Goal: Task Accomplishment & Management: Complete application form

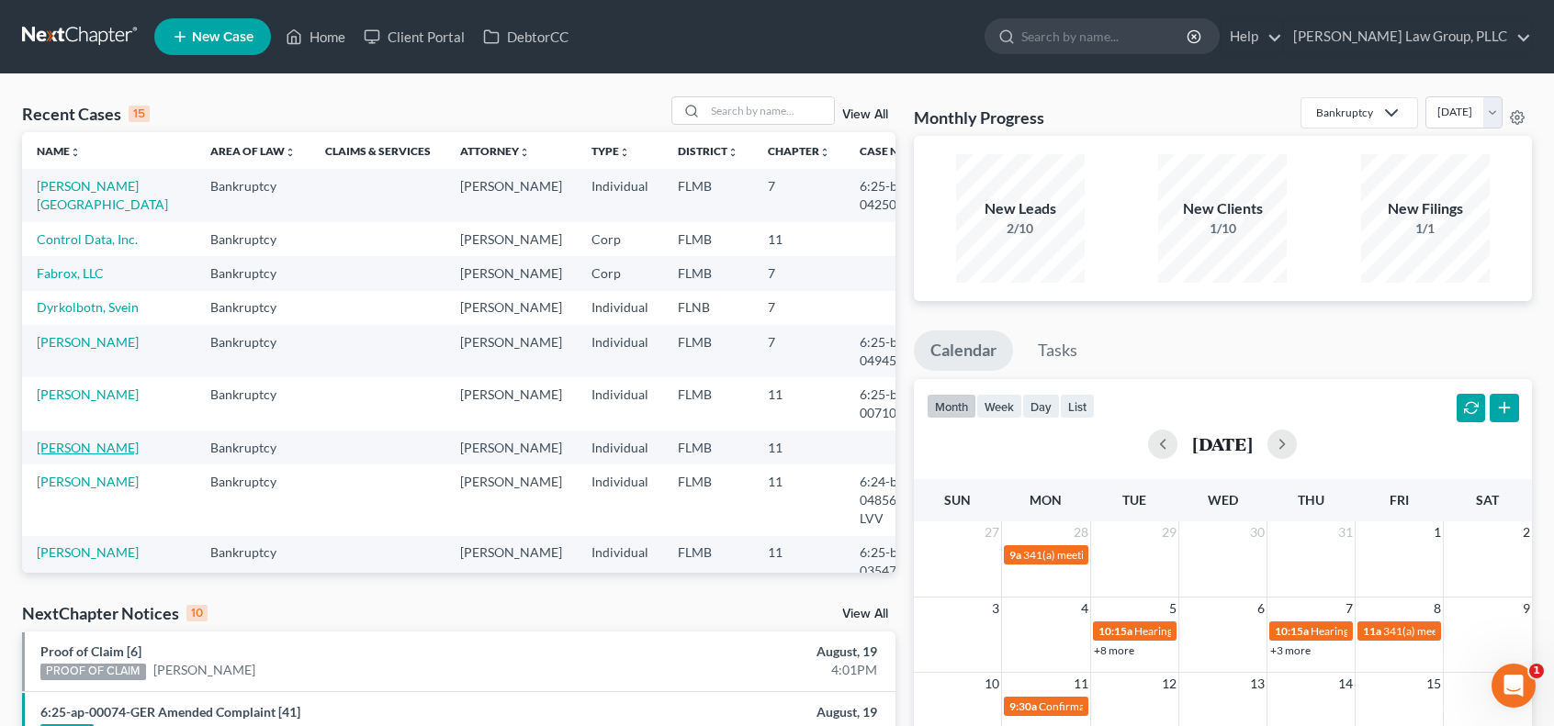
click at [107, 455] on link "[PERSON_NAME]" at bounding box center [88, 448] width 102 height 16
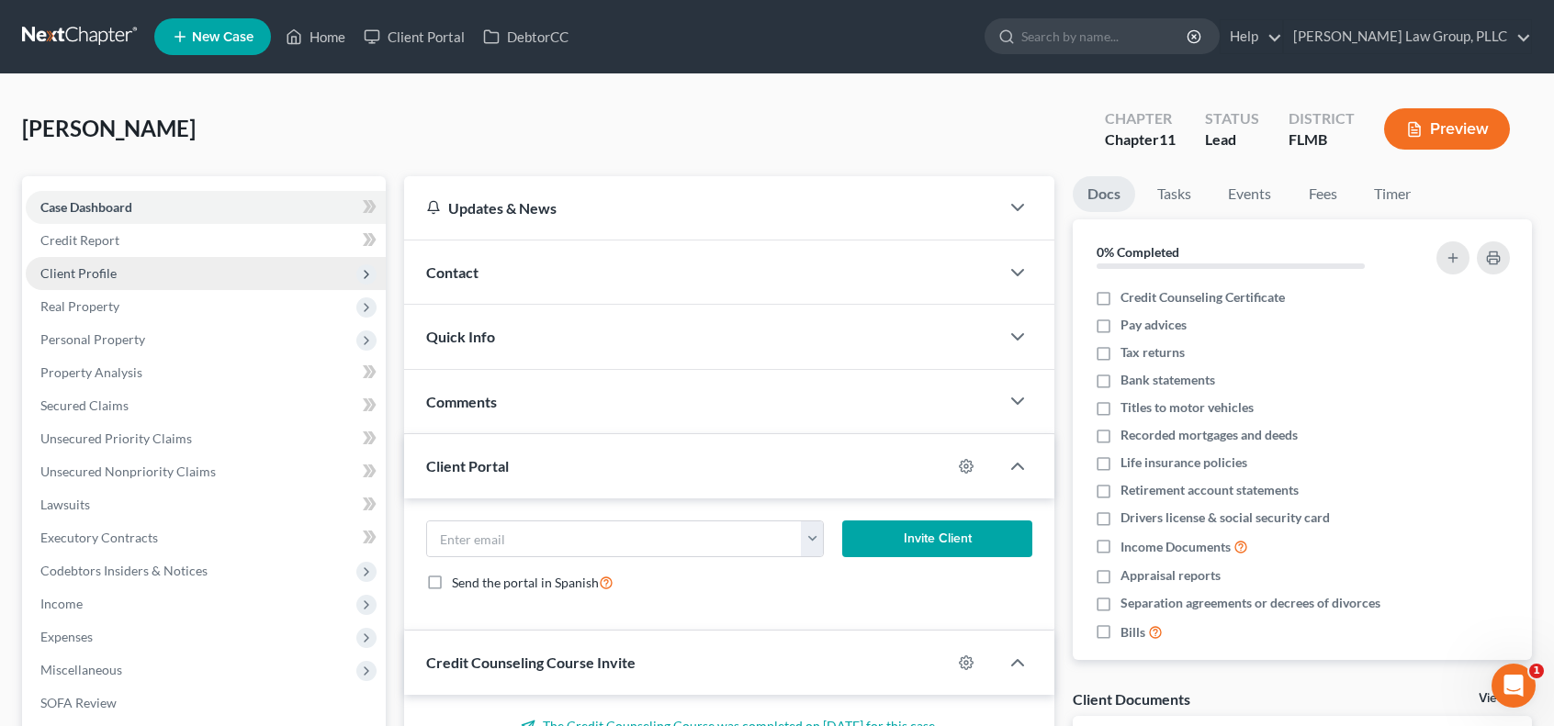
click at [231, 273] on span "Client Profile" at bounding box center [206, 273] width 360 height 33
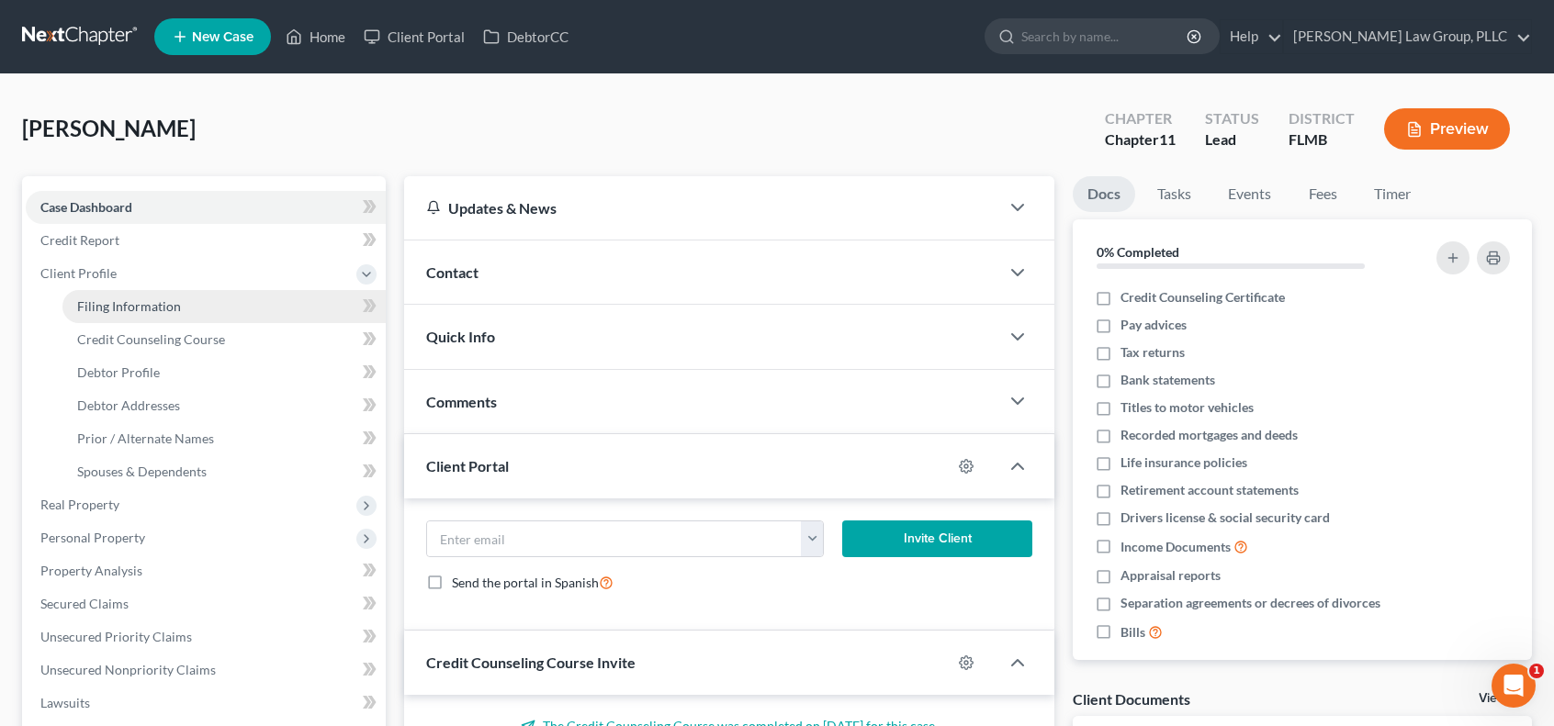
click at [242, 303] on link "Filing Information" at bounding box center [223, 306] width 323 height 33
select select "1"
select select "0"
select select "1"
select select "9"
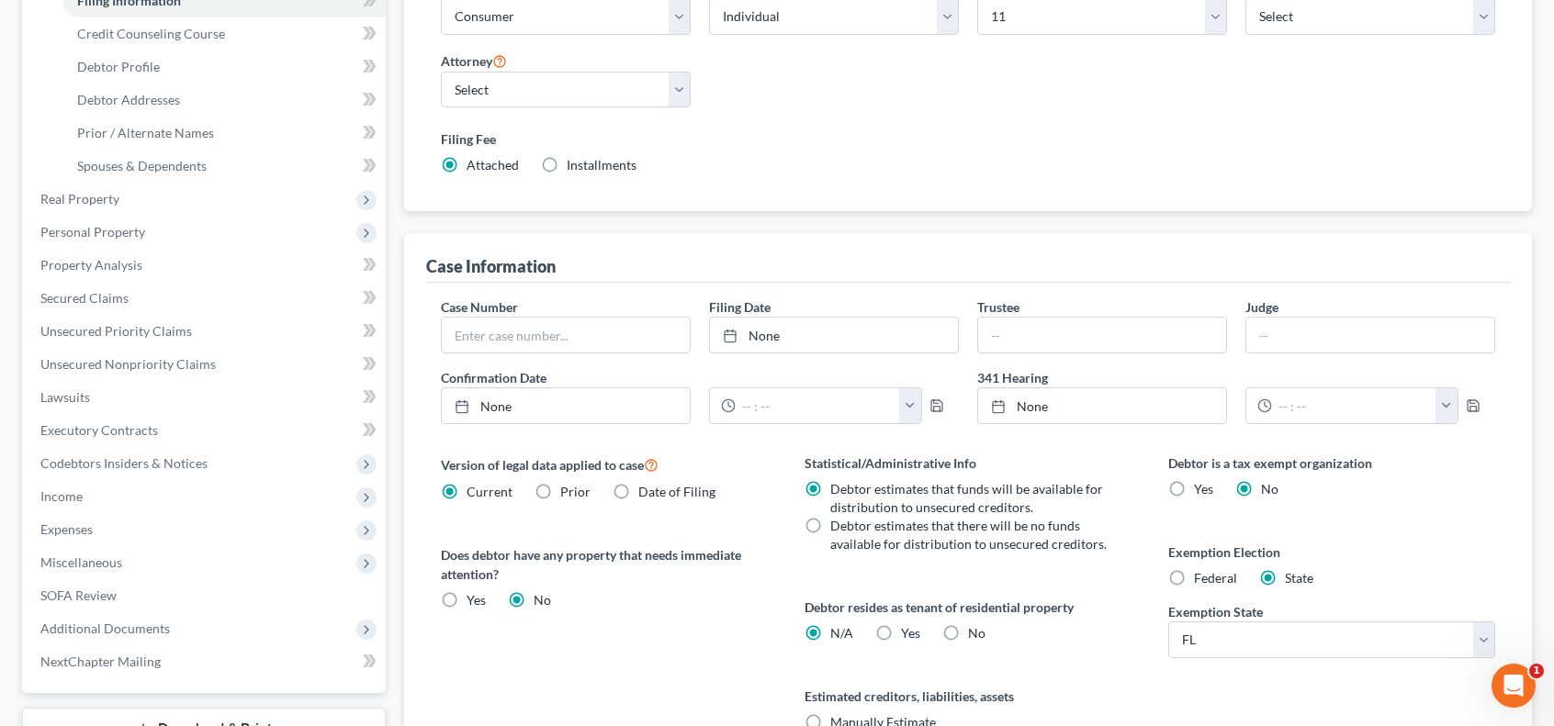
scroll to position [606, 0]
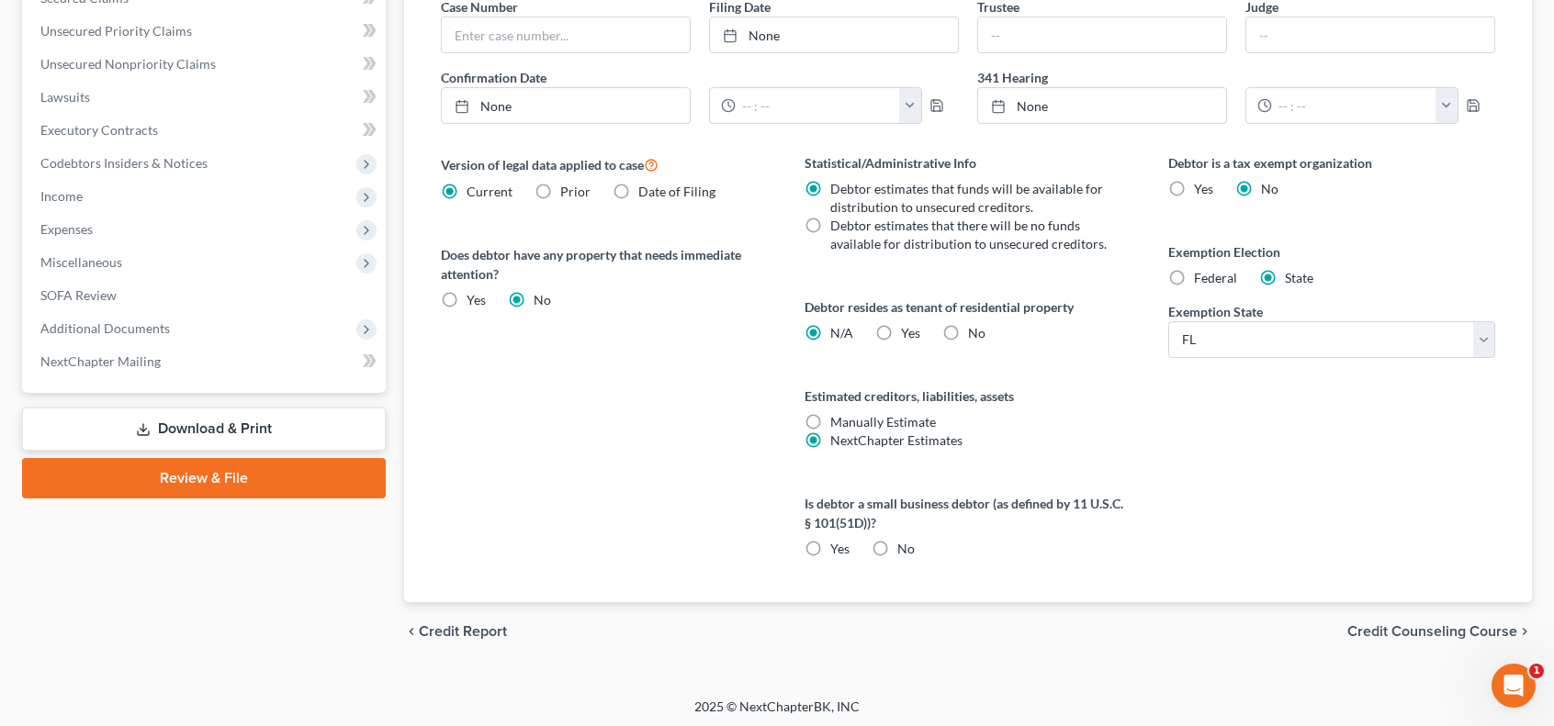
click at [968, 328] on label "No" at bounding box center [976, 333] width 17 height 18
click at [975, 328] on input "No" at bounding box center [981, 330] width 12 height 12
radio input "true"
radio input "false"
click at [830, 543] on label "Yes" at bounding box center [839, 549] width 19 height 18
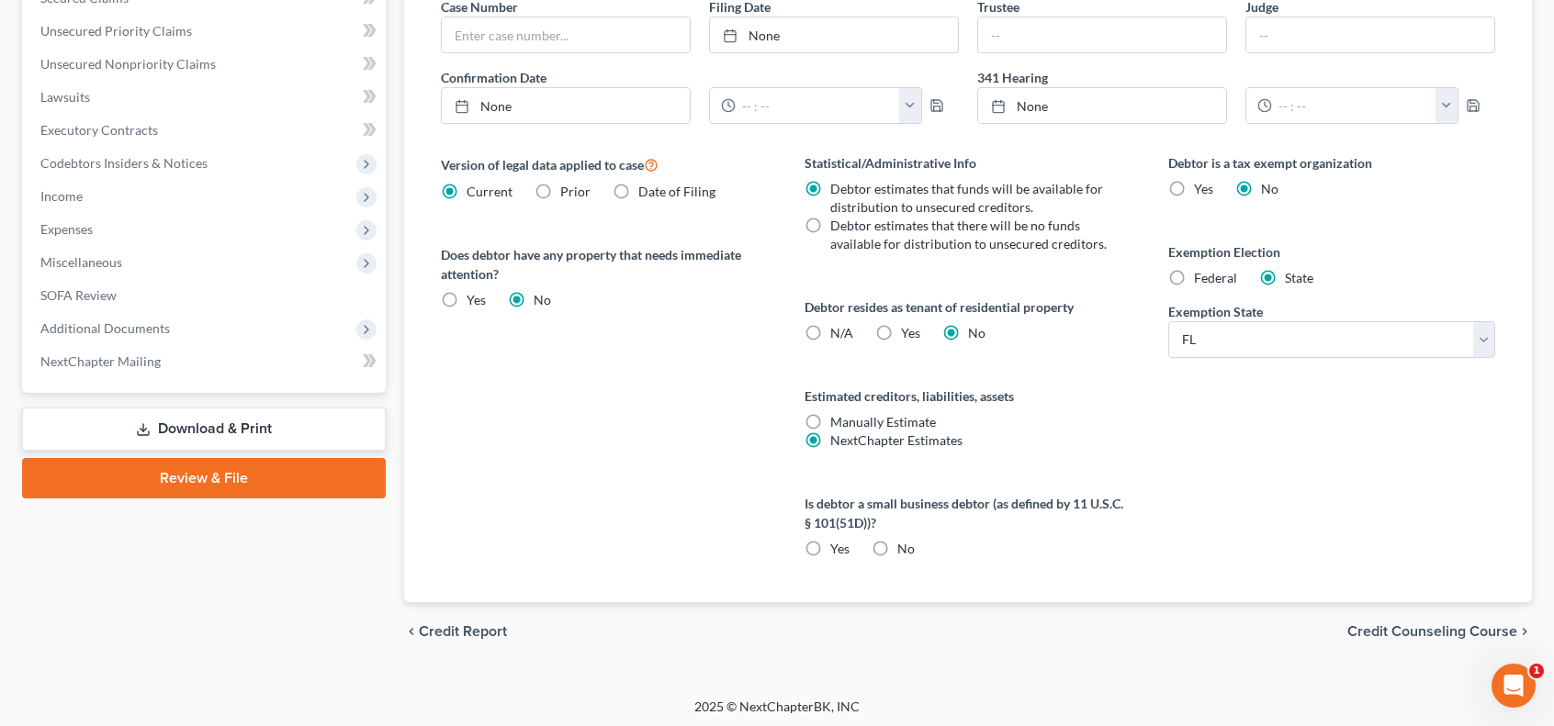
click at [837, 543] on input "Yes" at bounding box center [843, 546] width 12 height 12
radio input "true"
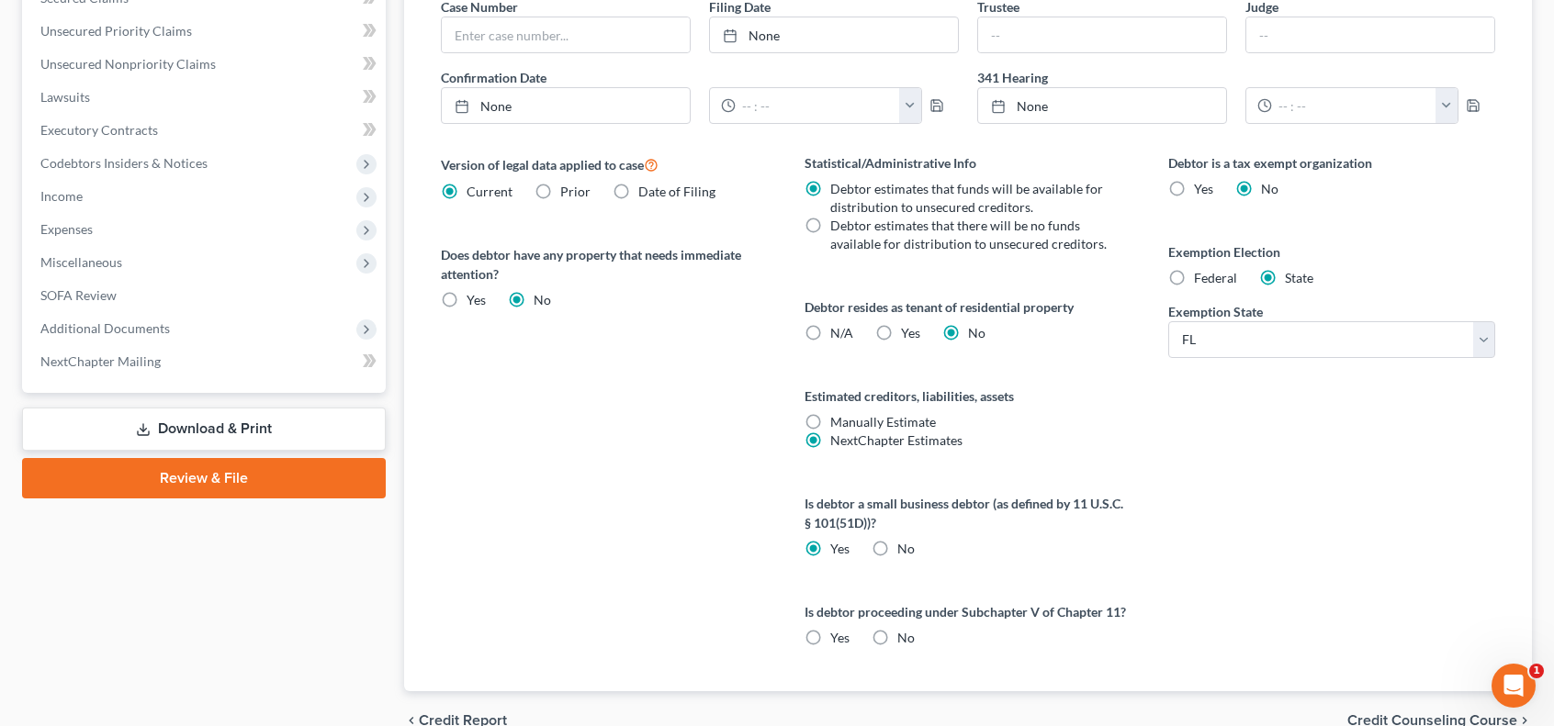
click at [830, 633] on label "Yes" at bounding box center [839, 638] width 19 height 18
click at [837, 633] on input "Yes" at bounding box center [843, 635] width 12 height 12
radio input "true"
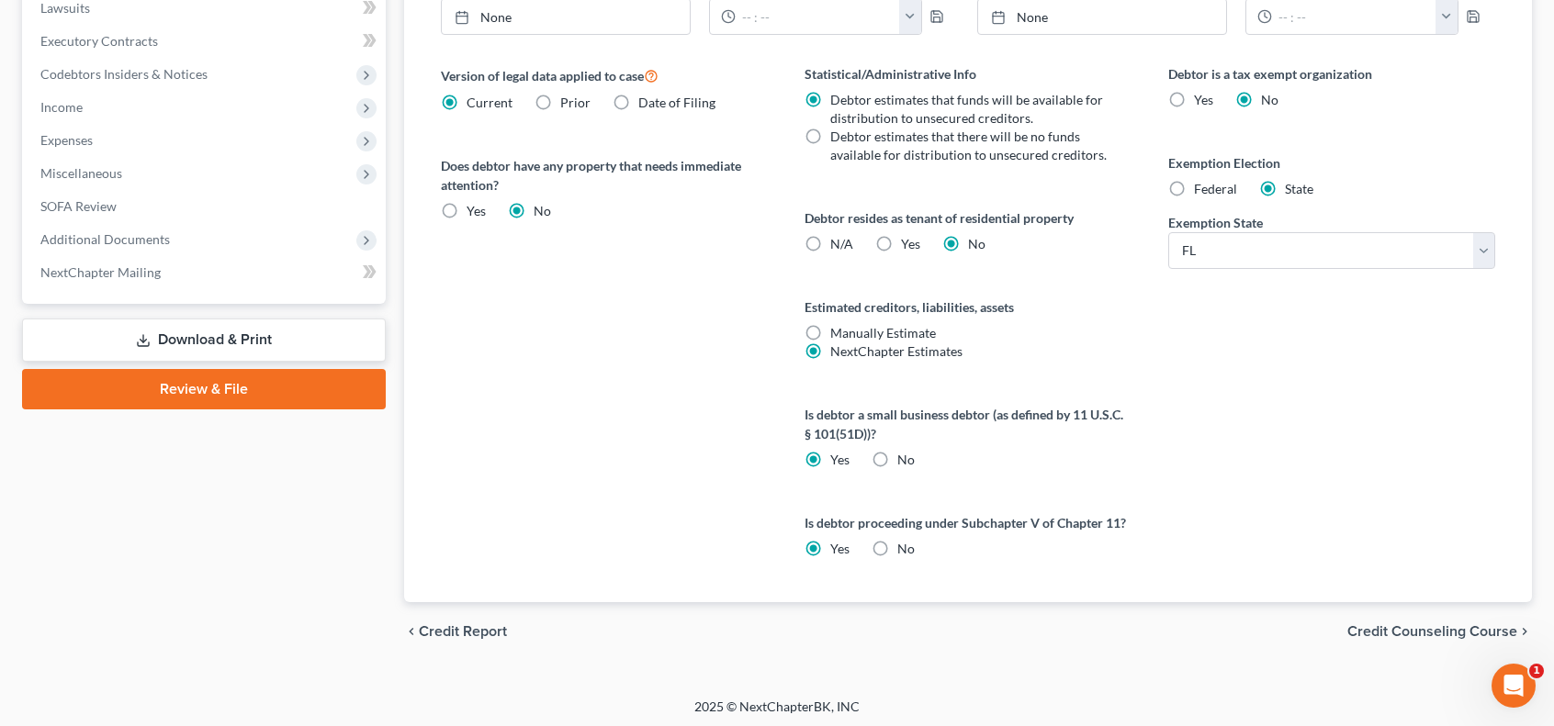
click at [1368, 629] on span "Credit Counseling Course" at bounding box center [1432, 631] width 170 height 15
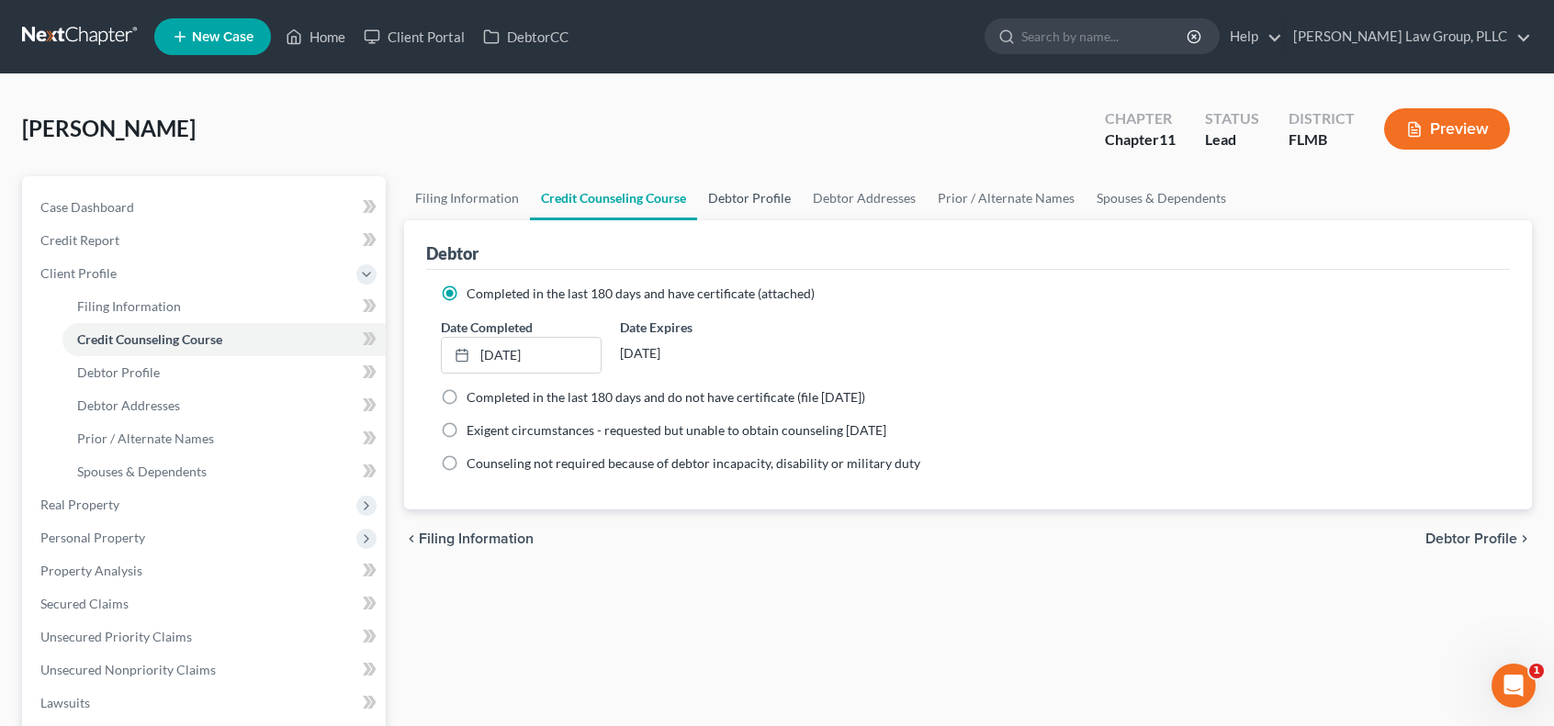
click at [741, 196] on link "Debtor Profile" at bounding box center [749, 198] width 105 height 44
select select "0"
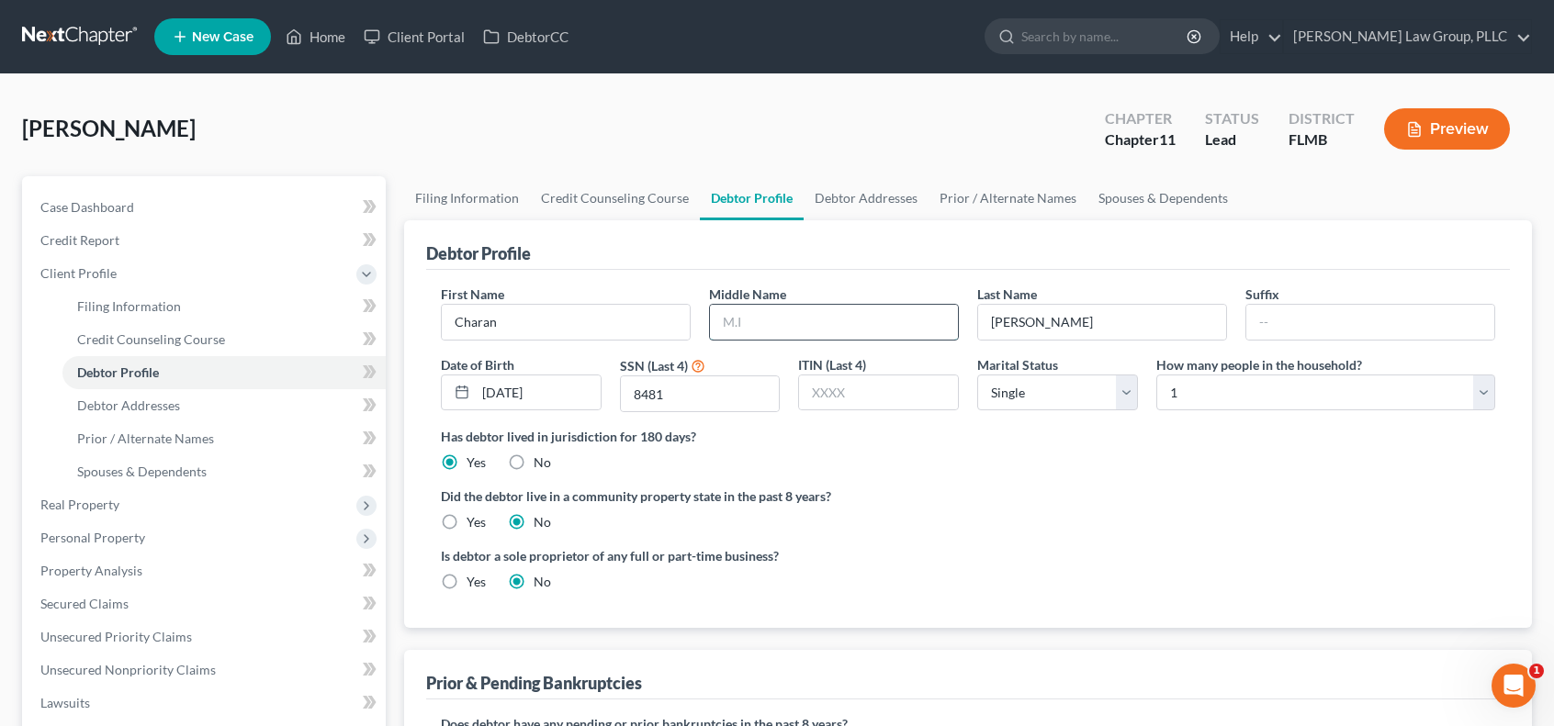
click at [792, 331] on input "text" at bounding box center [834, 322] width 248 height 35
type input "G"
click at [1224, 500] on label "Did the debtor live in a community property state in the past 8 years?" at bounding box center [968, 496] width 1054 height 19
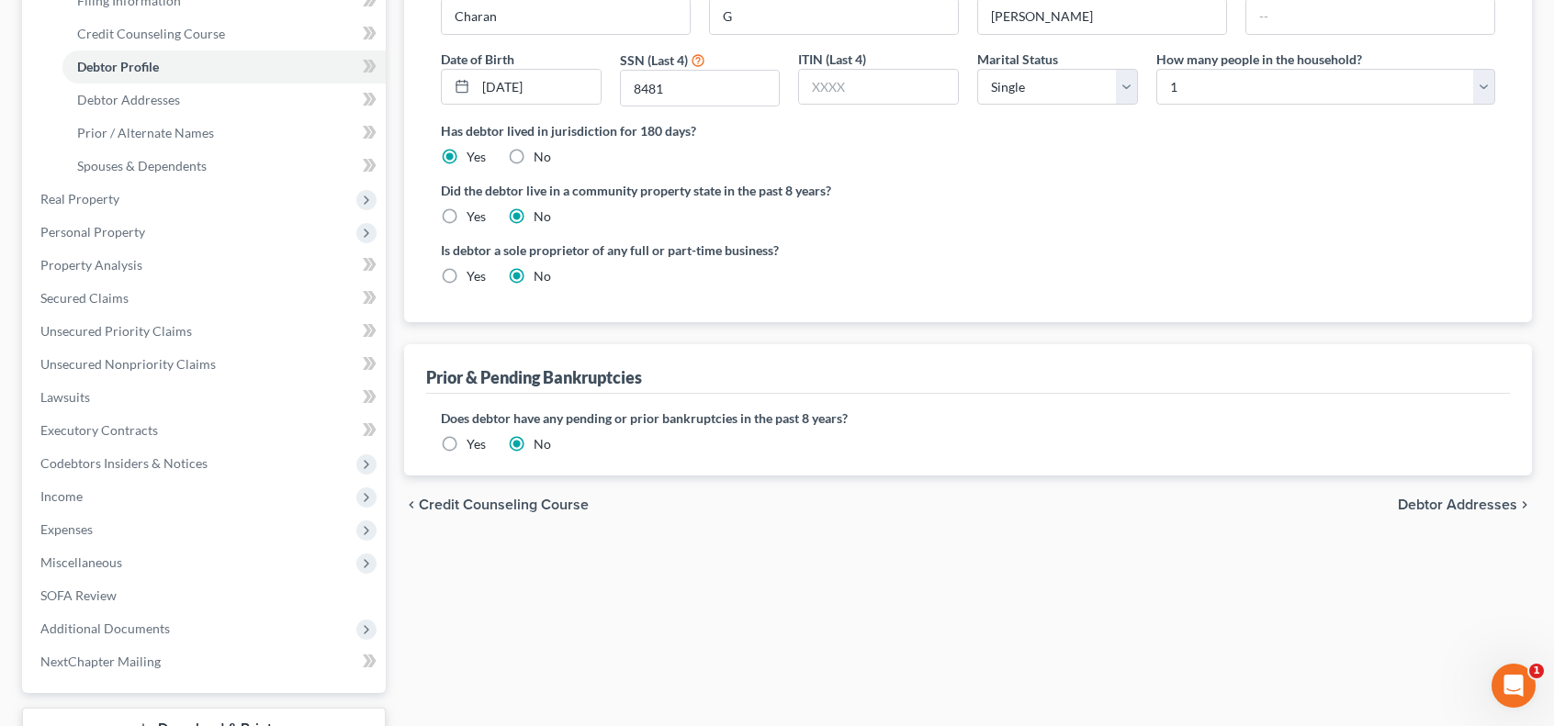
click at [1423, 499] on span "Debtor Addresses" at bounding box center [1457, 505] width 119 height 15
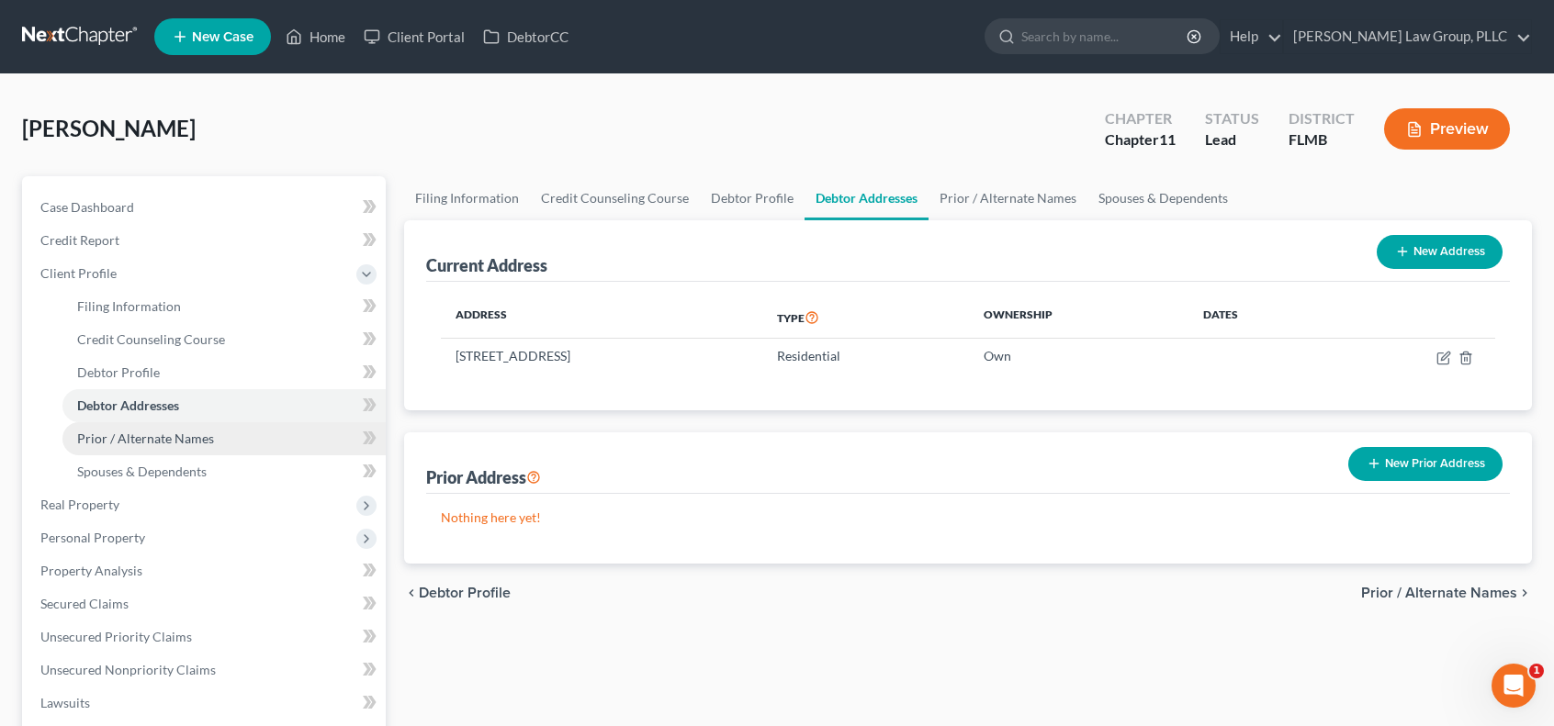
click at [209, 443] on span "Prior / Alternate Names" at bounding box center [145, 439] width 137 height 16
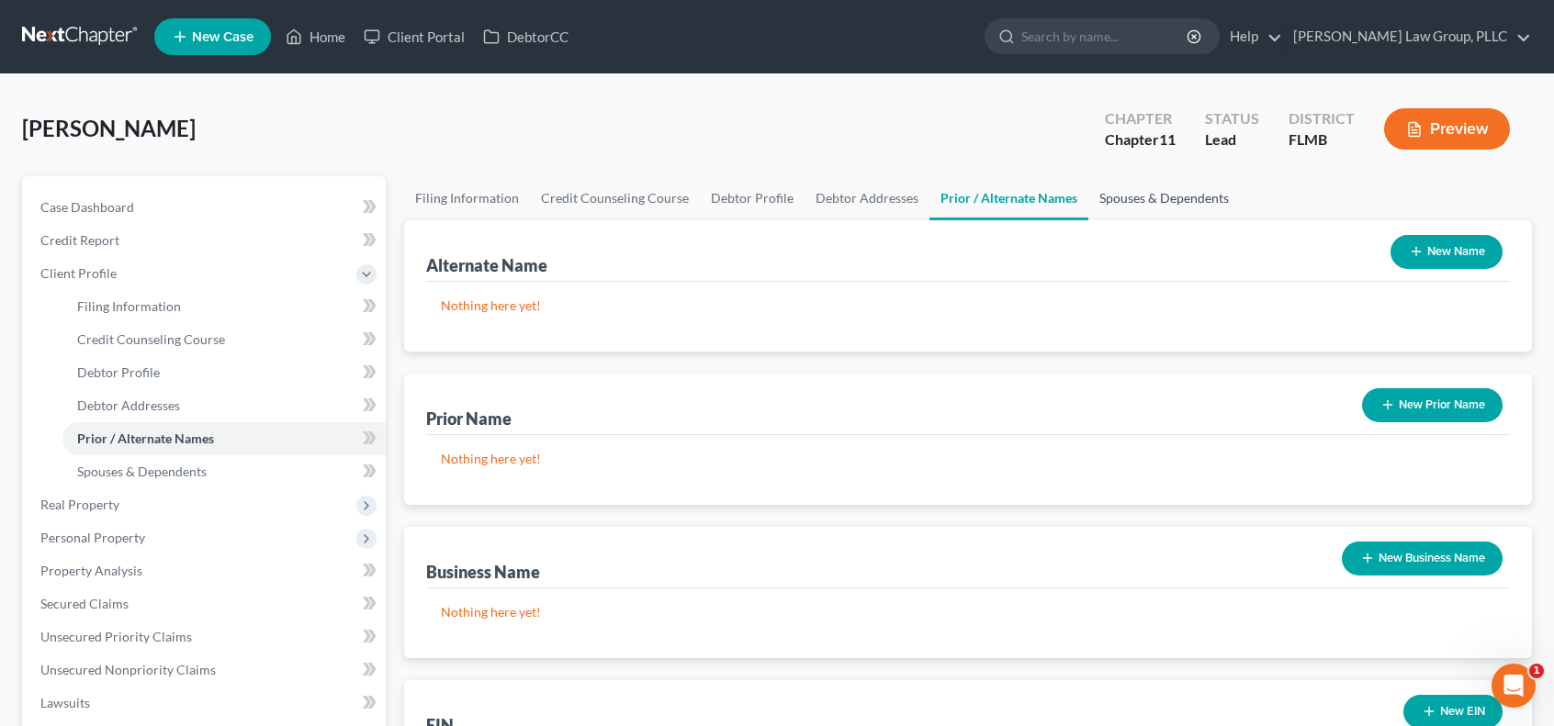
click at [1159, 191] on link "Spouses & Dependents" at bounding box center [1164, 198] width 152 height 44
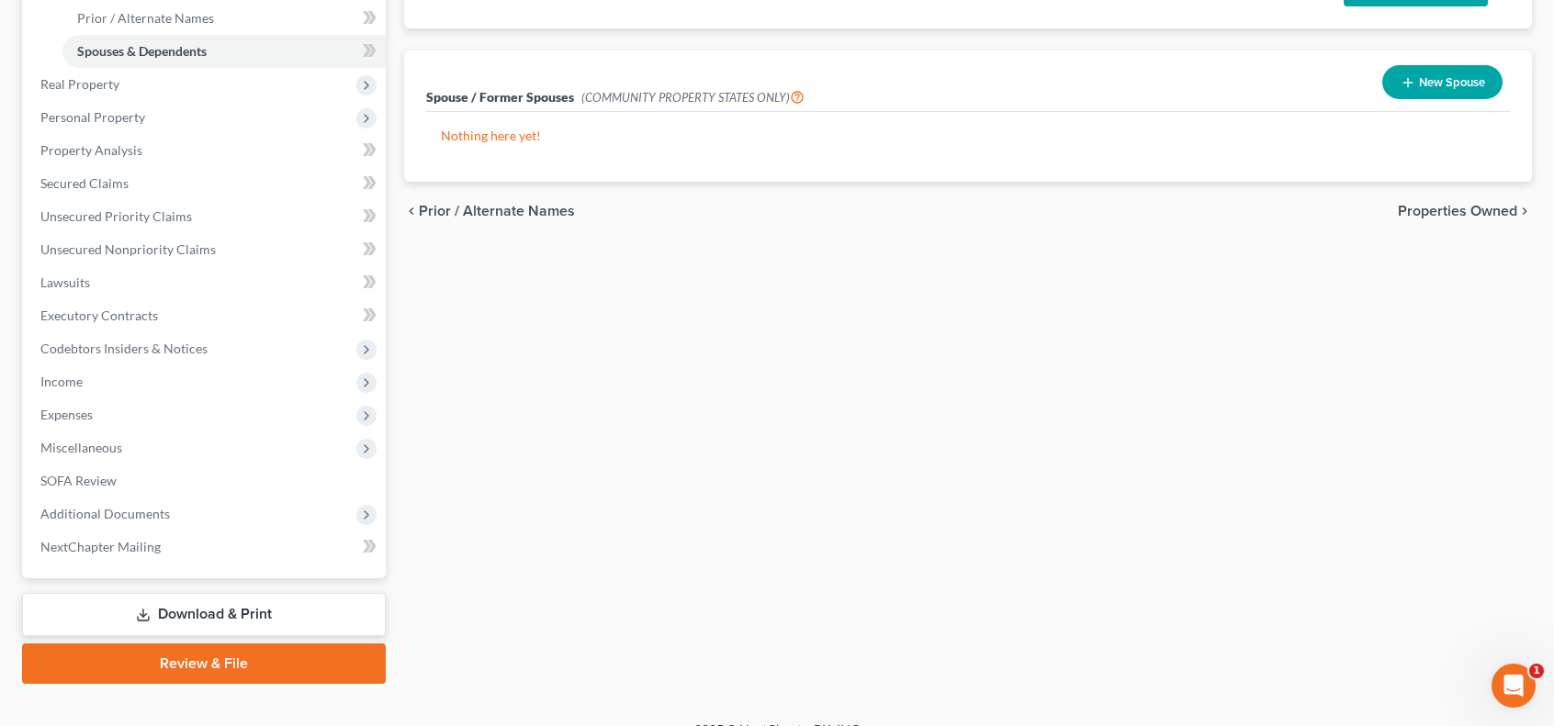
scroll to position [445, 0]
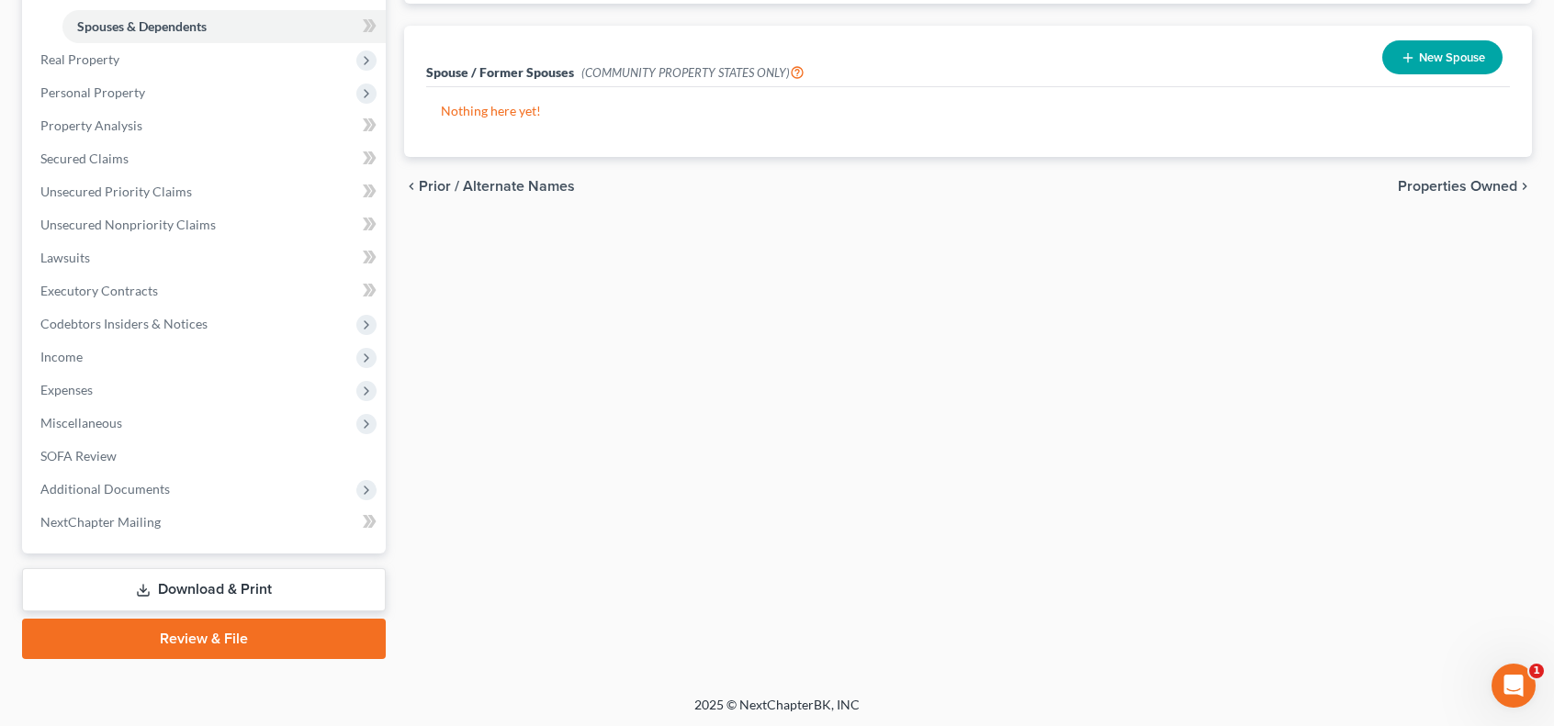
click at [1466, 188] on span "Properties Owned" at bounding box center [1457, 186] width 119 height 15
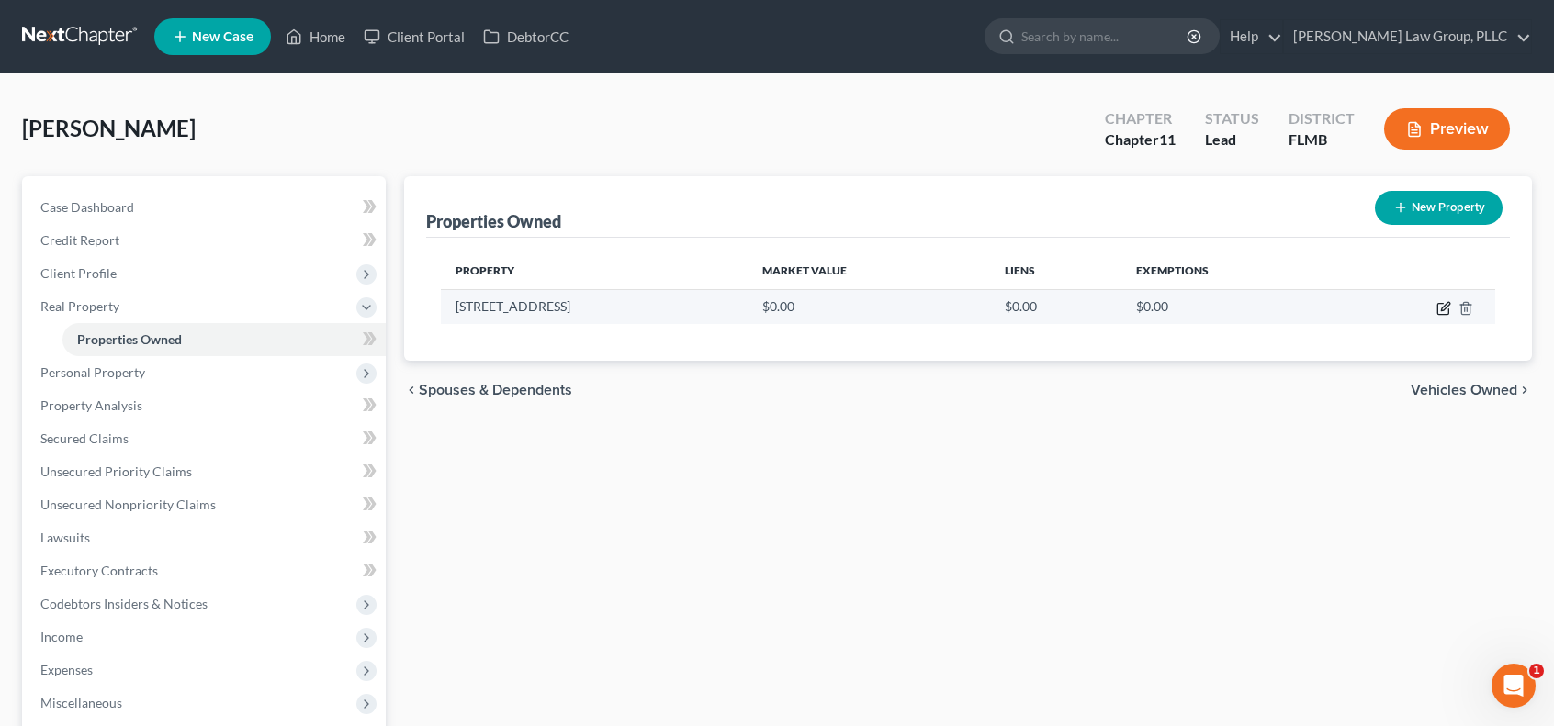
click at [1442, 308] on icon "button" at bounding box center [1445, 306] width 8 height 8
select select "9"
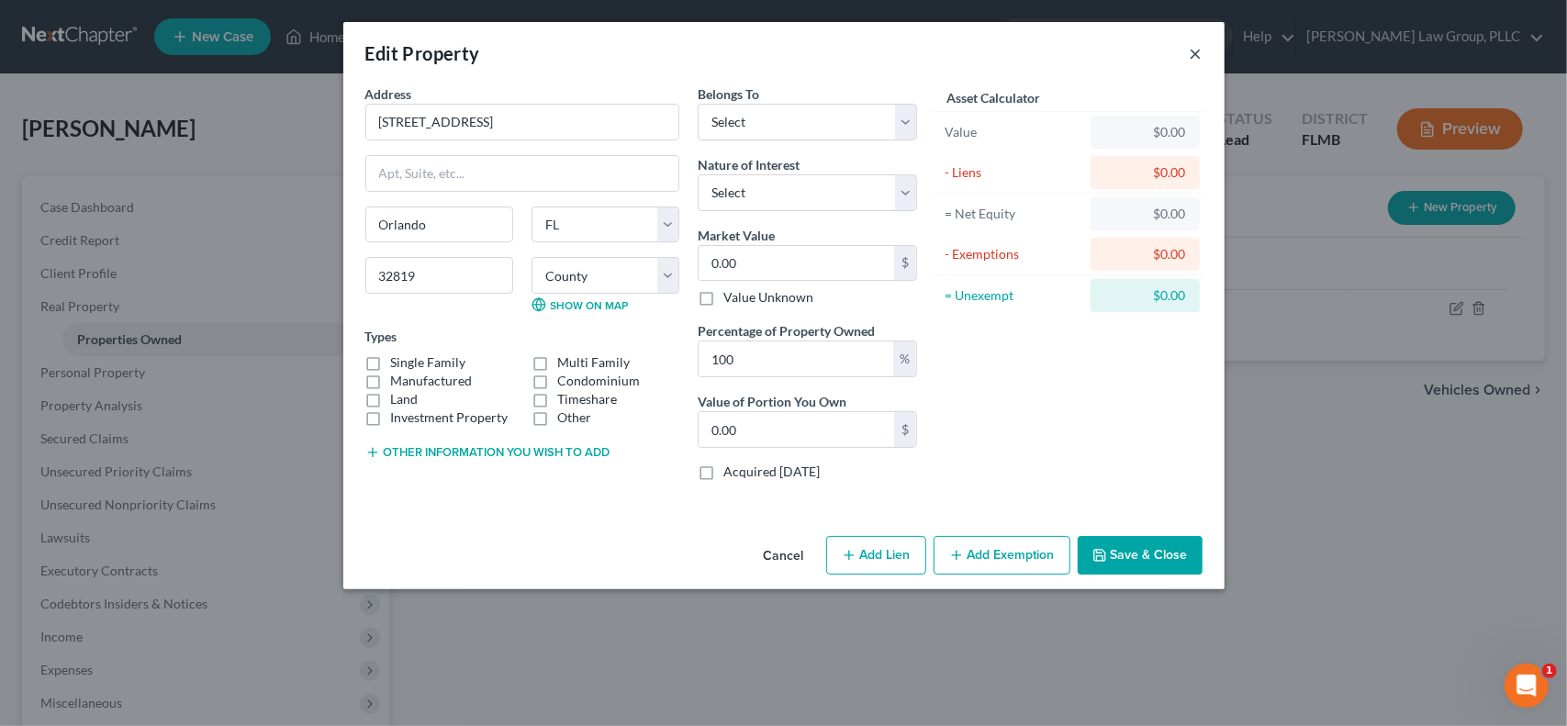
click at [1192, 58] on button "×" at bounding box center [1196, 53] width 13 height 22
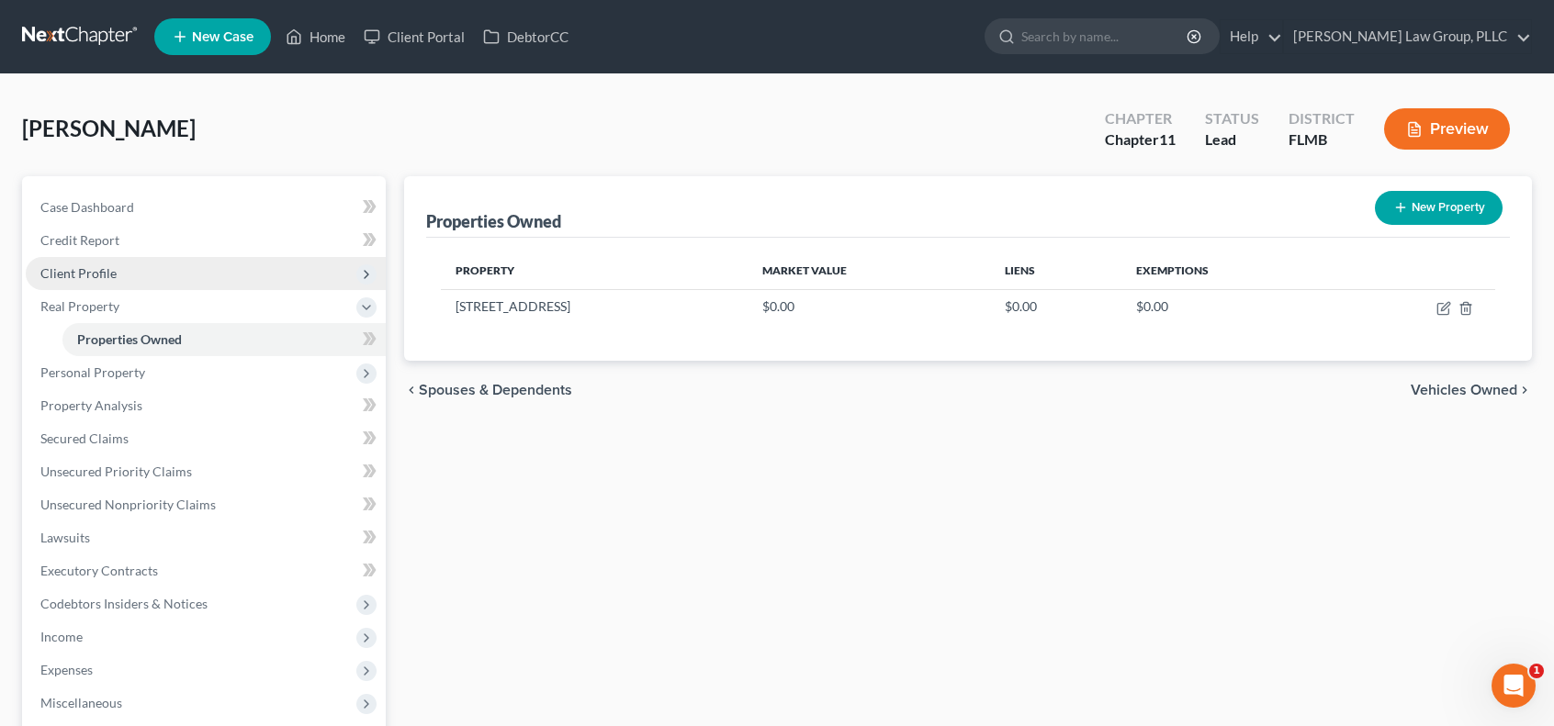
click at [121, 264] on span "Client Profile" at bounding box center [206, 273] width 360 height 33
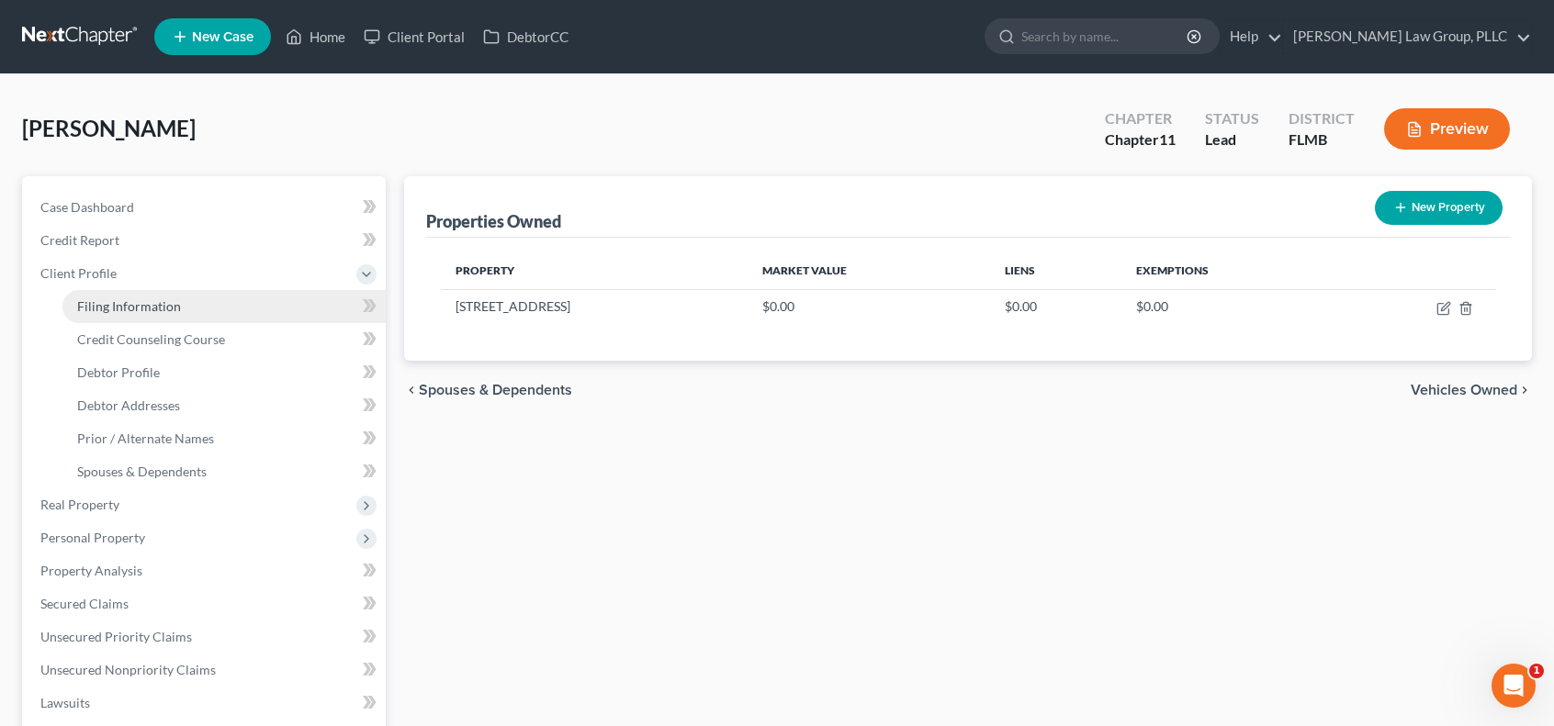
click at [235, 304] on link "Filing Information" at bounding box center [223, 306] width 323 height 33
select select "1"
select select "0"
select select "1"
select select "15"
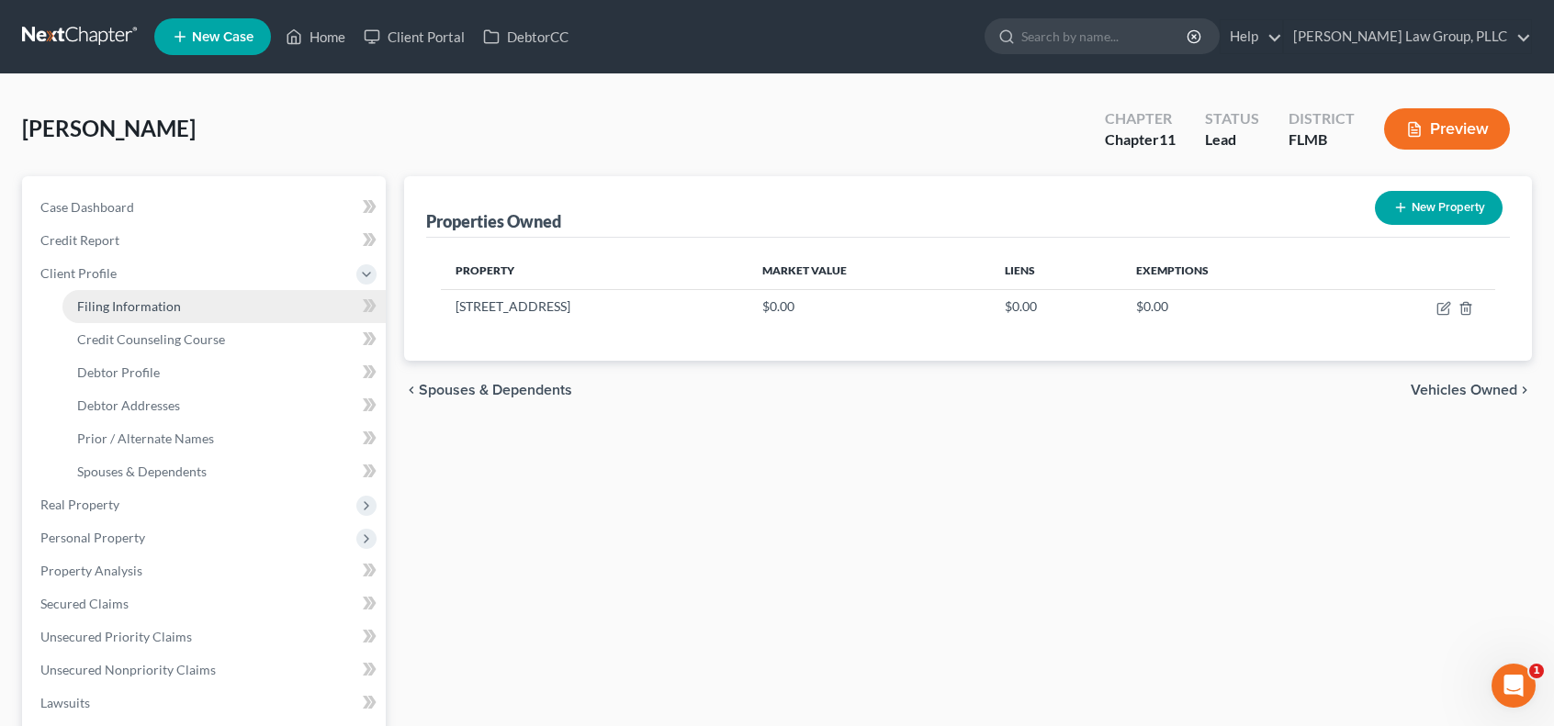
select select "0"
select select "9"
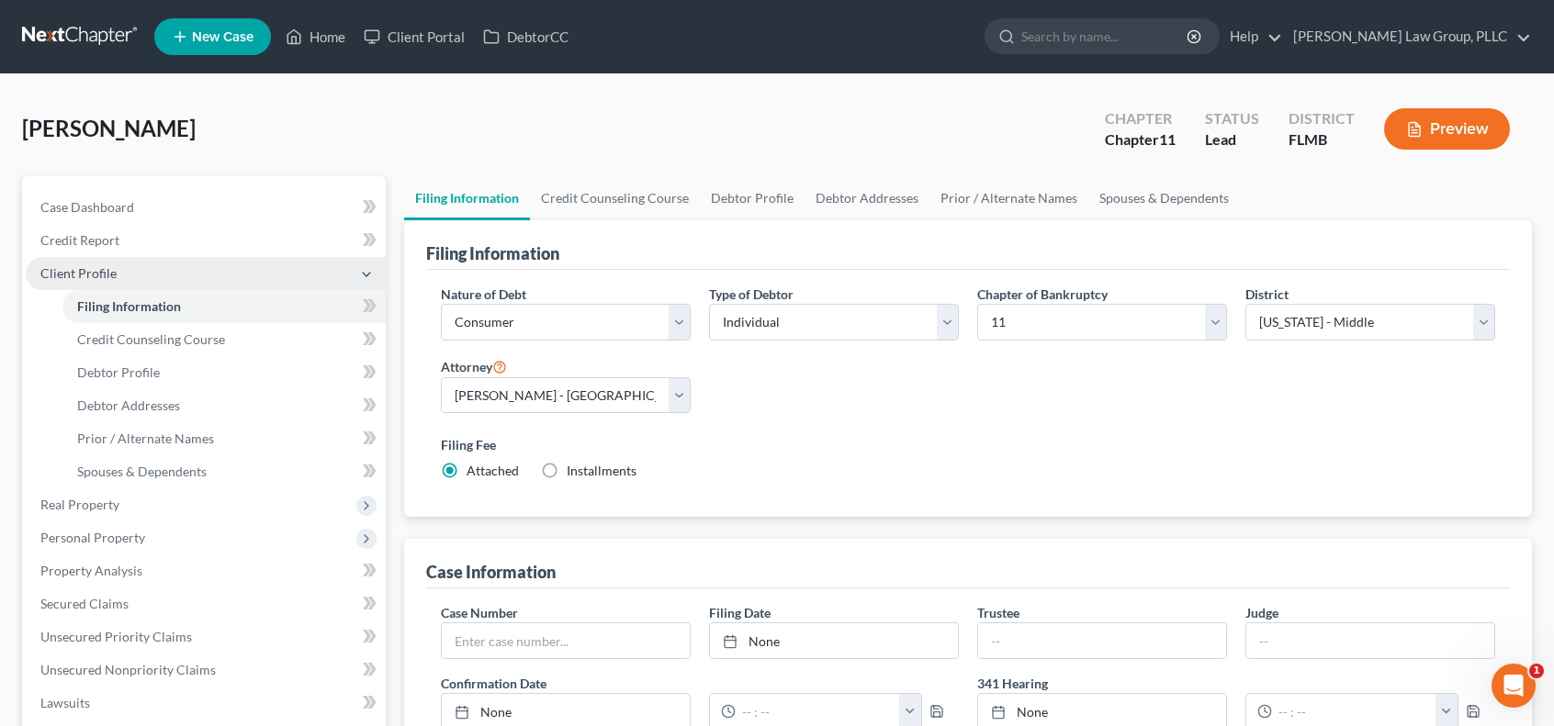
click at [163, 265] on span "Client Profile" at bounding box center [206, 273] width 360 height 33
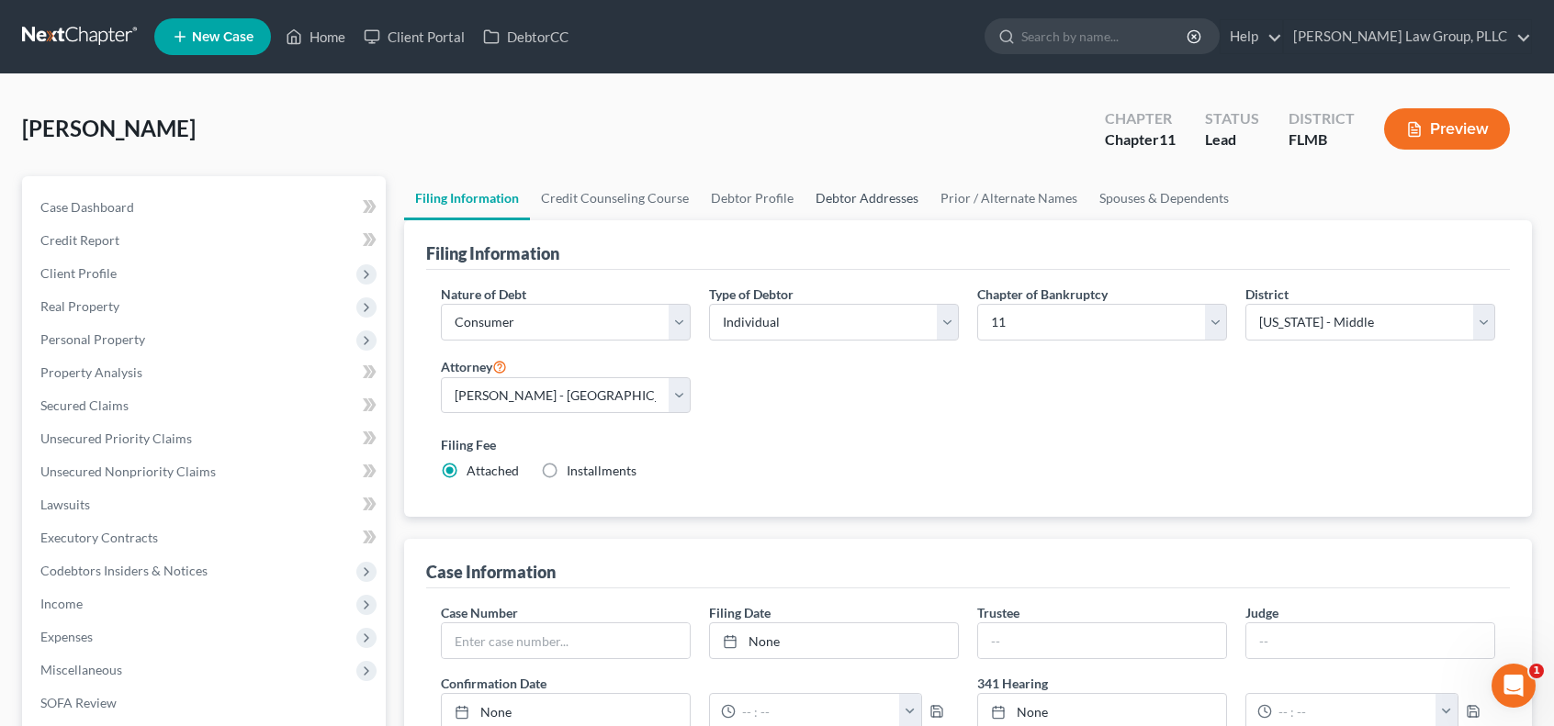
click at [849, 198] on link "Debtor Addresses" at bounding box center [866, 198] width 125 height 44
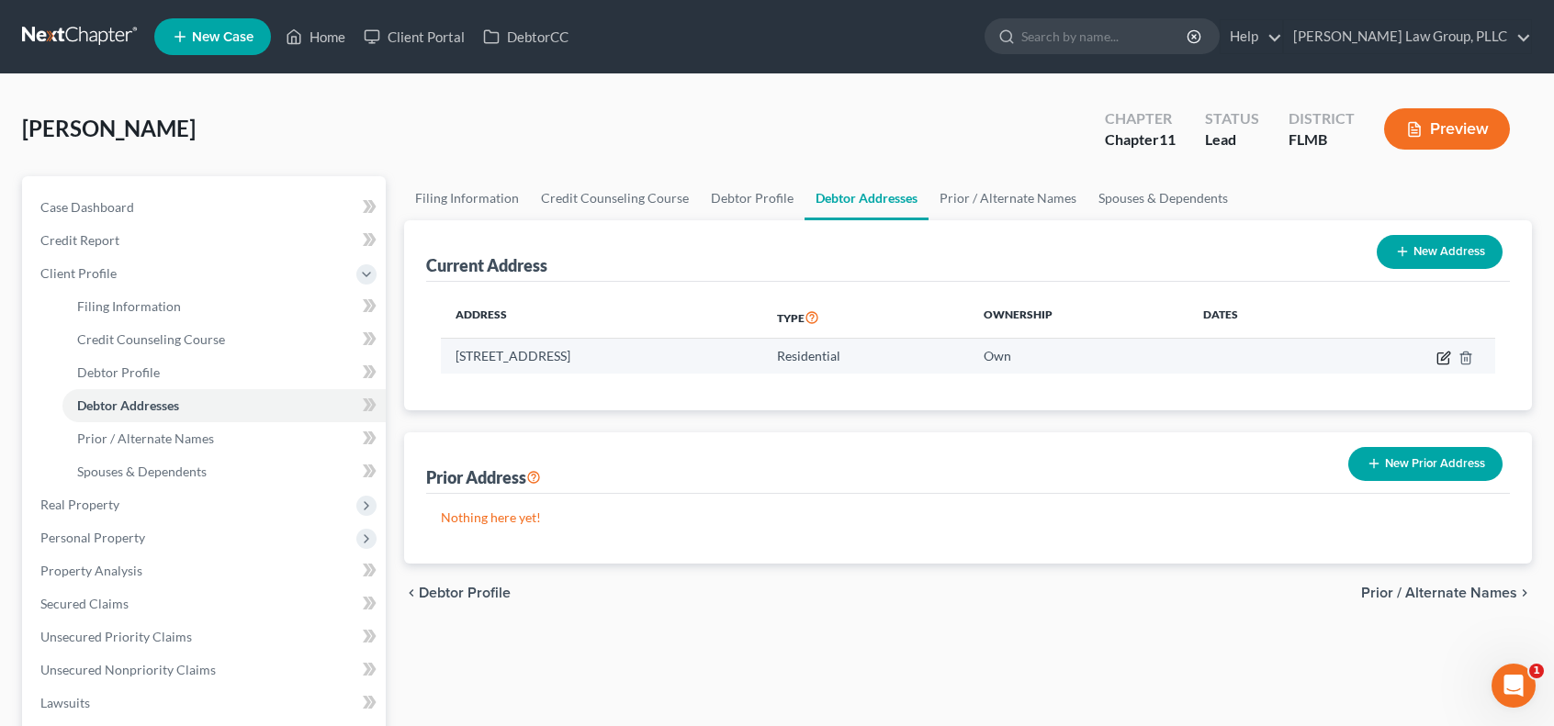
click at [1440, 358] on icon "button" at bounding box center [1443, 358] width 15 height 15
select select "9"
select select "47"
select select "0"
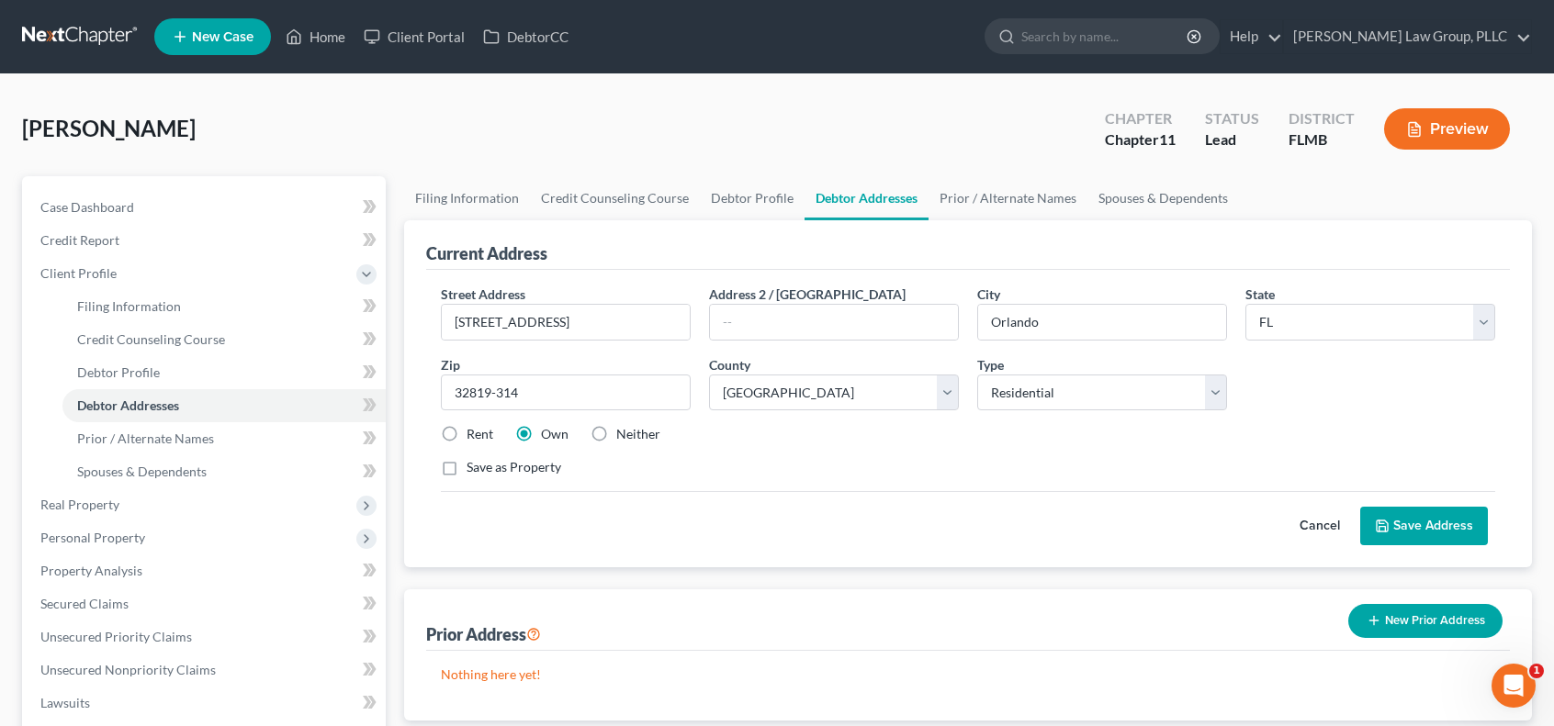
click at [466, 469] on label "Save as Property" at bounding box center [513, 467] width 95 height 18
click at [474, 469] on input "Save as Property" at bounding box center [480, 464] width 12 height 12
checkbox input "true"
click at [1445, 529] on button "Save Address" at bounding box center [1424, 526] width 128 height 39
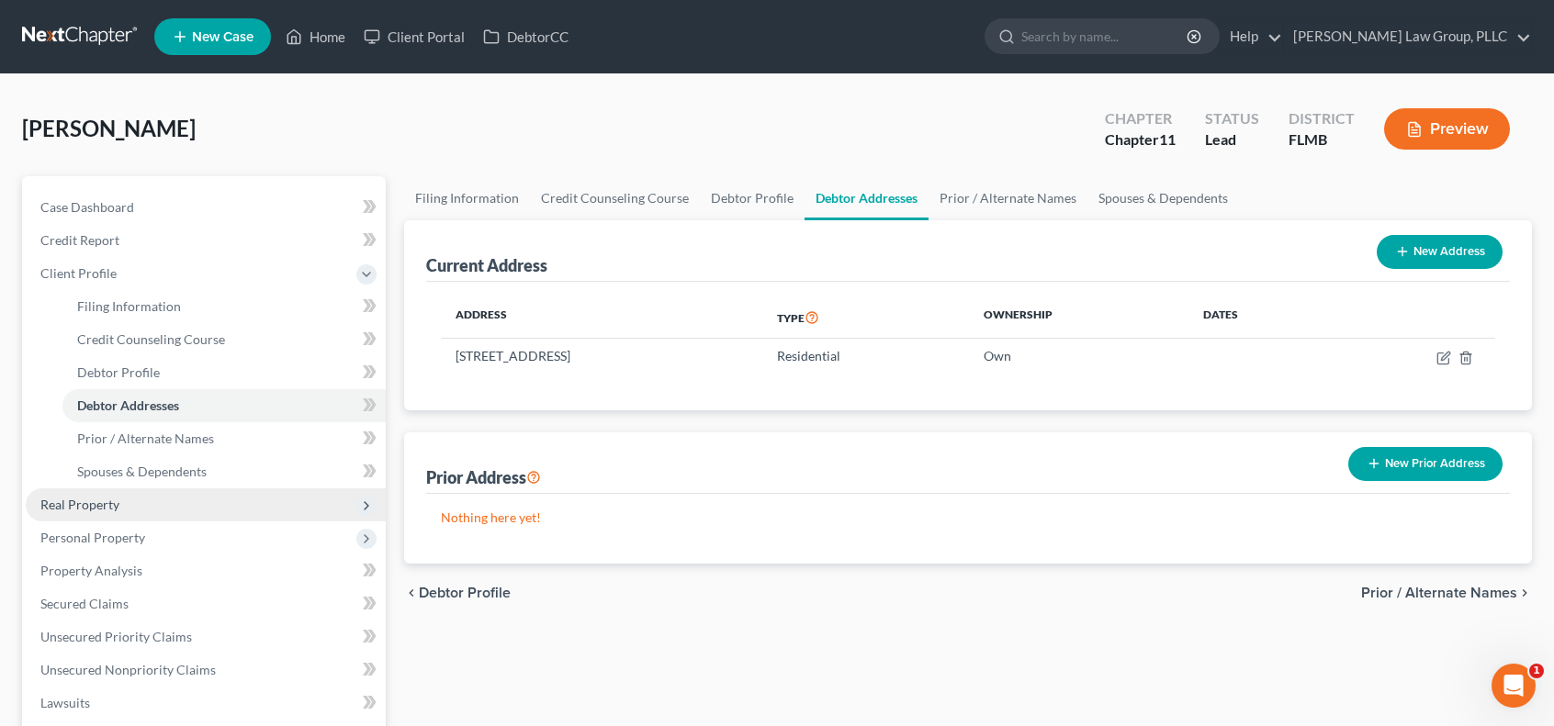
click at [182, 513] on span "Real Property" at bounding box center [206, 504] width 360 height 33
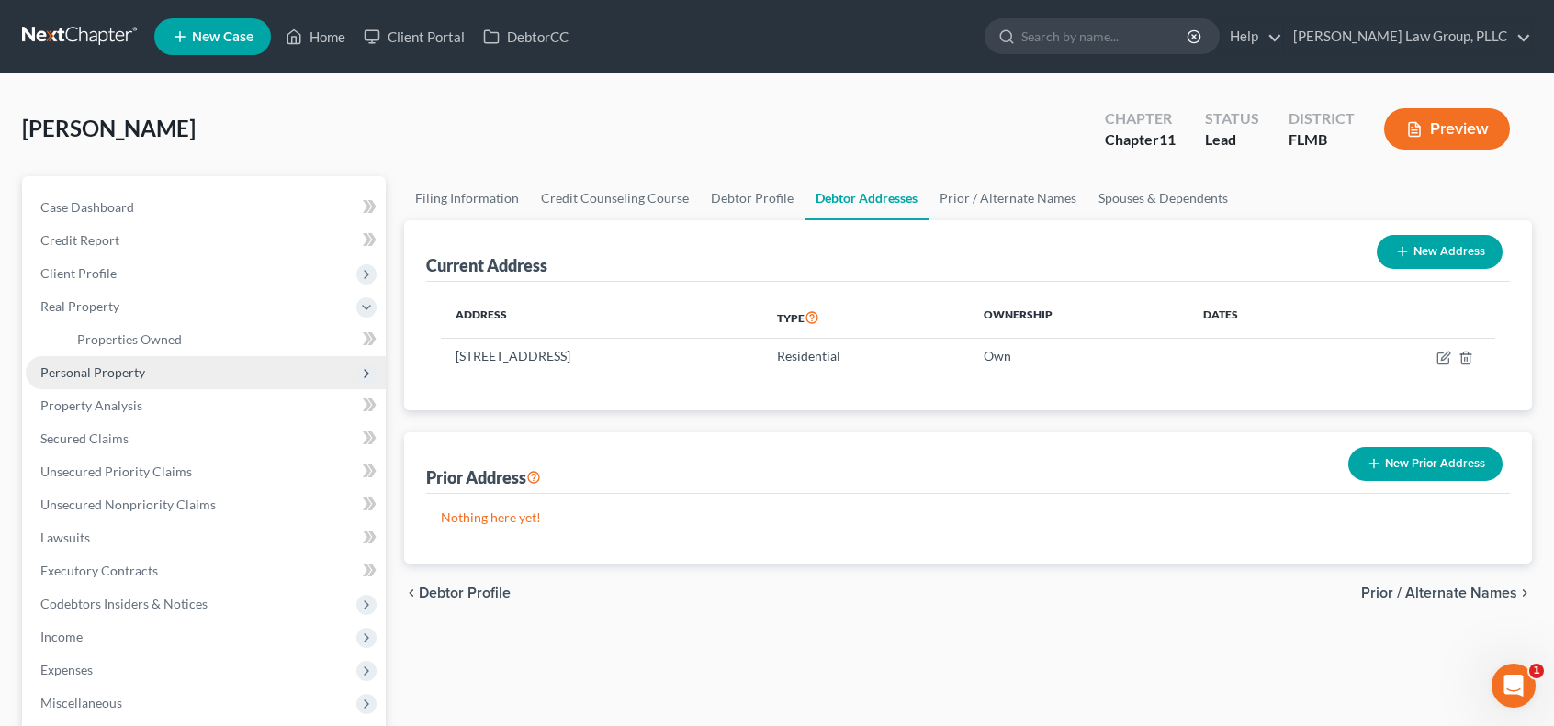
click at [223, 375] on span "Personal Property" at bounding box center [206, 372] width 360 height 33
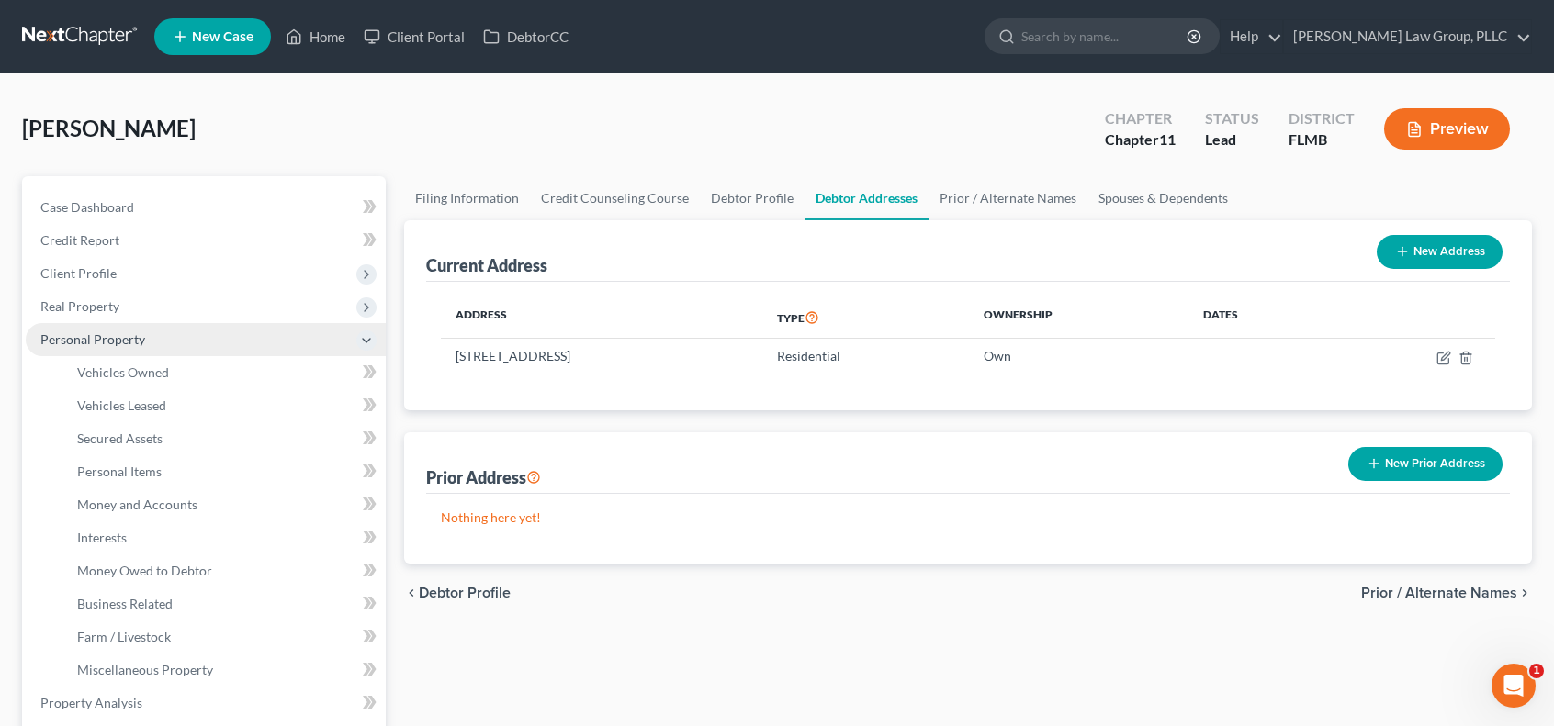
click at [224, 349] on span "Personal Property" at bounding box center [206, 339] width 360 height 33
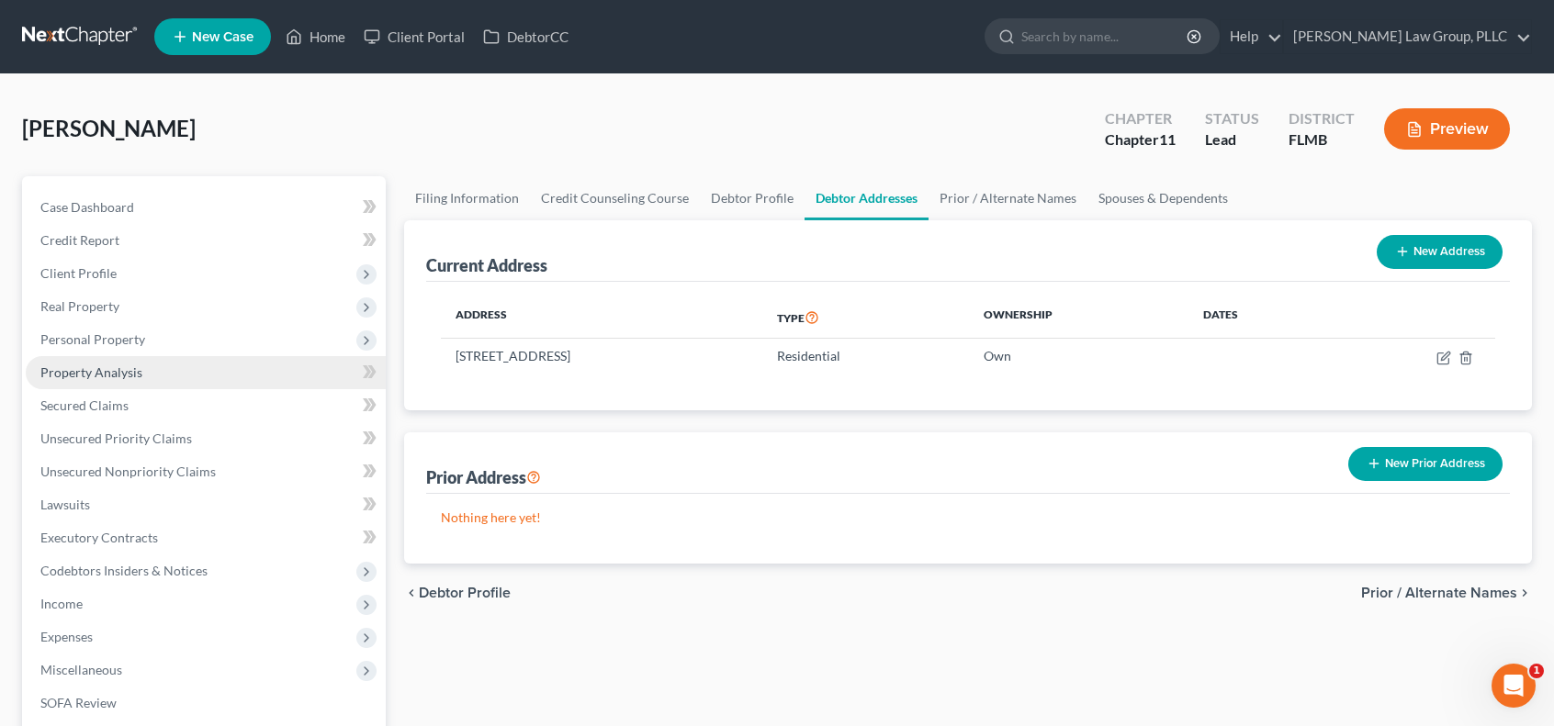
click at [206, 379] on link "Property Analysis" at bounding box center [206, 372] width 360 height 33
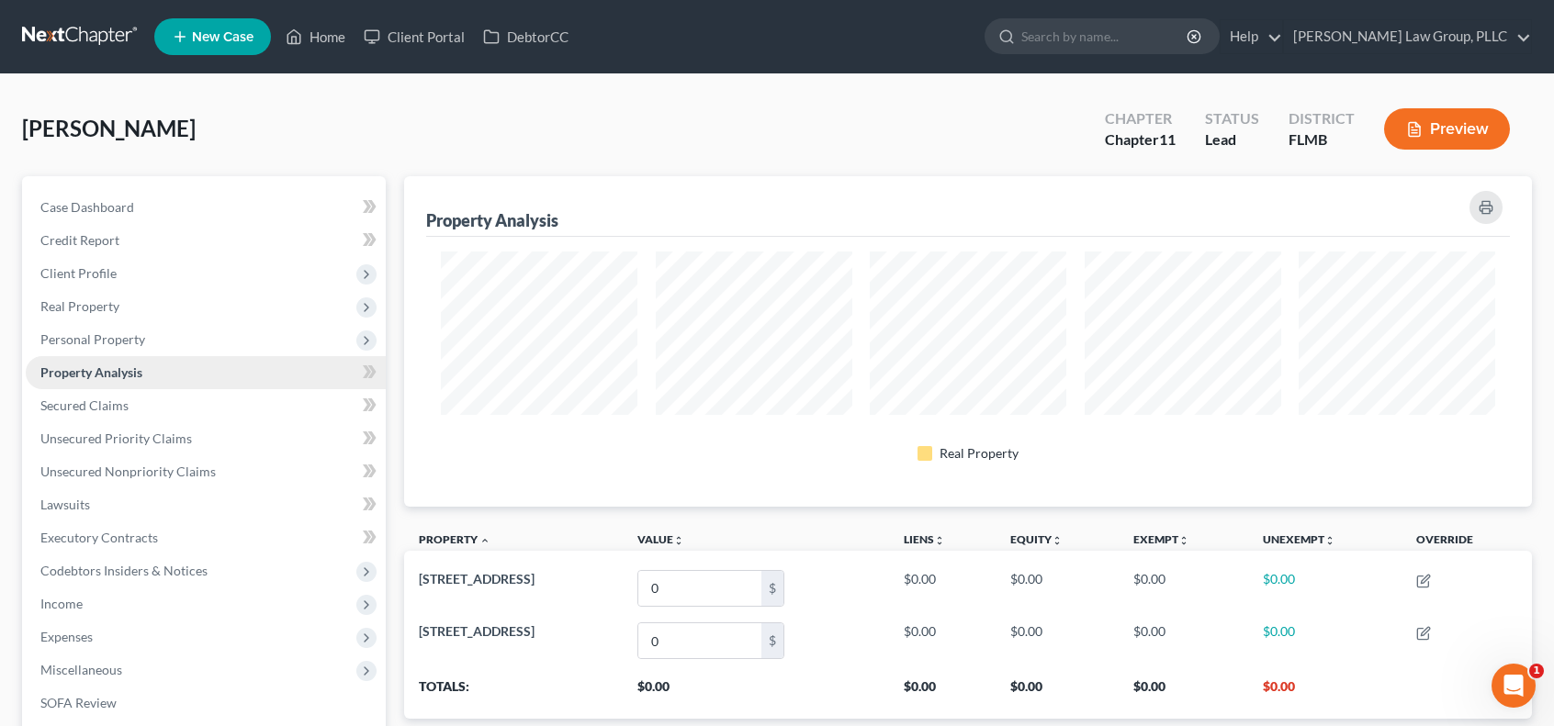
scroll to position [330, 1128]
click at [182, 311] on span "Real Property" at bounding box center [206, 306] width 360 height 33
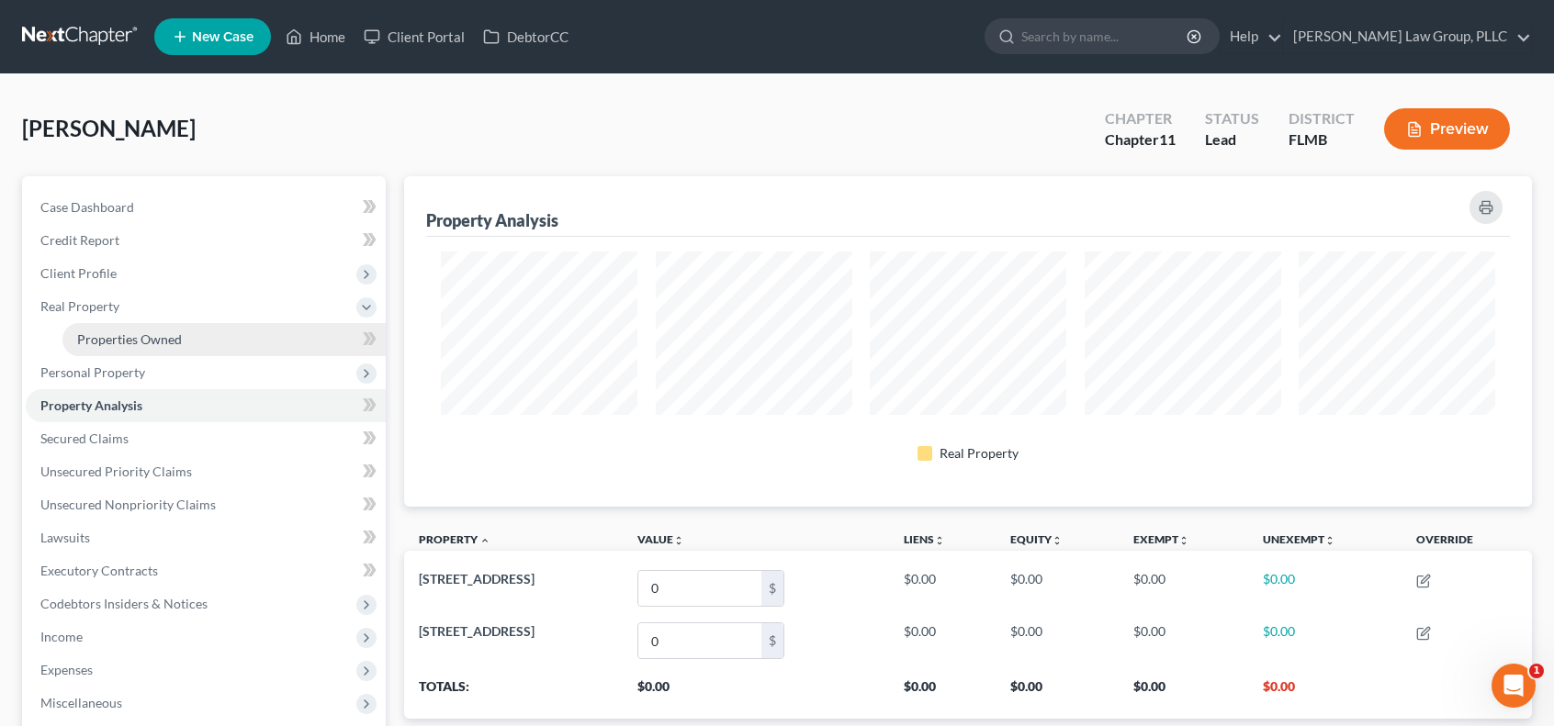
click at [174, 348] on link "Properties Owned" at bounding box center [223, 339] width 323 height 33
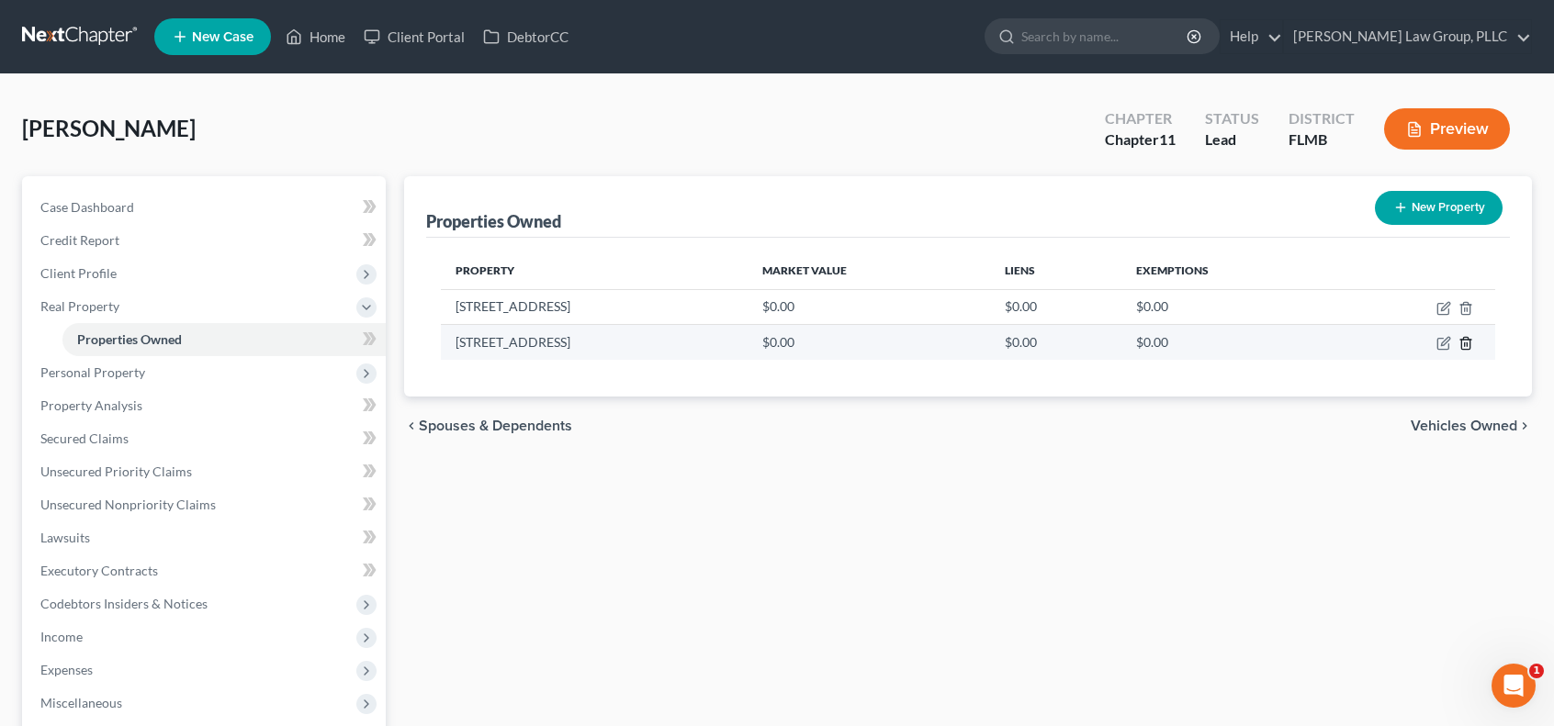
click at [1468, 344] on icon "button" at bounding box center [1465, 343] width 15 height 15
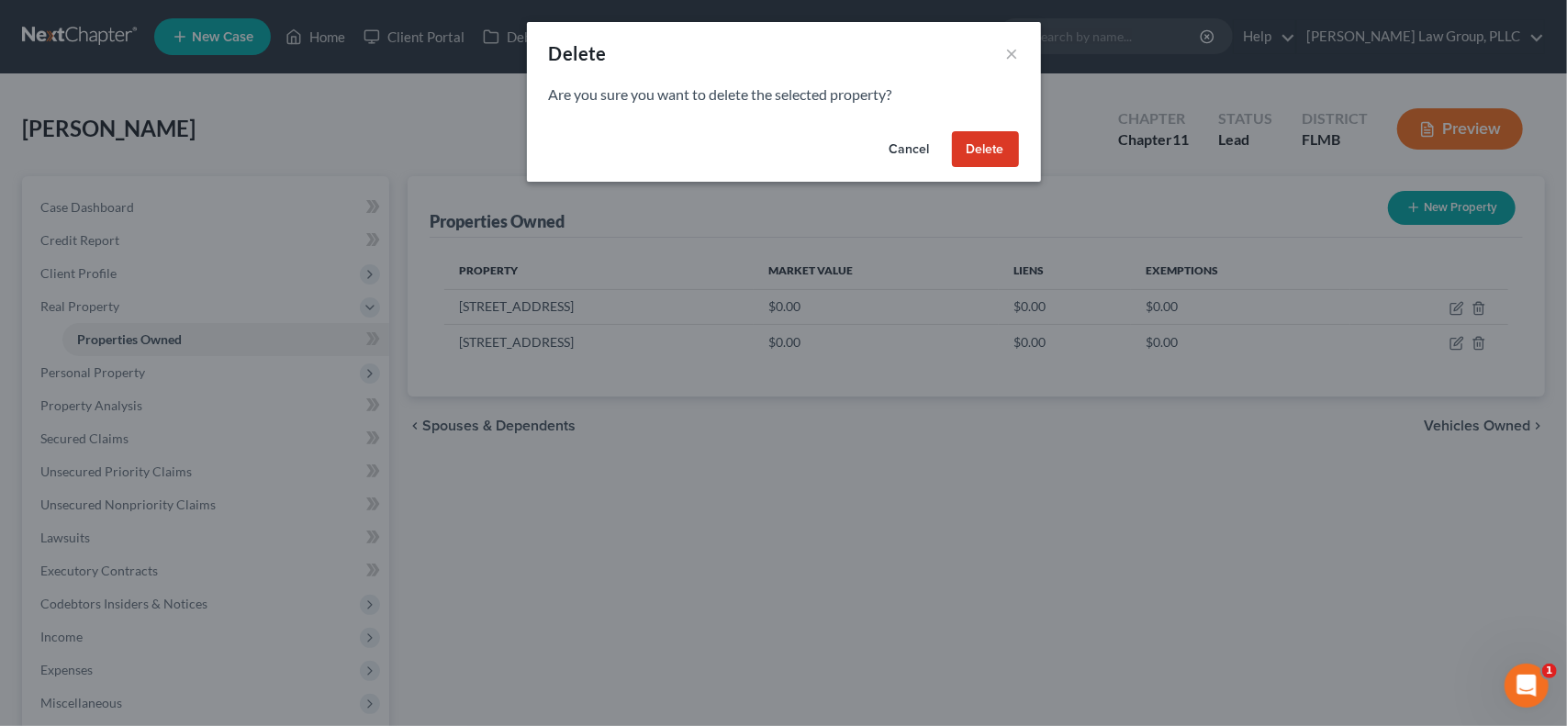
click at [986, 152] on button "Delete" at bounding box center [985, 149] width 67 height 37
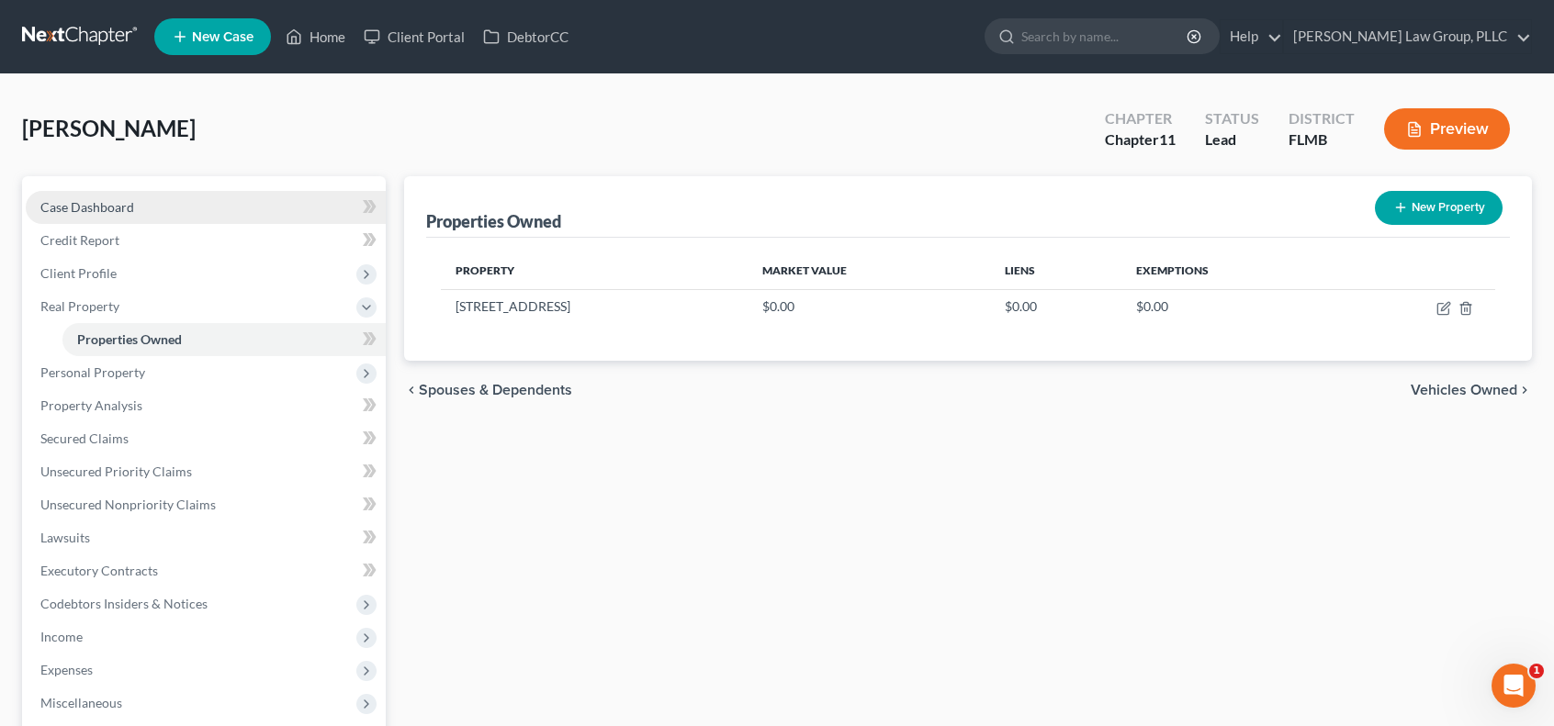
click at [191, 212] on link "Case Dashboard" at bounding box center [206, 207] width 360 height 33
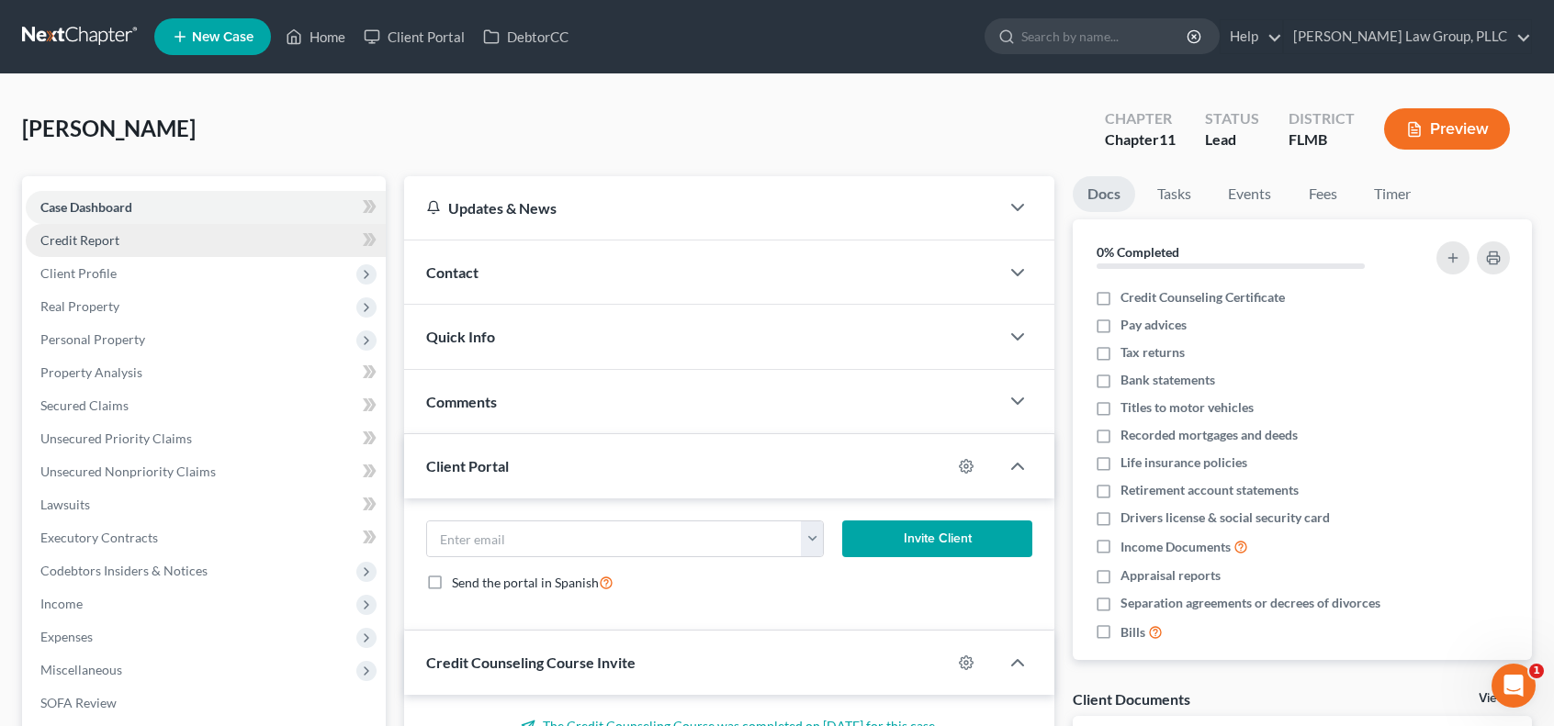
click at [181, 241] on link "Credit Report" at bounding box center [206, 240] width 360 height 33
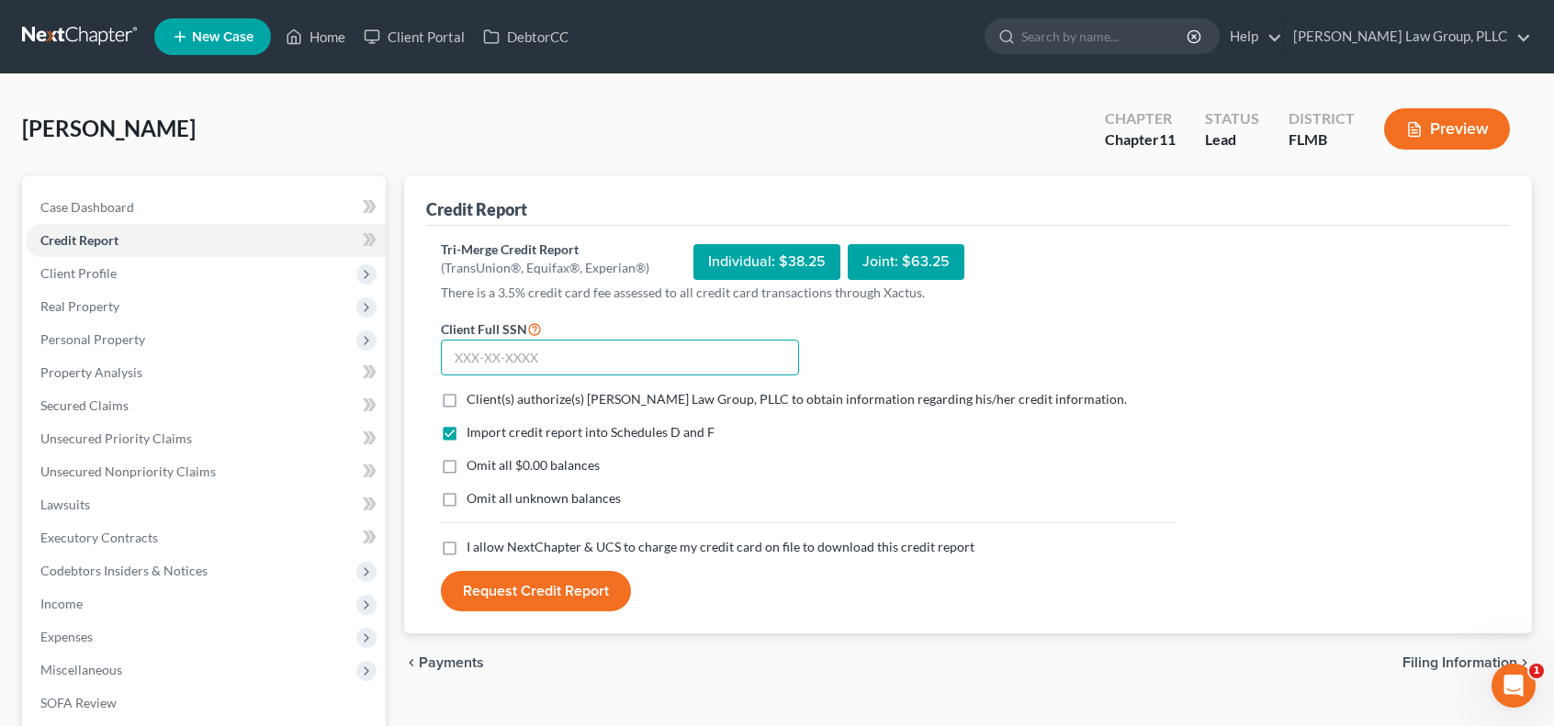
click at [634, 369] on input "text" at bounding box center [620, 358] width 358 height 37
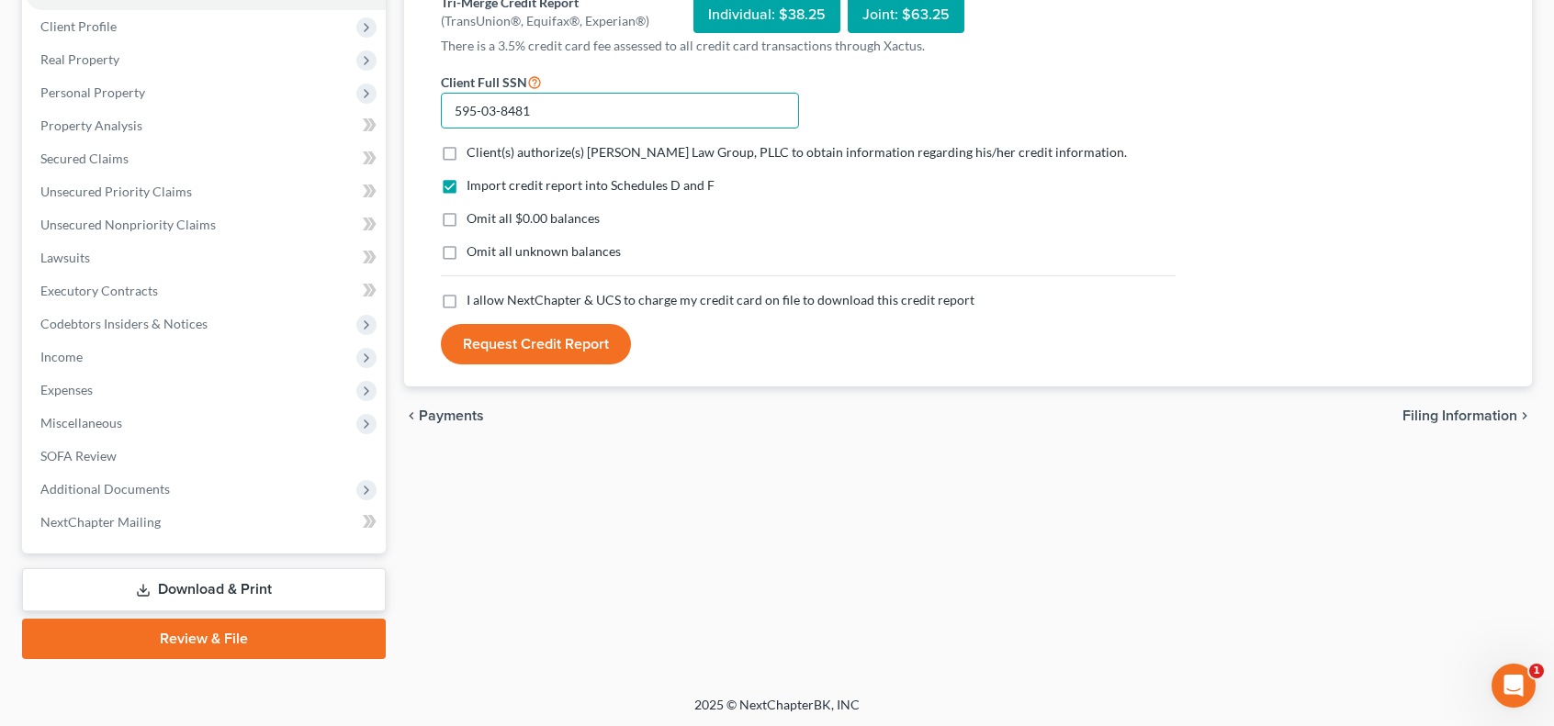
type input "595-03-8481"
click at [466, 151] on label "Client(s) authorize(s) [PERSON_NAME] Law Group, PLLC to obtain information rega…" at bounding box center [796, 152] width 660 height 18
click at [474, 151] on input "Client(s) authorize(s) [PERSON_NAME] Law Group, PLLC to obtain information rega…" at bounding box center [480, 149] width 12 height 12
checkbox input "true"
click at [466, 298] on label "I allow NextChapter & UCS to charge my credit card on file to download this cre…" at bounding box center [720, 300] width 508 height 18
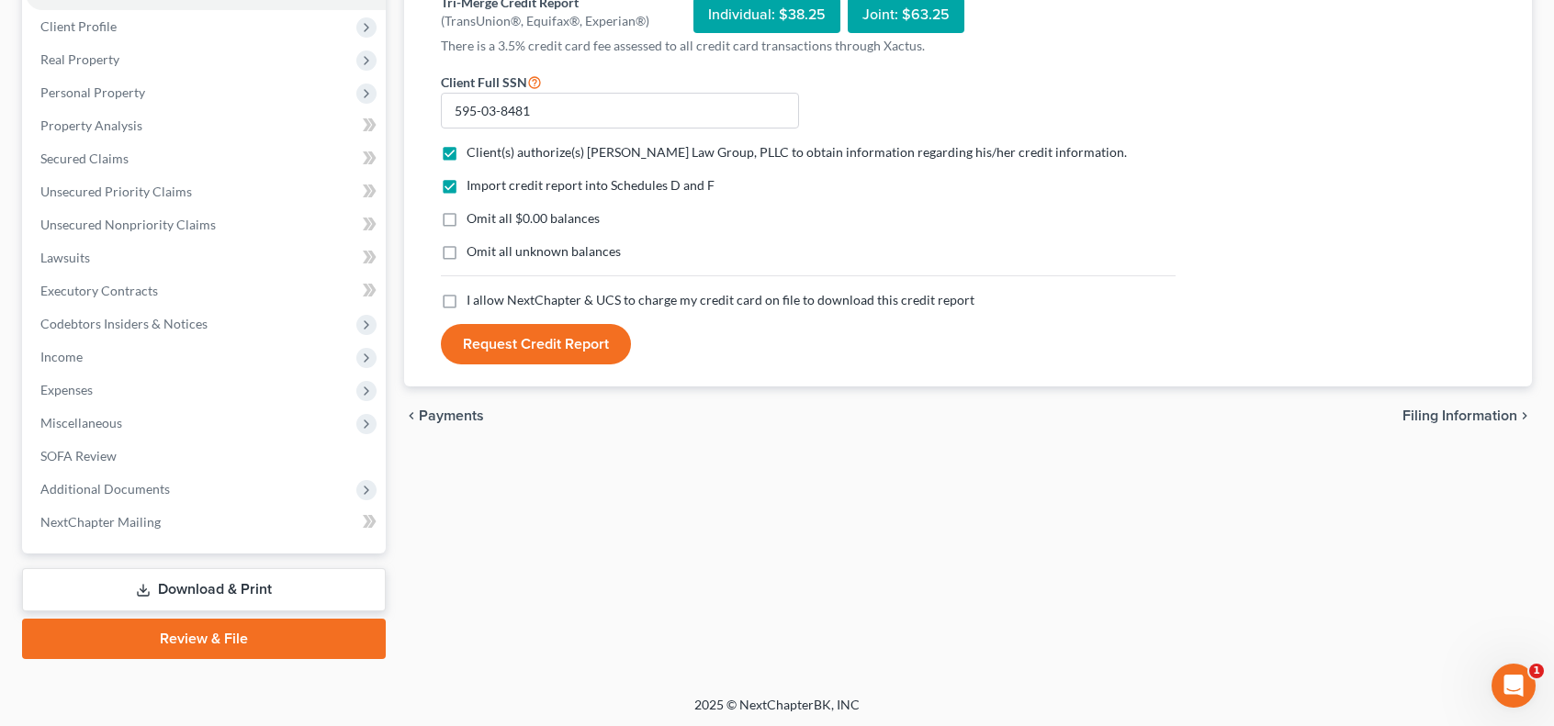
click at [474, 298] on input "I allow NextChapter & UCS to charge my credit card on file to download this cre…" at bounding box center [480, 297] width 12 height 12
checkbox input "true"
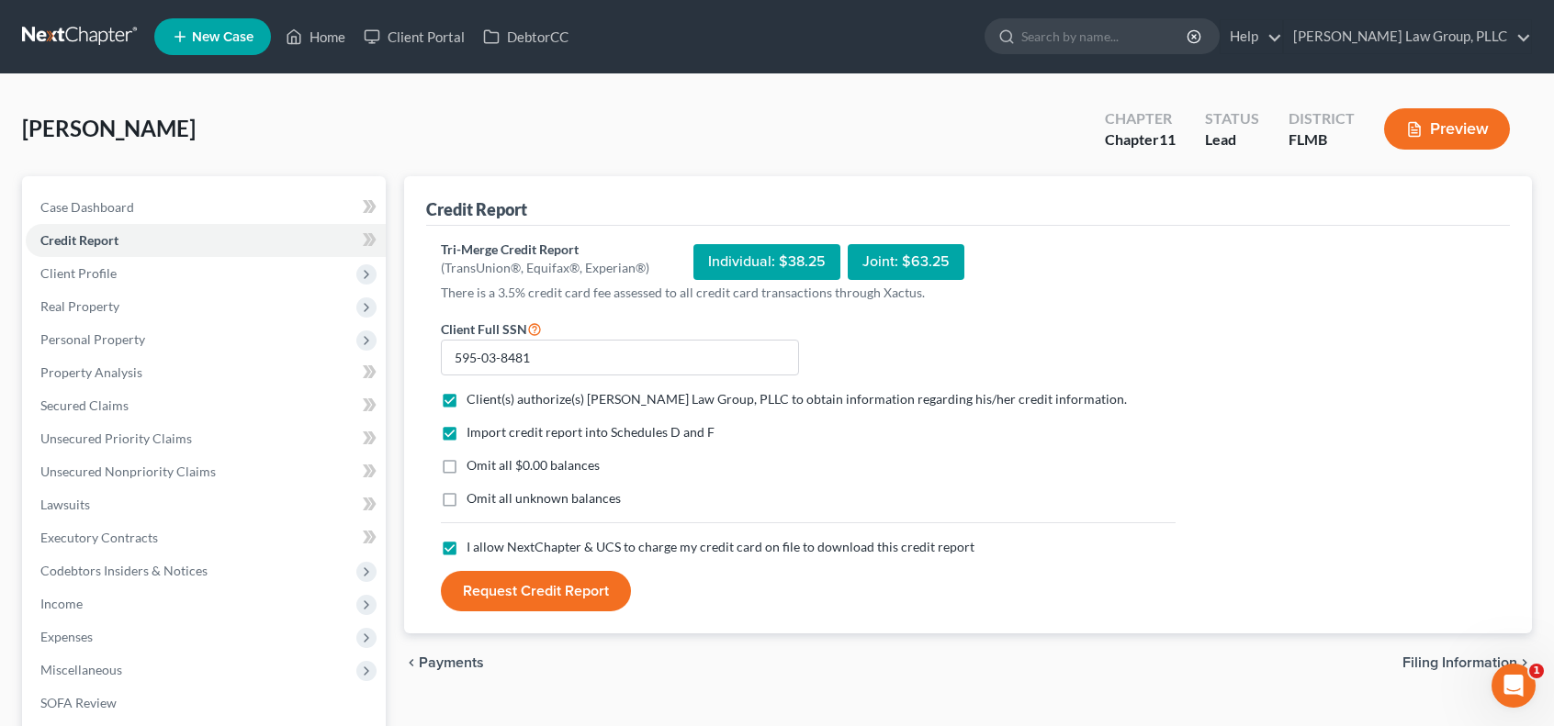
click at [555, 600] on button "Request Credit Report" at bounding box center [536, 591] width 190 height 40
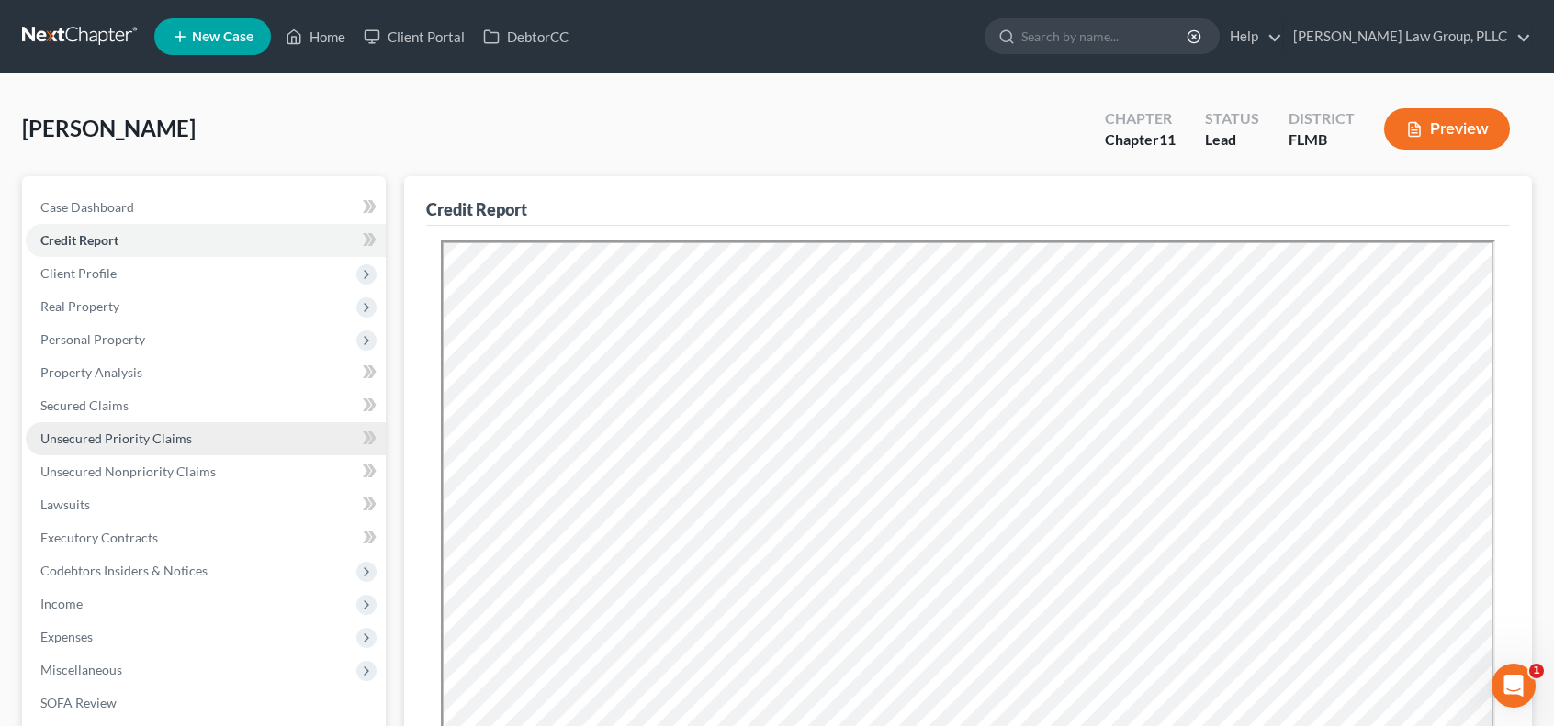
click at [162, 434] on span "Unsecured Priority Claims" at bounding box center [116, 439] width 152 height 16
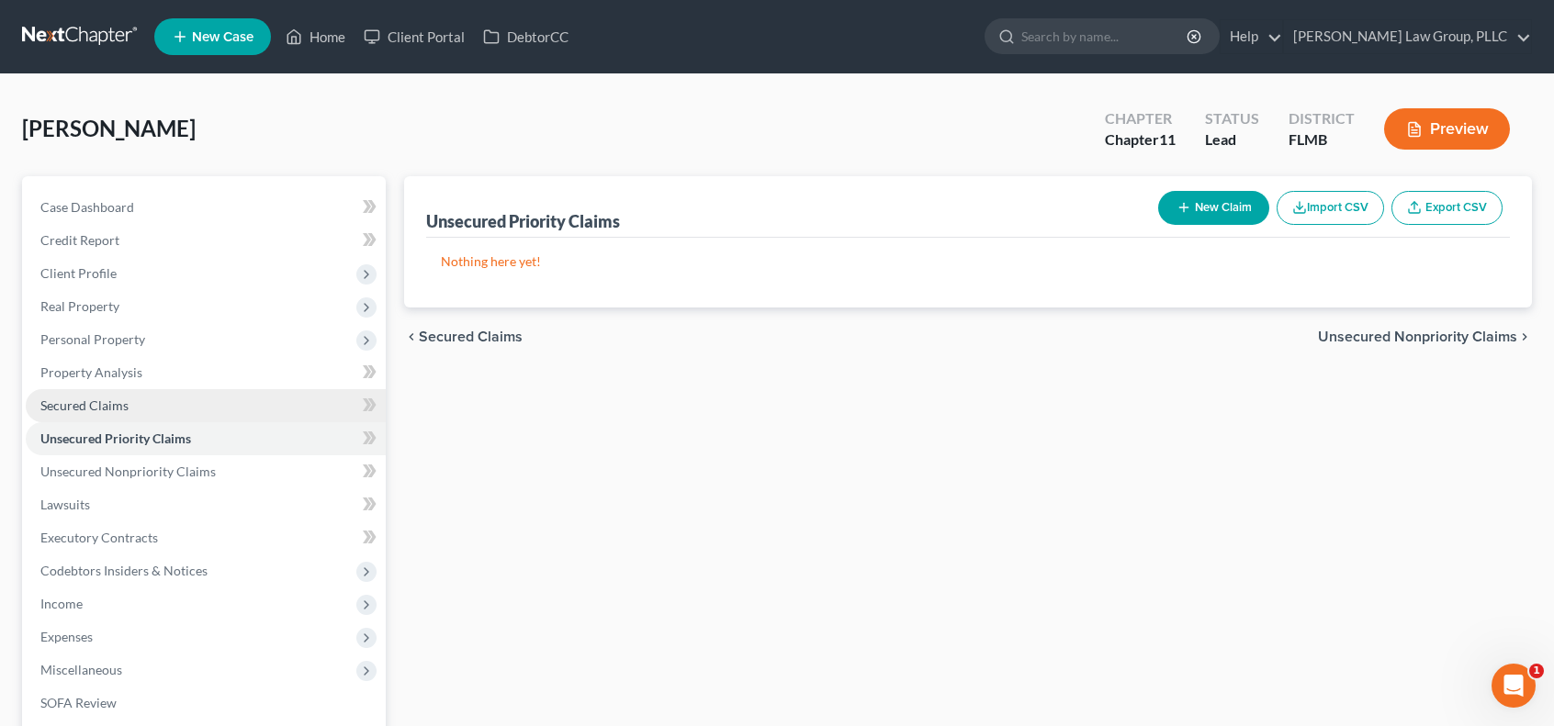
click at [171, 403] on link "Secured Claims" at bounding box center [206, 405] width 360 height 33
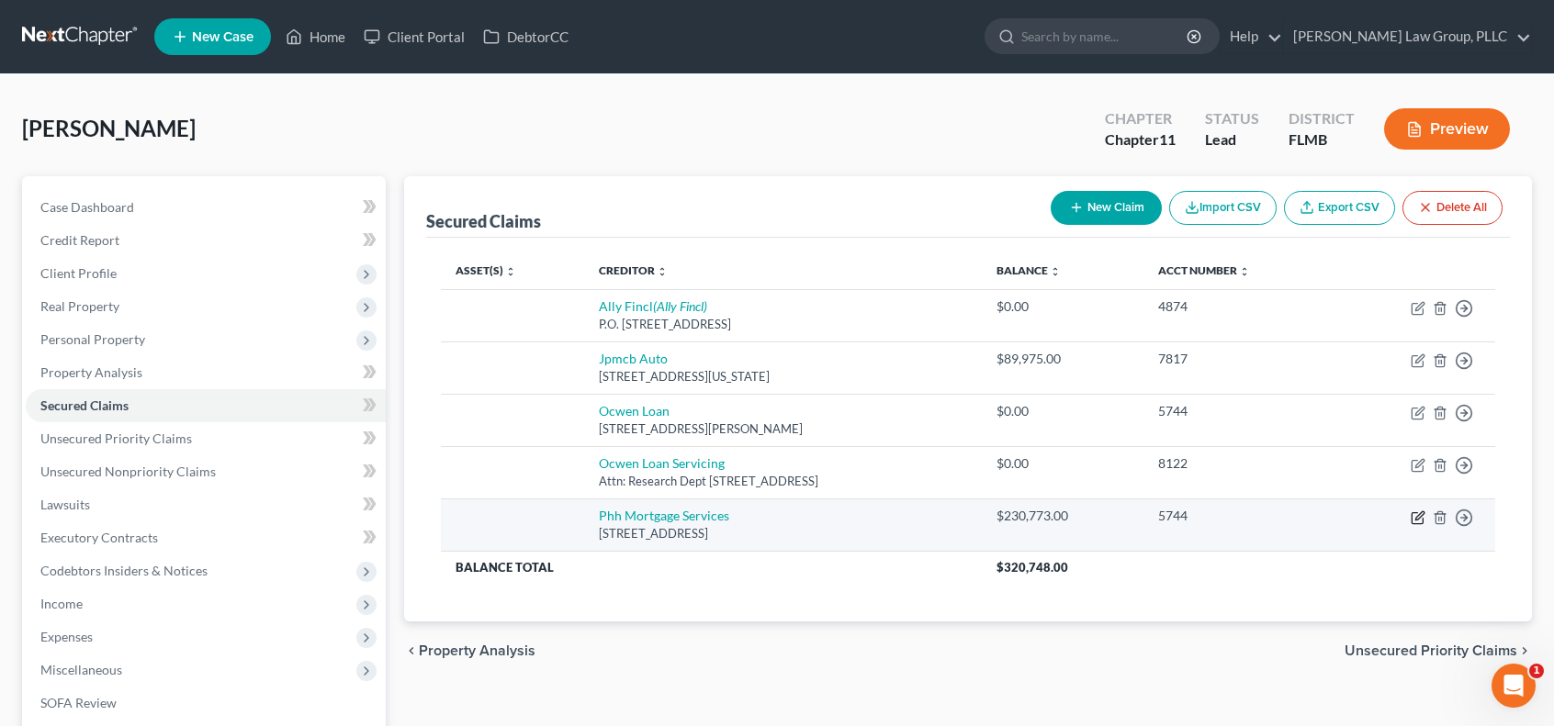
click at [1420, 513] on icon "button" at bounding box center [1417, 518] width 15 height 15
select select "33"
select select "0"
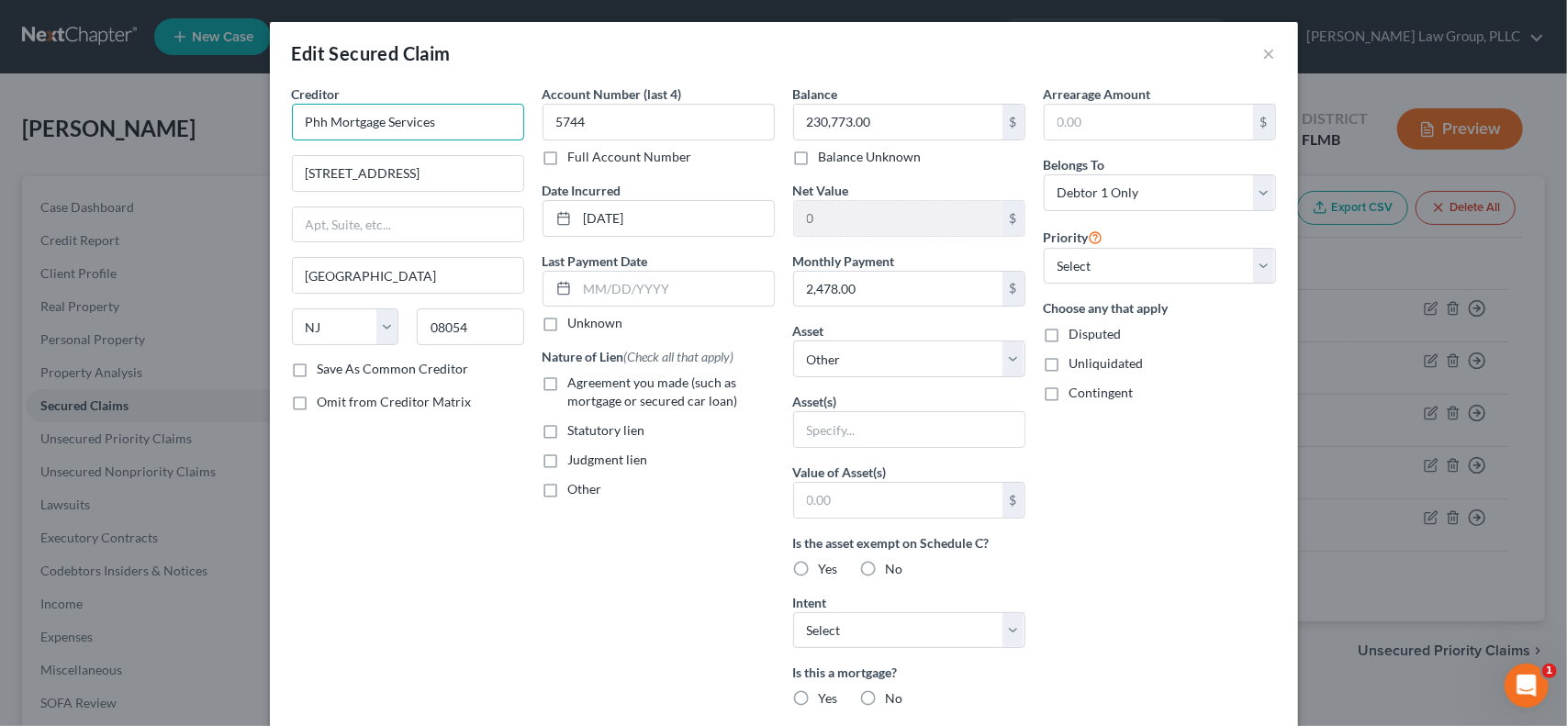
drag, startPoint x: 313, startPoint y: 124, endPoint x: 256, endPoint y: 124, distance: 56.9
click at [258, 124] on div "Edit Secured Claim × Creditor * Phh Mortgage Services 1 Mortgage Way [GEOGRAPHI…" at bounding box center [783, 363] width 1567 height 726
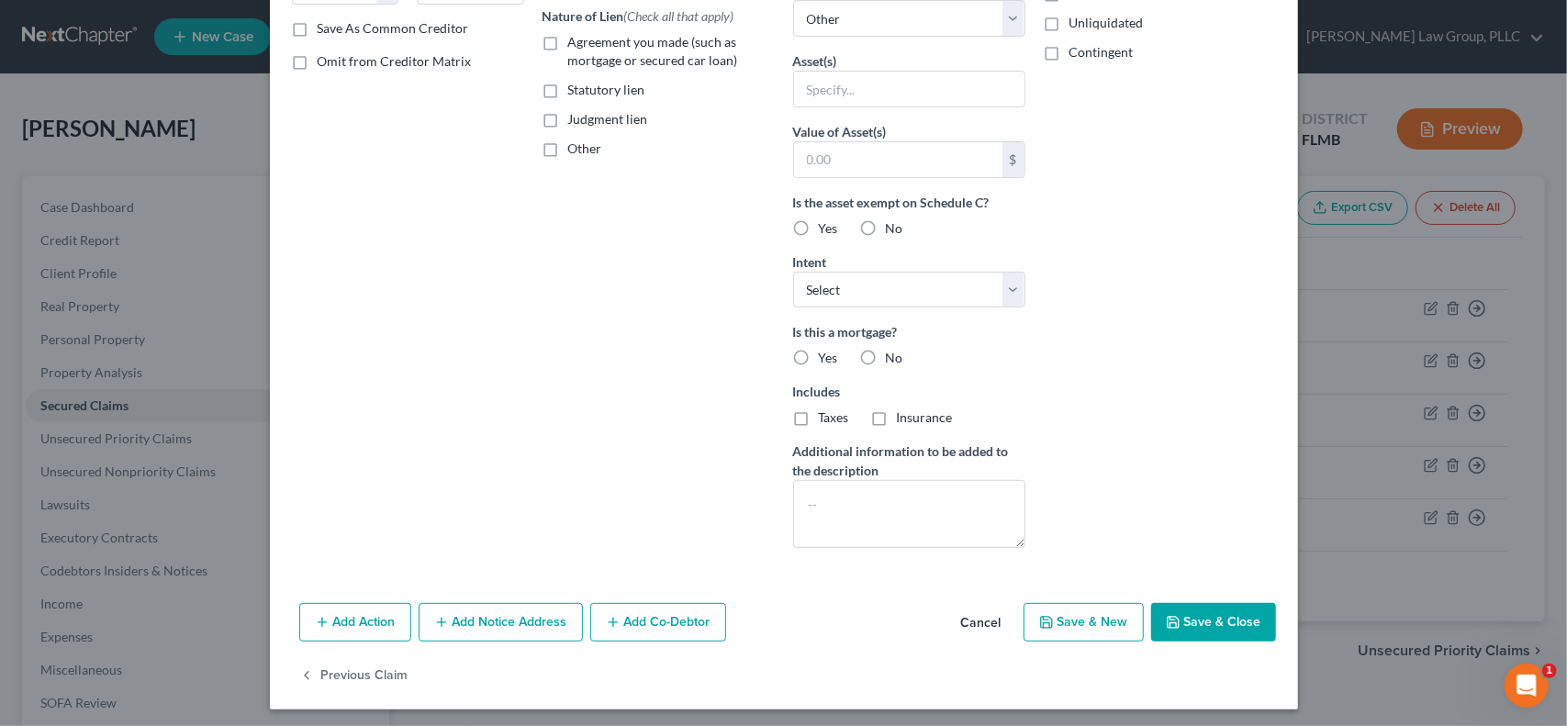
type input "PHH Mortgage Services"
click at [1233, 623] on button "Save & Close" at bounding box center [1213, 622] width 125 height 39
select select
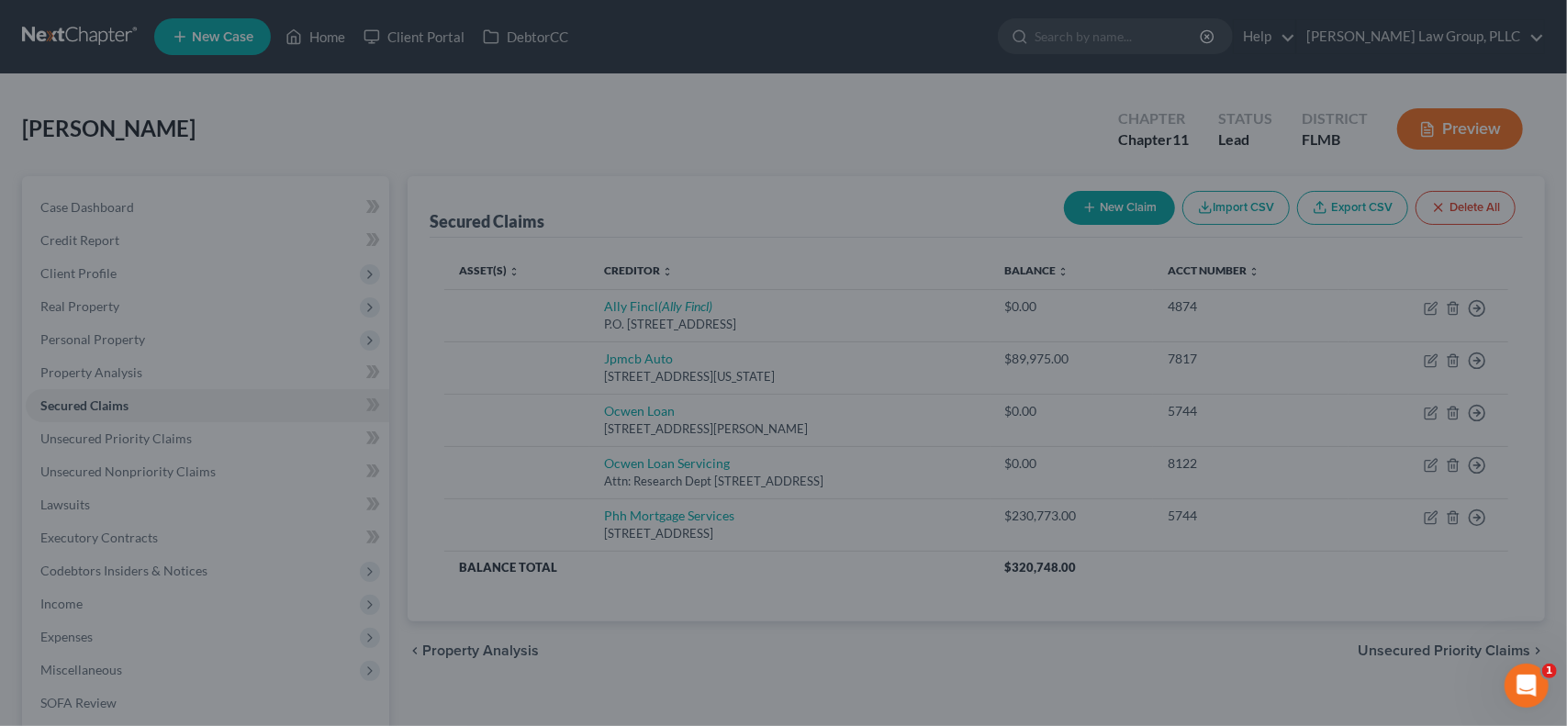
scroll to position [141, 0]
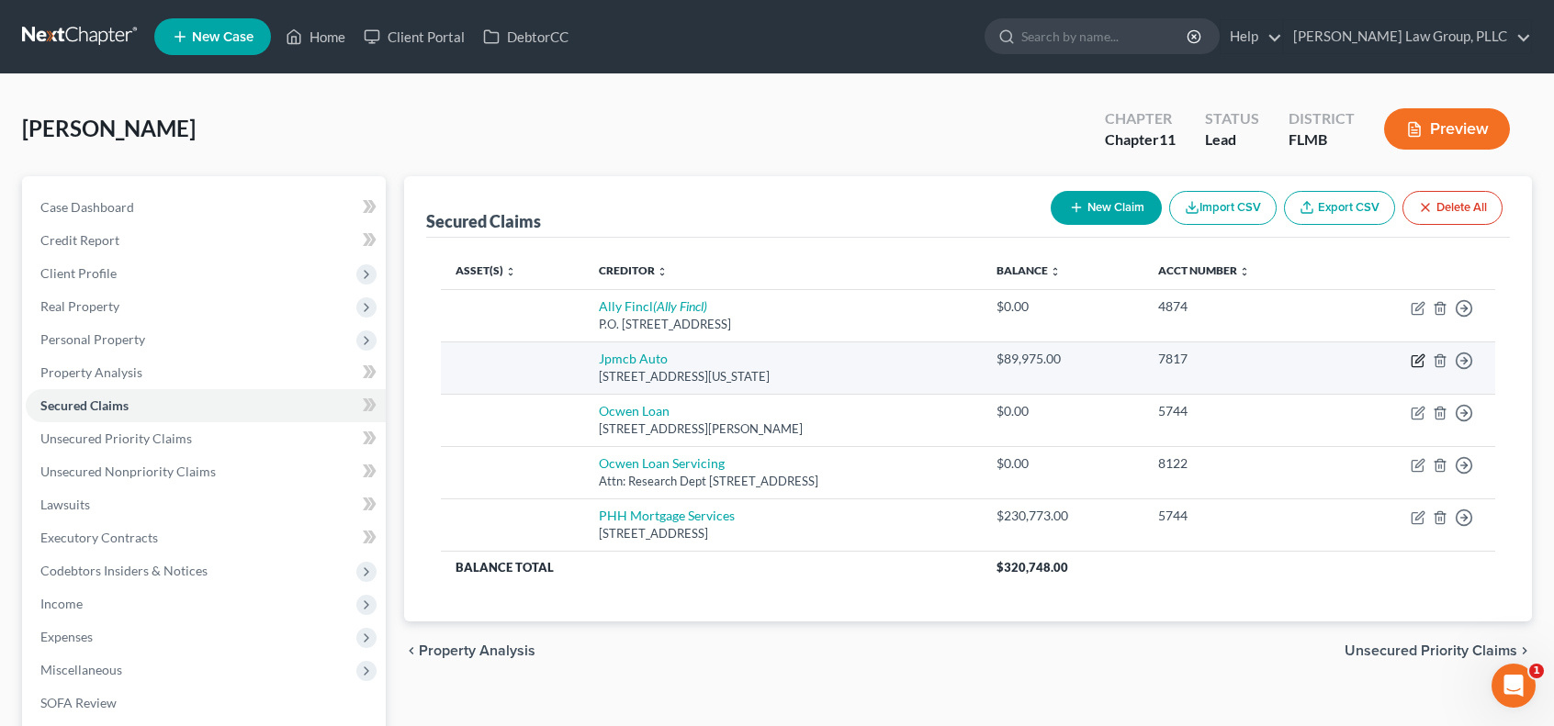
click at [1413, 362] on icon "button" at bounding box center [1417, 361] width 15 height 15
select select "19"
select select "0"
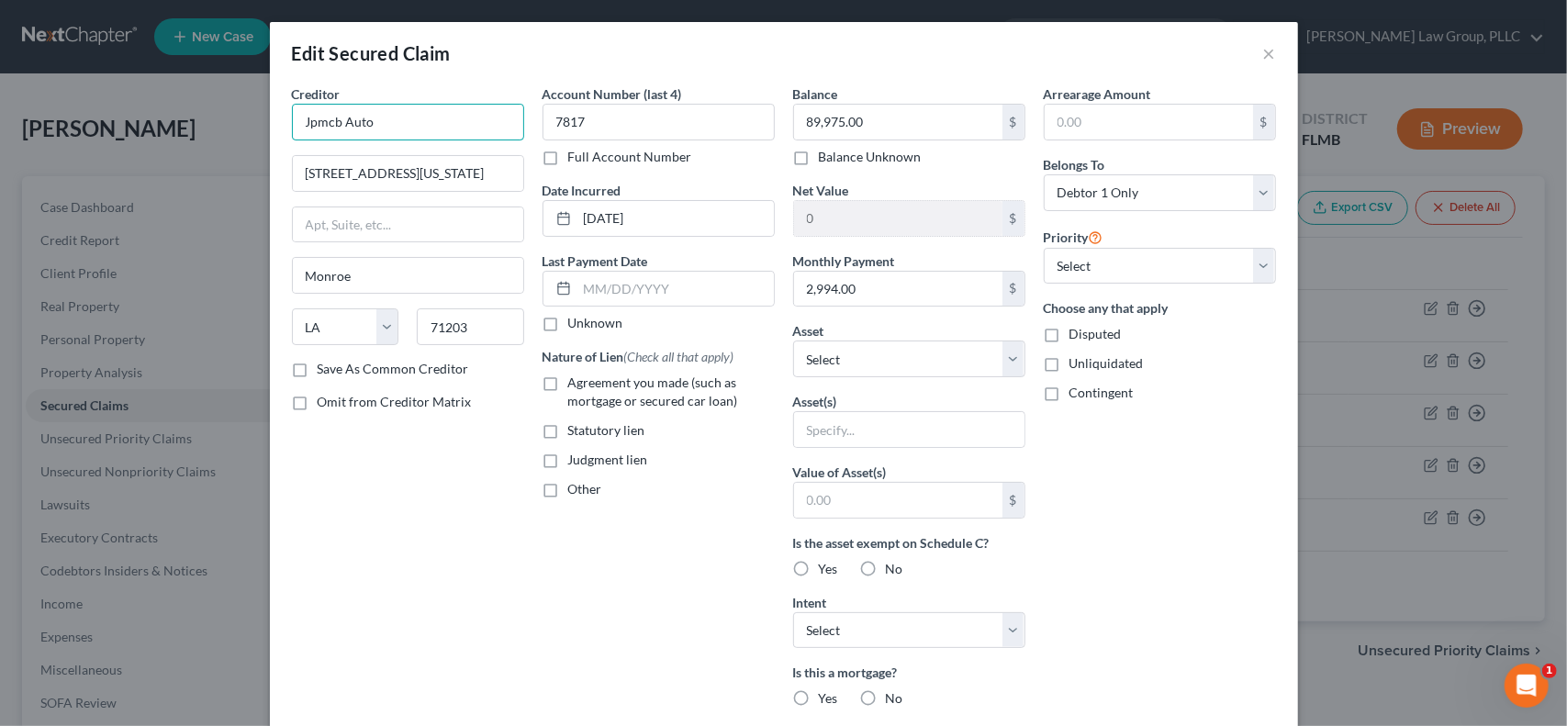
drag, startPoint x: 335, startPoint y: 120, endPoint x: 255, endPoint y: 119, distance: 79.9
click at [255, 119] on div "Edit Secured Claim × Creditor * Jpmcb Auto [GEOGRAPHIC_DATA][US_STATE][PERSON_N…" at bounding box center [783, 363] width 1567 height 726
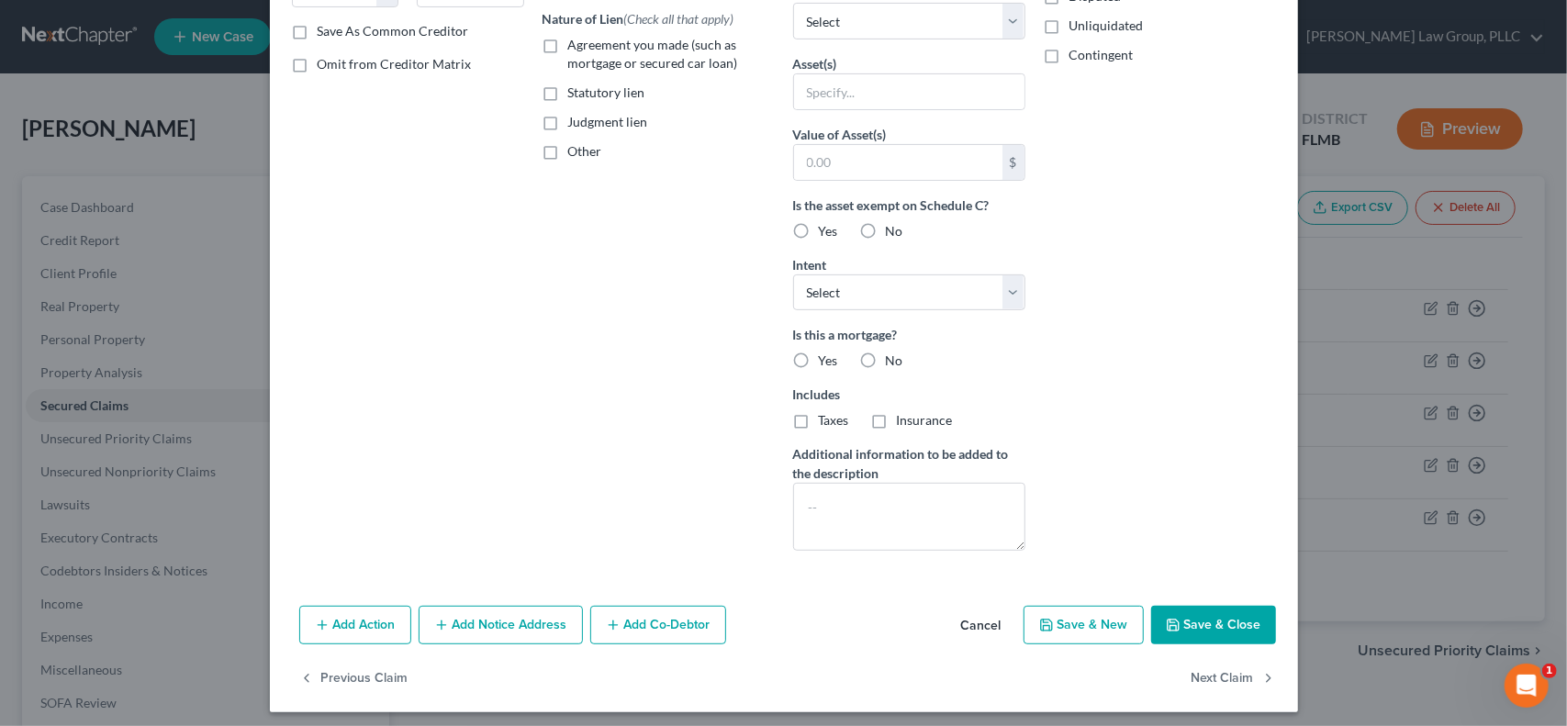
scroll to position [341, 0]
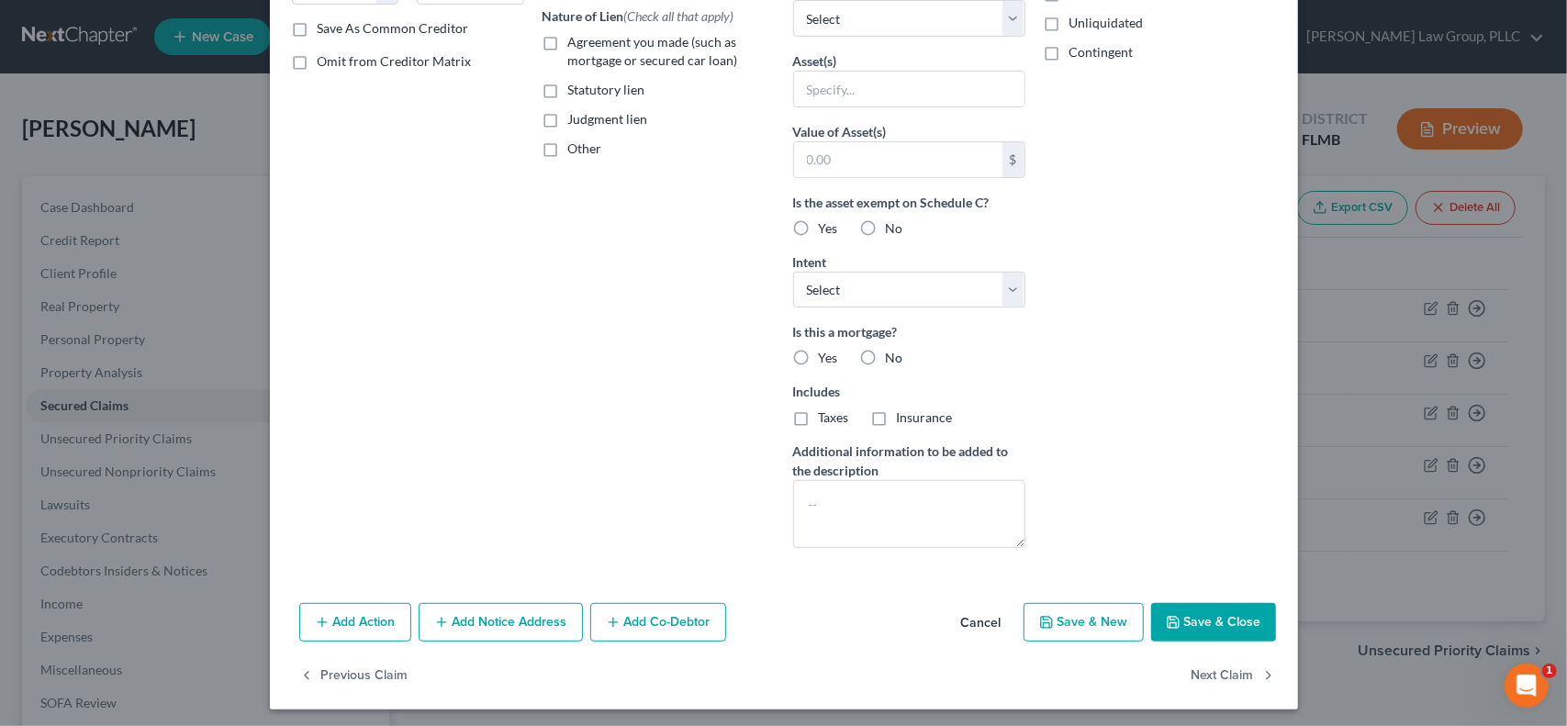
type input "JPMCB Auto"
click at [886, 349] on label "No" at bounding box center [894, 358] width 17 height 18
click at [893, 349] on input "No" at bounding box center [899, 355] width 12 height 12
radio input "true"
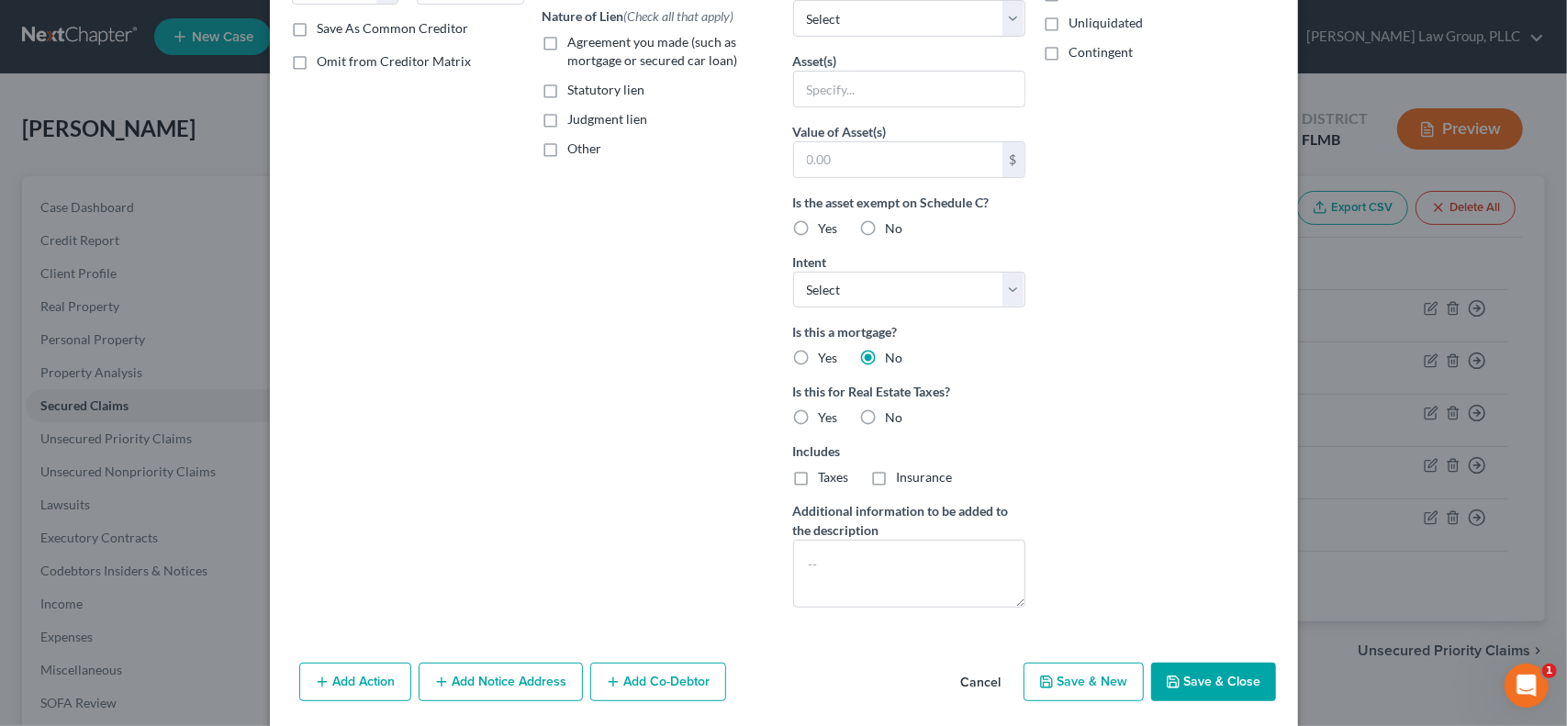
click at [886, 413] on label "No" at bounding box center [894, 418] width 17 height 18
click at [893, 413] on input "No" at bounding box center [899, 415] width 12 height 12
radio input "true"
click at [1201, 680] on button "Save & Close" at bounding box center [1213, 682] width 125 height 39
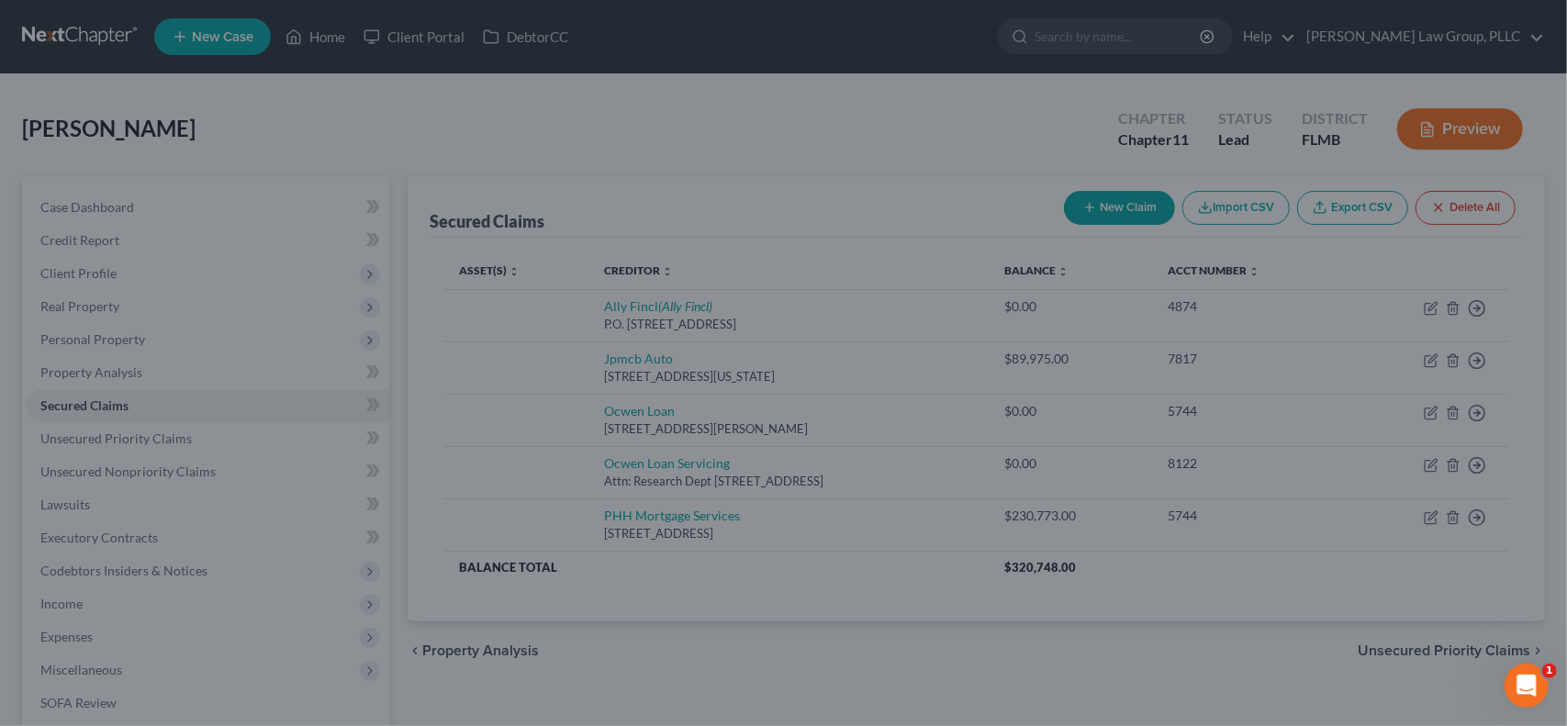
scroll to position [200, 0]
type input "0"
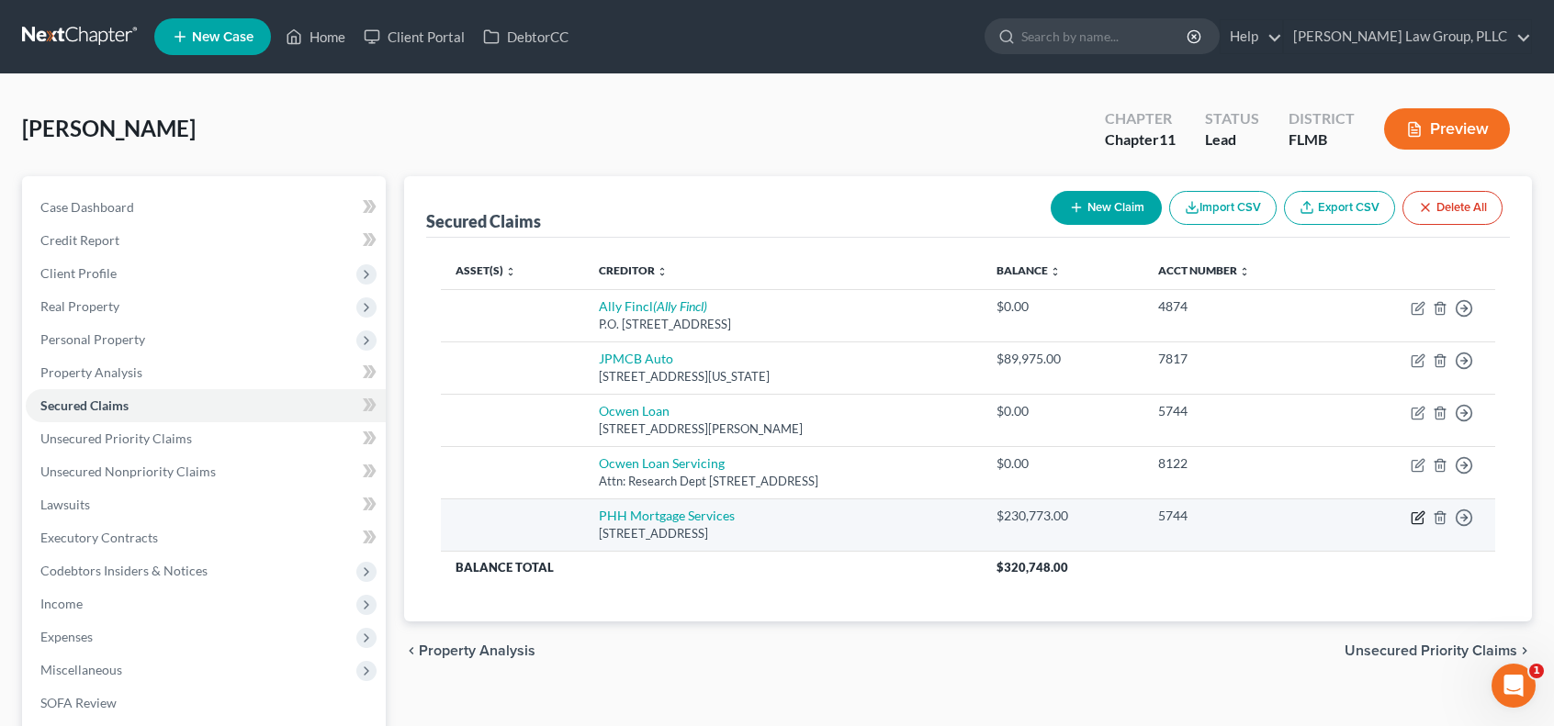
click at [1411, 518] on icon "button" at bounding box center [1416, 517] width 11 height 11
select select "33"
select select "0"
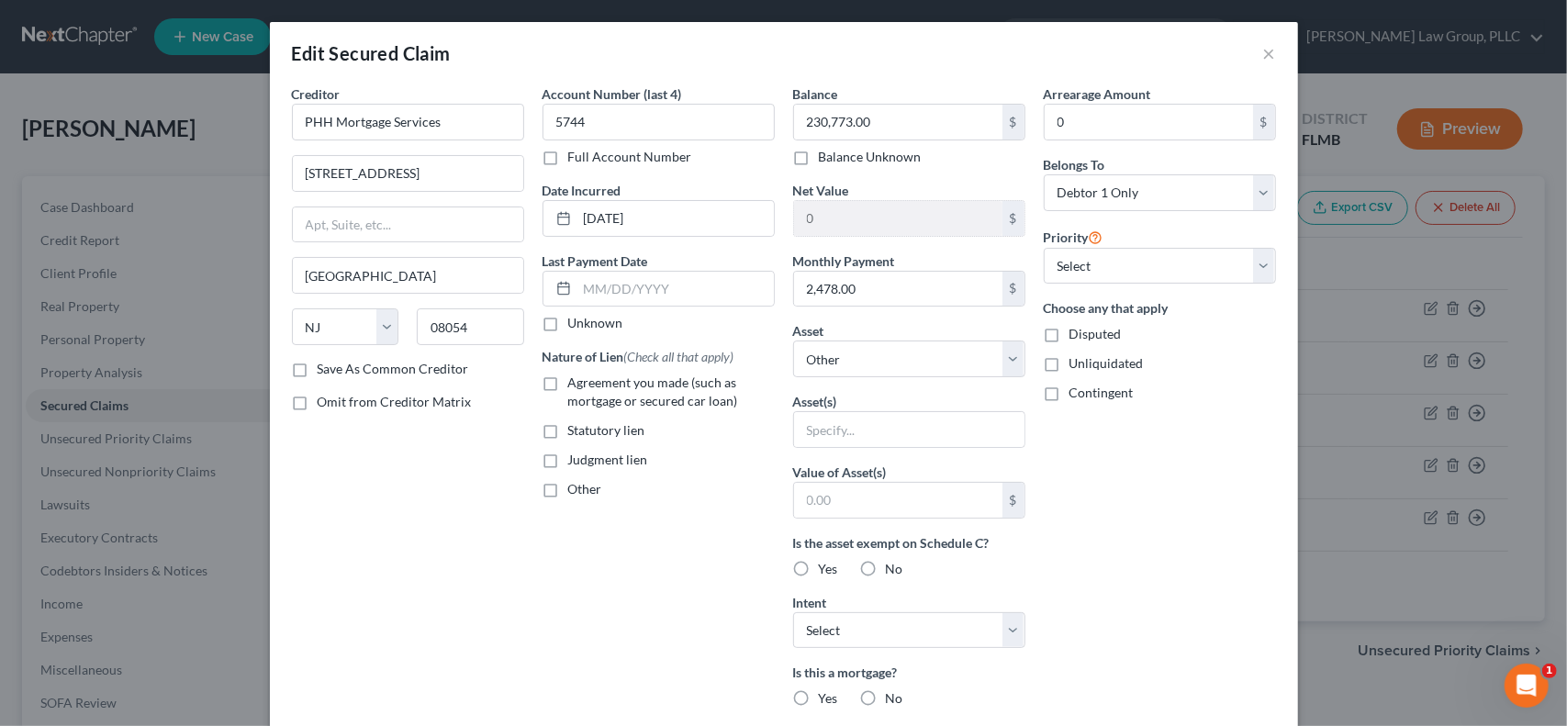
click at [568, 383] on label "Agreement you made (such as mortgage or secured car loan)" at bounding box center [671, 392] width 207 height 37
click at [576, 383] on input "Agreement you made (such as mortgage or secured car loan)" at bounding box center [582, 380] width 12 height 12
checkbox input "true"
click at [886, 560] on label "No" at bounding box center [894, 569] width 17 height 18
click at [893, 560] on input "No" at bounding box center [899, 566] width 12 height 12
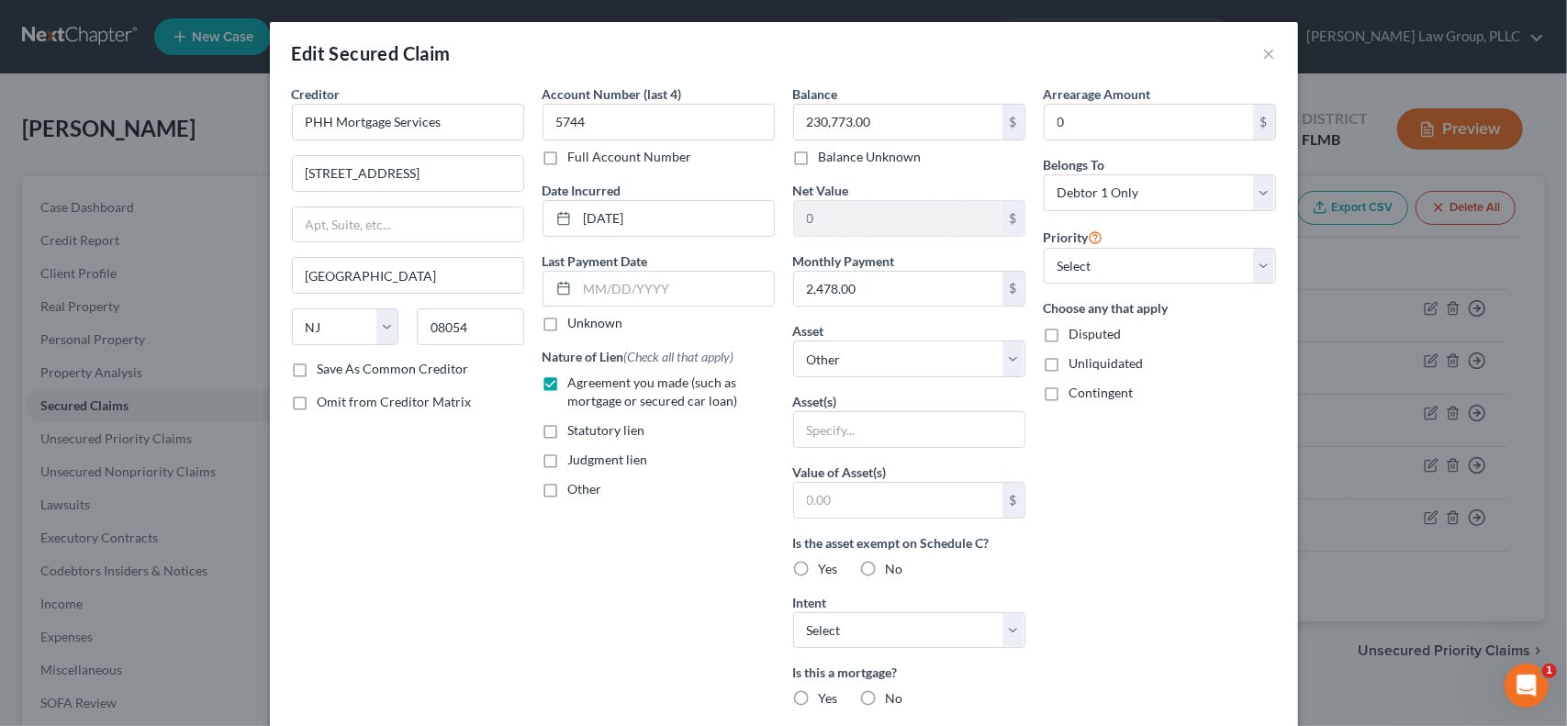
radio input "true"
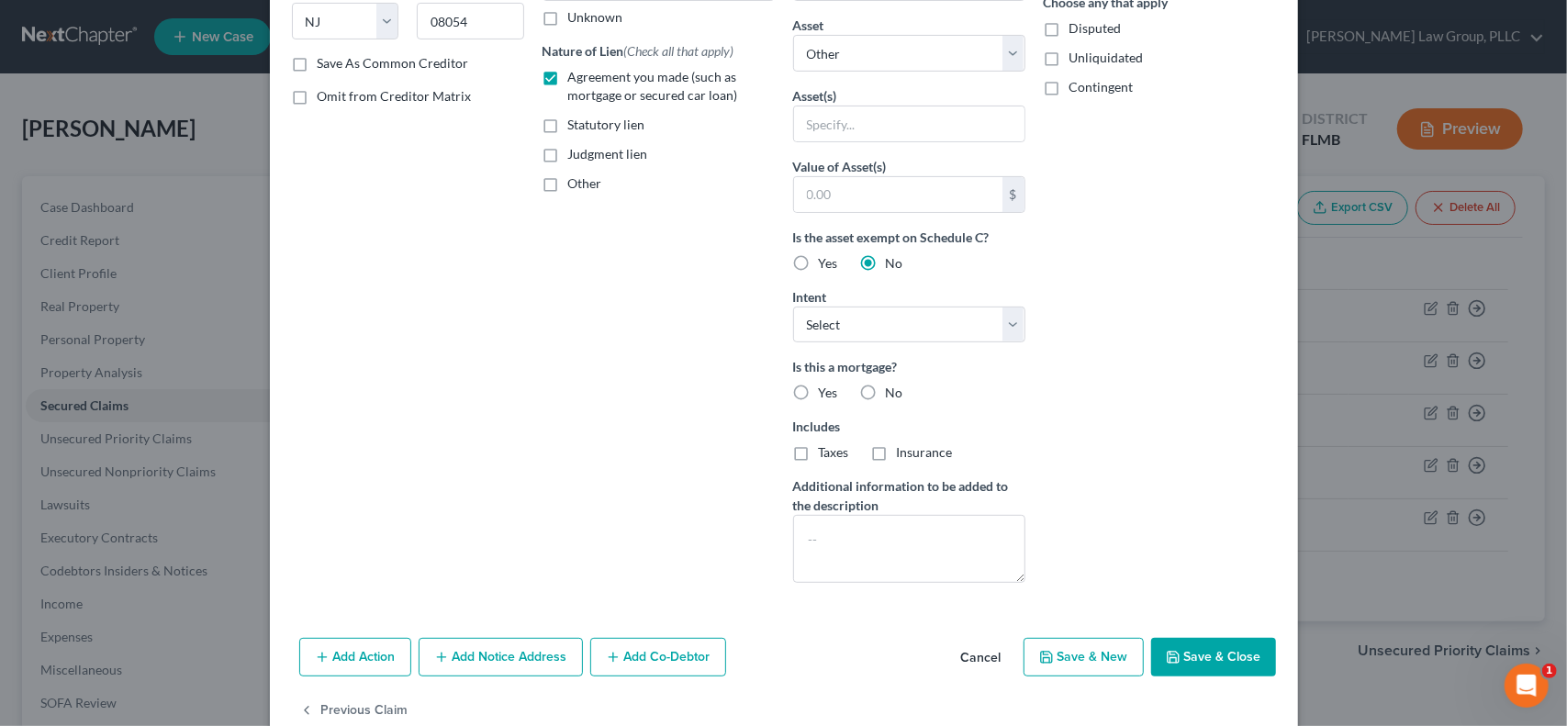
click at [819, 389] on label "Yes" at bounding box center [828, 393] width 19 height 18
click at [826, 389] on input "Yes" at bounding box center [832, 390] width 12 height 12
radio input "true"
click at [819, 452] on label "Taxes" at bounding box center [834, 453] width 30 height 18
click at [826, 452] on input "Taxes" at bounding box center [832, 450] width 12 height 12
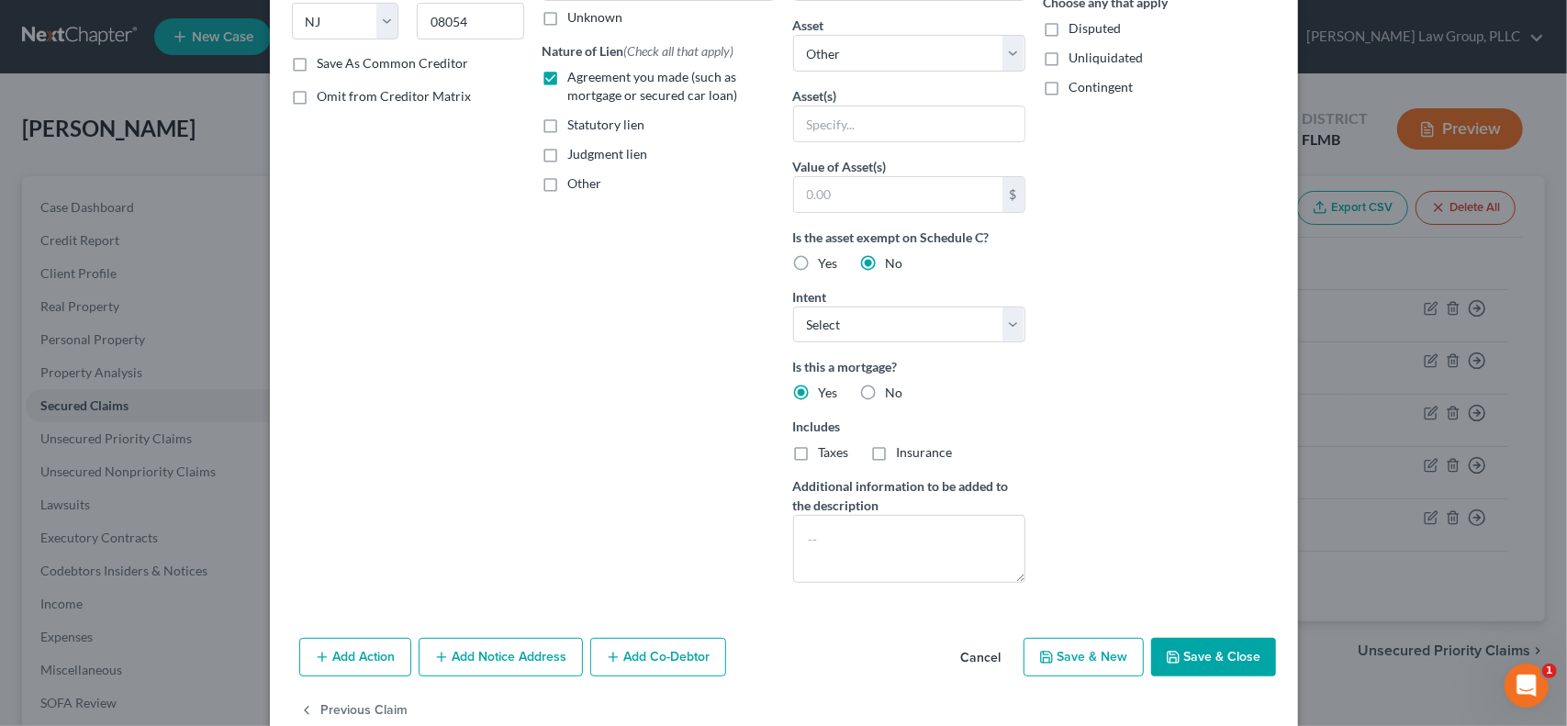
checkbox input "true"
click at [897, 447] on label "Insurance" at bounding box center [925, 453] width 56 height 18
click at [904, 447] on input "Insurance" at bounding box center [910, 450] width 12 height 12
checkbox input "true"
click at [1198, 660] on button "Save & Close" at bounding box center [1213, 657] width 125 height 39
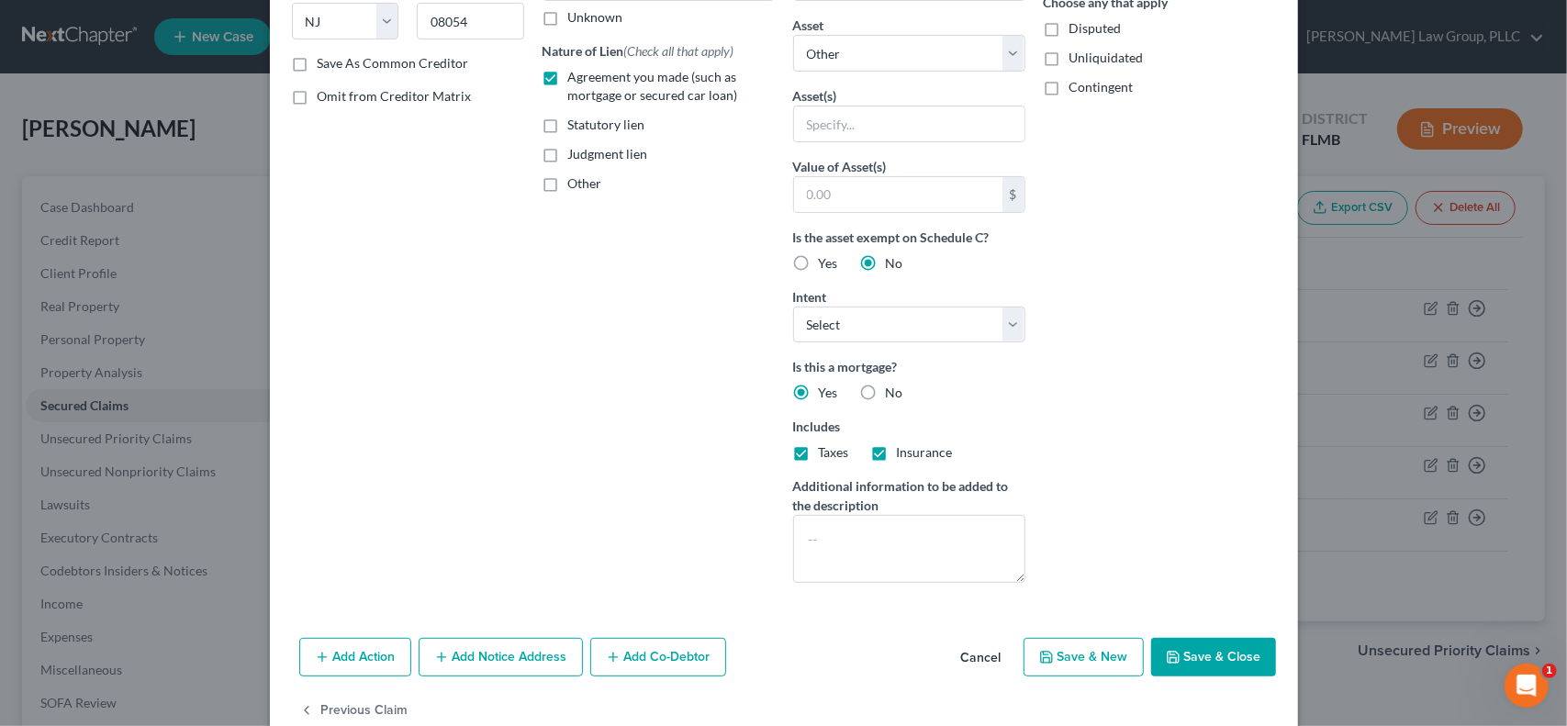
select select
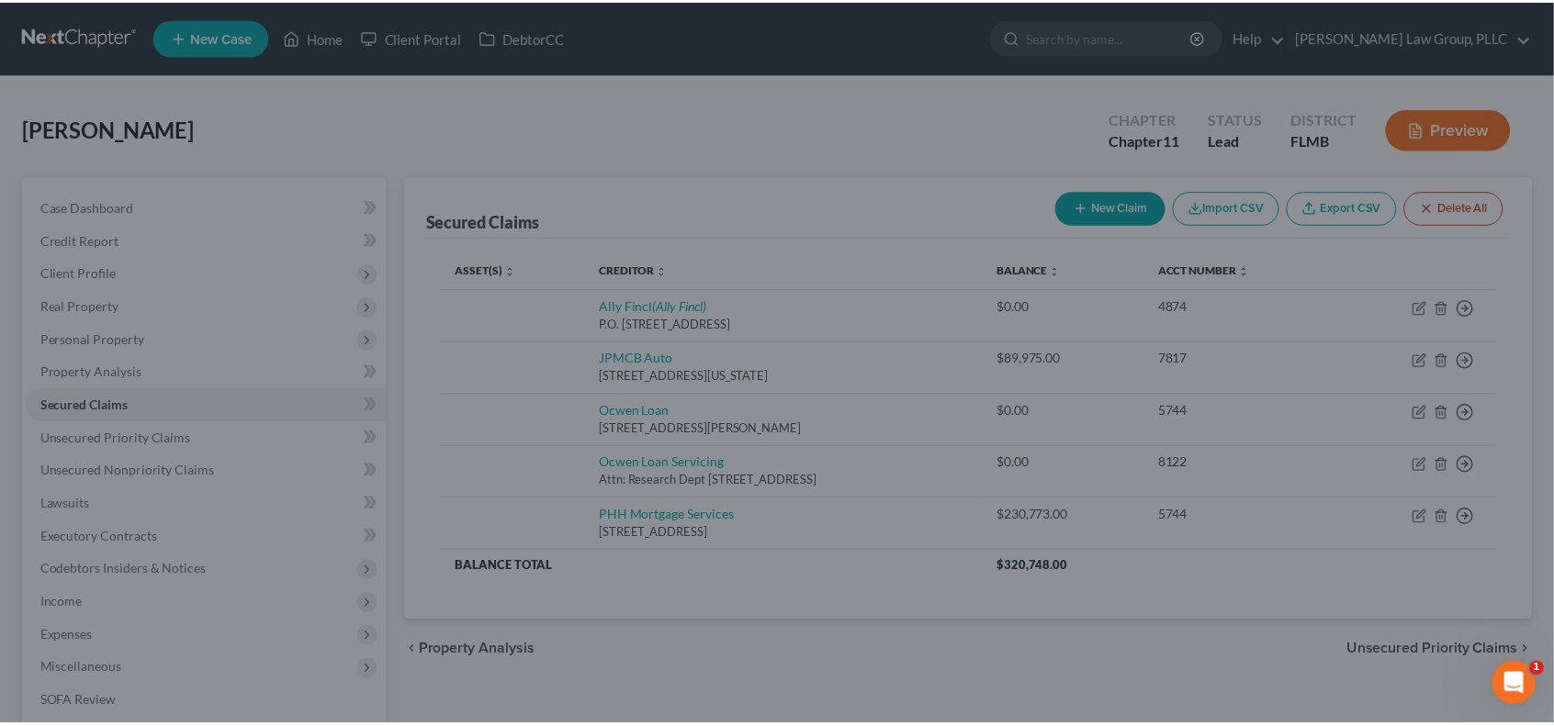
scroll to position [141, 0]
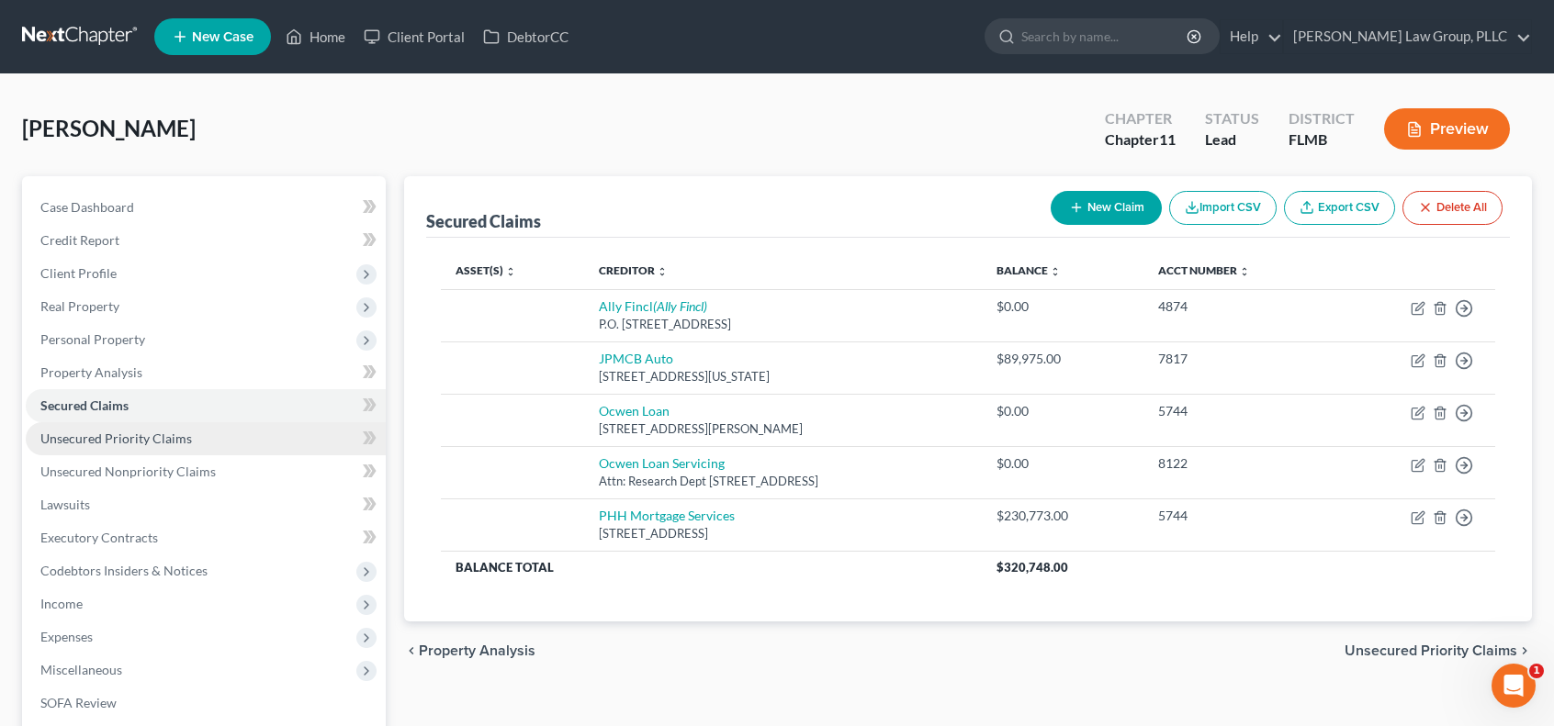
click at [193, 440] on link "Unsecured Priority Claims" at bounding box center [206, 438] width 360 height 33
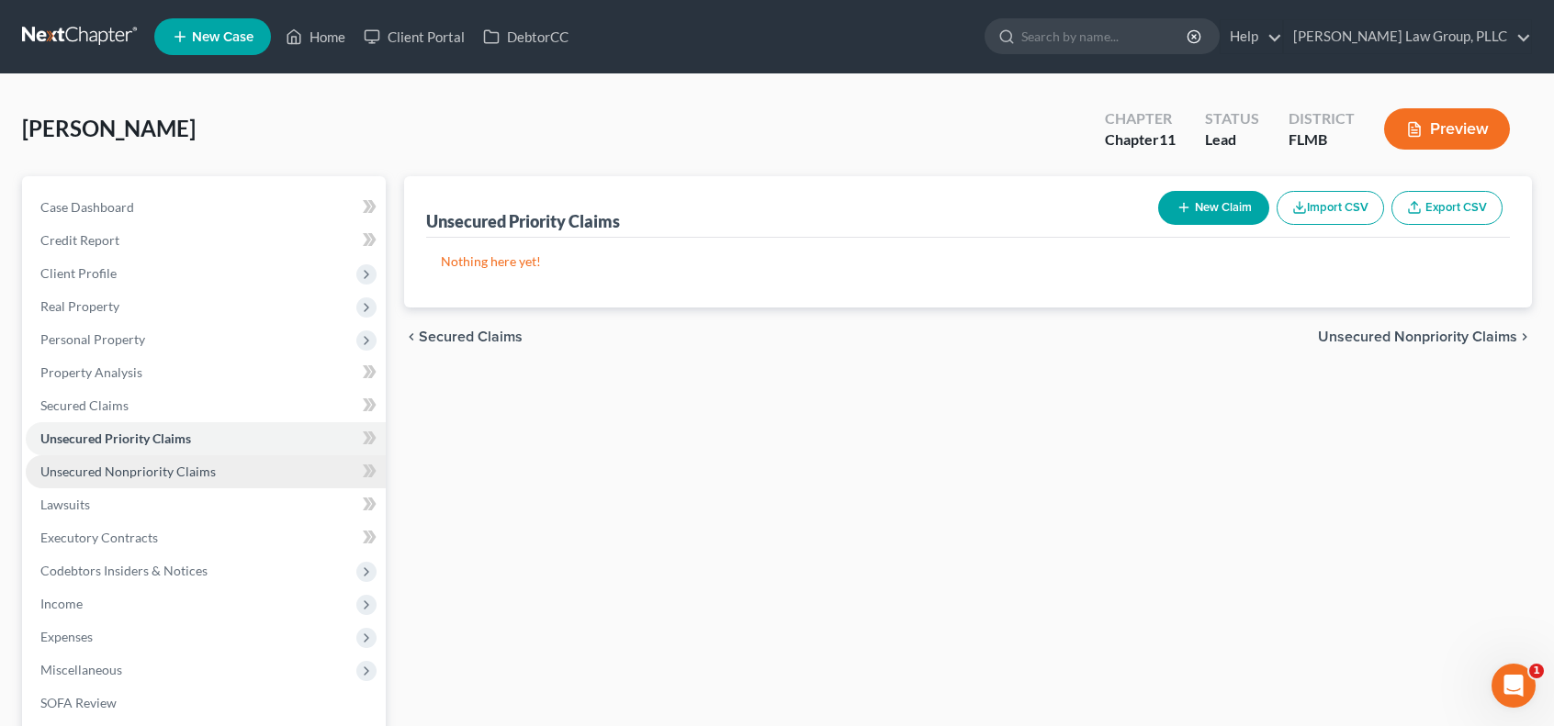
click at [211, 474] on link "Unsecured Nonpriority Claims" at bounding box center [206, 471] width 360 height 33
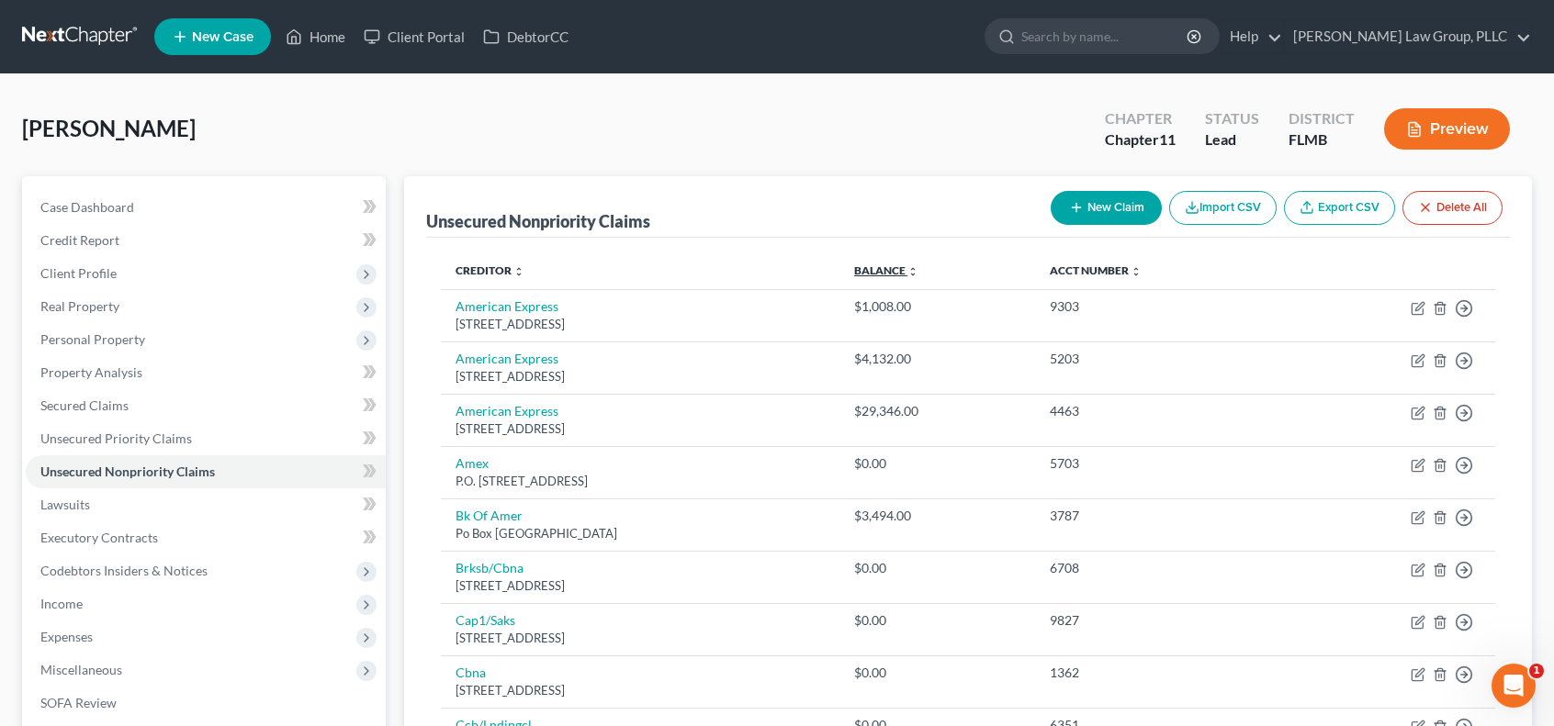
click at [918, 269] on link "Balance expand_more expand_less unfold_more" at bounding box center [886, 271] width 64 height 14
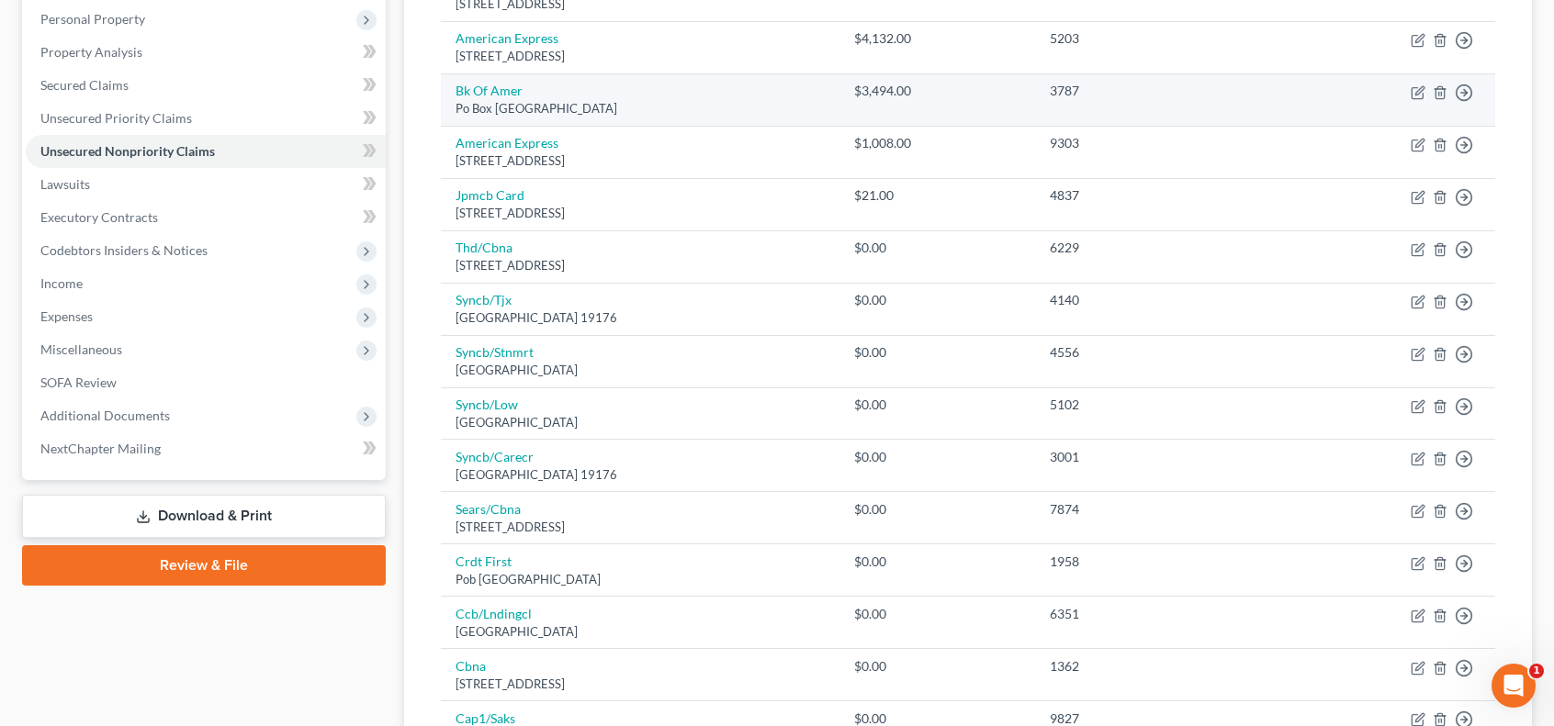
scroll to position [32, 0]
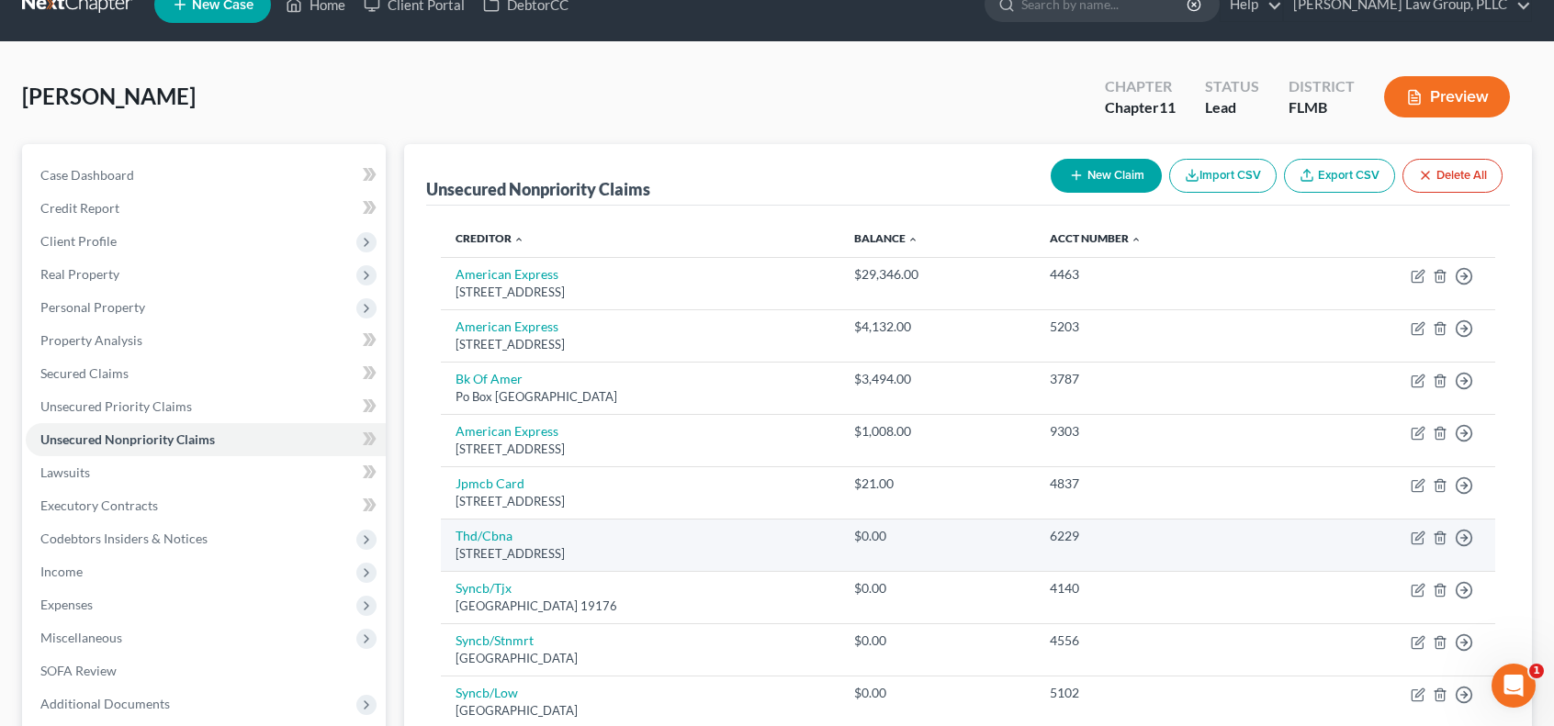
click at [1447, 533] on td "Move to D Move to E Move to G Move to Notice Only" at bounding box center [1391, 545] width 207 height 52
click at [1442, 535] on icon "button" at bounding box center [1439, 538] width 15 height 15
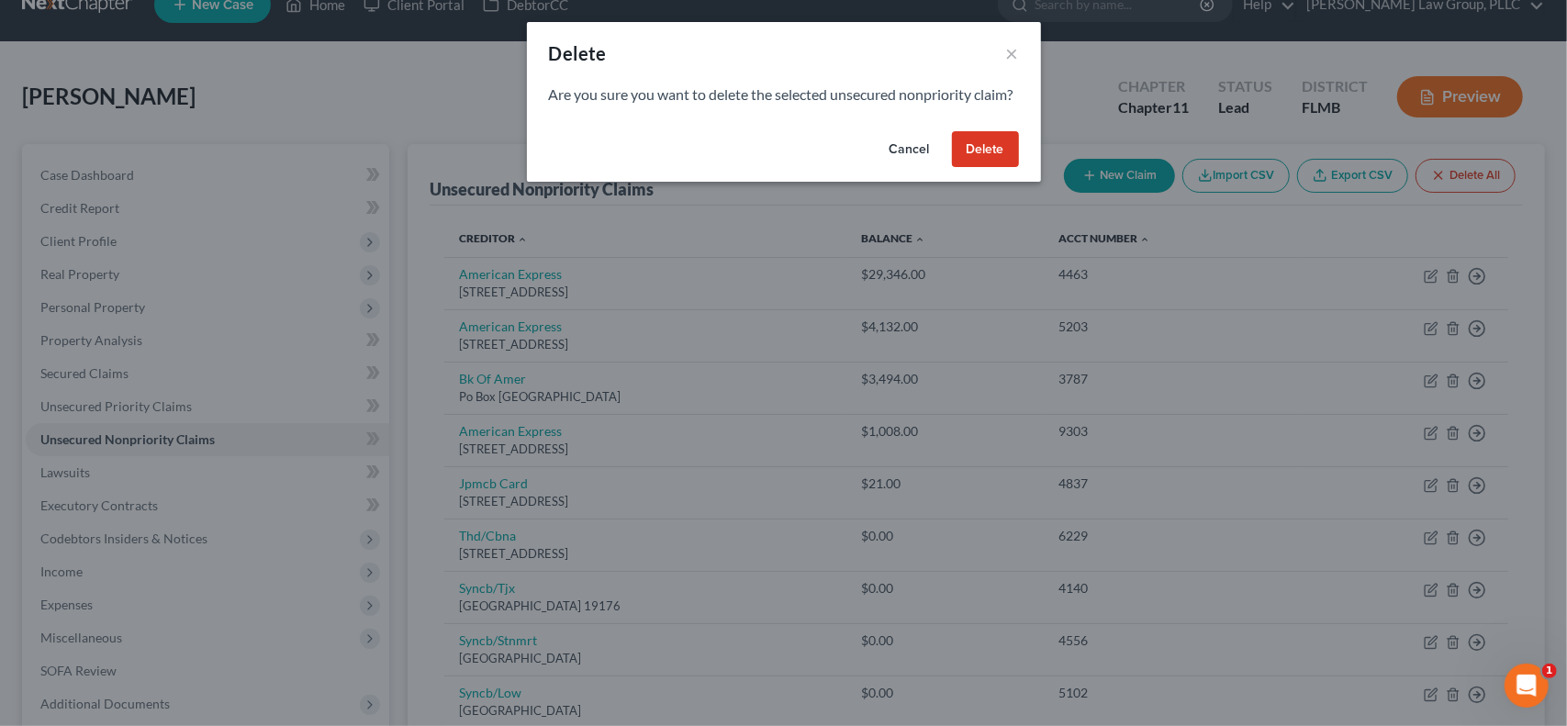
click at [1005, 164] on button "Delete" at bounding box center [985, 149] width 67 height 37
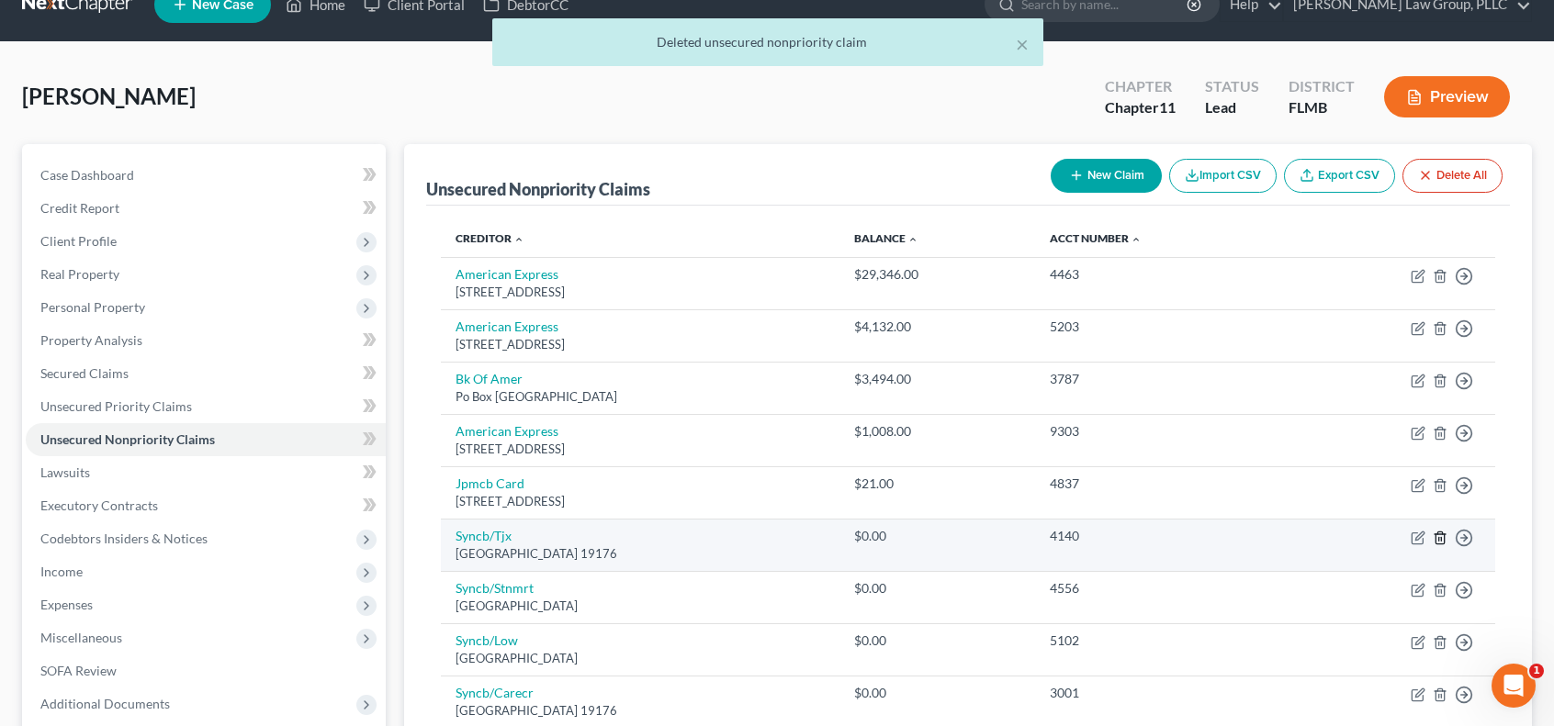
click at [1443, 532] on icon "button" at bounding box center [1439, 538] width 8 height 12
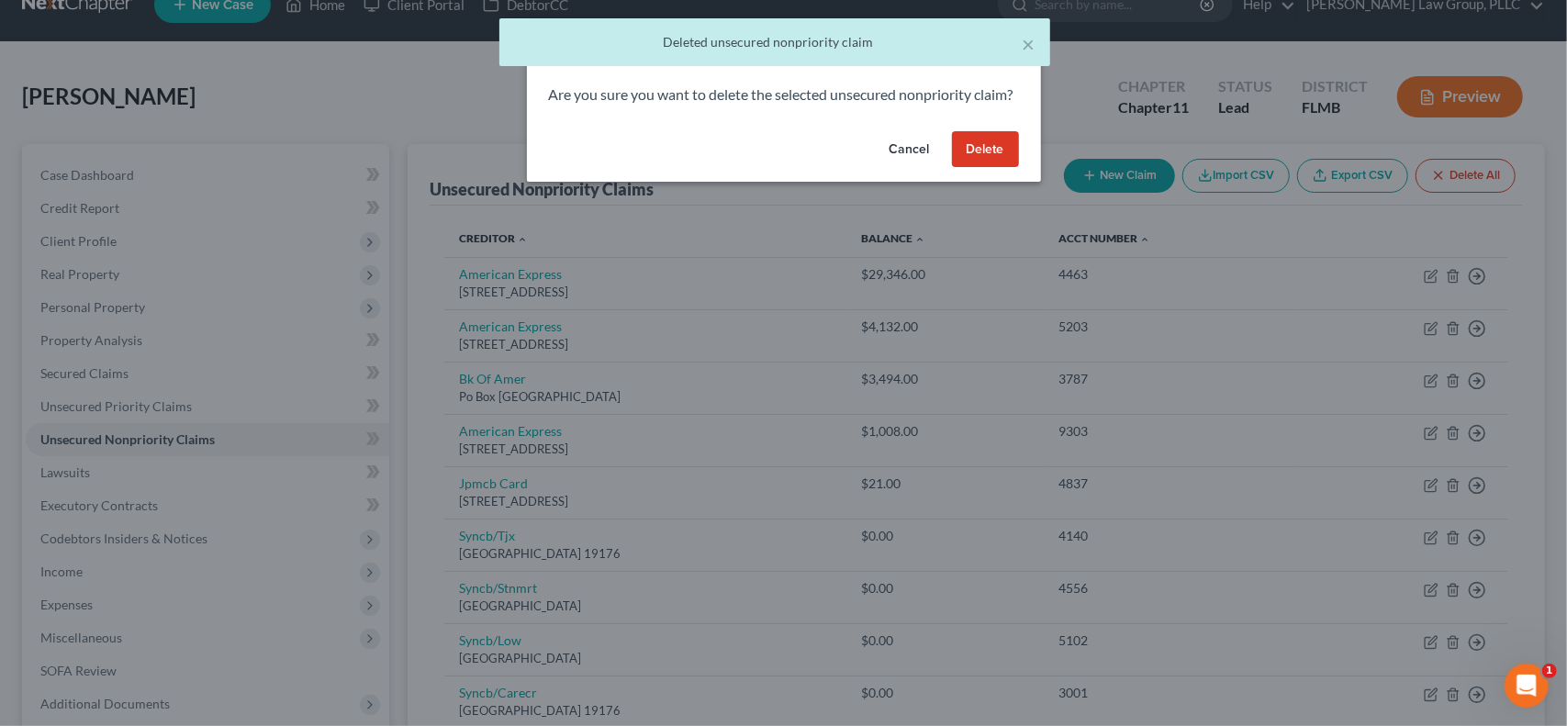
drag, startPoint x: 975, startPoint y: 176, endPoint x: 1058, endPoint y: 204, distance: 87.1
click at [977, 168] on button "Delete" at bounding box center [985, 149] width 67 height 37
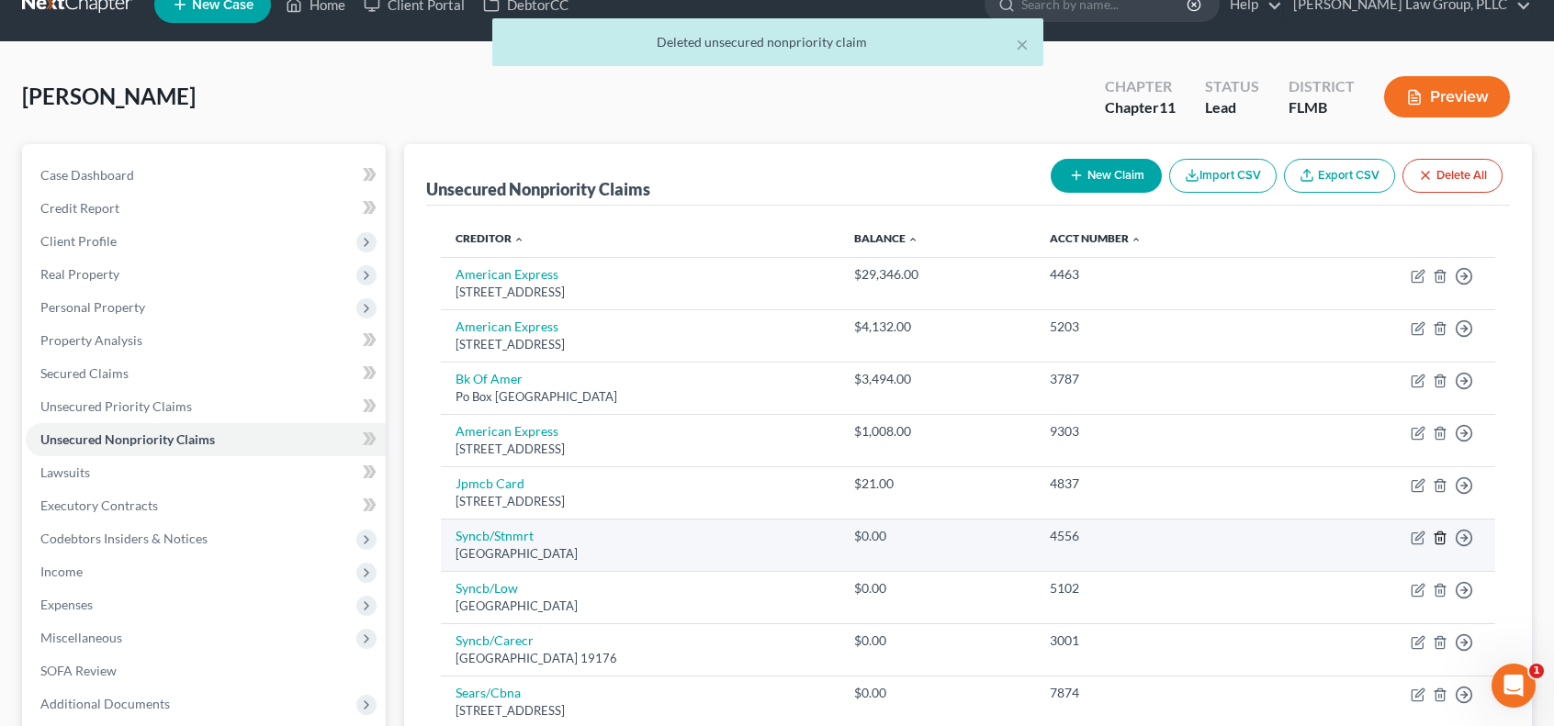
click at [1441, 537] on line "button" at bounding box center [1441, 539] width 0 height 4
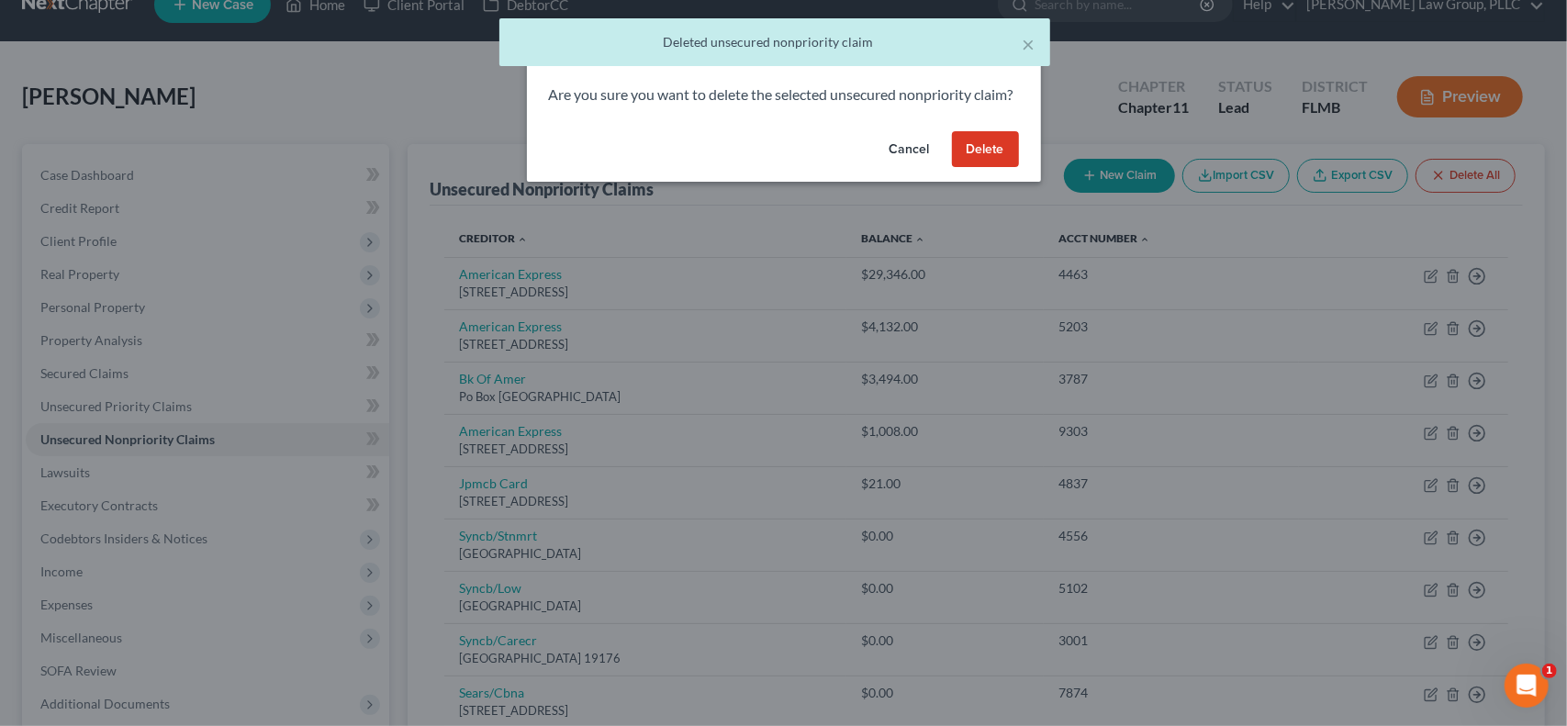
drag, startPoint x: 1003, startPoint y: 163, endPoint x: 1271, endPoint y: 251, distance: 282.0
click at [1004, 166] on button "Delete" at bounding box center [985, 149] width 67 height 37
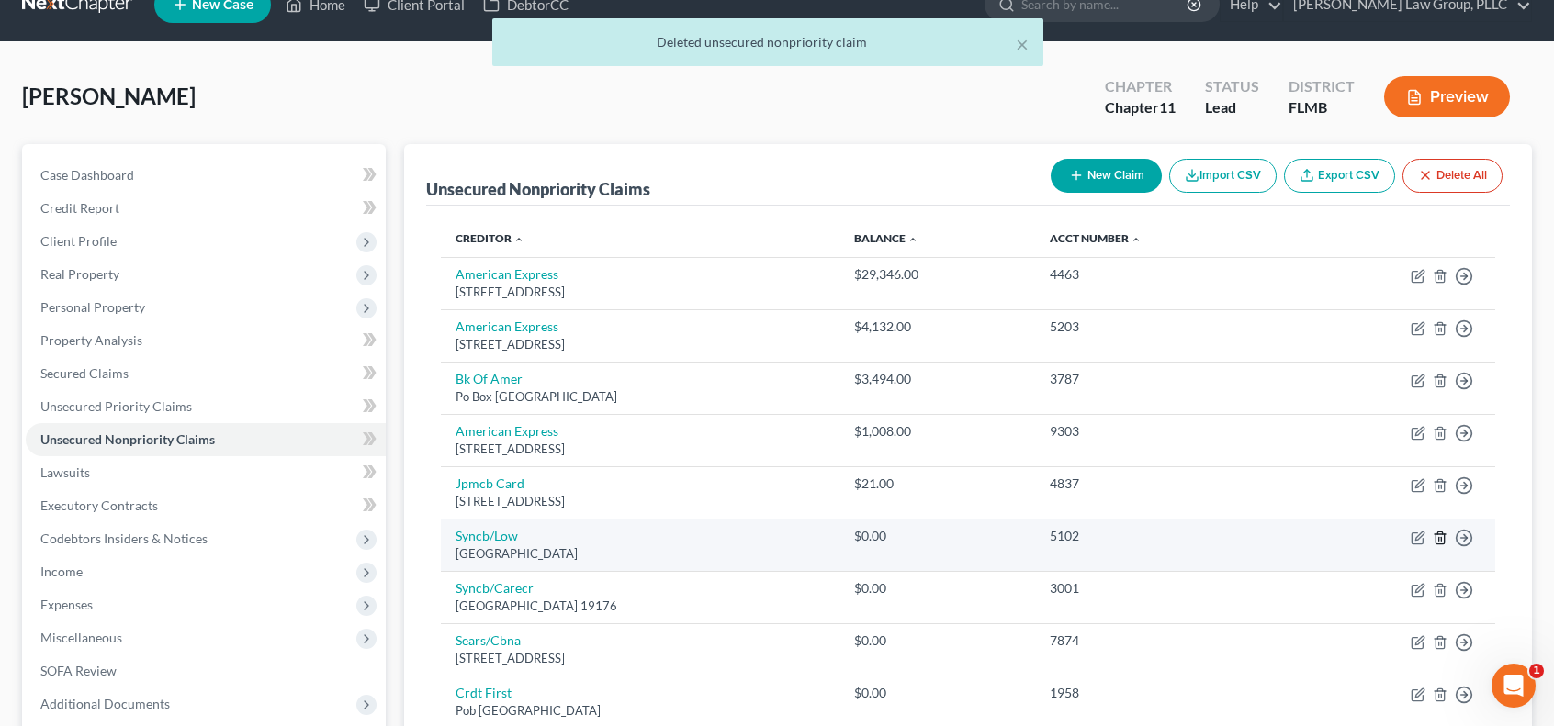
click at [1442, 533] on icon "button" at bounding box center [1439, 538] width 15 height 15
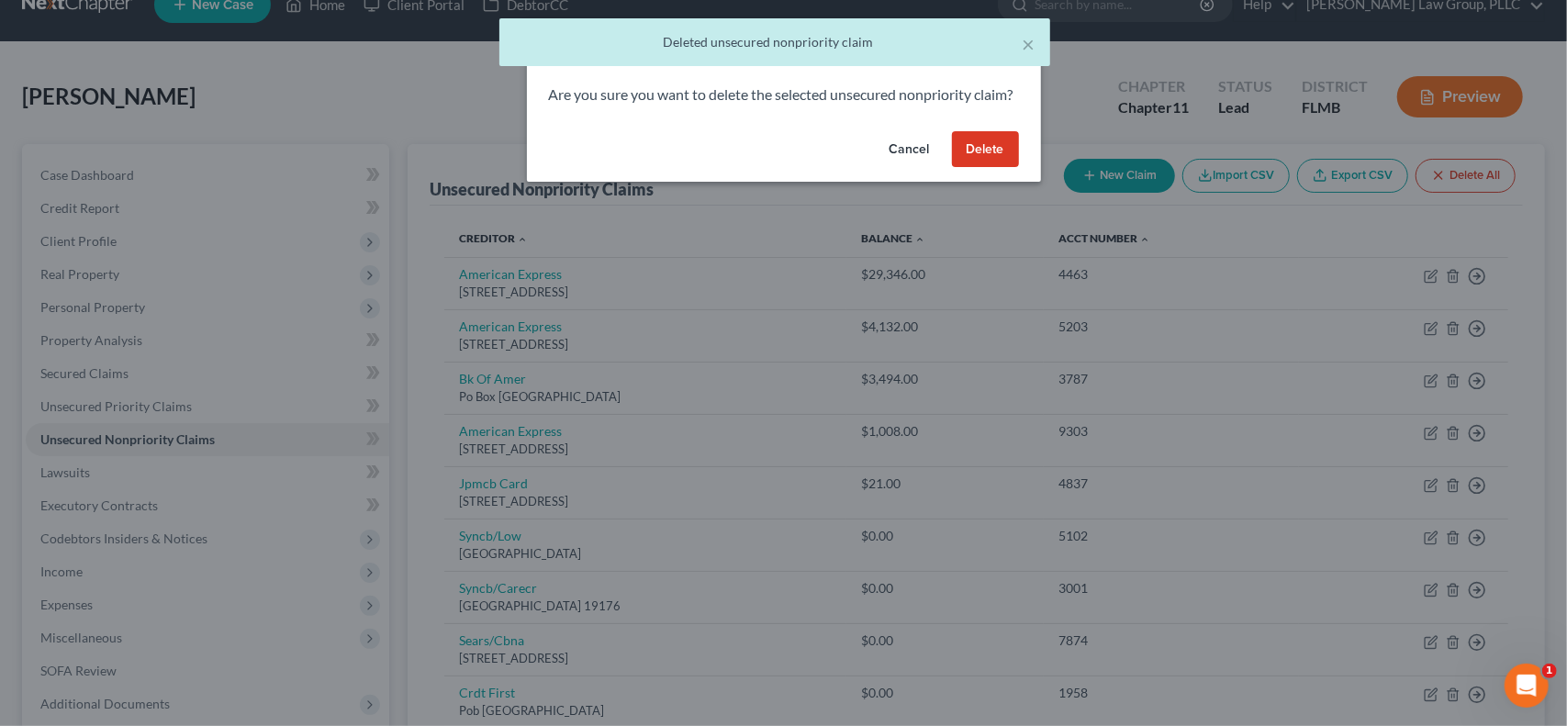
click at [994, 168] on button "Delete" at bounding box center [985, 149] width 67 height 37
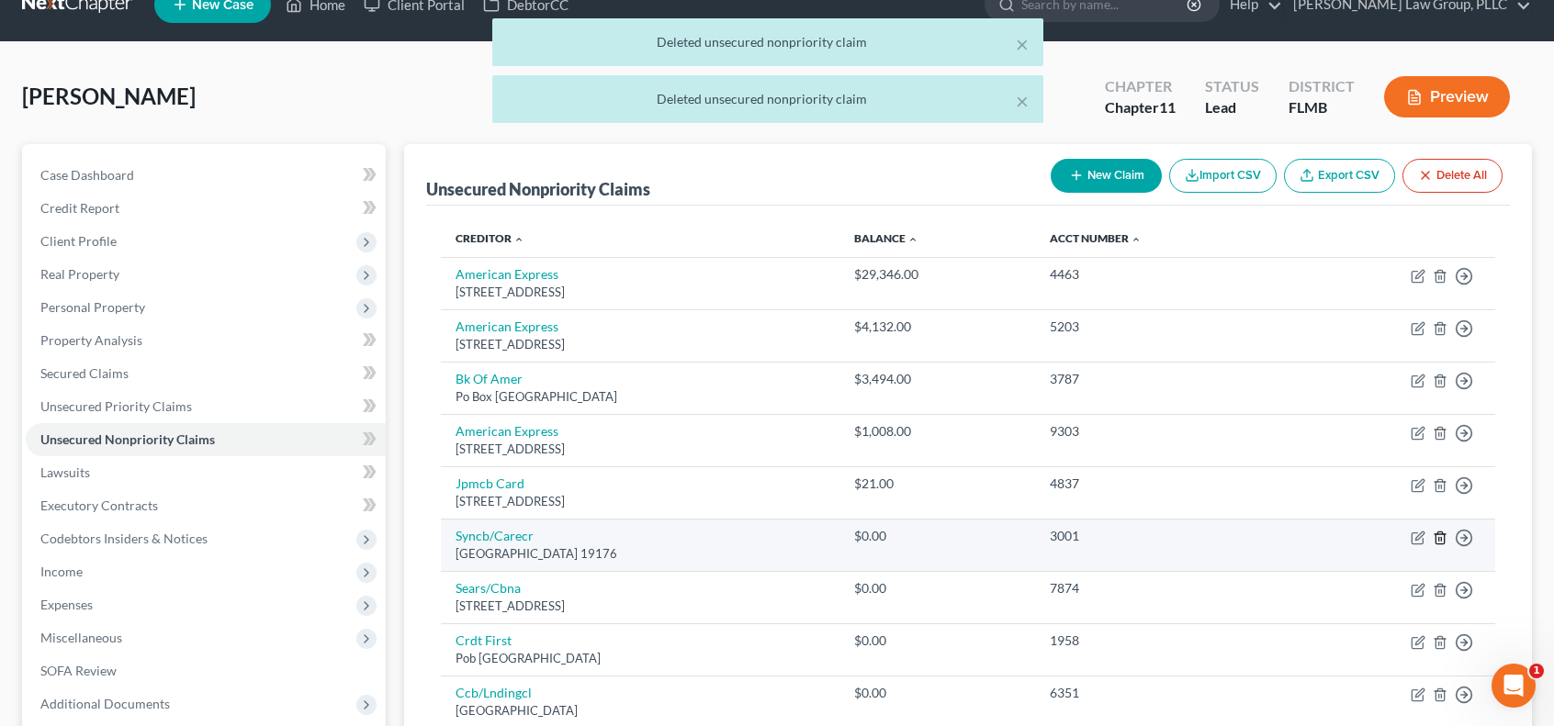
click at [1439, 534] on polyline "button" at bounding box center [1439, 534] width 11 height 0
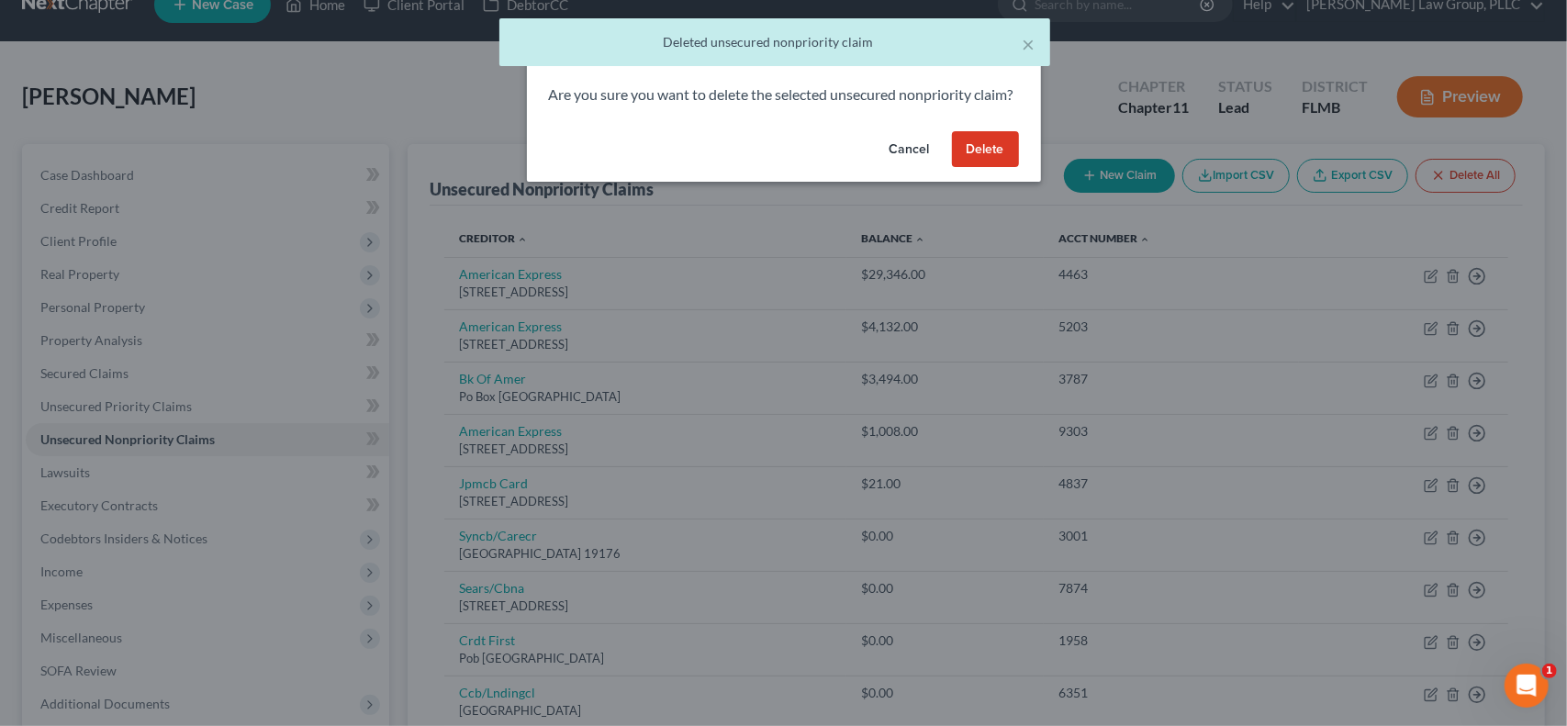
drag, startPoint x: 982, startPoint y: 181, endPoint x: 1001, endPoint y: 185, distance: 19.8
click at [983, 168] on button "Delete" at bounding box center [985, 149] width 67 height 37
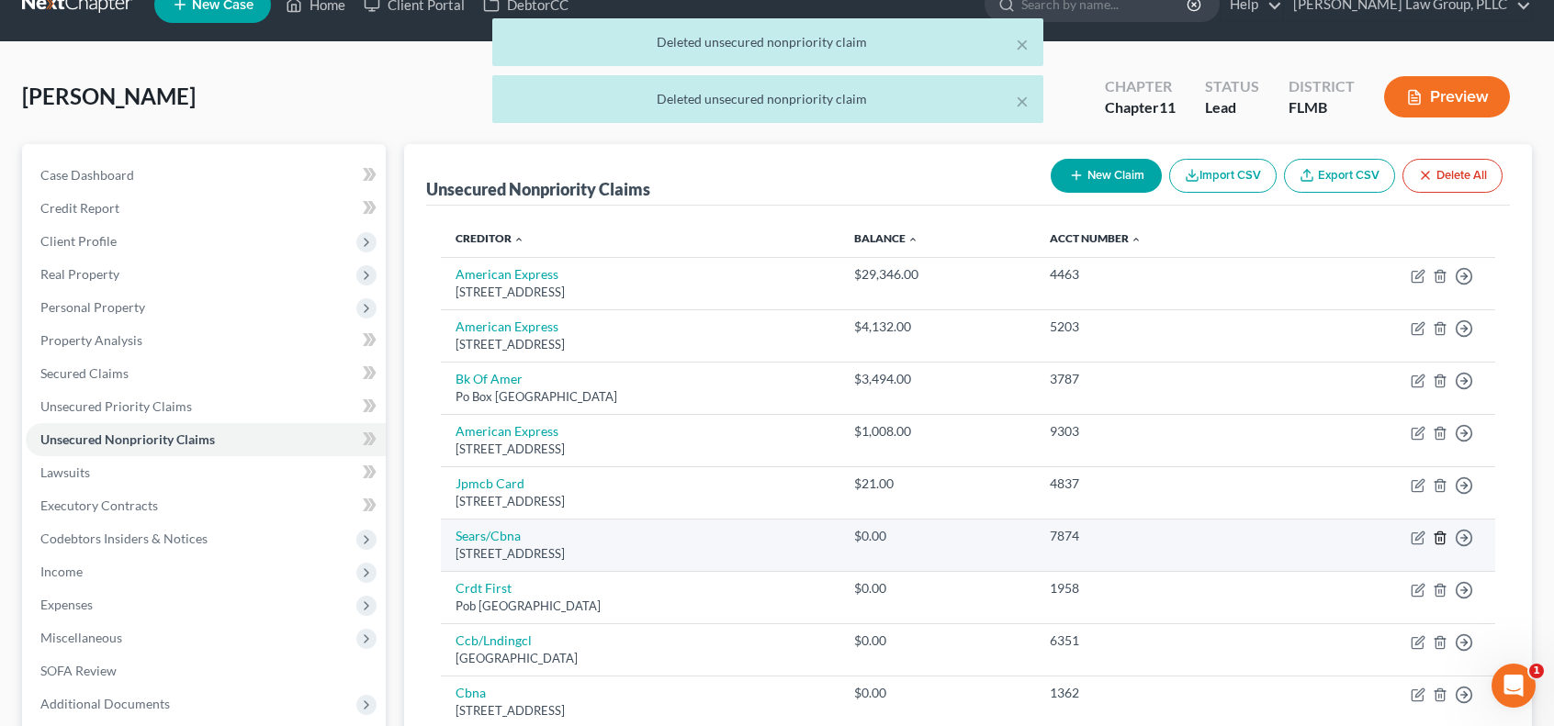
click at [1443, 540] on icon "button" at bounding box center [1439, 538] width 8 height 12
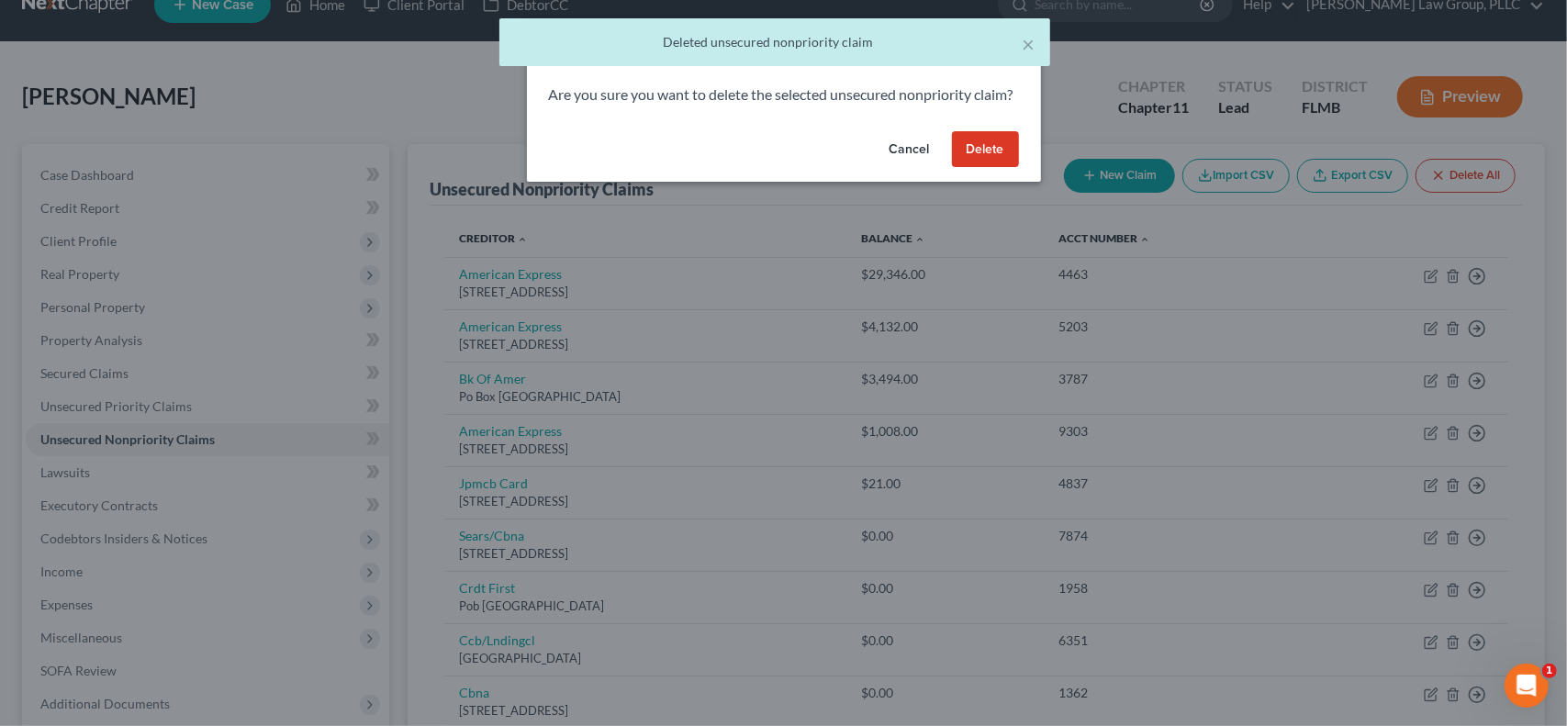
click at [996, 166] on button "Delete" at bounding box center [985, 149] width 67 height 37
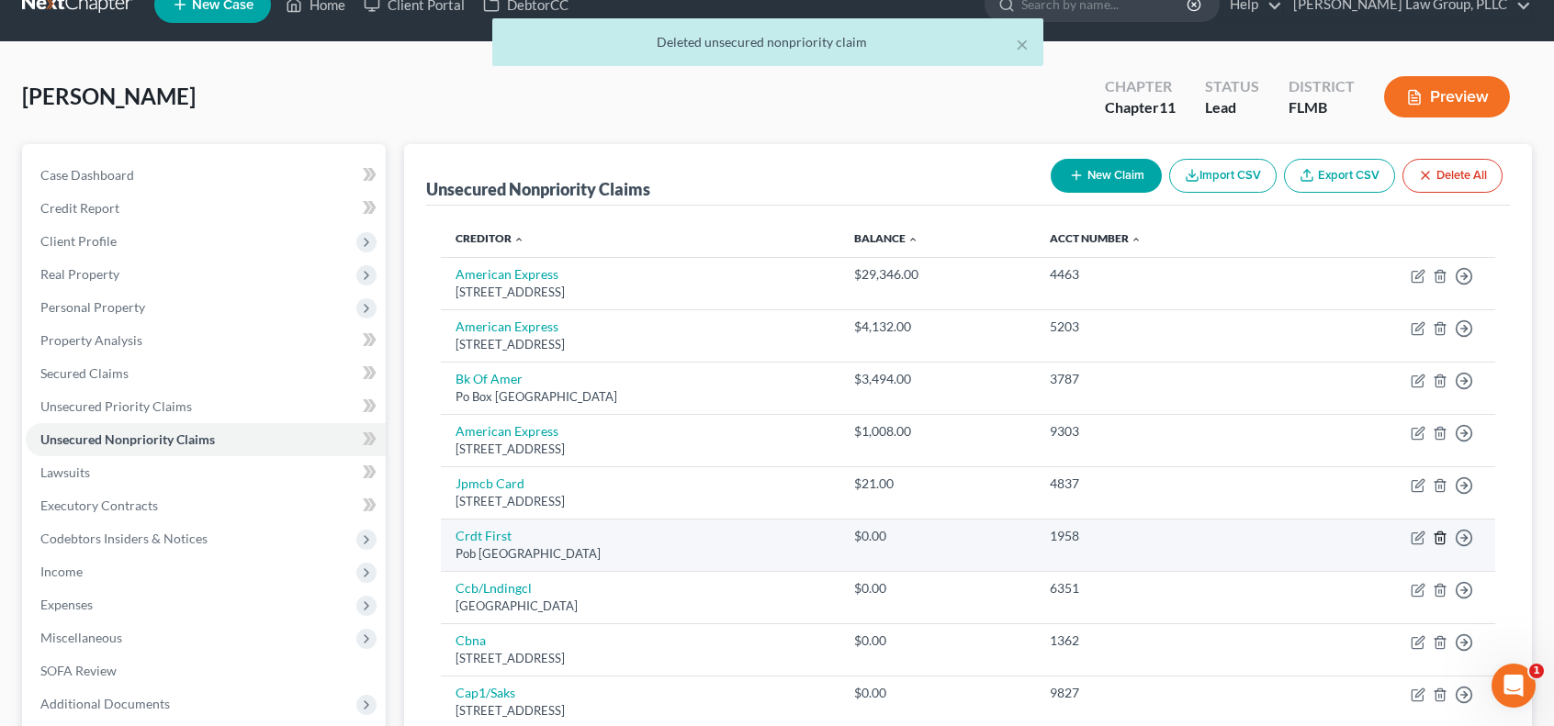
click at [1441, 537] on line "button" at bounding box center [1441, 539] width 0 height 4
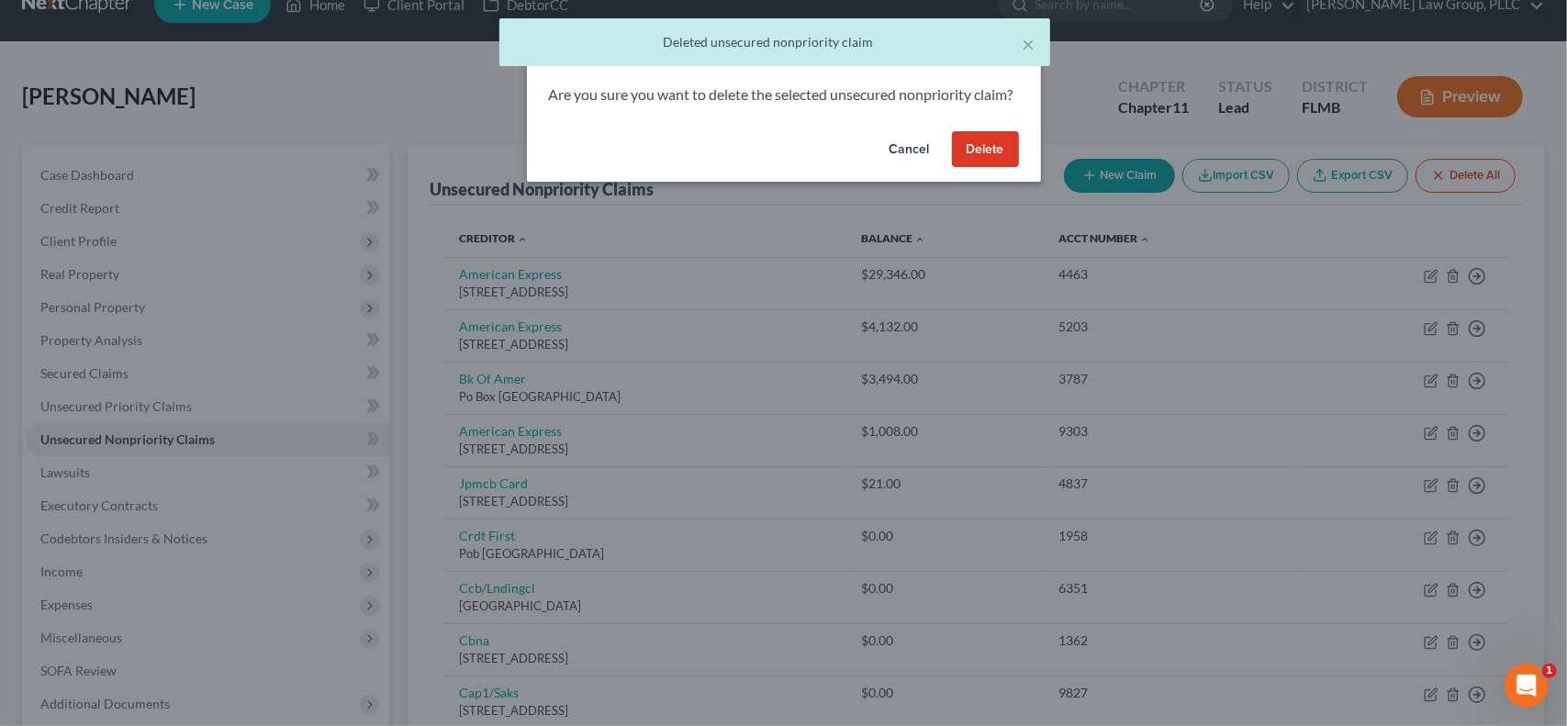
click at [995, 168] on button "Delete" at bounding box center [985, 149] width 67 height 37
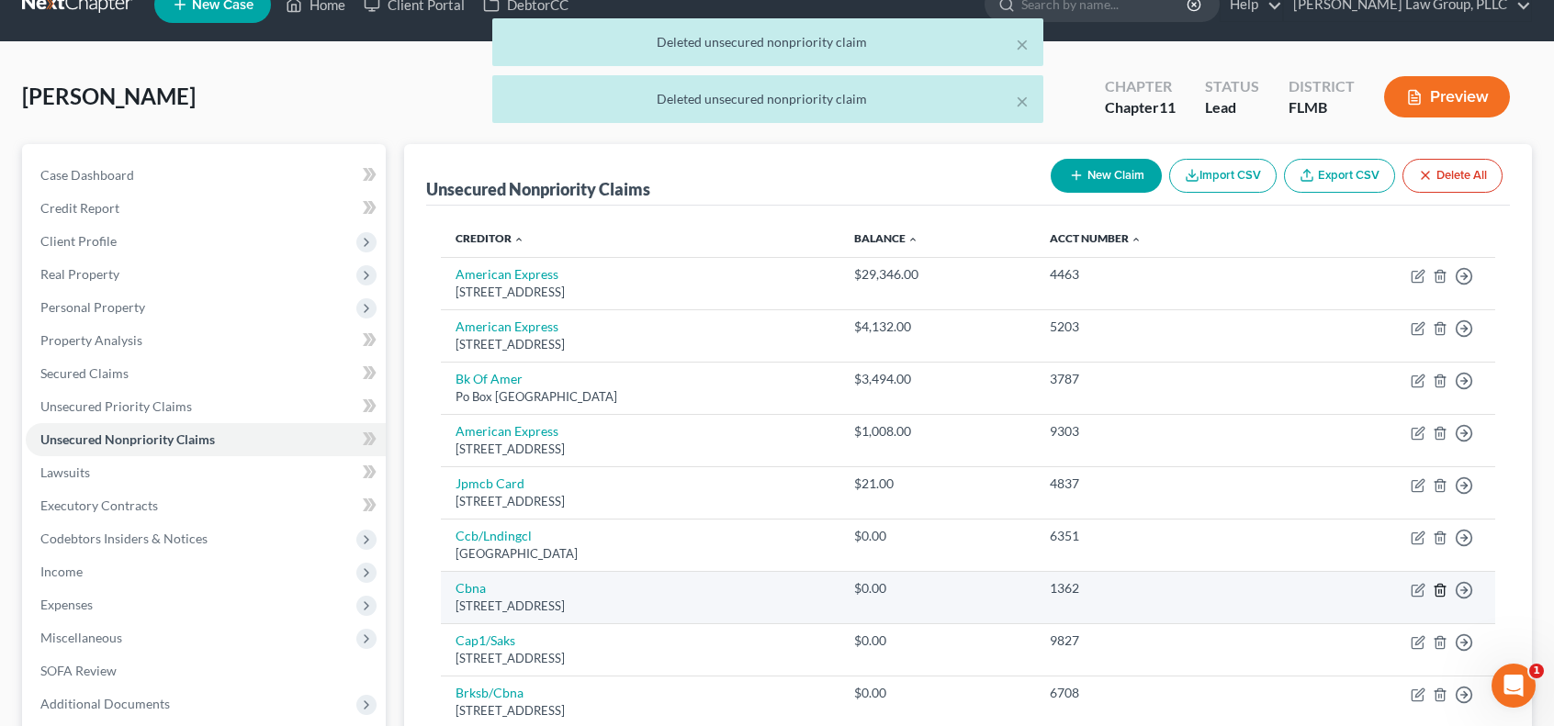
click at [1433, 588] on icon "button" at bounding box center [1439, 590] width 15 height 15
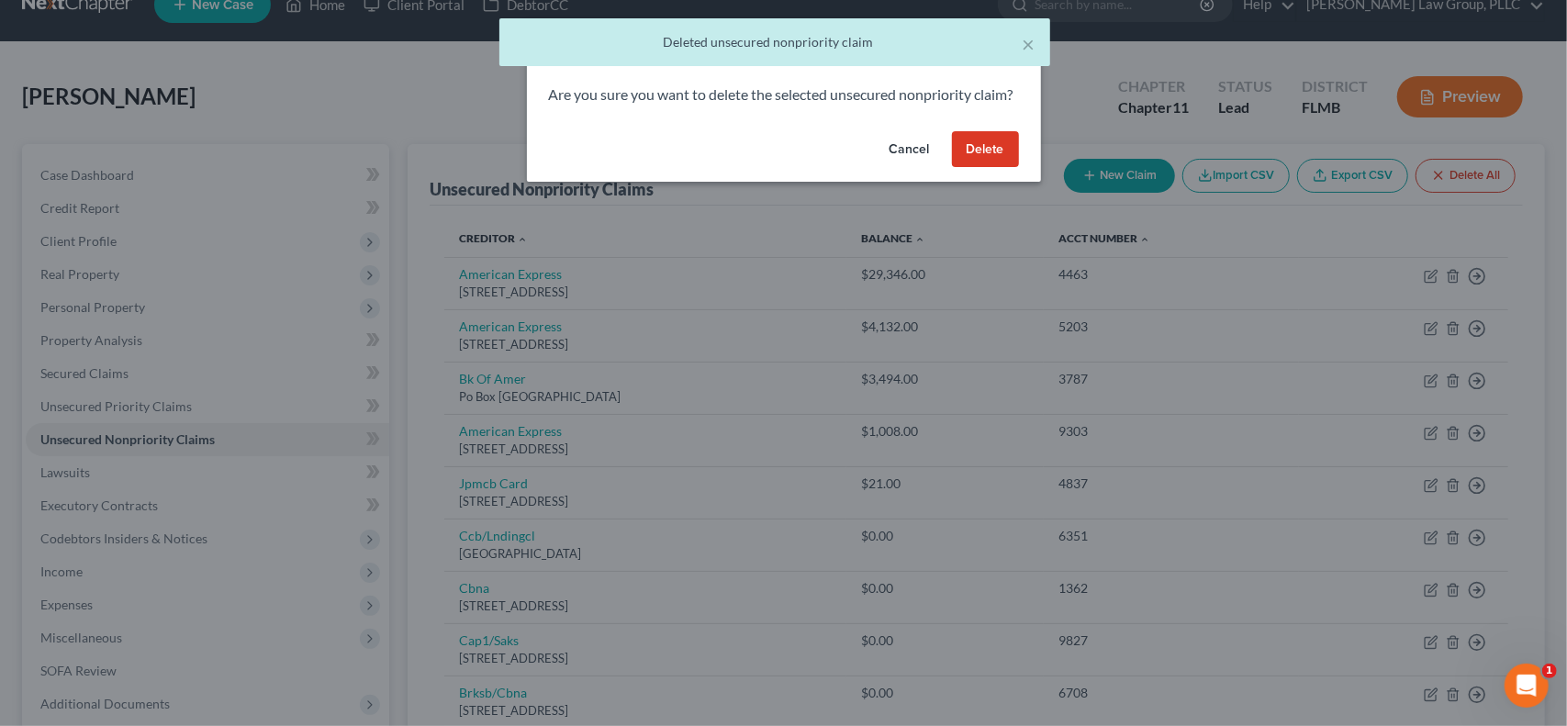
drag, startPoint x: 992, startPoint y: 175, endPoint x: 1345, endPoint y: 379, distance: 408.1
click at [992, 168] on button "Delete" at bounding box center [985, 149] width 67 height 37
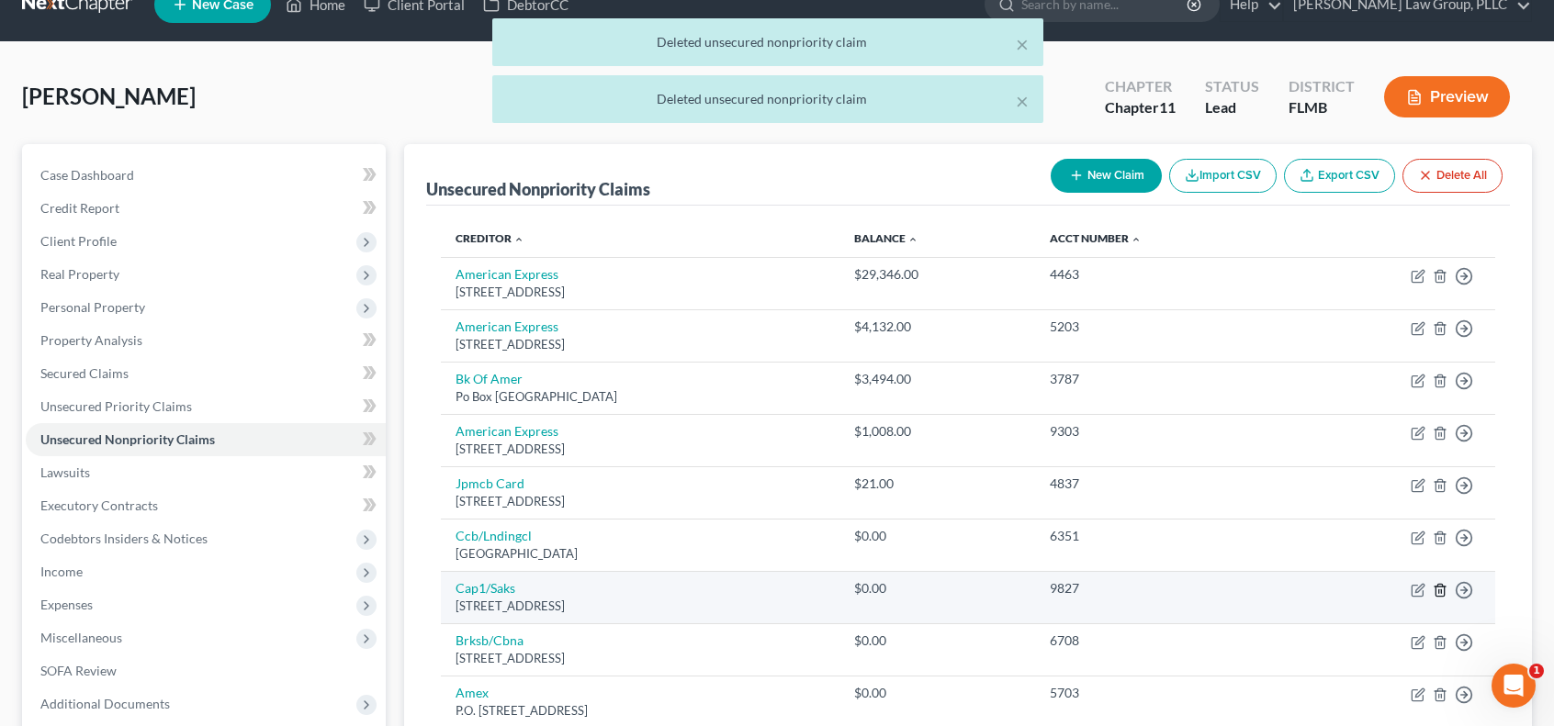
click at [1435, 589] on icon "button" at bounding box center [1439, 590] width 8 height 12
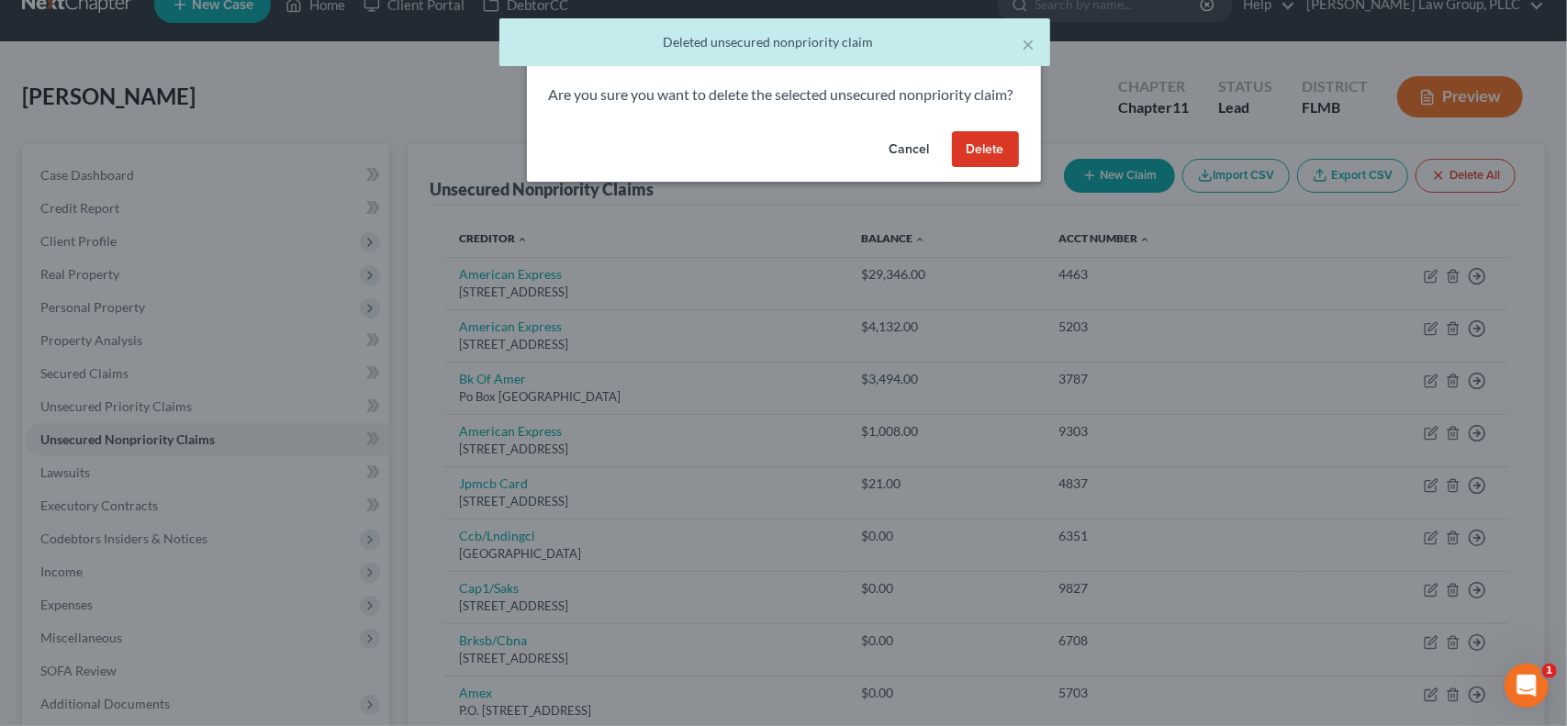
drag, startPoint x: 1004, startPoint y: 166, endPoint x: 1289, endPoint y: 291, distance: 311.7
click at [1005, 166] on button "Delete" at bounding box center [985, 149] width 67 height 37
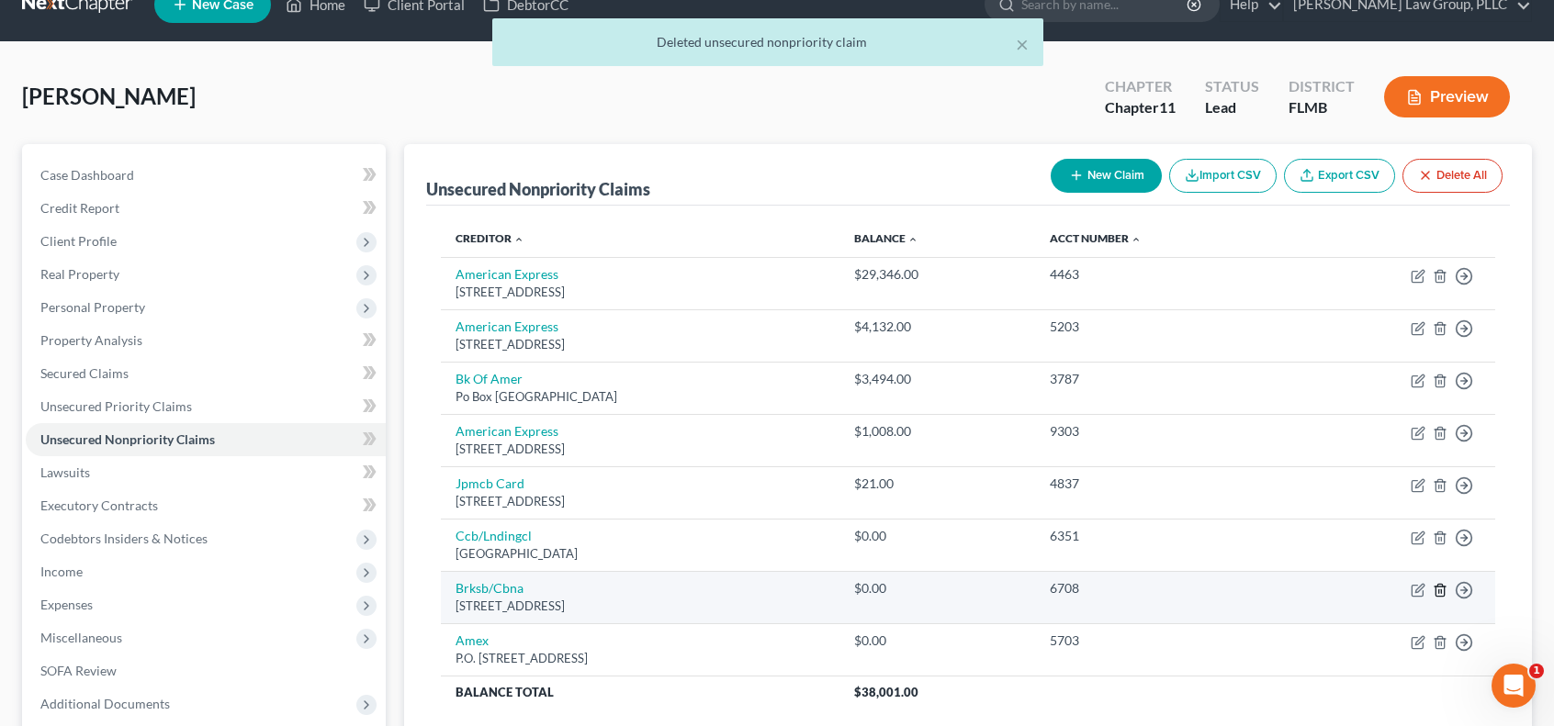
click at [1441, 590] on line "button" at bounding box center [1441, 592] width 0 height 4
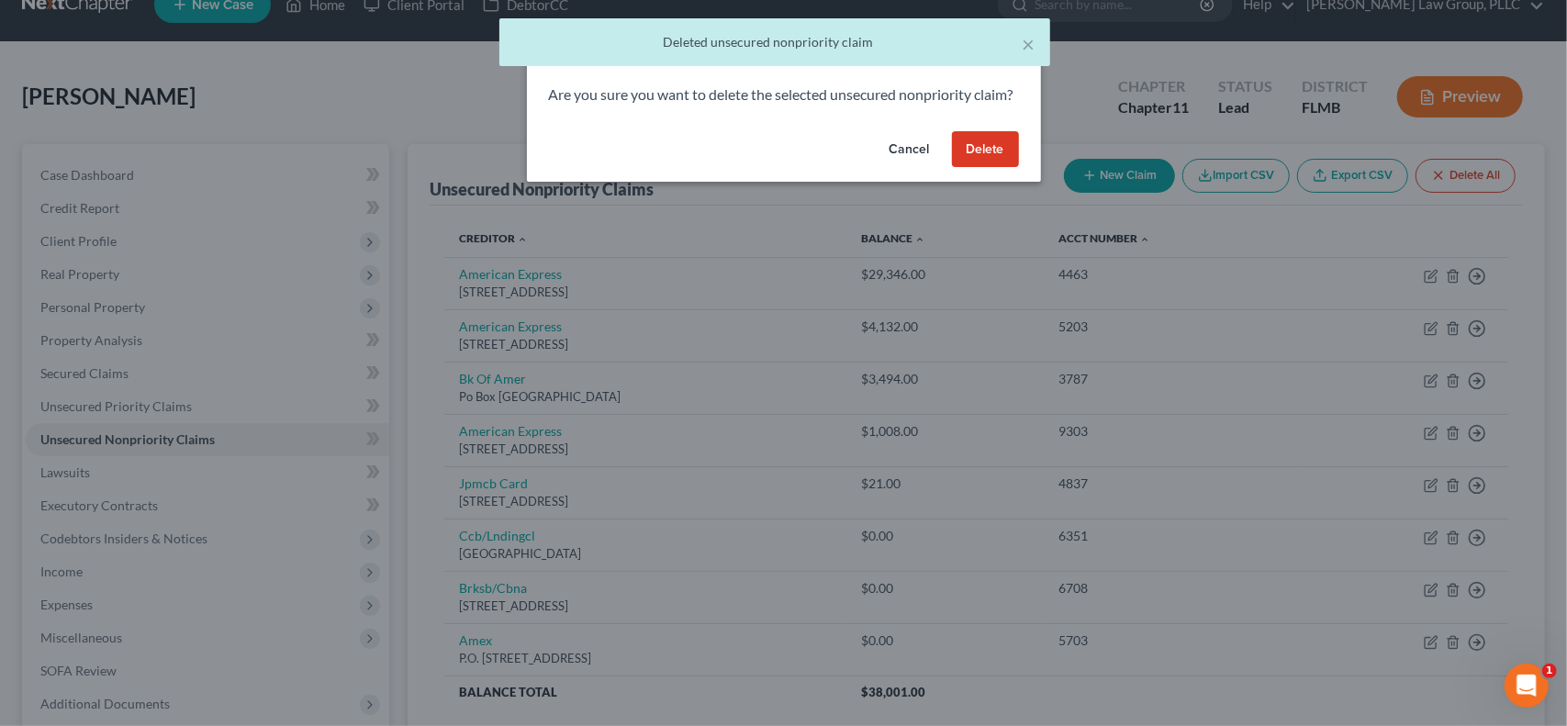
drag, startPoint x: 987, startPoint y: 170, endPoint x: 1319, endPoint y: 304, distance: 357.6
click at [988, 168] on button "Delete" at bounding box center [985, 149] width 67 height 37
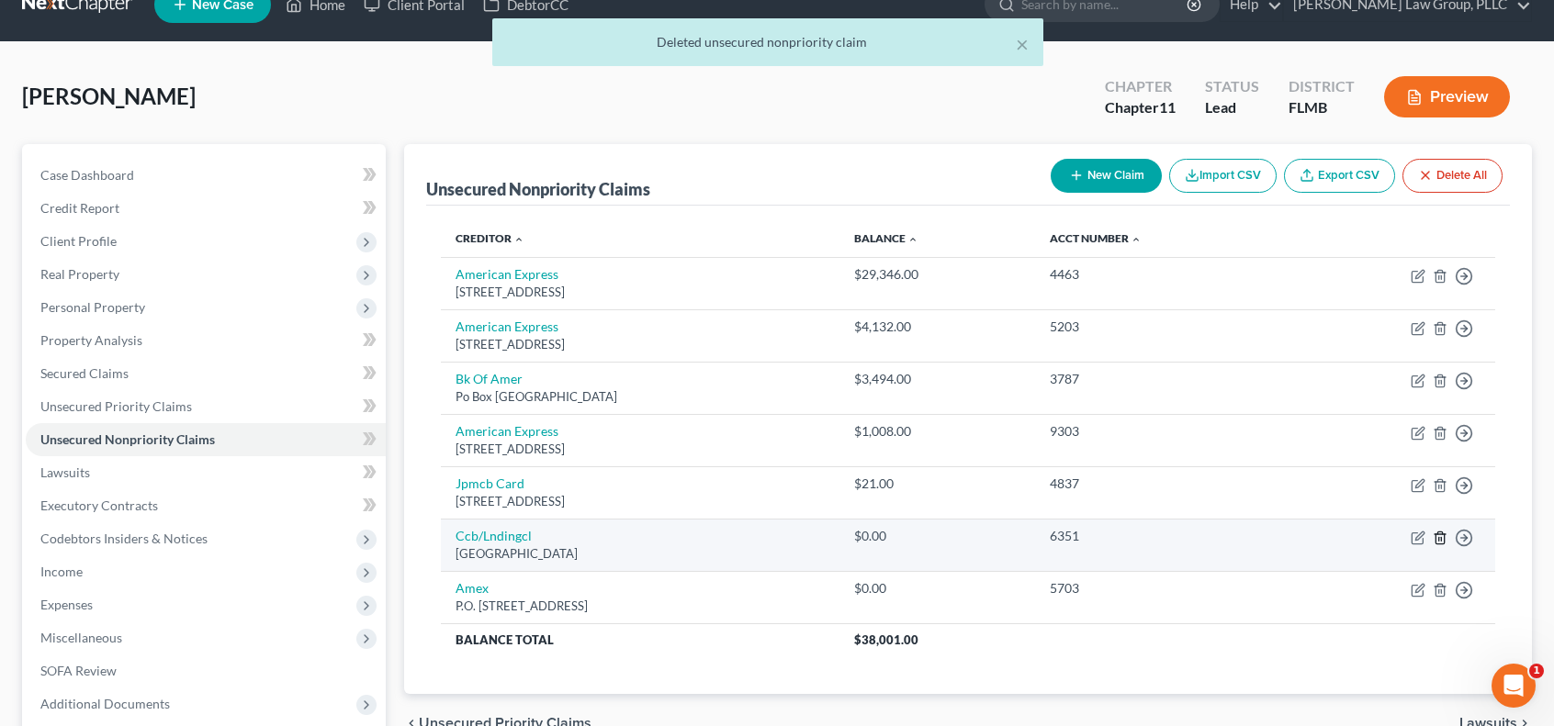
click at [1439, 533] on icon "button" at bounding box center [1439, 538] width 15 height 15
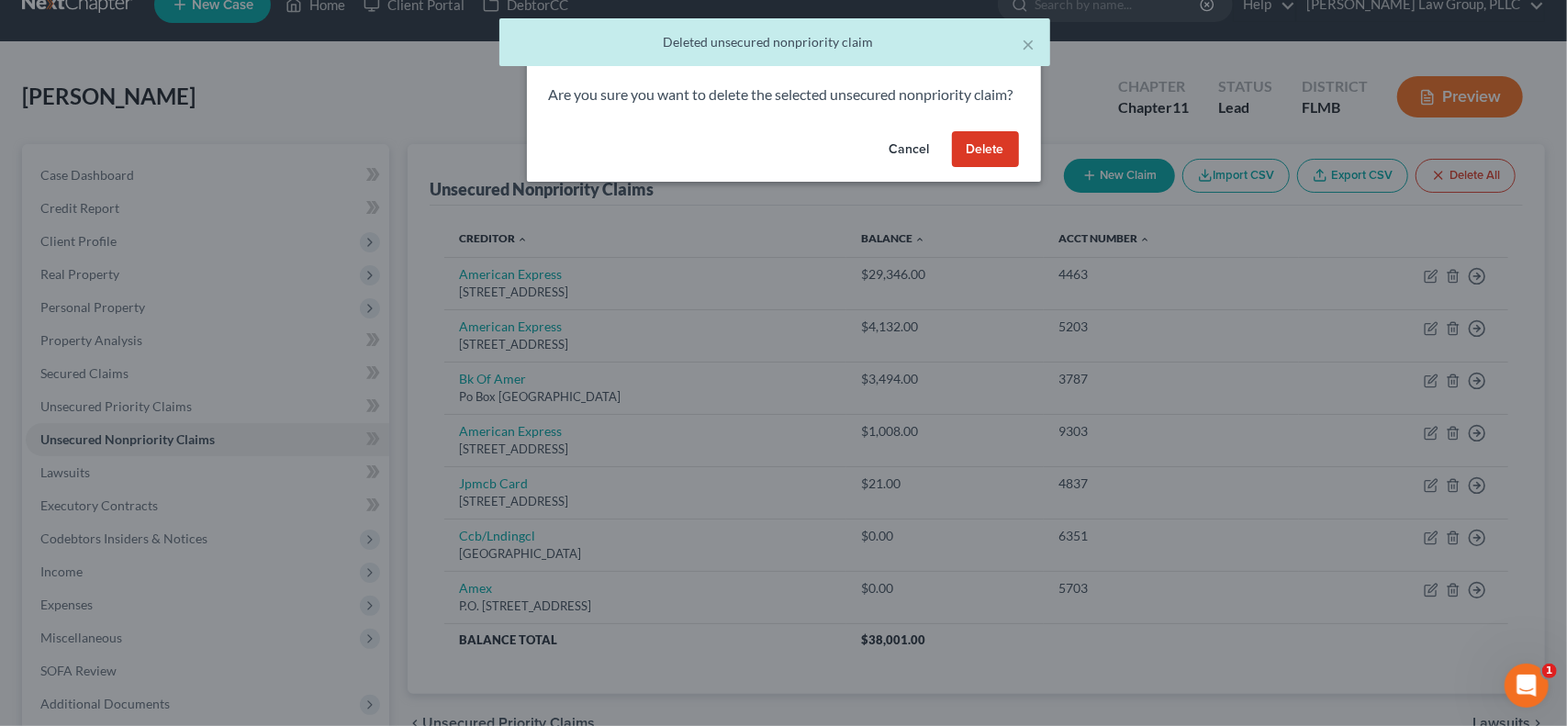
click at [990, 168] on button "Delete" at bounding box center [985, 149] width 67 height 37
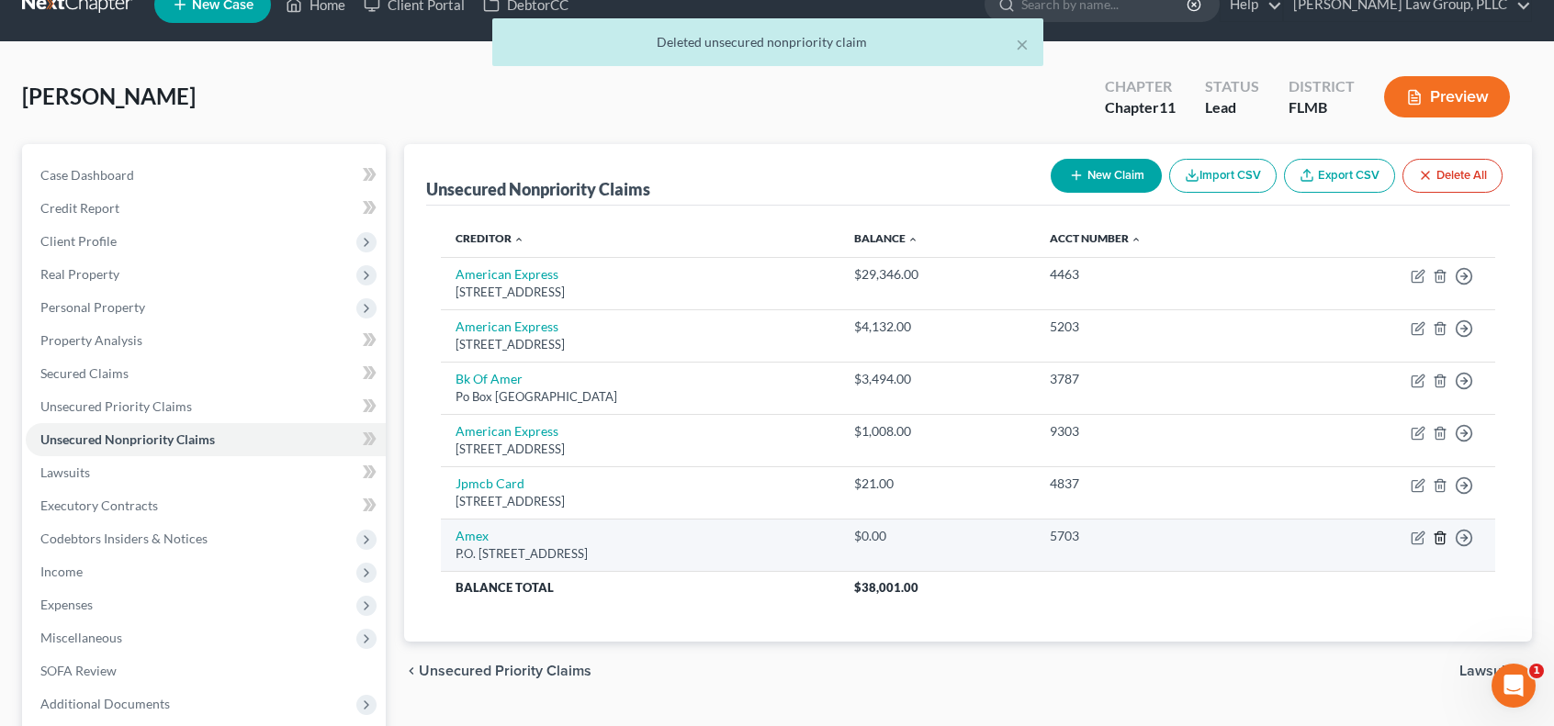
click at [1435, 532] on icon "button" at bounding box center [1439, 538] width 8 height 12
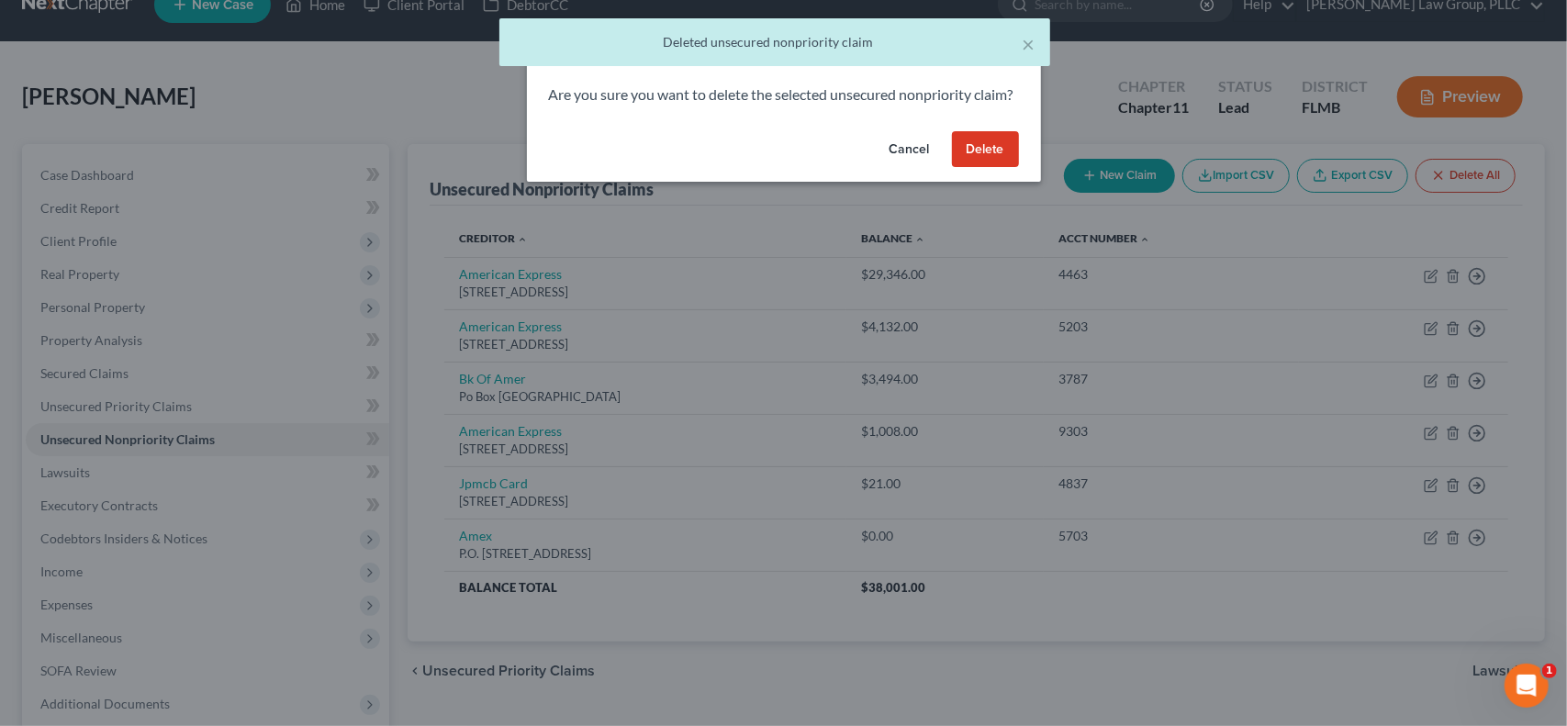
click at [986, 168] on button "Delete" at bounding box center [985, 149] width 67 height 37
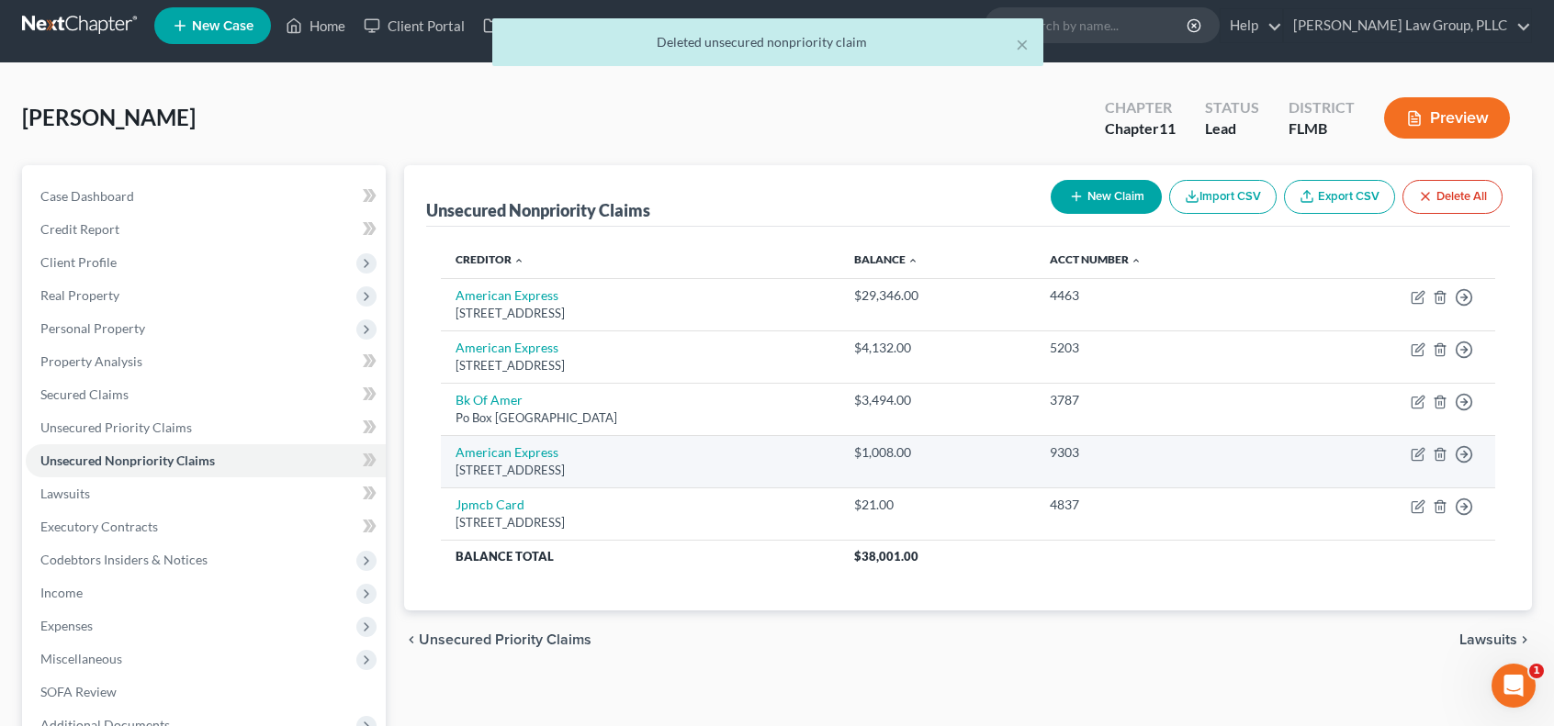
scroll to position [0, 0]
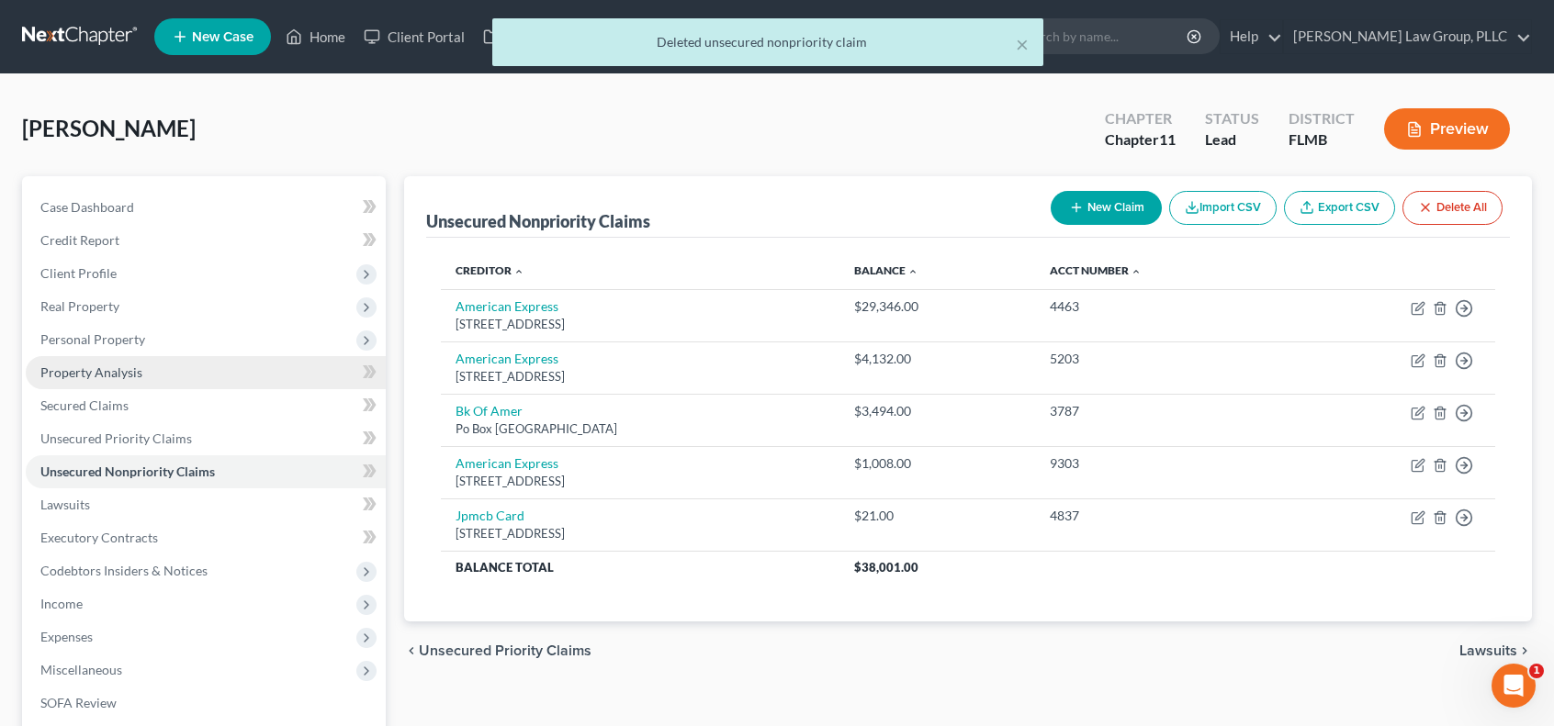
click at [264, 366] on link "Property Analysis" at bounding box center [206, 372] width 360 height 33
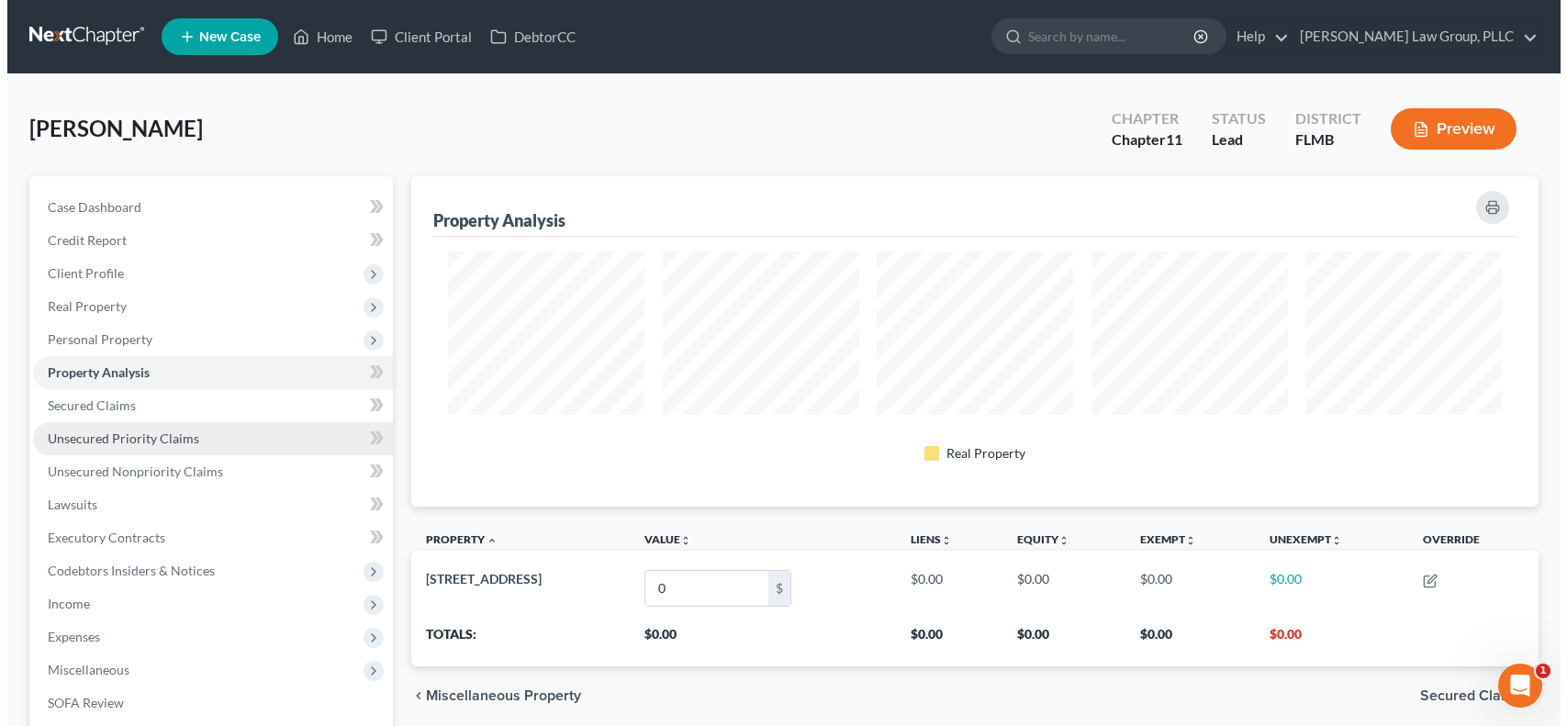
scroll to position [330, 1128]
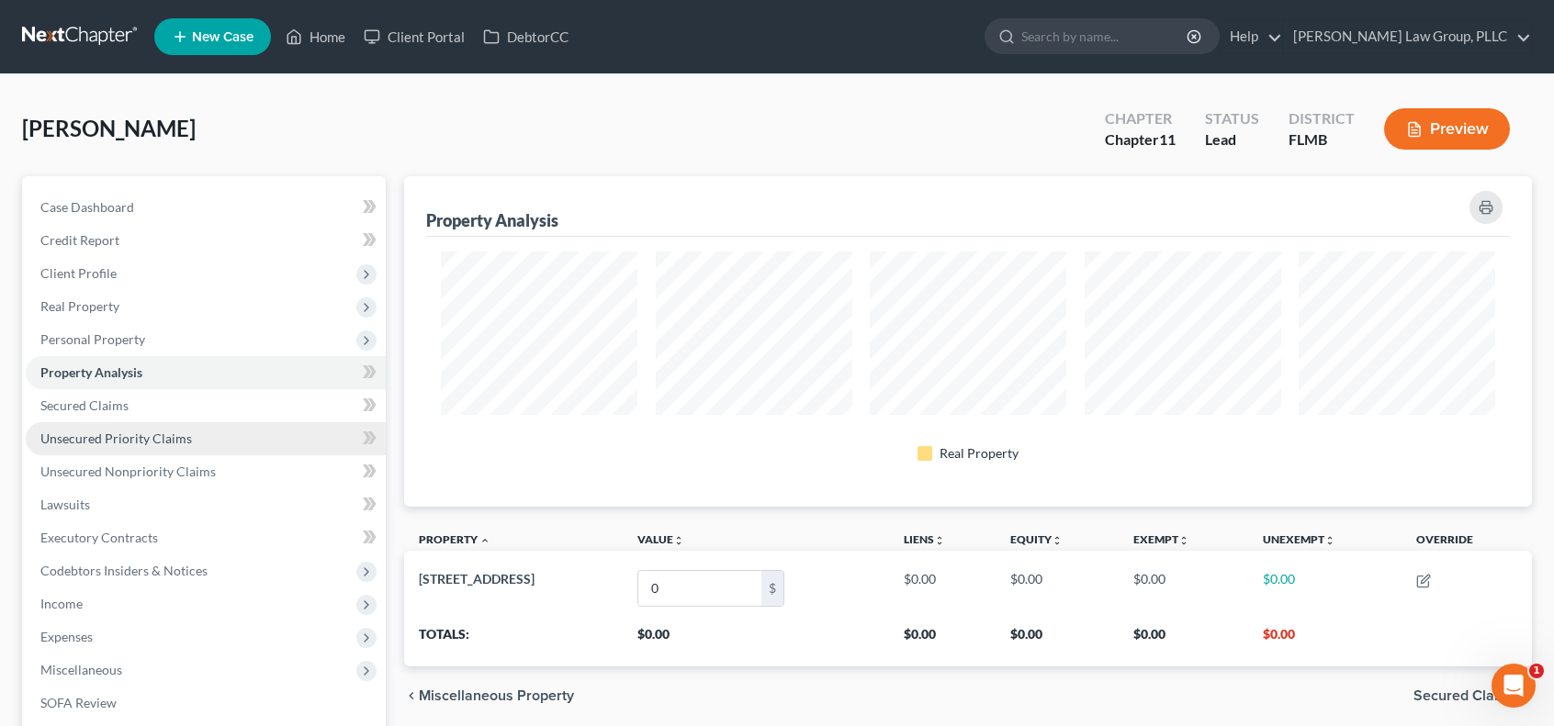
click at [282, 432] on link "Unsecured Priority Claims" at bounding box center [206, 438] width 360 height 33
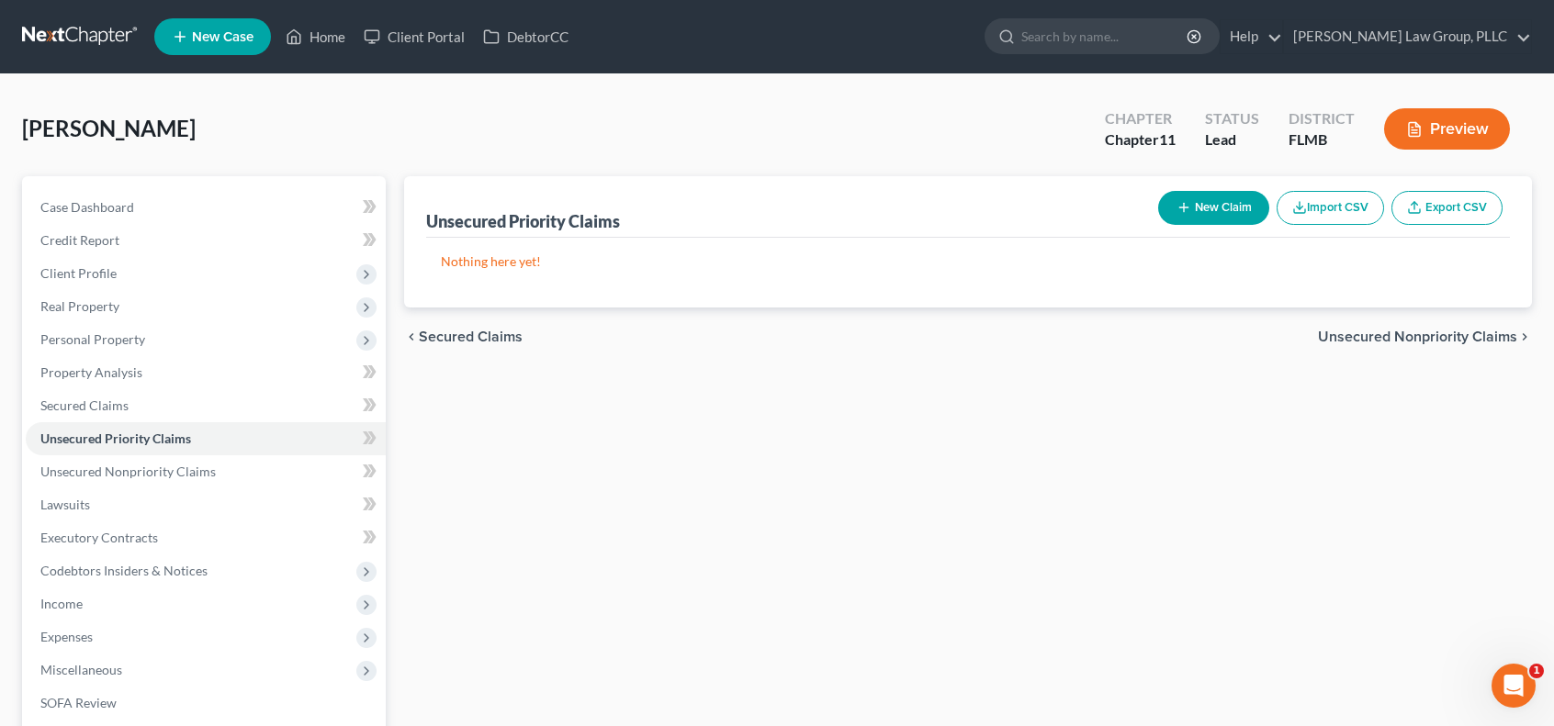
click at [1227, 207] on button "New Claim" at bounding box center [1213, 208] width 111 height 34
select select "0"
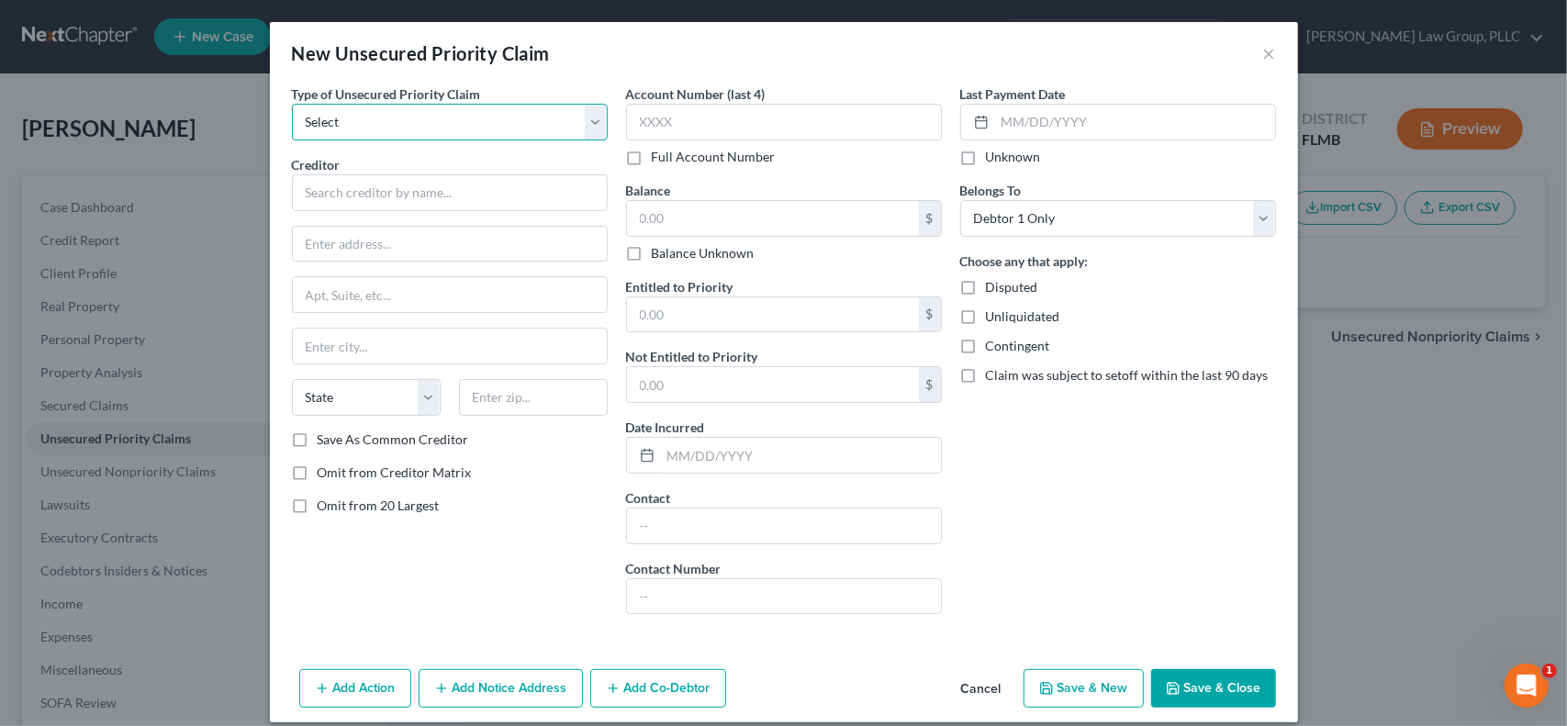
click at [469, 118] on select "Select Taxes & Other Government Units Domestic Support Obligations Extensions o…" at bounding box center [450, 122] width 316 height 37
select select "0"
click at [292, 104] on select "Select Taxes & Other Government Units Domestic Support Obligations Extensions o…" at bounding box center [450, 122] width 316 height 37
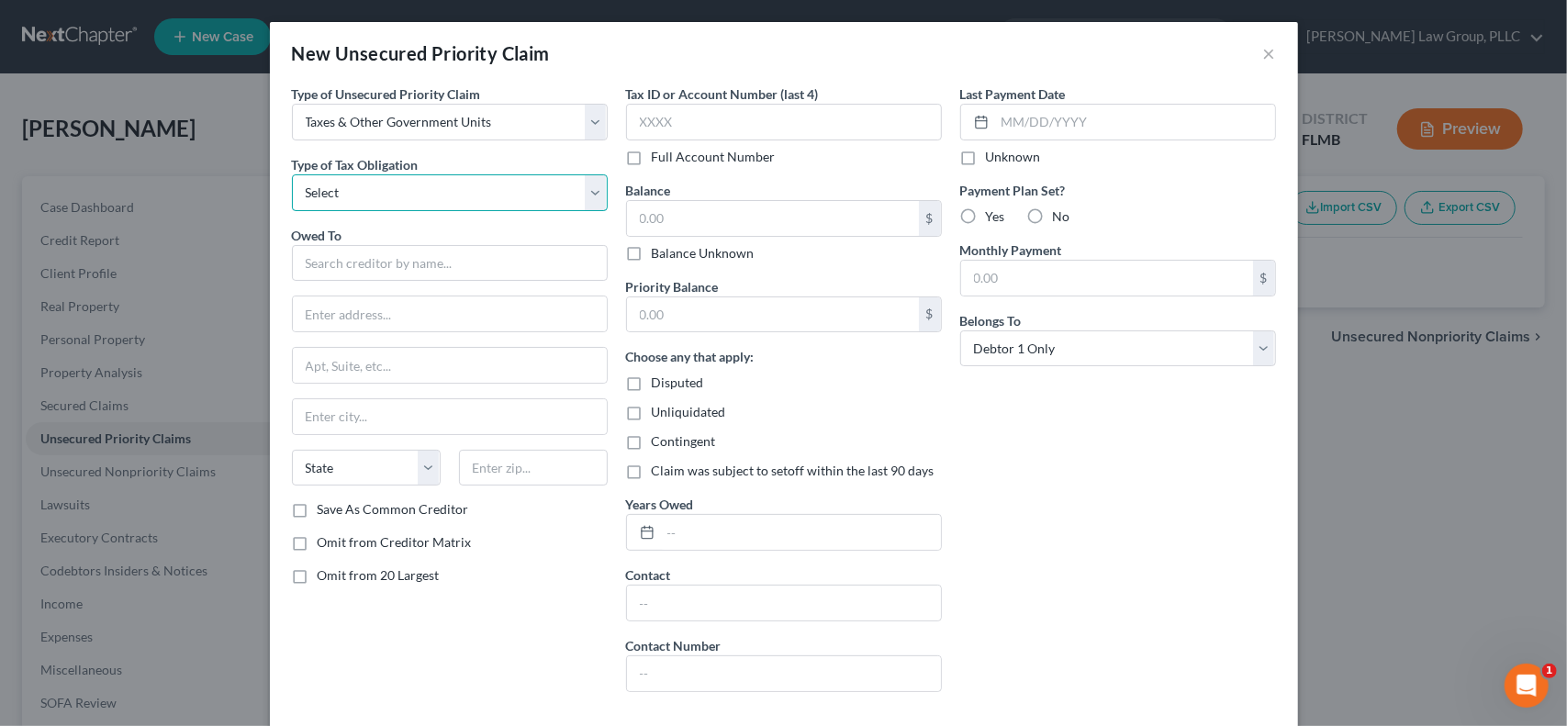
click at [527, 184] on select "Select Federal City State Franchise Tax Board Other" at bounding box center [450, 192] width 316 height 37
select select "2"
click at [292, 174] on select "Select Federal City State Franchise Tax Board Other" at bounding box center [450, 192] width 316 height 37
click at [481, 264] on input "text" at bounding box center [450, 263] width 316 height 37
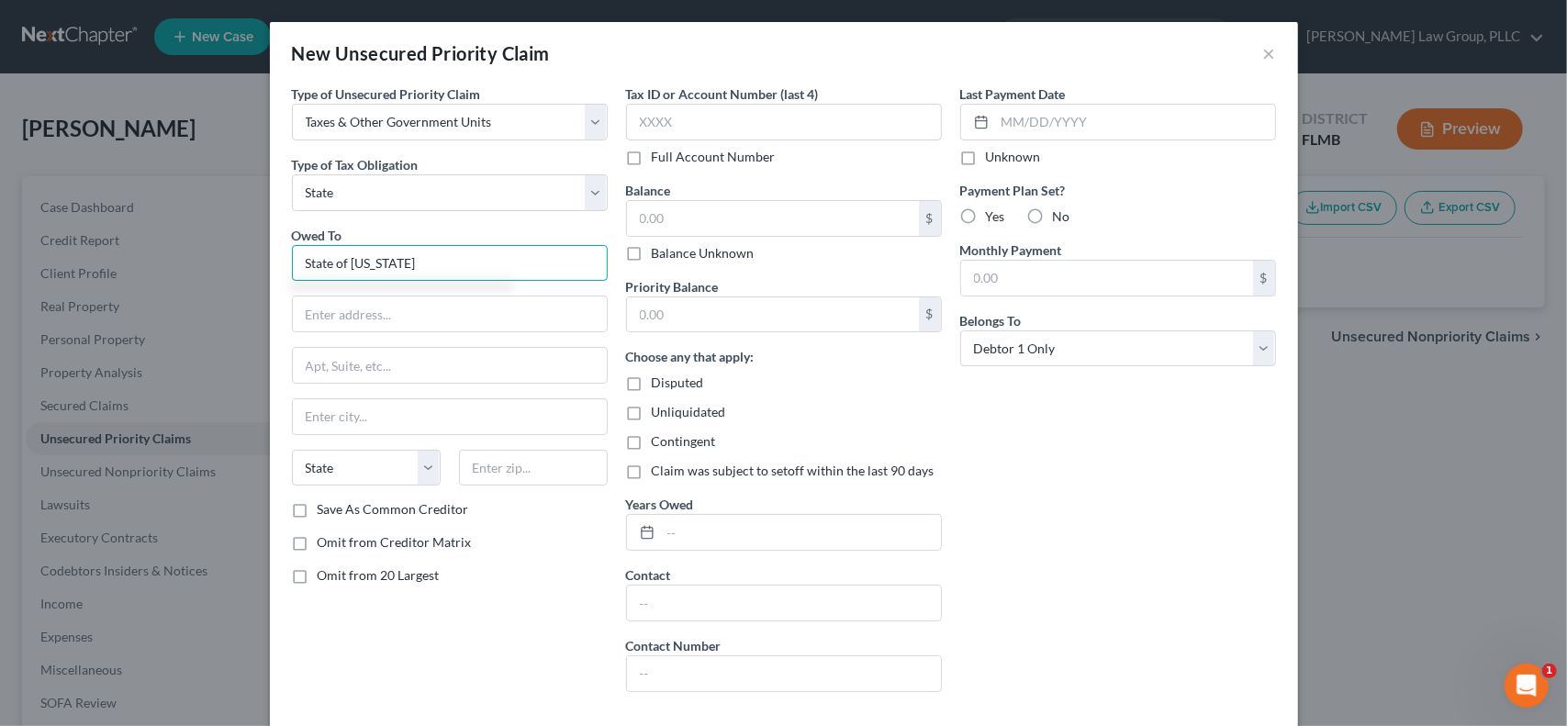
type input "State of [US_STATE]"
click at [652, 259] on label "Balance Unknown" at bounding box center [703, 253] width 103 height 18
click at [659, 256] on input "Balance Unknown" at bounding box center [665, 250] width 12 height 12
checkbox input "true"
type input "0.00"
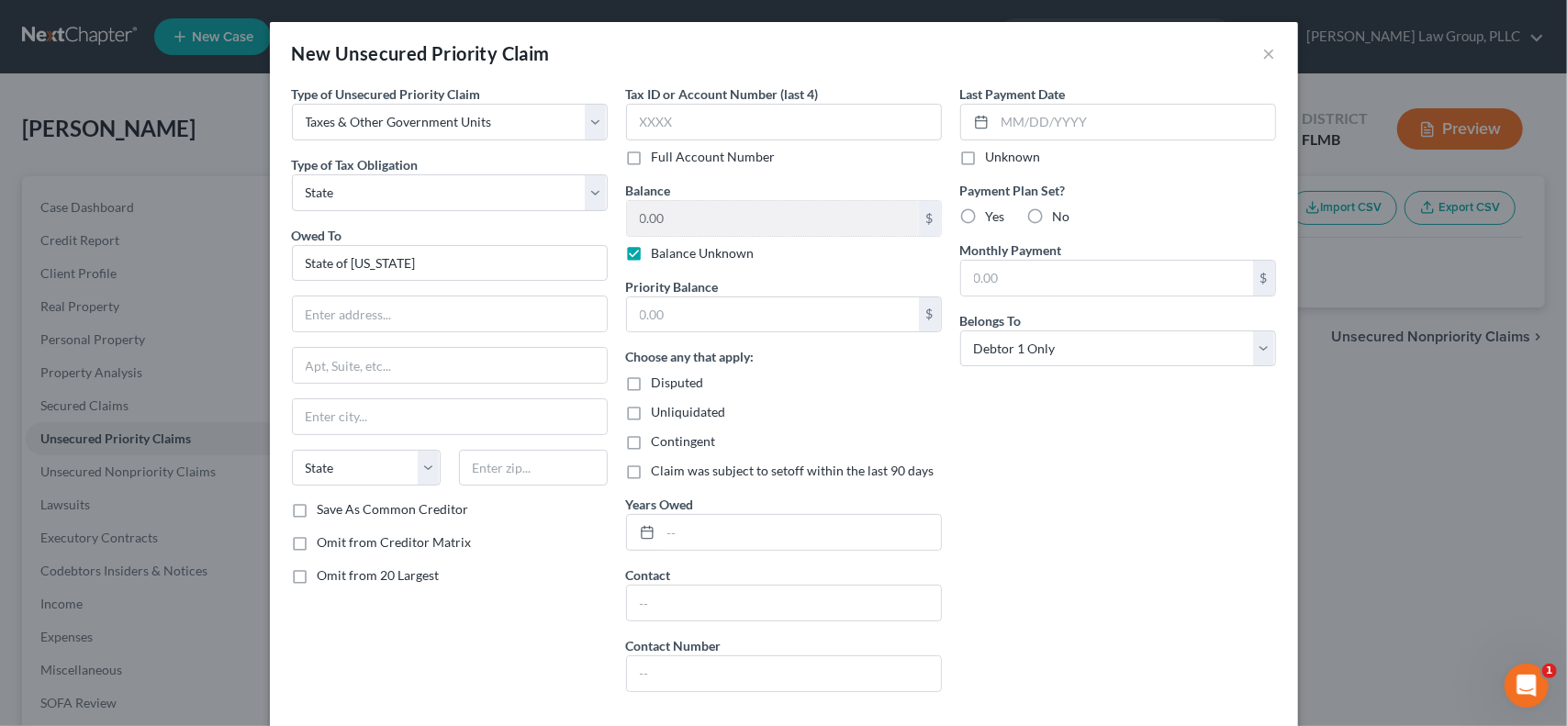
click at [1053, 213] on label "No" at bounding box center [1061, 217] width 17 height 18
click at [1061, 213] on input "No" at bounding box center [1067, 214] width 12 height 12
radio input "true"
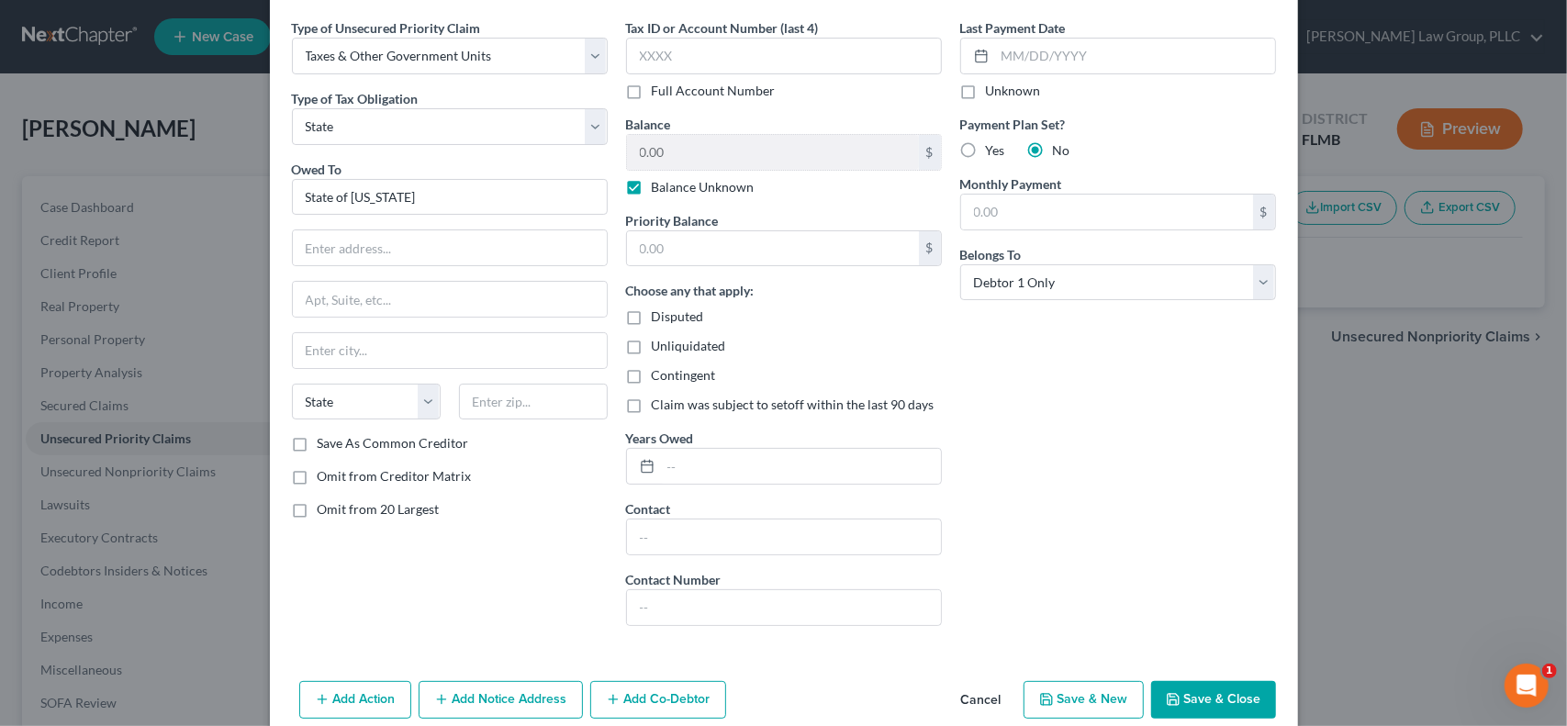
scroll to position [92, 0]
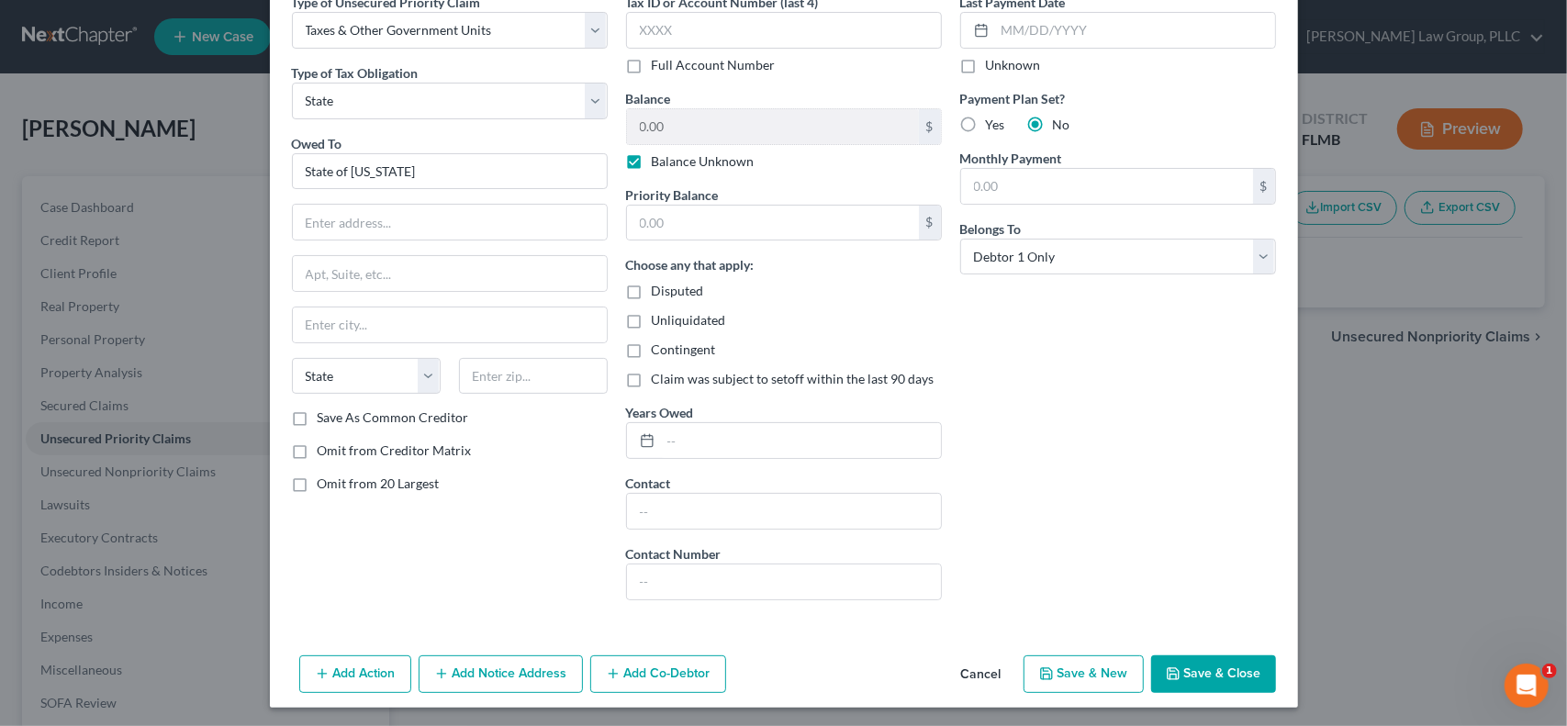
click at [1192, 680] on button "Save & Close" at bounding box center [1213, 675] width 125 height 39
type input "0.00"
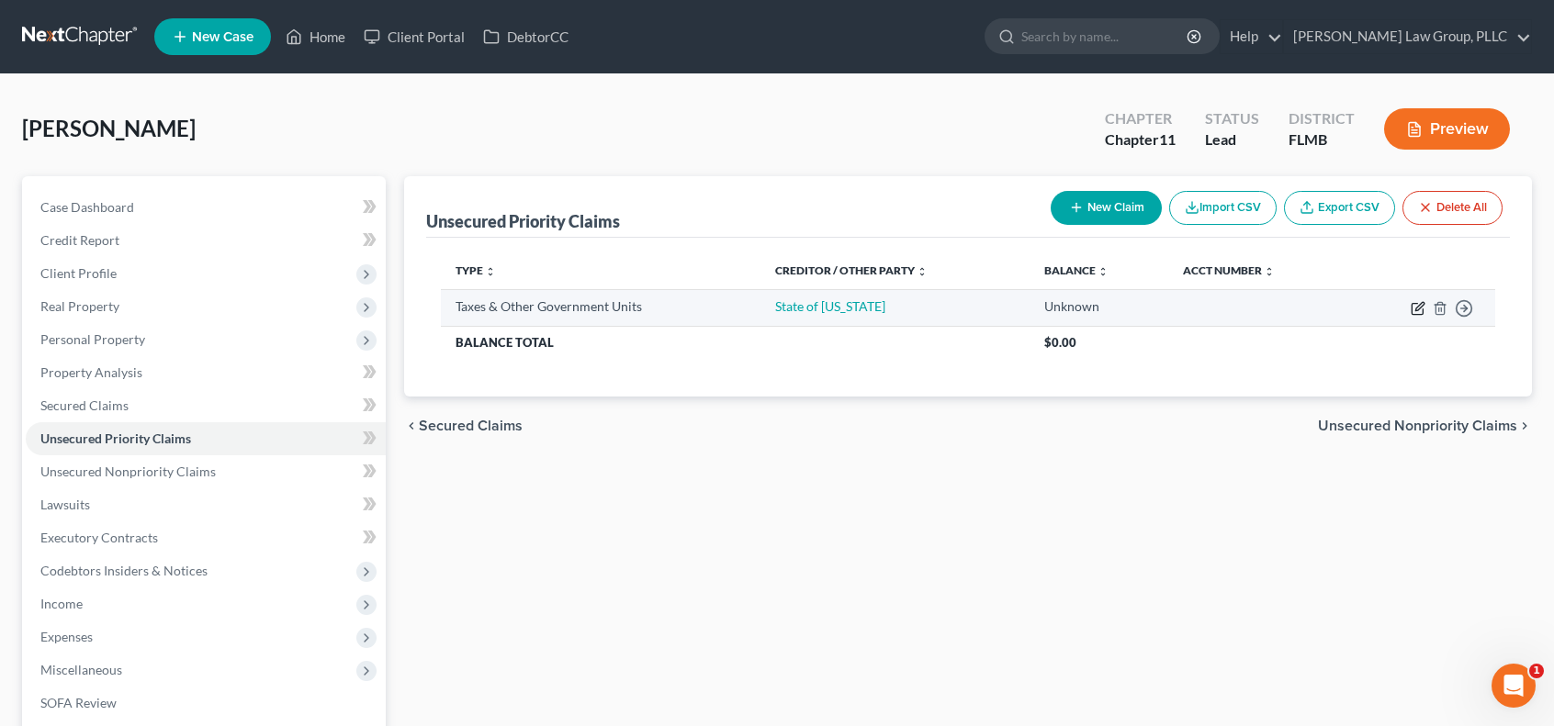
click at [1416, 306] on icon "button" at bounding box center [1417, 308] width 15 height 15
select select "2"
select select "0"
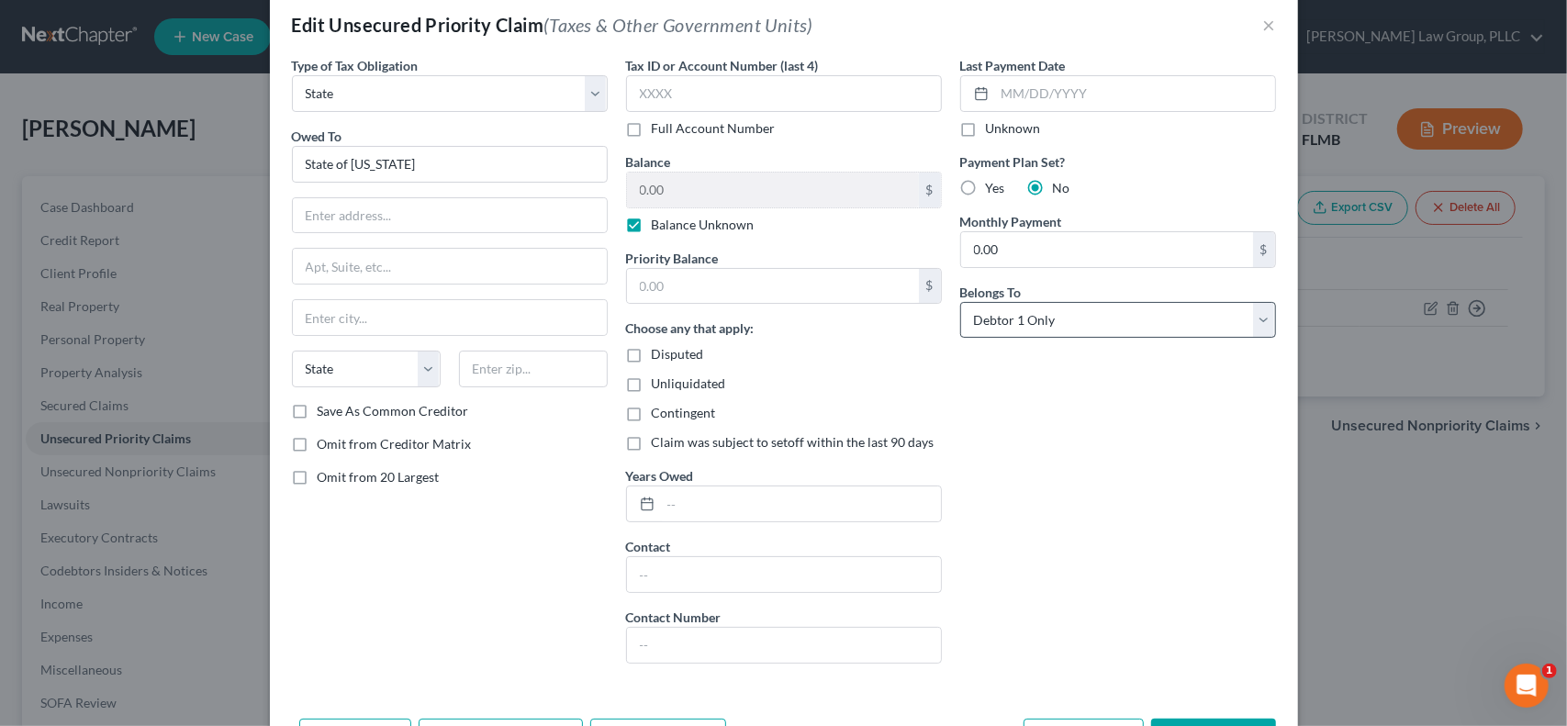
scroll to position [0, 0]
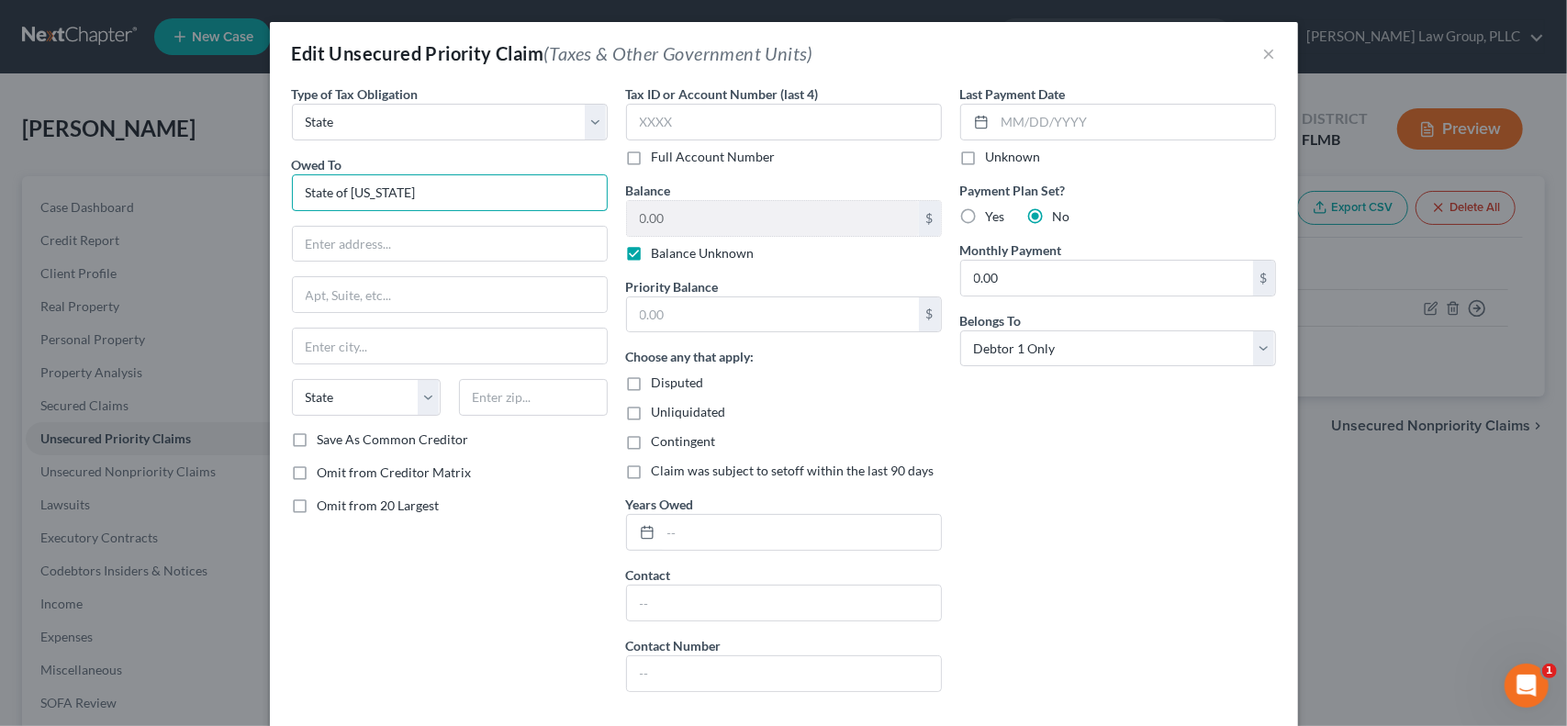
drag, startPoint x: 417, startPoint y: 197, endPoint x: 130, endPoint y: 185, distance: 286.8
click at [138, 184] on div "Edit Unsecured Priority Claim (Taxes & Other Government Units) × Type of Tax Ob…" at bounding box center [783, 363] width 1567 height 726
type input "[US_STATE] Department of Revenue"
click at [332, 234] on input "text" at bounding box center [450, 244] width 314 height 35
paste input "[US_STATE] Department of Revenue Bankruptcy Unit P.O. [GEOGRAPHIC_DATA]-6668"
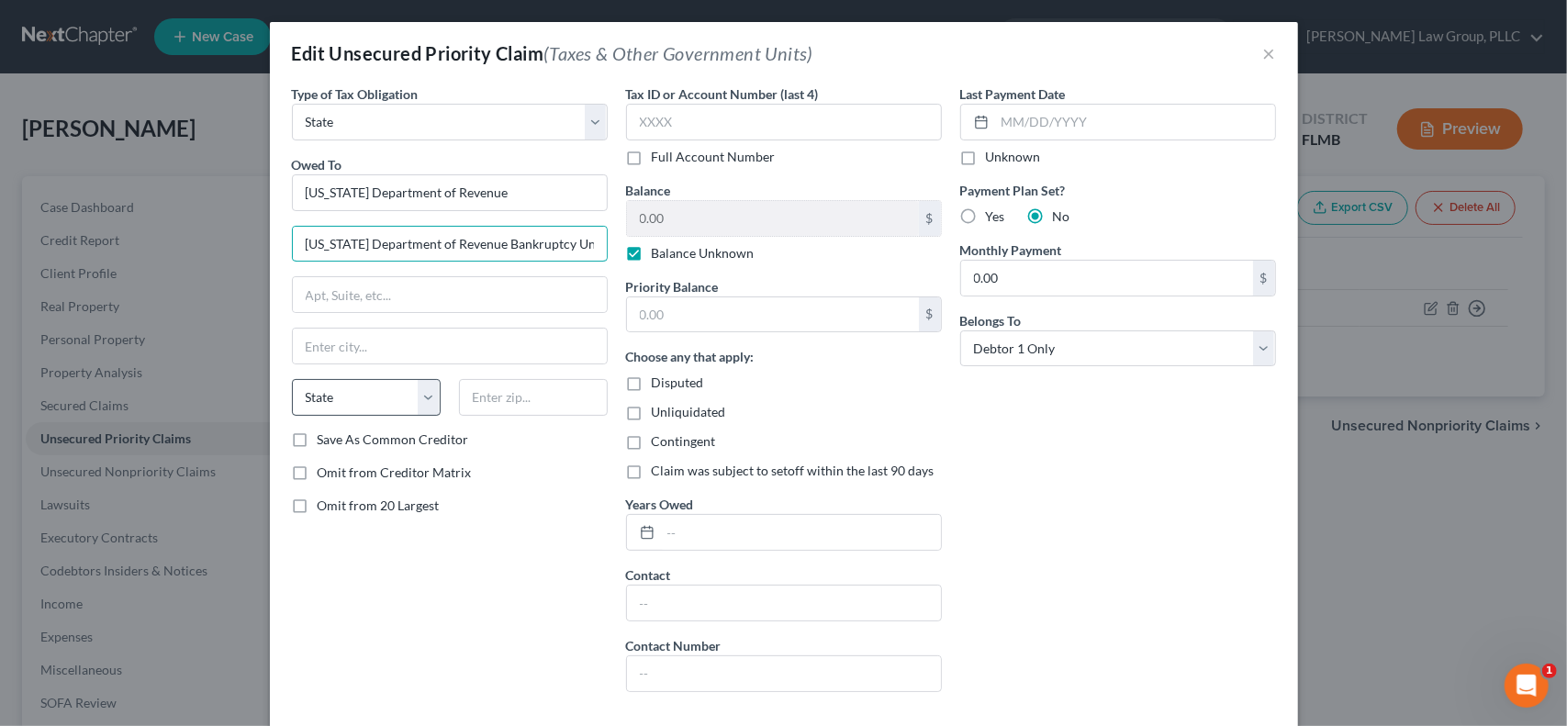
scroll to position [0, 222]
drag, startPoint x: 298, startPoint y: 247, endPoint x: 547, endPoint y: 203, distance: 253.6
click at [299, 245] on input "[US_STATE] Department of Revenue Bankruptcy Unit P.O. [GEOGRAPHIC_DATA]-6668" at bounding box center [450, 244] width 314 height 35
drag, startPoint x: 393, startPoint y: 243, endPoint x: 468, endPoint y: 241, distance: 75.3
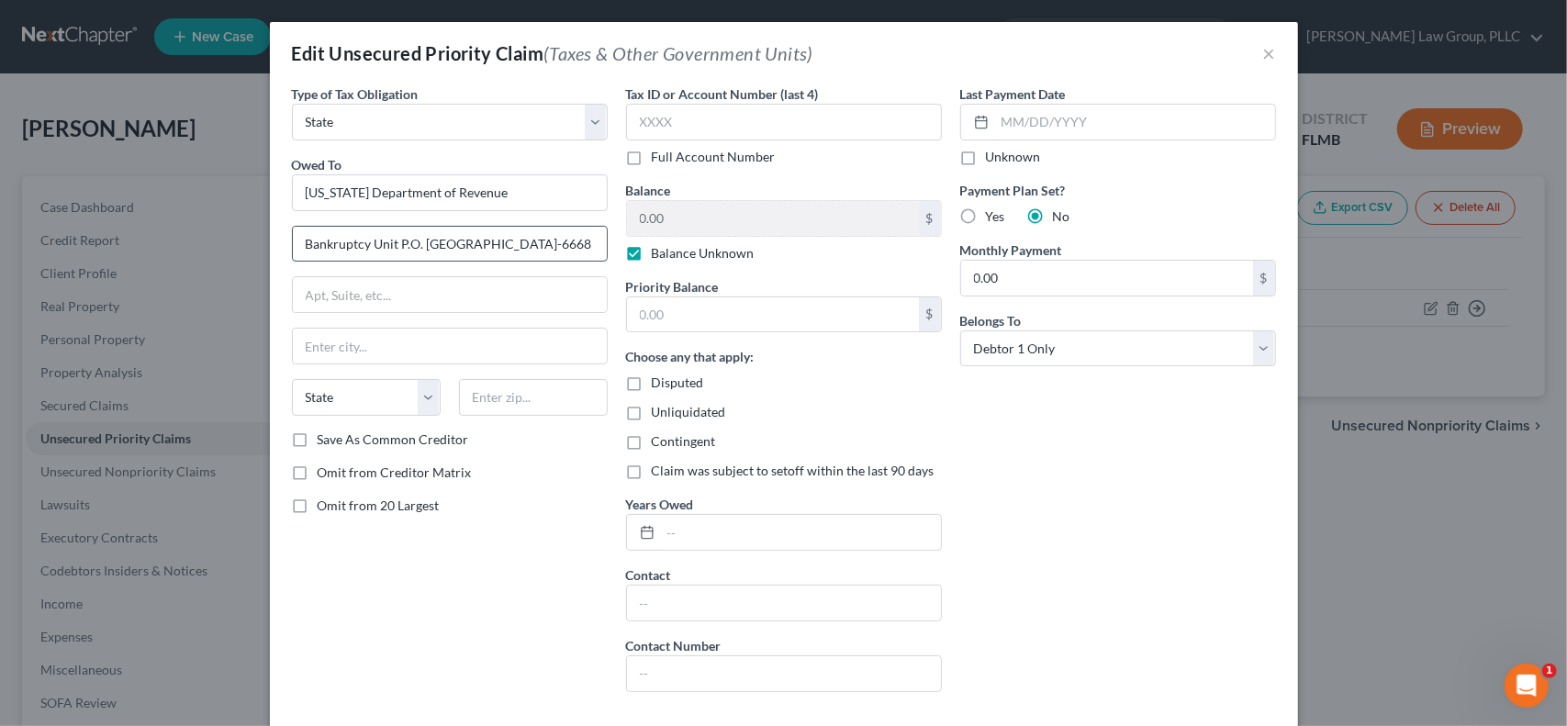
click at [468, 241] on input "Bankruptcy Unit P.O. [GEOGRAPHIC_DATA]-6668" at bounding box center [450, 244] width 314 height 35
type input "Bankruptcy [GEOGRAPHIC_DATA]-6668"
type input "P.O. Box 6668"
click at [515, 387] on input "text" at bounding box center [533, 397] width 149 height 37
type input "32314-6668"
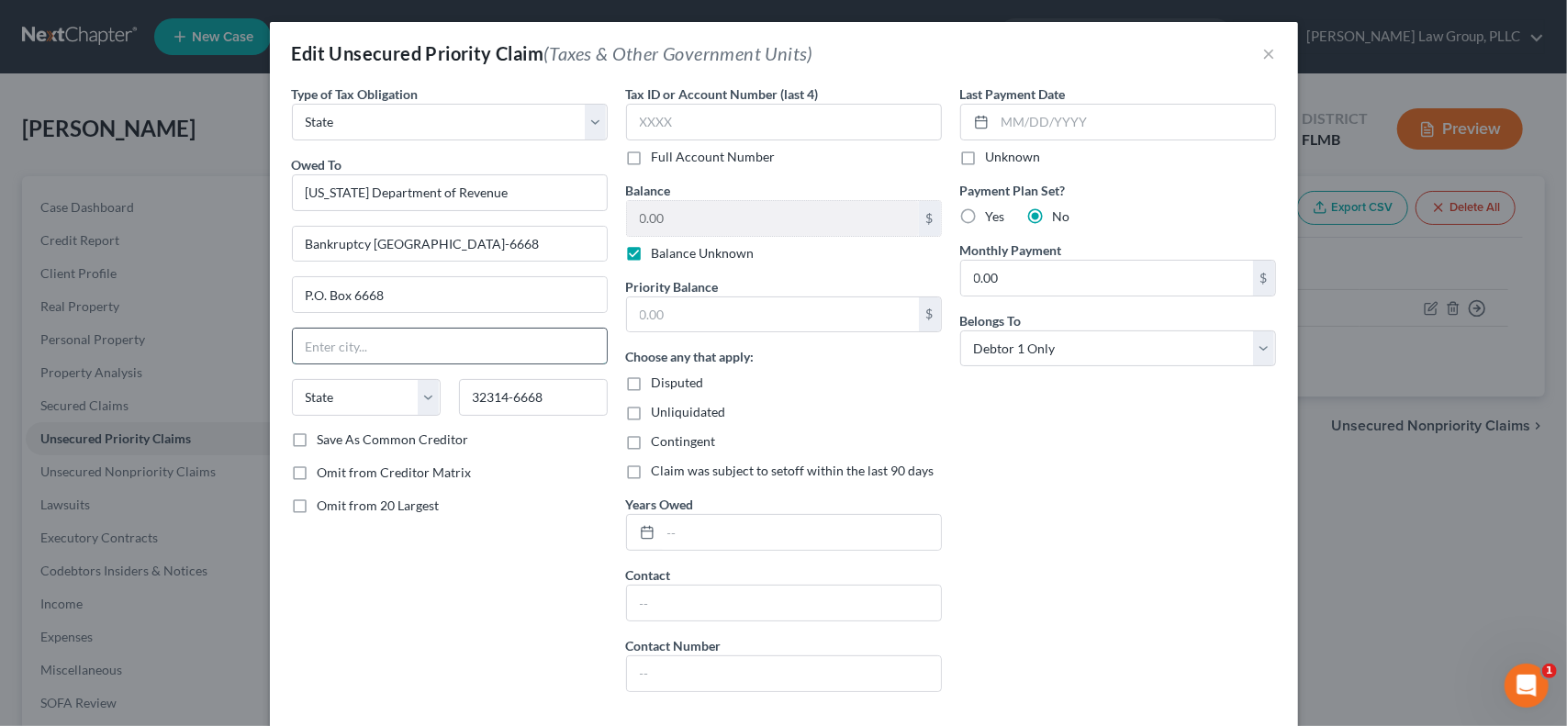
click at [373, 343] on input "text" at bounding box center [450, 346] width 314 height 35
type input "Tallahassee"
click at [318, 408] on select "State [US_STATE] AK AR AZ CA CO CT DE DC [GEOGRAPHIC_DATA] [GEOGRAPHIC_DATA] GU…" at bounding box center [366, 397] width 149 height 37
select select "9"
click at [292, 379] on select "State [US_STATE] AK AR AZ CA CO CT DE DC [GEOGRAPHIC_DATA] [GEOGRAPHIC_DATA] GU…" at bounding box center [366, 397] width 149 height 37
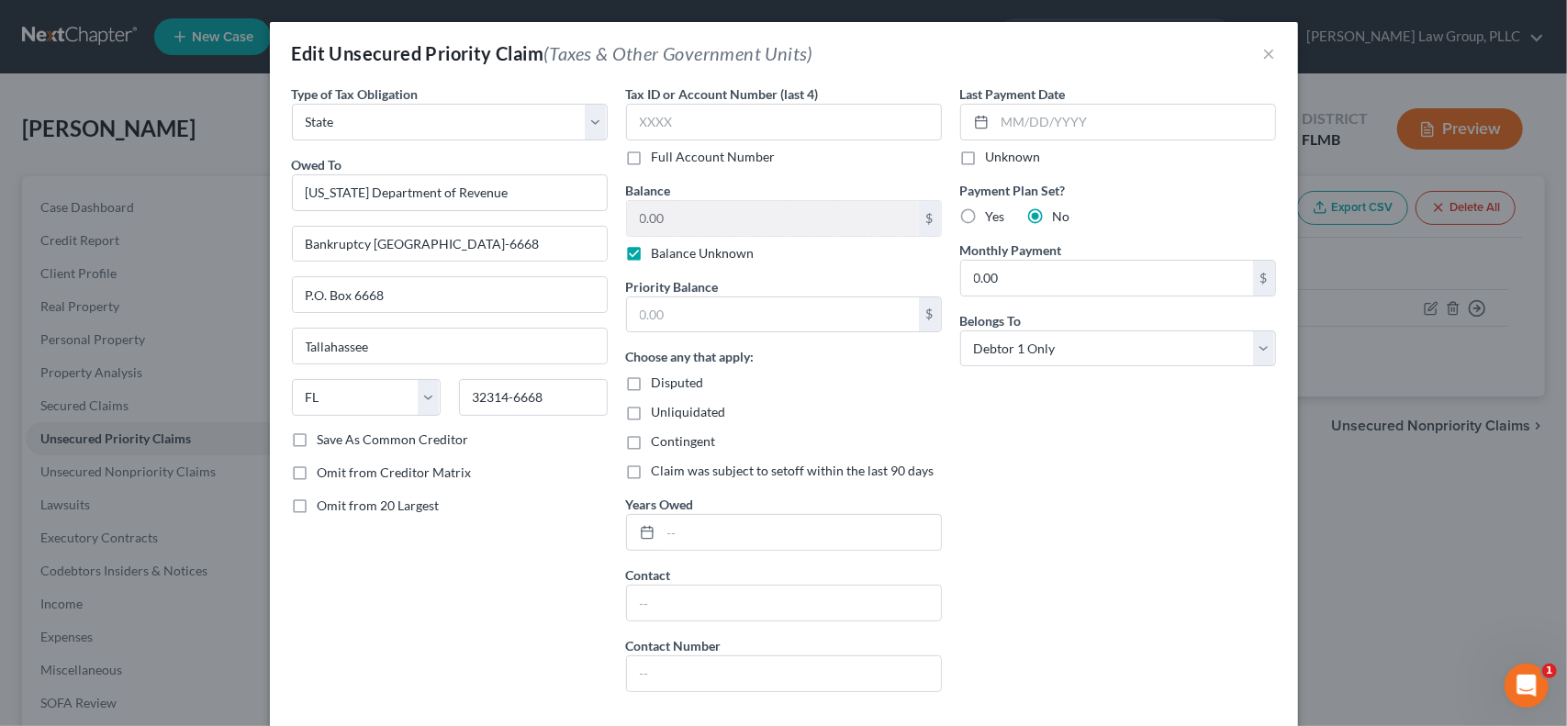
click at [318, 434] on label "Save As Common Creditor" at bounding box center [394, 440] width 152 height 18
click at [325, 434] on input "Save As Common Creditor" at bounding box center [331, 437] width 12 height 12
checkbox input "true"
drag, startPoint x: 404, startPoint y: 242, endPoint x: 745, endPoint y: 236, distance: 340.7
click at [745, 236] on div "Type of Tax Obligation * Select Federal City State Franchise Tax Board Other Ow…" at bounding box center [784, 395] width 1003 height 623
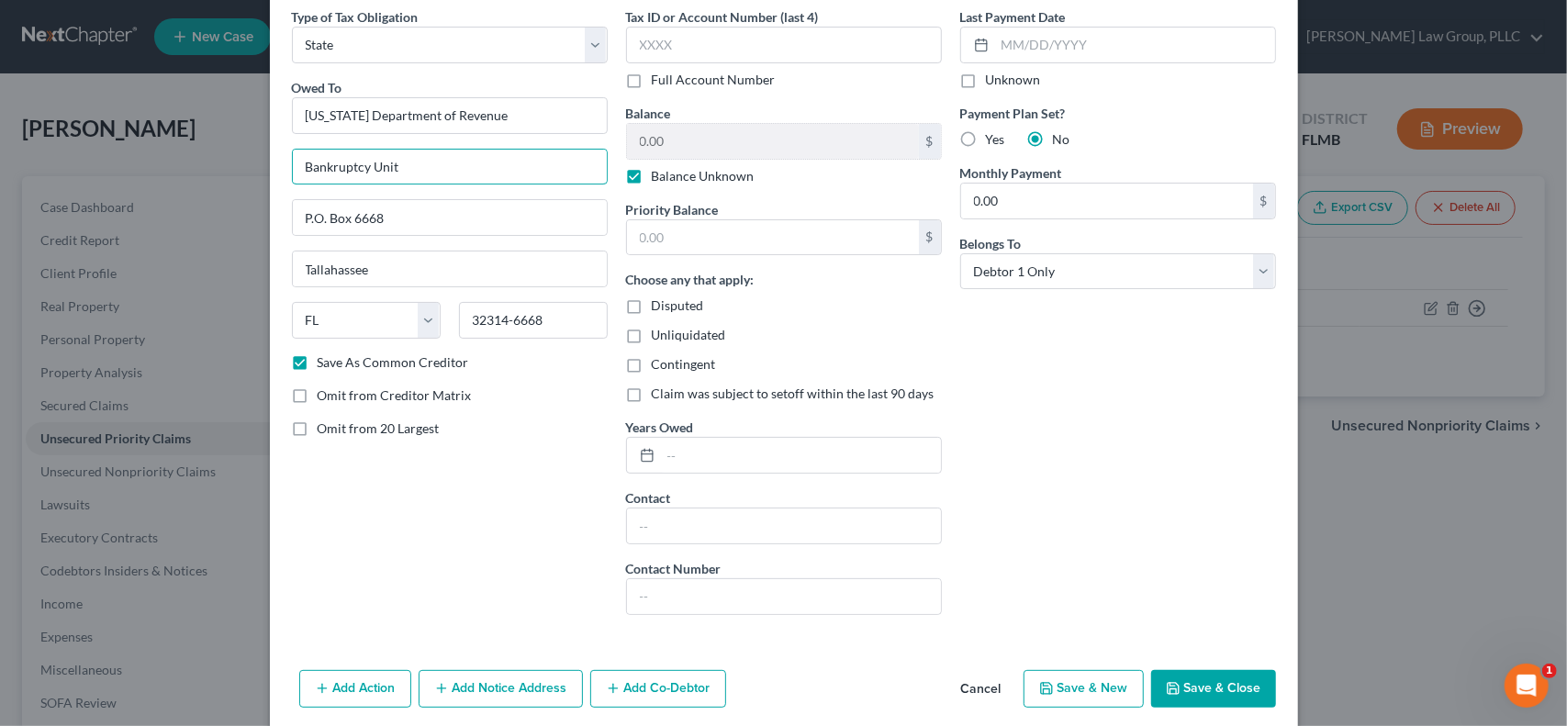
scroll to position [107, 0]
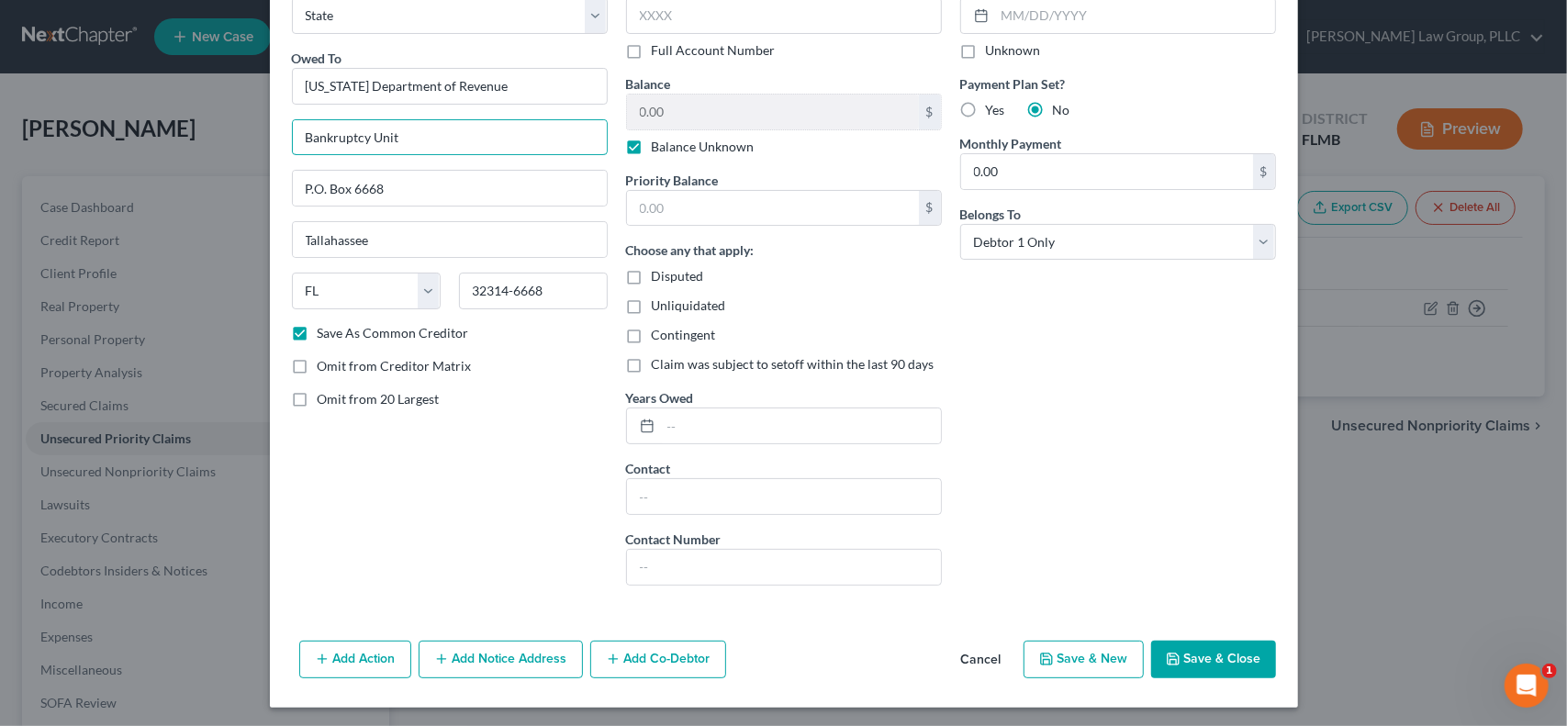
type input "Bankruptcy Unit"
click at [318, 325] on label "Save As Common Creditor" at bounding box center [394, 333] width 152 height 18
click at [325, 325] on input "Save As Common Creditor" at bounding box center [331, 330] width 12 height 12
click at [318, 335] on label "Save As Common Creditor" at bounding box center [394, 333] width 152 height 18
click at [325, 335] on input "Save As Common Creditor" at bounding box center [331, 330] width 12 height 12
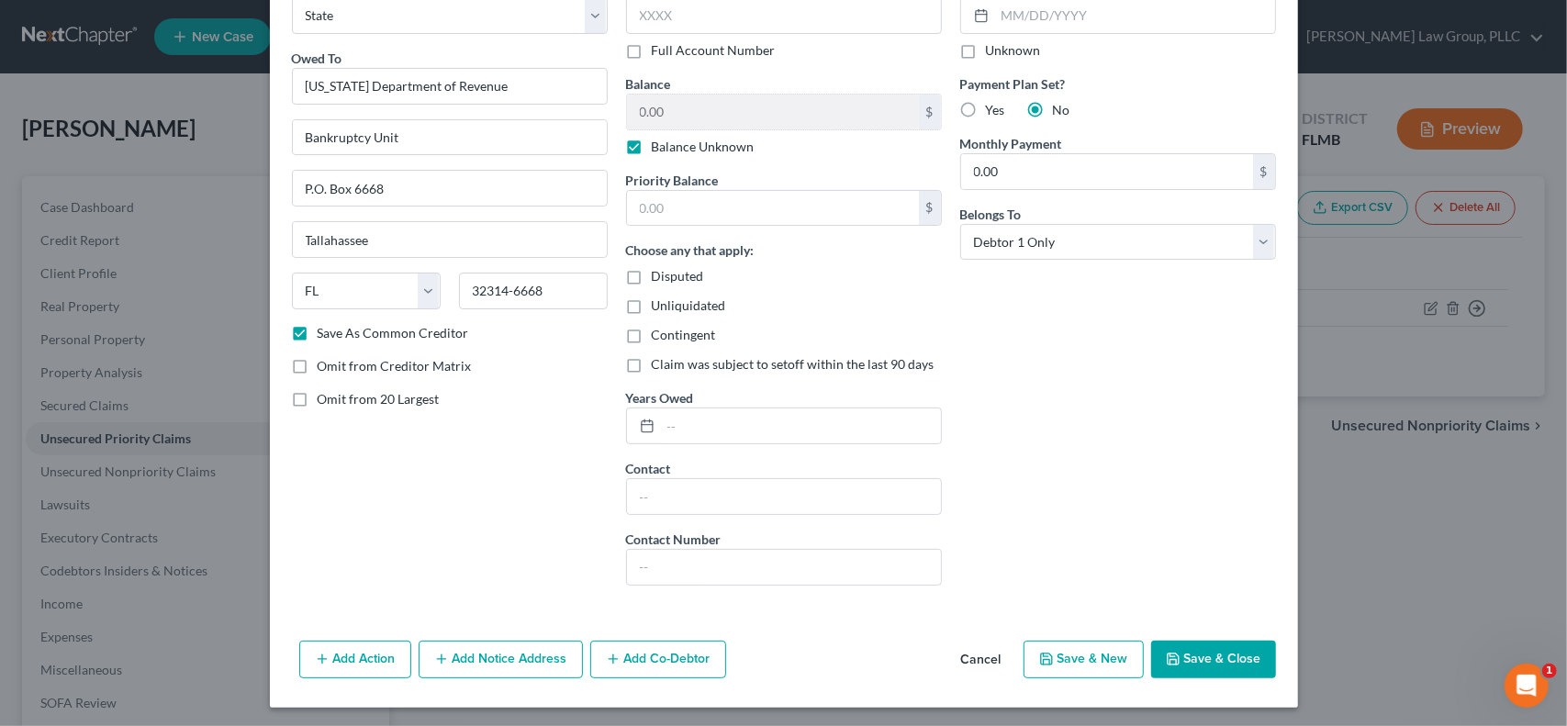
click at [1234, 655] on button "Save & Close" at bounding box center [1213, 660] width 125 height 39
checkbox input "false"
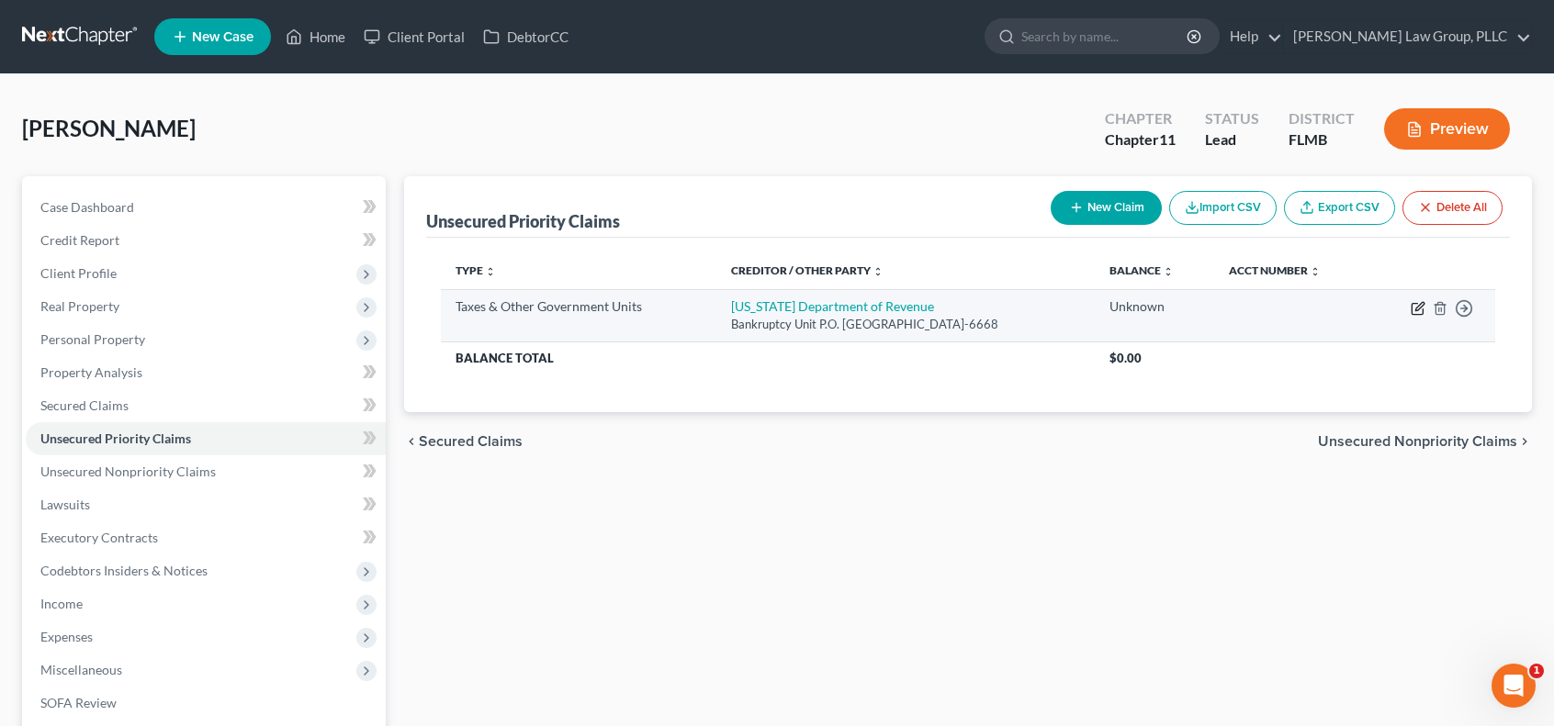
click at [1413, 311] on icon "button" at bounding box center [1417, 308] width 15 height 15
select select "2"
select select "9"
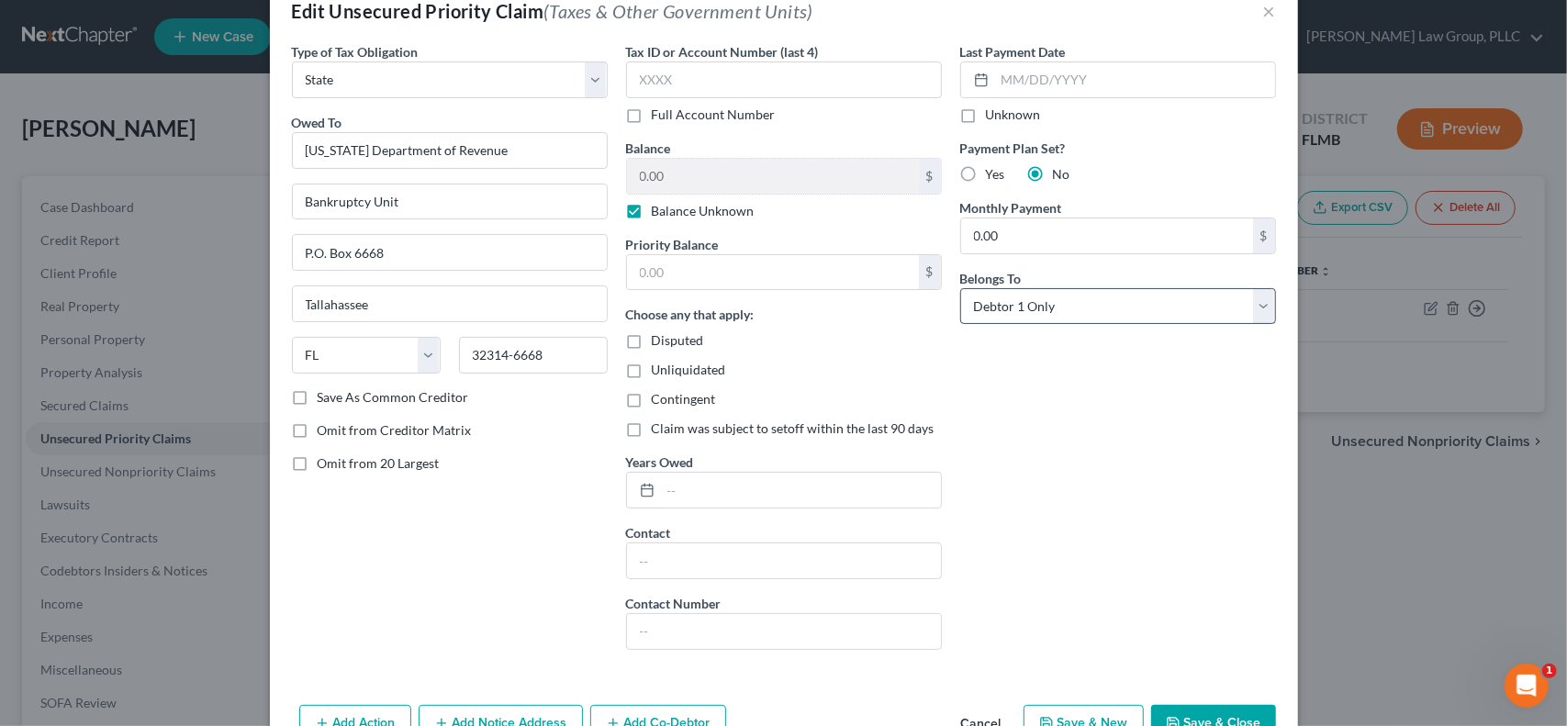
scroll to position [0, 0]
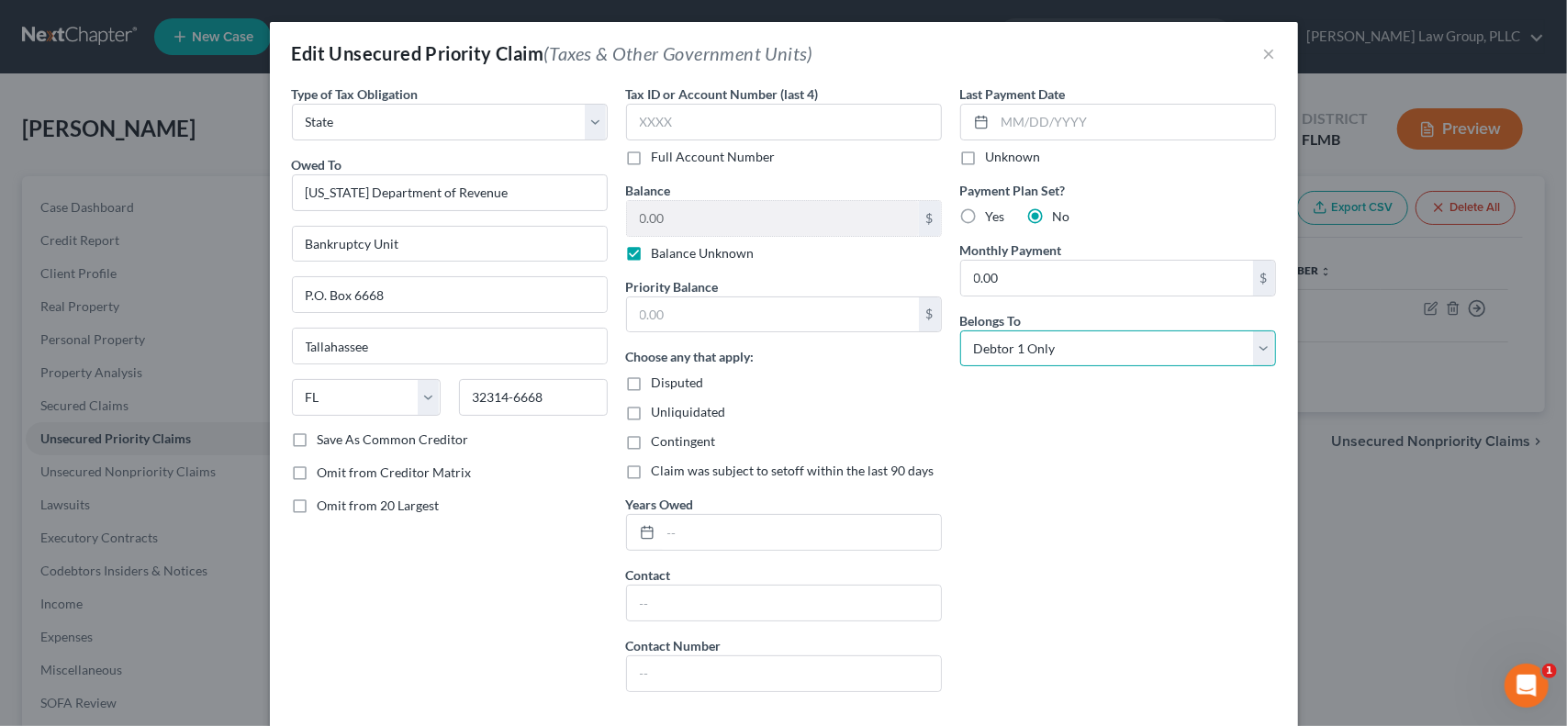
click at [1183, 346] on select "Select Debtor 1 Only Debtor 2 Only Debtor 1 And Debtor 2 Only At Least One Of T…" at bounding box center [1118, 349] width 316 height 37
select select "3"
click at [960, 331] on select "Select Debtor 1 Only Debtor 2 Only Debtor 1 And Debtor 2 Only At Least One Of T…" at bounding box center [1118, 349] width 316 height 37
click at [986, 216] on label "Yes" at bounding box center [995, 217] width 19 height 18
click at [994, 216] on input "Yes" at bounding box center [1000, 214] width 12 height 12
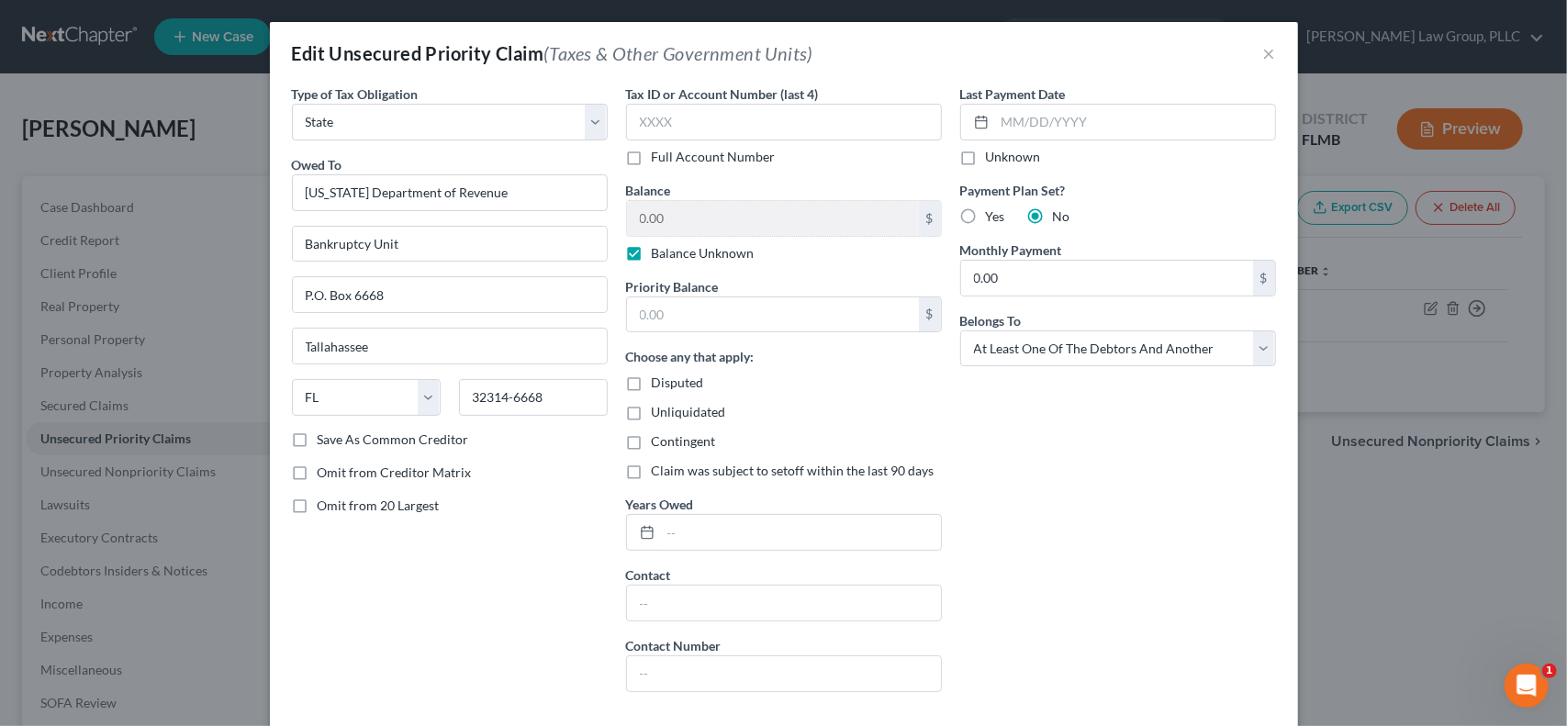
radio input "true"
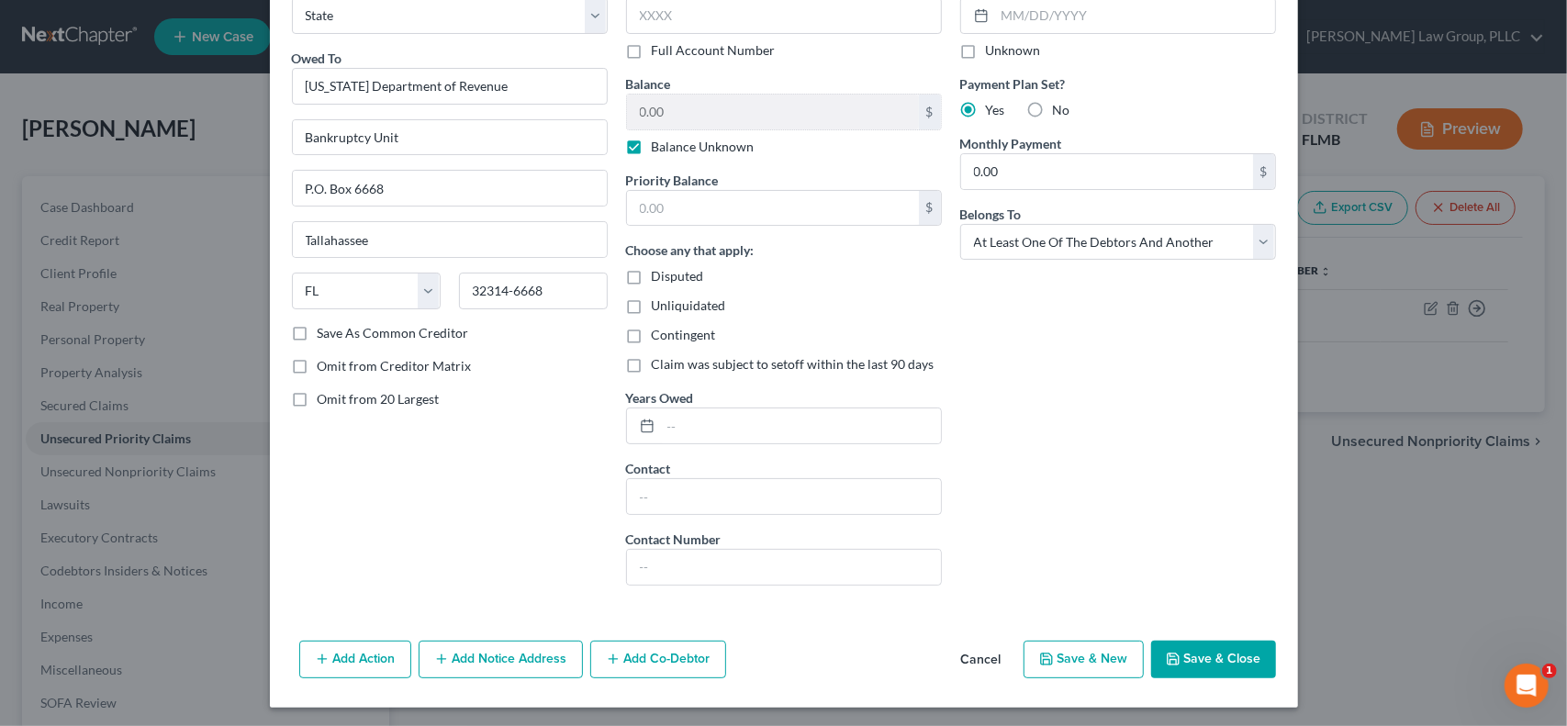
click at [652, 657] on button "Add Co-Debtor" at bounding box center [658, 660] width 136 height 39
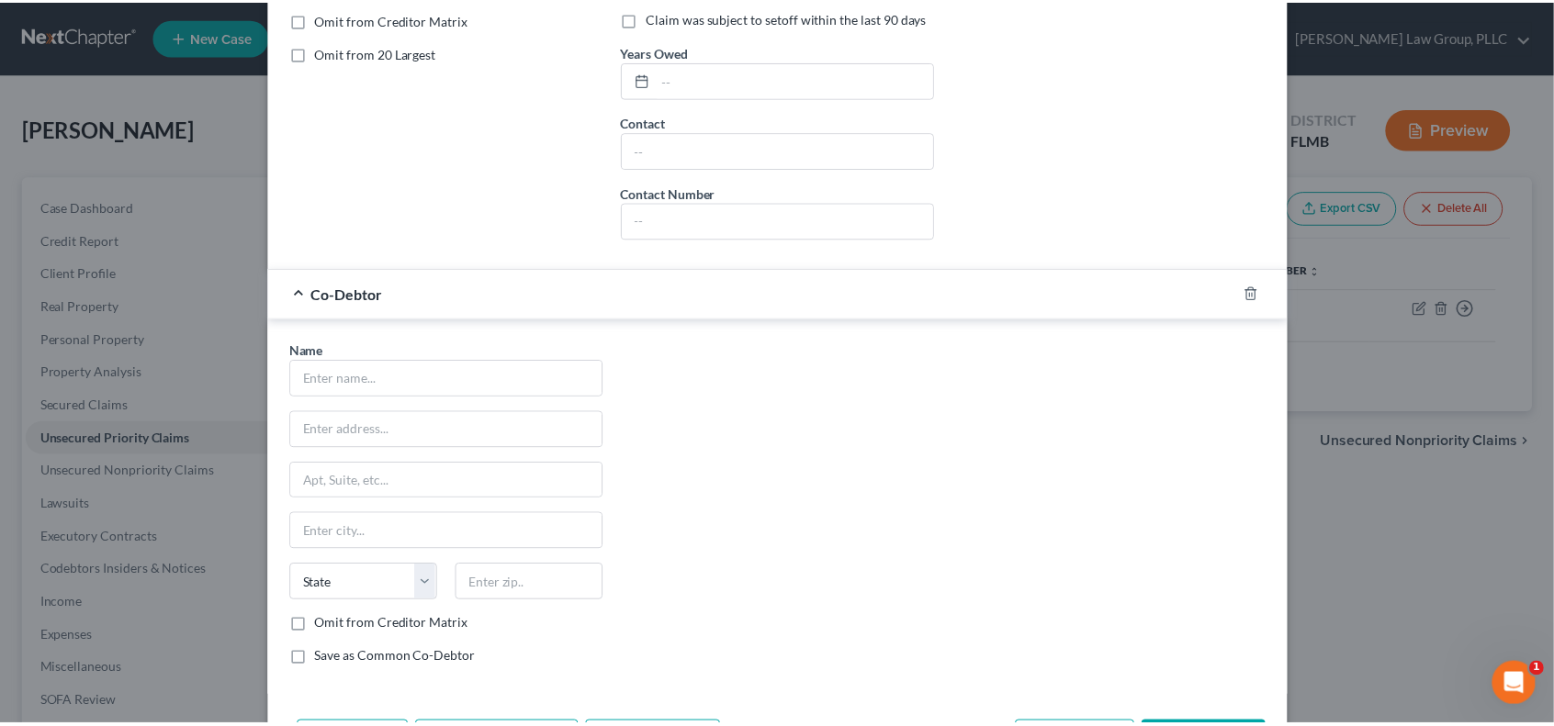
scroll to position [532, 0]
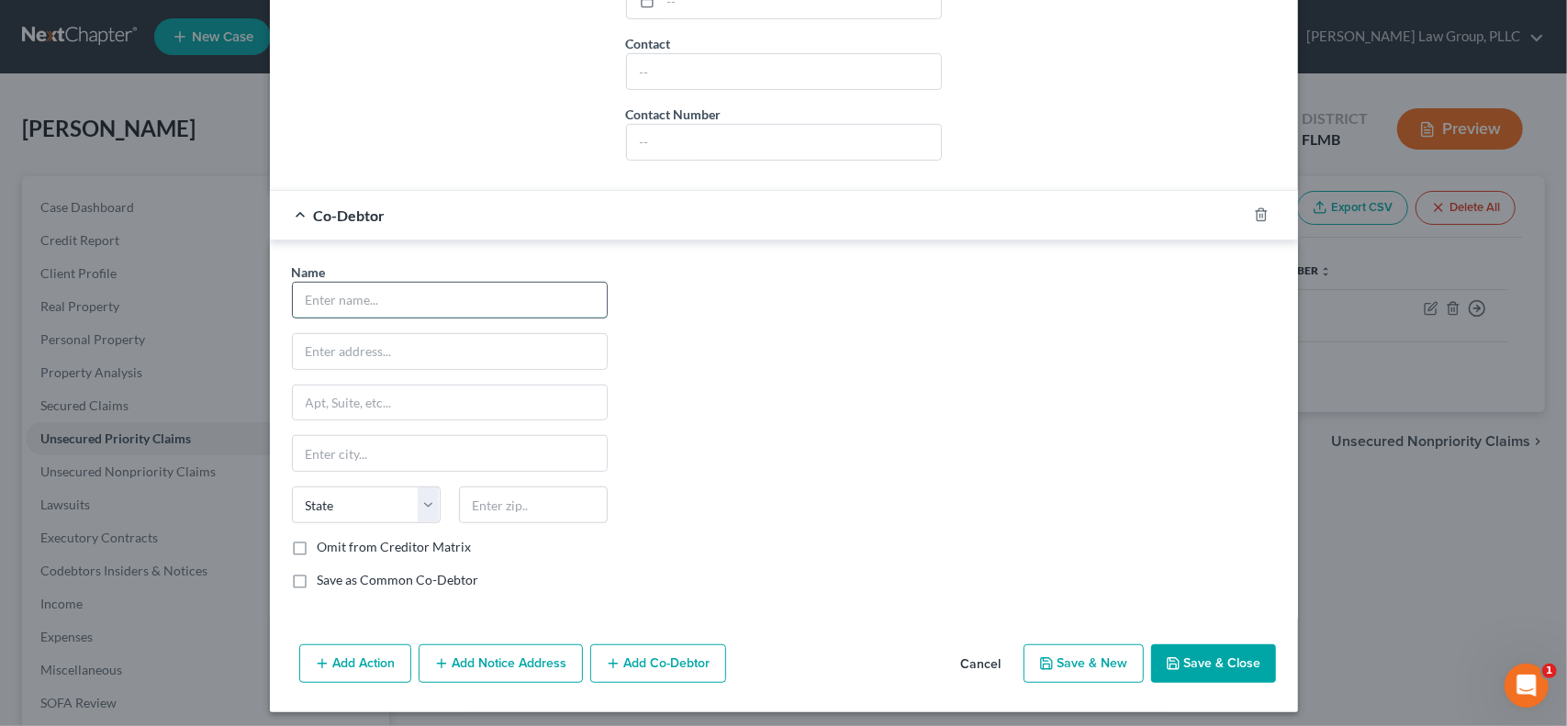
click at [504, 291] on input "text" at bounding box center [450, 300] width 314 height 35
type input "[PERSON_NAME]'s Jewelers"
click at [1201, 666] on button "Save & Close" at bounding box center [1213, 664] width 125 height 39
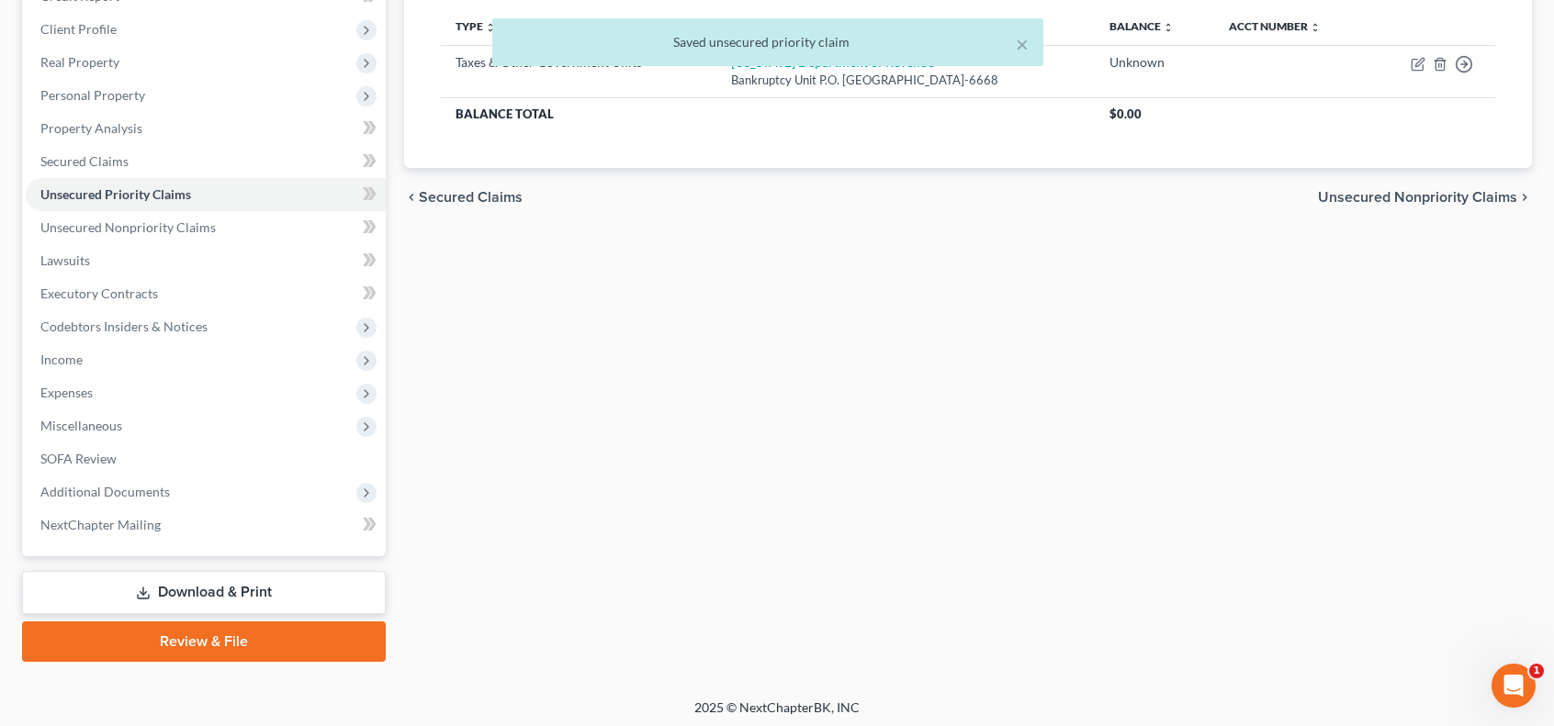
scroll to position [247, 0]
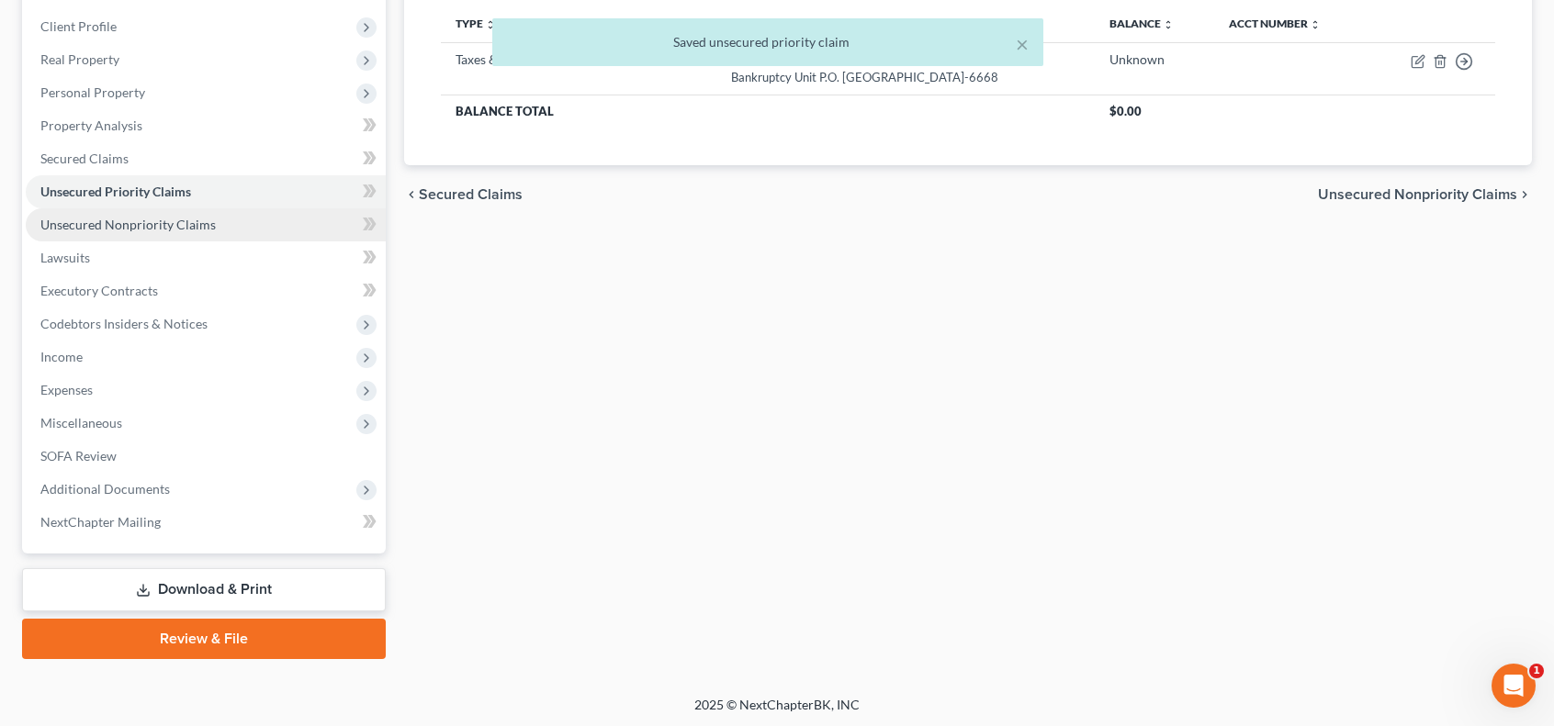
click at [231, 227] on link "Unsecured Nonpriority Claims" at bounding box center [206, 224] width 360 height 33
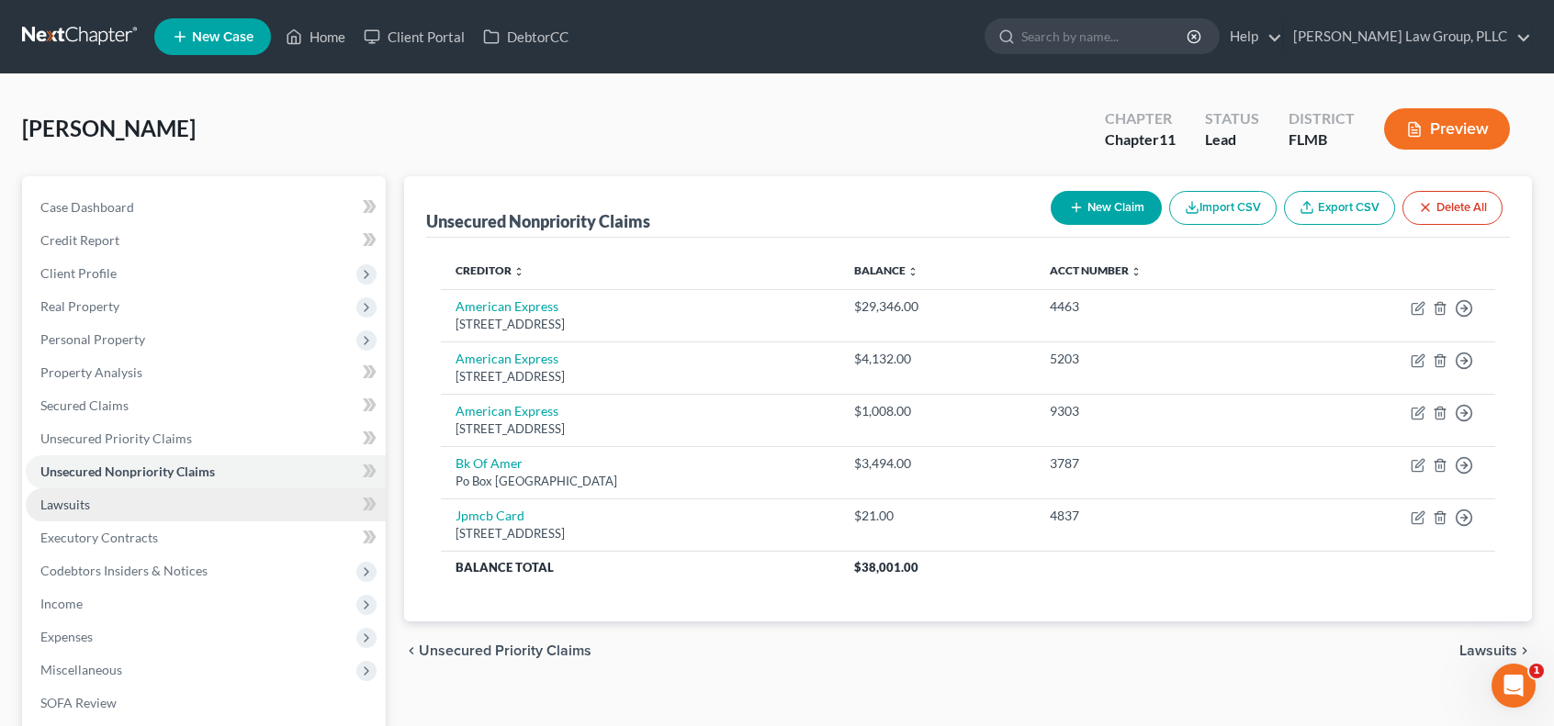
click at [241, 505] on link "Lawsuits" at bounding box center [206, 504] width 360 height 33
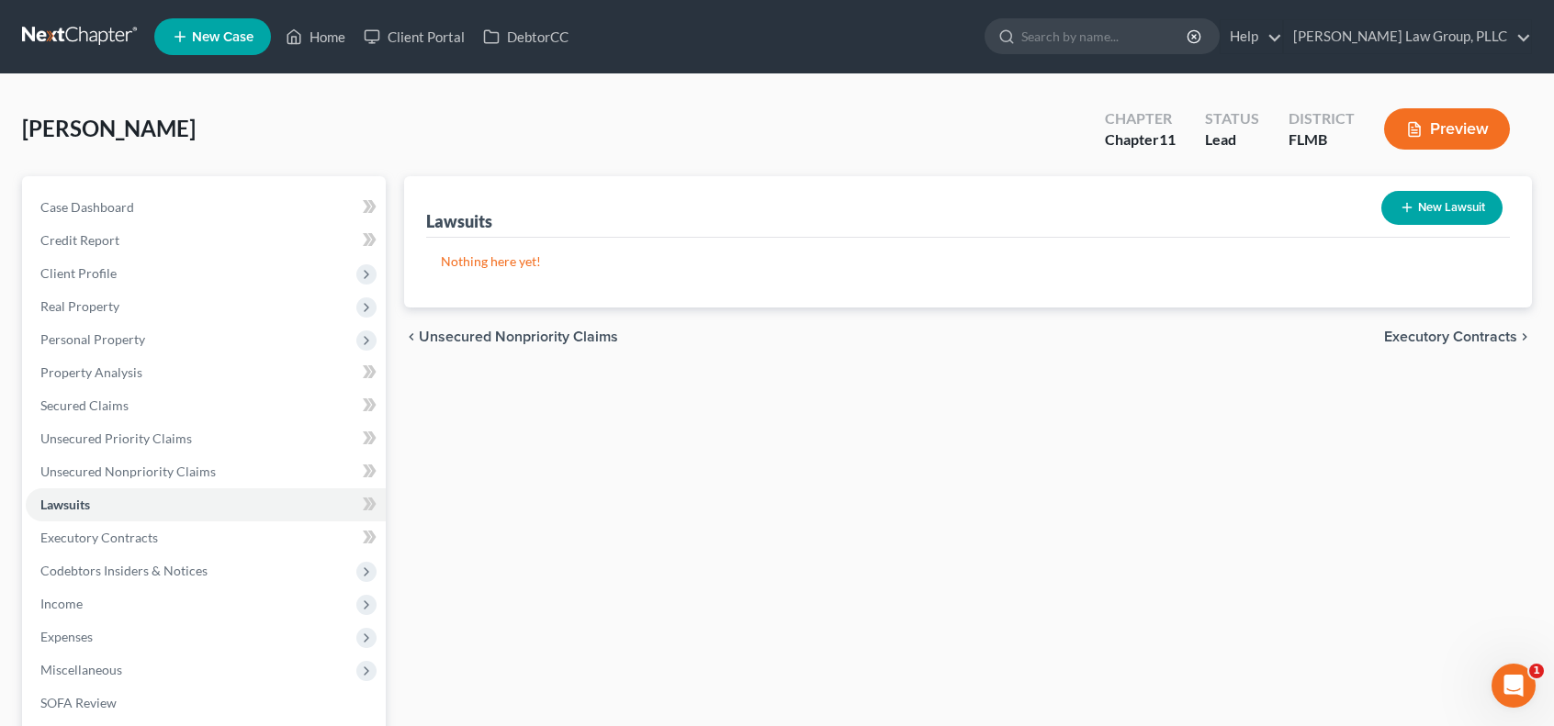
click at [1407, 203] on icon "button" at bounding box center [1406, 207] width 15 height 15
select select "0"
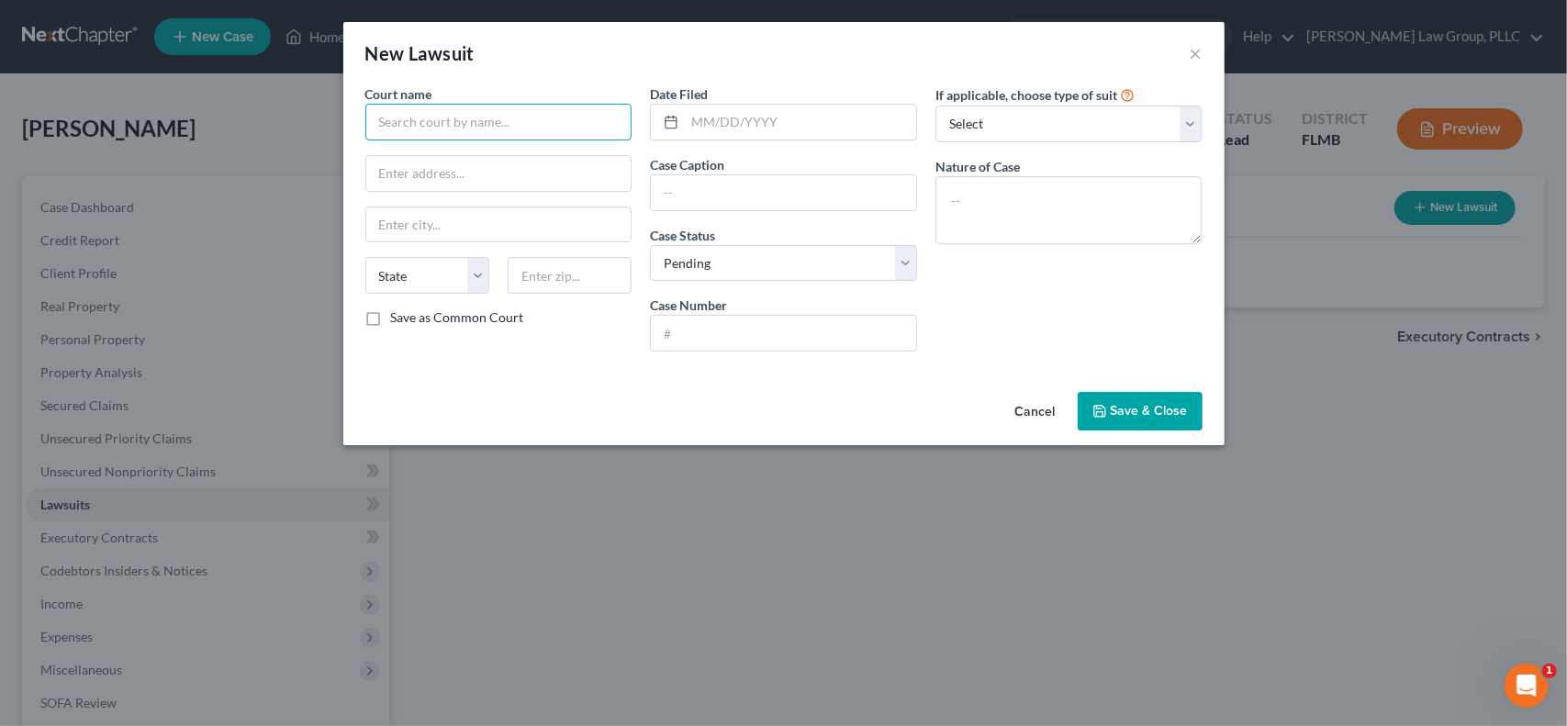
click at [395, 117] on input "text" at bounding box center [498, 122] width 267 height 37
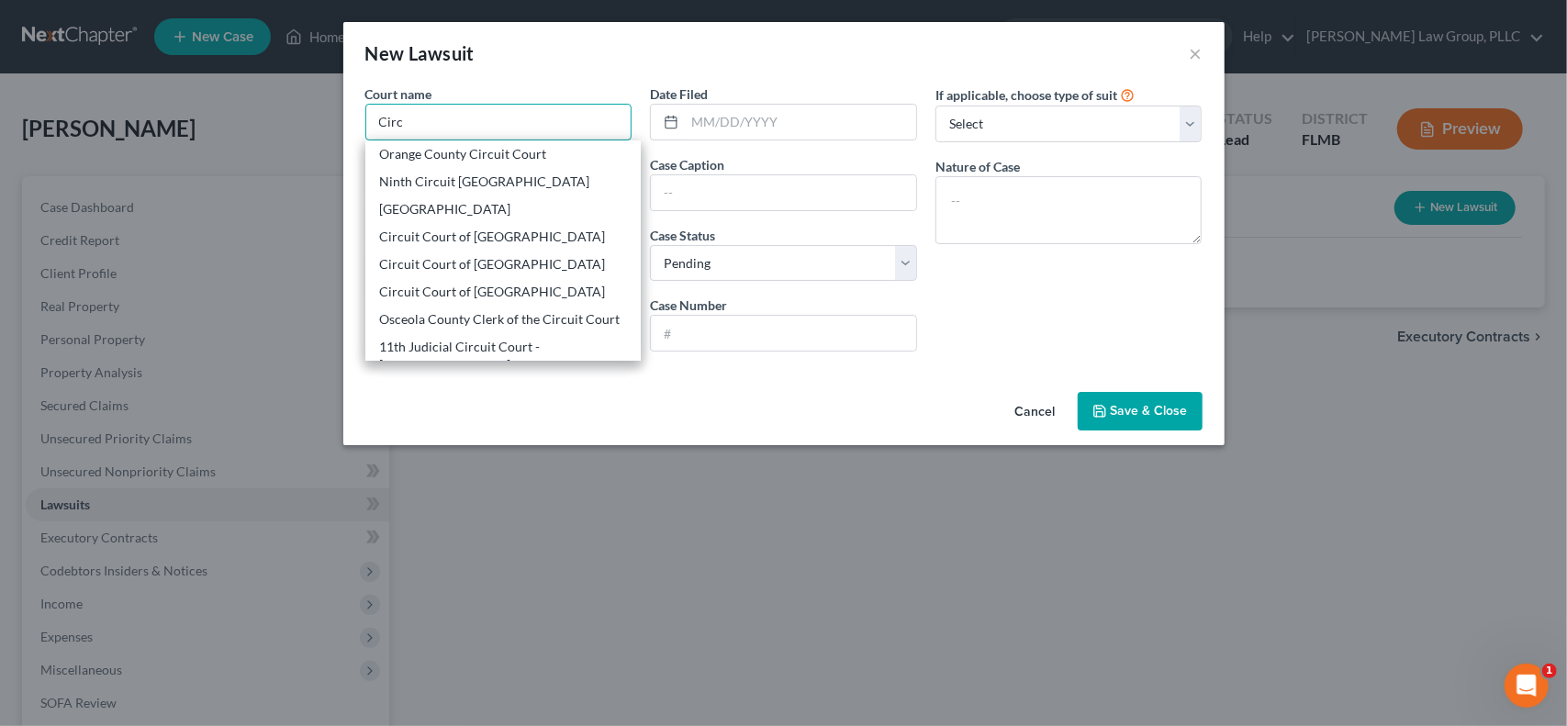
click at [498, 124] on input "Circ" at bounding box center [498, 122] width 267 height 37
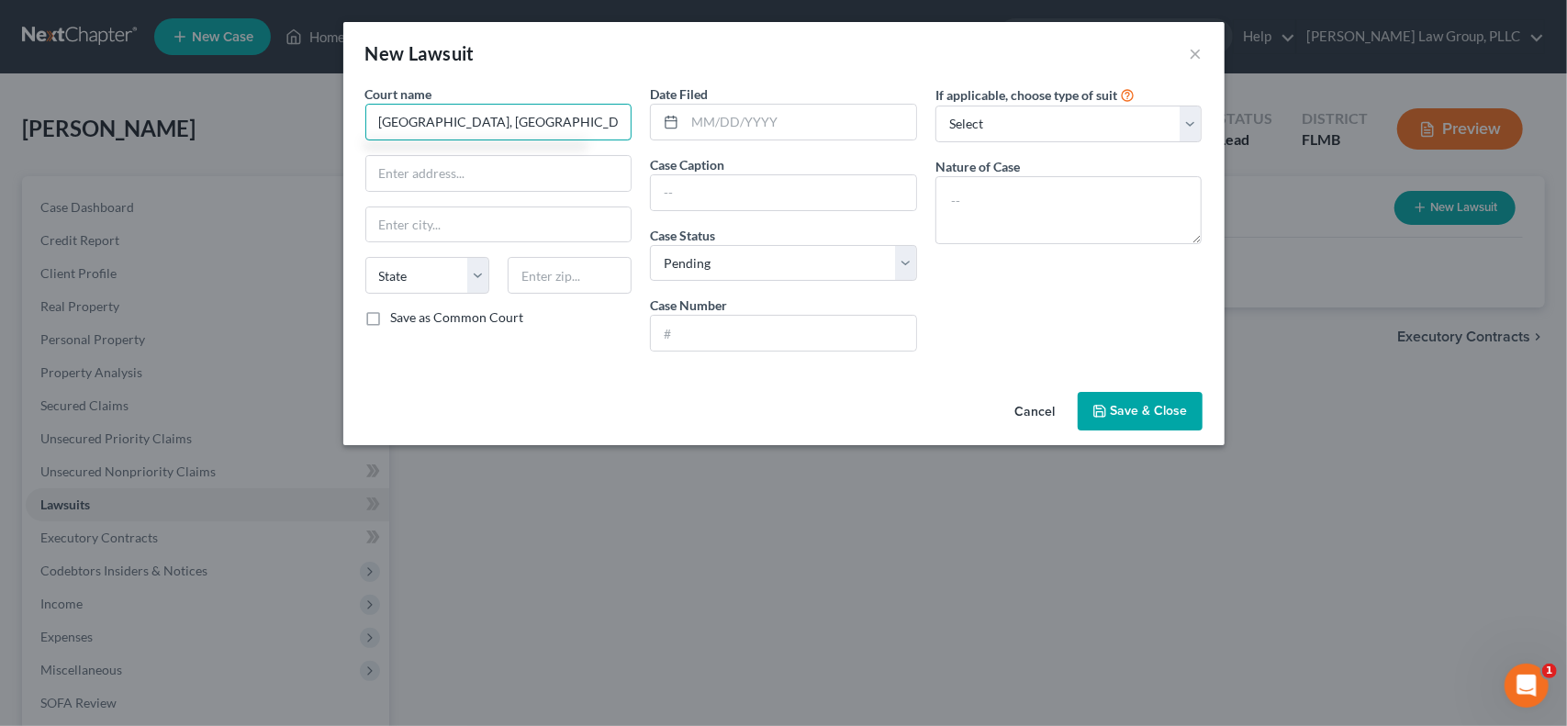
type input "[GEOGRAPHIC_DATA], [GEOGRAPHIC_DATA], [US_STATE]"
click at [511, 181] on input "text" at bounding box center [498, 173] width 265 height 35
click at [530, 170] on input "text" at bounding box center [498, 173] width 265 height 35
click at [597, 124] on input "[GEOGRAPHIC_DATA], [GEOGRAPHIC_DATA], [US_STATE]" at bounding box center [498, 122] width 267 height 37
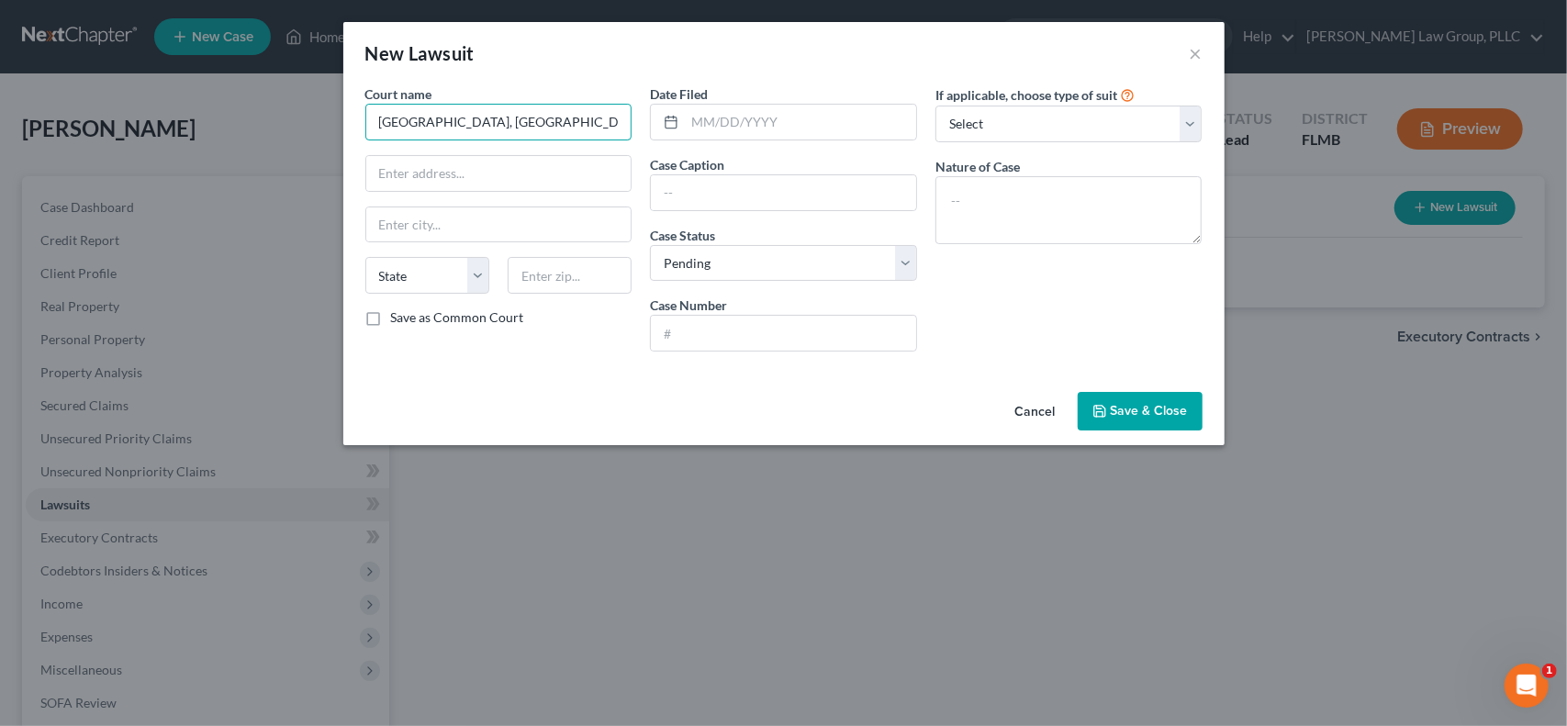
drag, startPoint x: 605, startPoint y: 122, endPoint x: 221, endPoint y: 123, distance: 383.8
click at [222, 122] on div "New Lawsuit × Court name * Circuit Court, [GEOGRAPHIC_DATA], [US_STATE][GEOGRAP…" at bounding box center [783, 363] width 1567 height 726
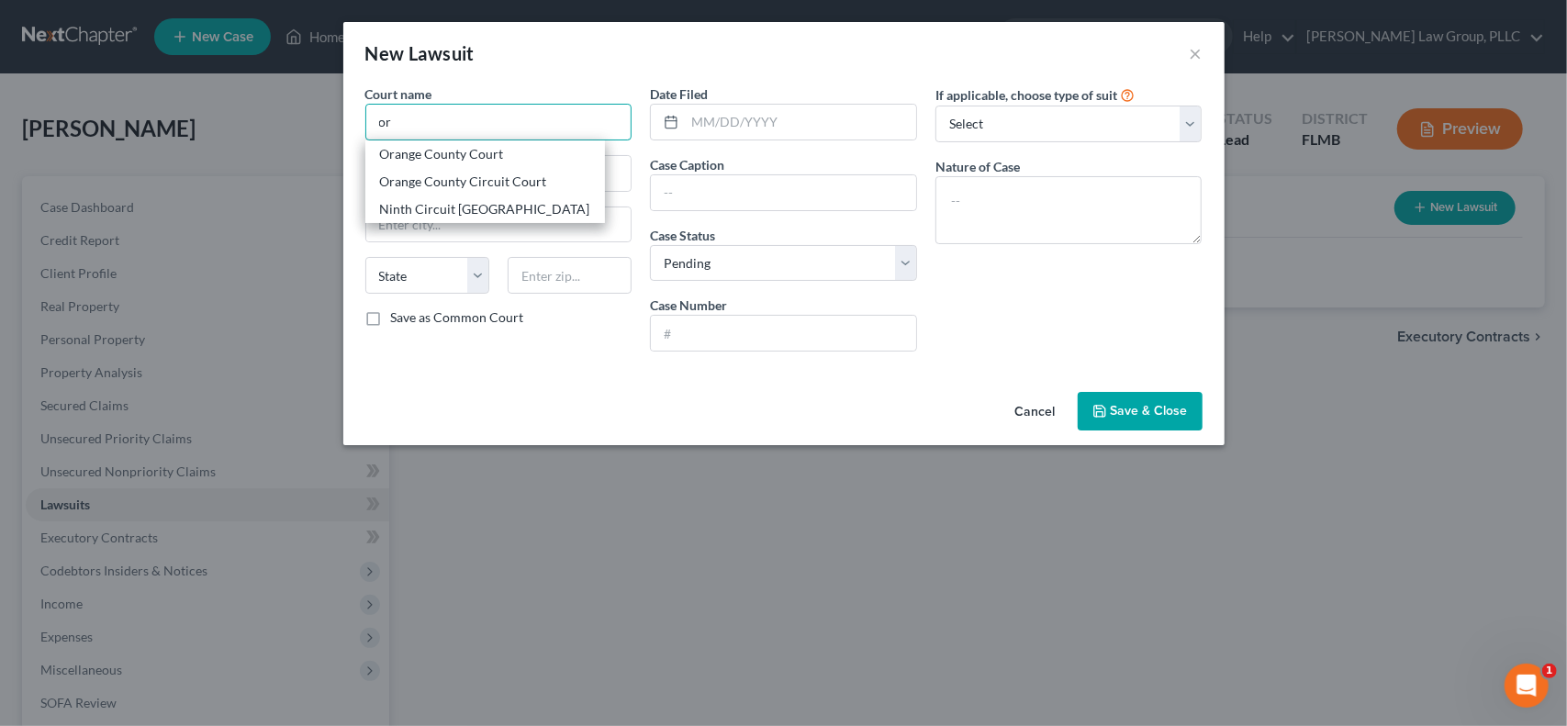
type input "o"
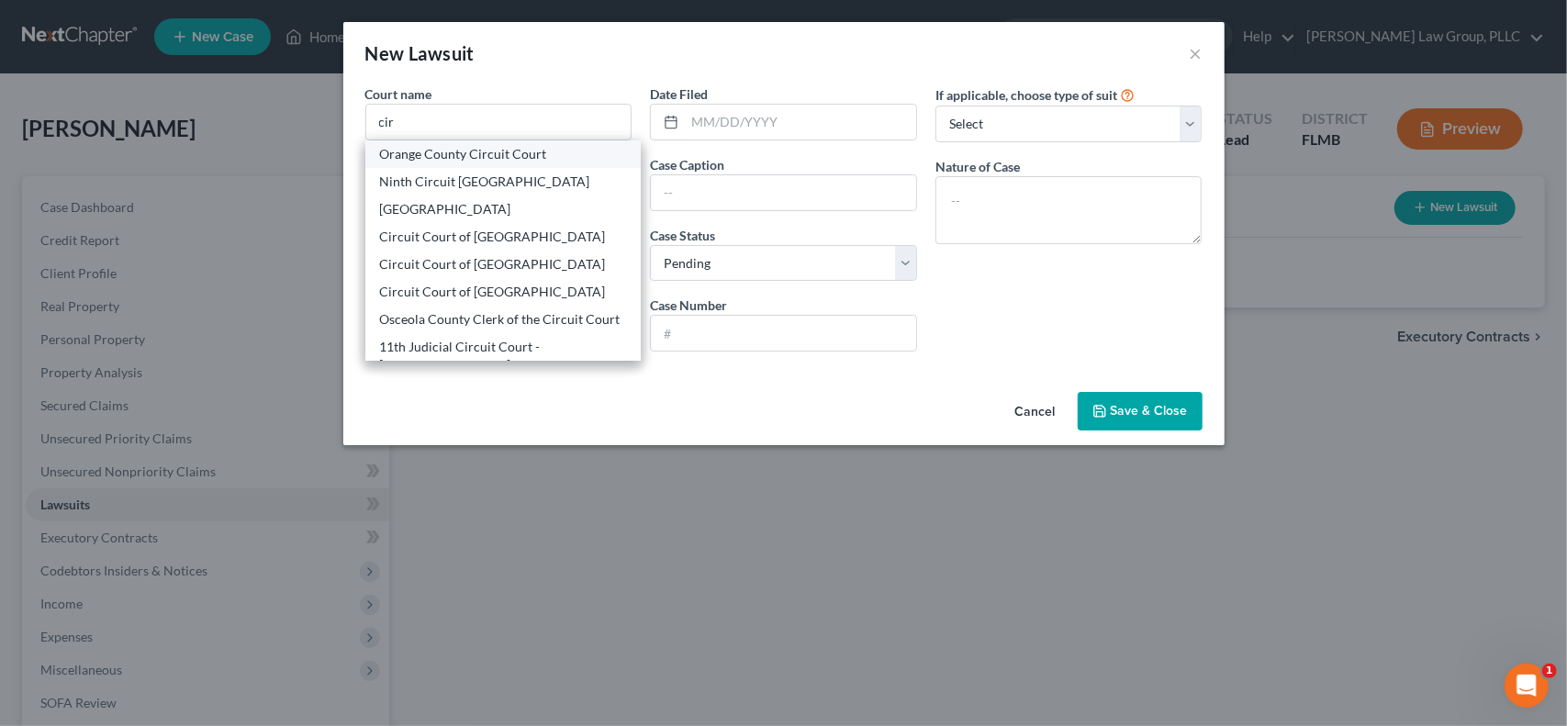
click at [578, 151] on div "Orange County Circuit Court" at bounding box center [503, 154] width 247 height 18
type input "Orange County Circuit Court"
type input "[STREET_ADDRESS]"
type input "Orlando"
select select "9"
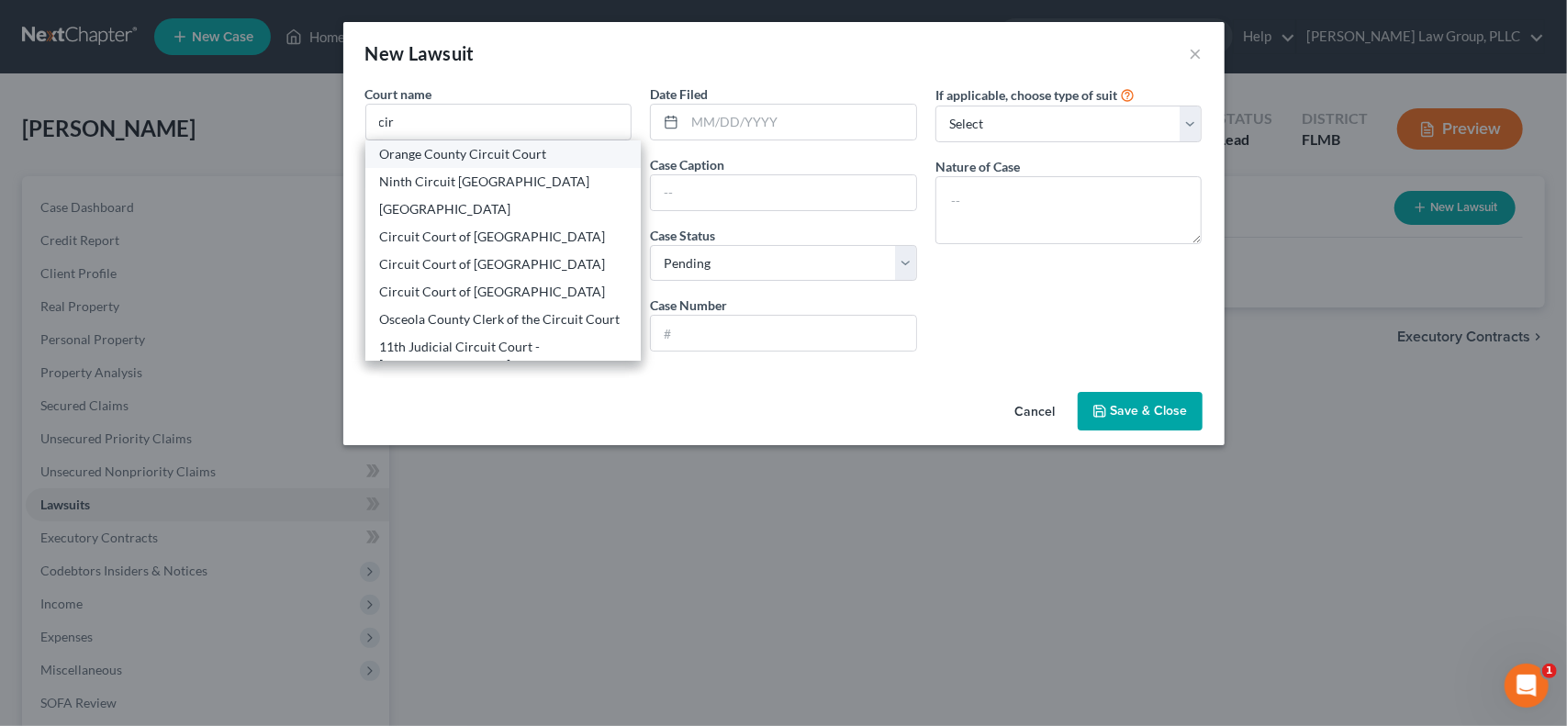
type input "32801"
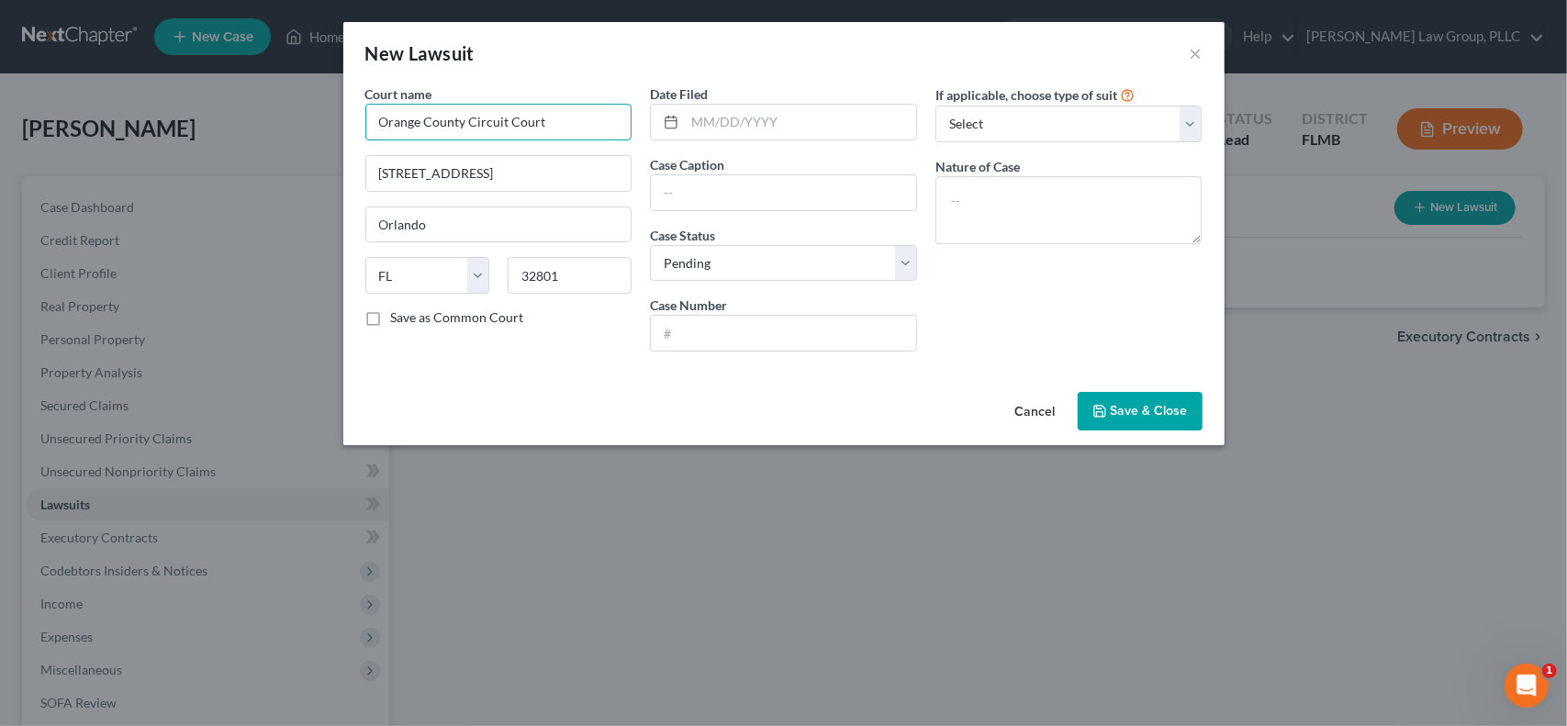
drag, startPoint x: 465, startPoint y: 120, endPoint x: 351, endPoint y: 119, distance: 113.9
click at [353, 119] on div "Court name * [GEOGRAPHIC_DATA] [STREET_ADDRESS][GEOGRAPHIC_DATA] [US_STATE] AK …" at bounding box center [784, 234] width 882 height 300
type input "[GEOGRAPHIC_DATA], [GEOGRAPHIC_DATA], [US_STATE]"
click at [391, 313] on label "Save as Common Court" at bounding box center [457, 318] width 133 height 18
click at [399, 313] on input "Save as Common Court" at bounding box center [405, 315] width 12 height 12
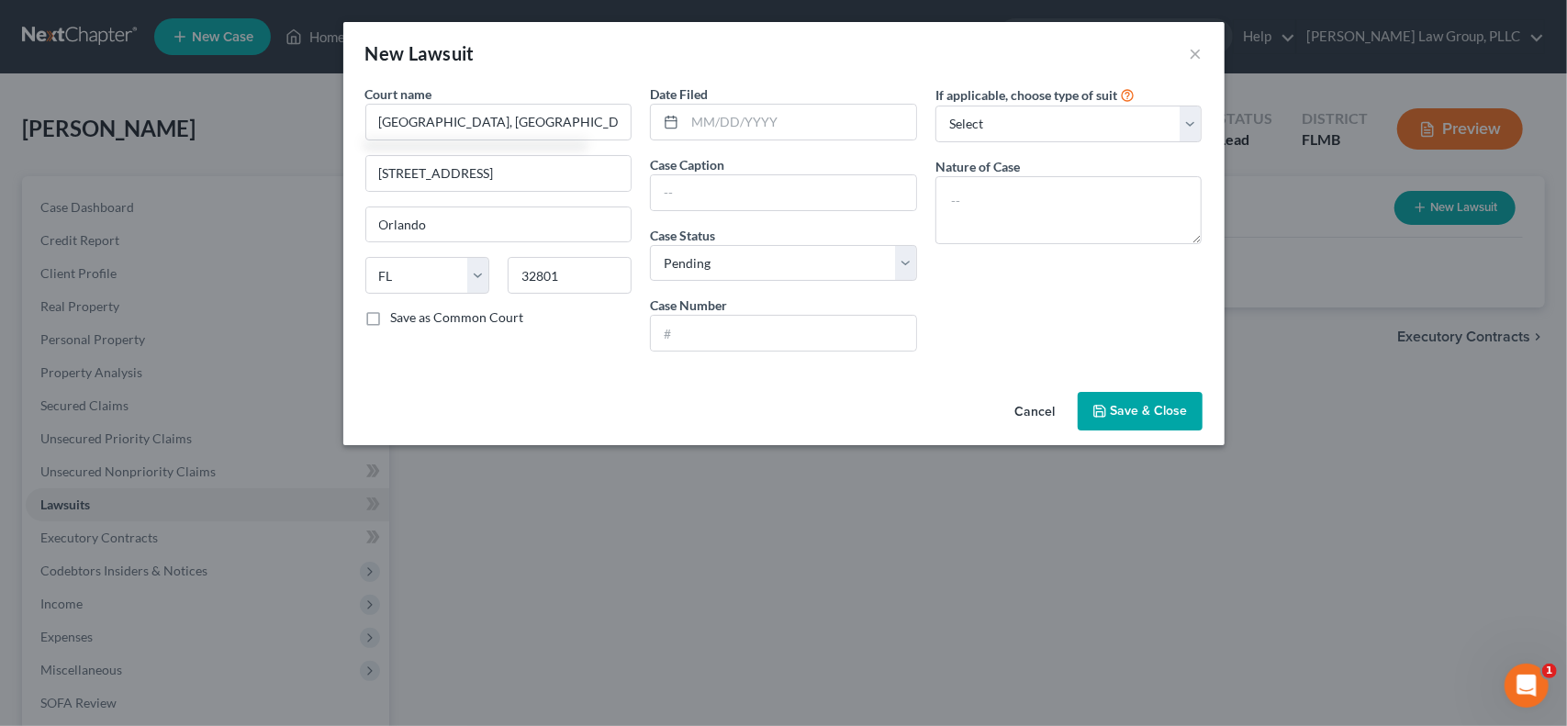
checkbox input "true"
click at [689, 196] on input "text" at bounding box center [783, 192] width 265 height 35
paste input "[PERSON_NAME], etc. vs. [PERSON_NAME]; Case No. 2023-CA-14718"
click at [665, 195] on input "[PERSON_NAME], etc. vs. [PERSON_NAME]; Case No. 2023-CA-14718" at bounding box center [783, 192] width 265 height 35
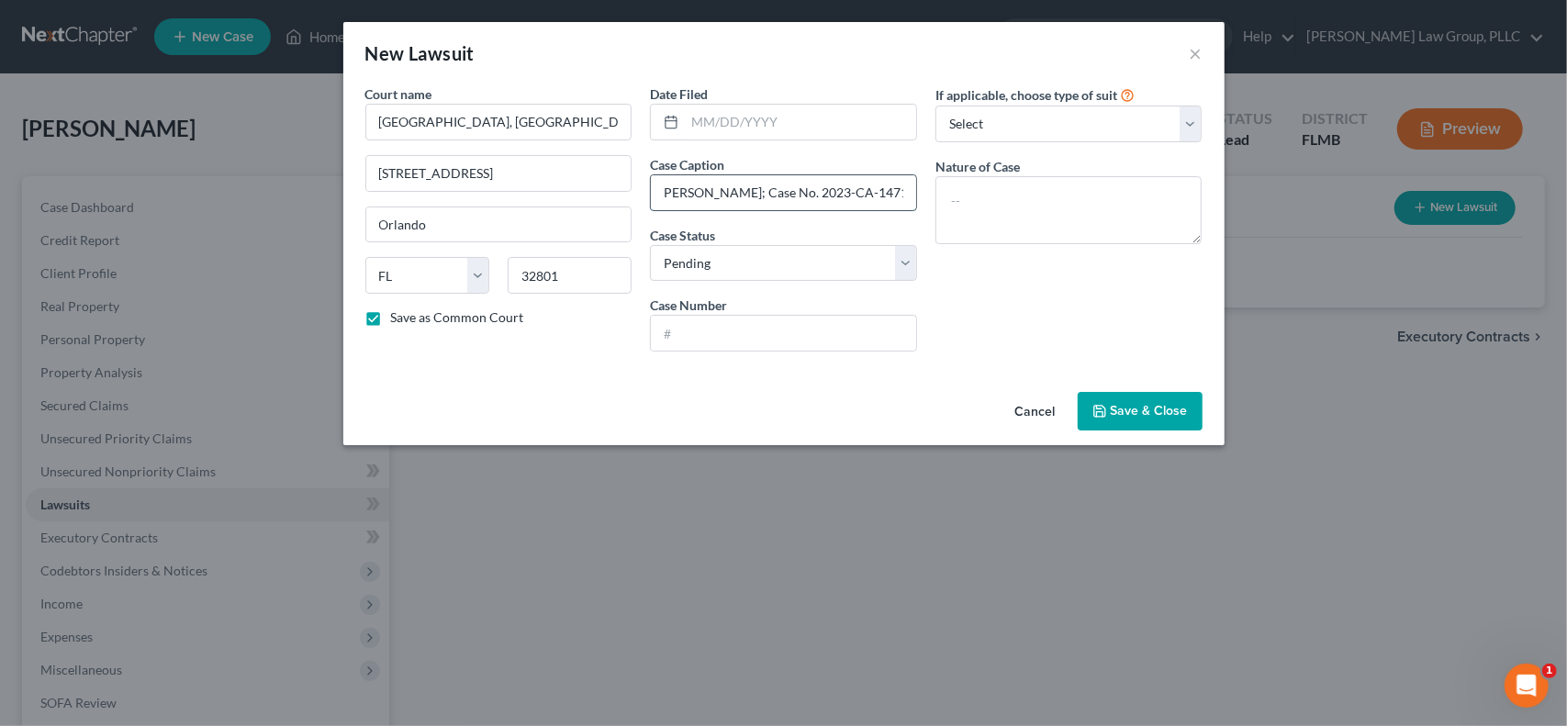
drag, startPoint x: 821, startPoint y: 190, endPoint x: 909, endPoint y: 190, distance: 88.2
click at [909, 190] on input "[PERSON_NAME], etc. vs. [PERSON_NAME]; Case No. 2023-CA-14718" at bounding box center [783, 192] width 265 height 35
type input "[PERSON_NAME], etc. vs. [PERSON_NAME];"
click at [1041, 201] on textarea at bounding box center [1069, 210] width 267 height 68
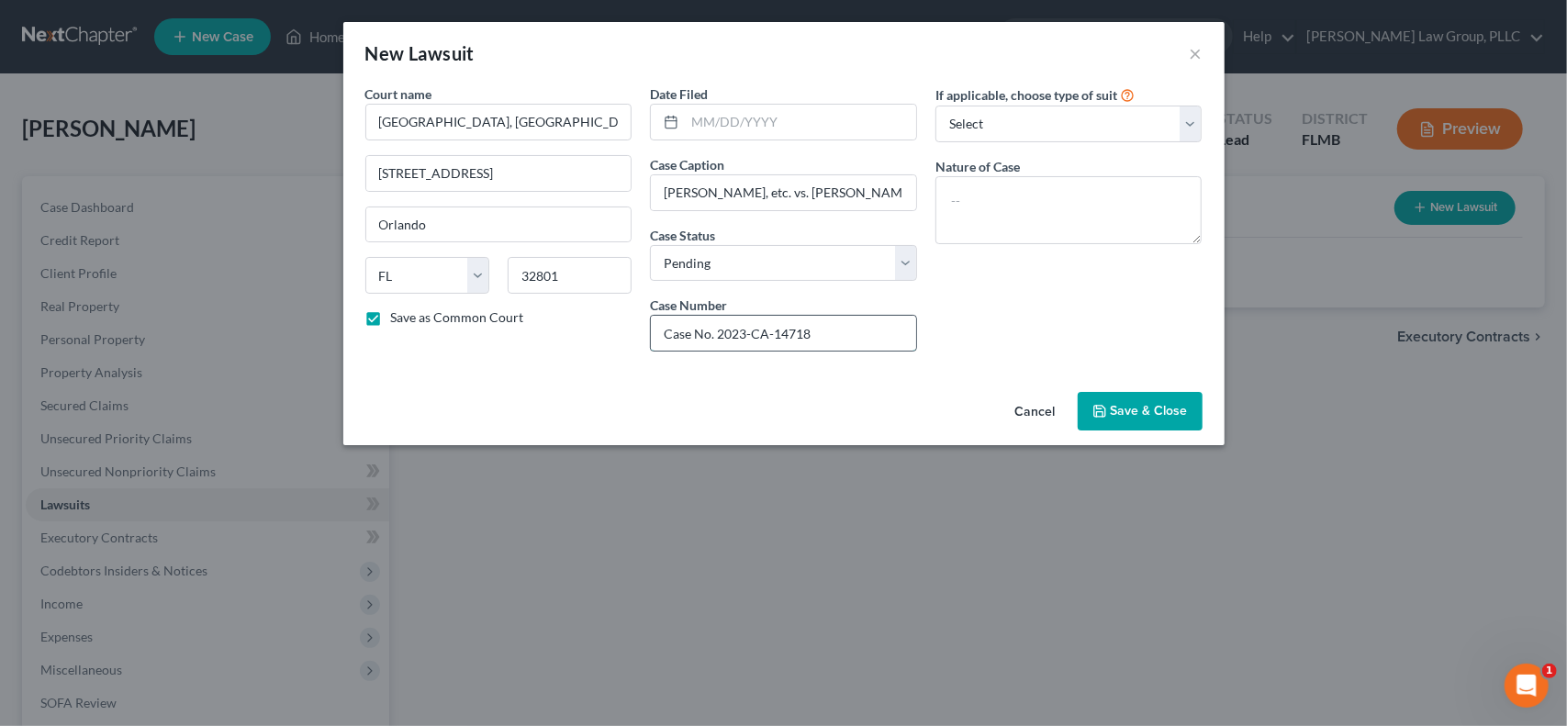
drag, startPoint x: 874, startPoint y: 324, endPoint x: 736, endPoint y: 326, distance: 137.7
click at [872, 324] on input "Case No. 2023-CA-14718" at bounding box center [783, 333] width 265 height 35
drag, startPoint x: 657, startPoint y: 334, endPoint x: 1027, endPoint y: 298, distance: 371.0
click at [663, 333] on input "Case No. 2023-CA-14718" at bounding box center [783, 333] width 265 height 35
type input "Case No. 2023-CA-14718"
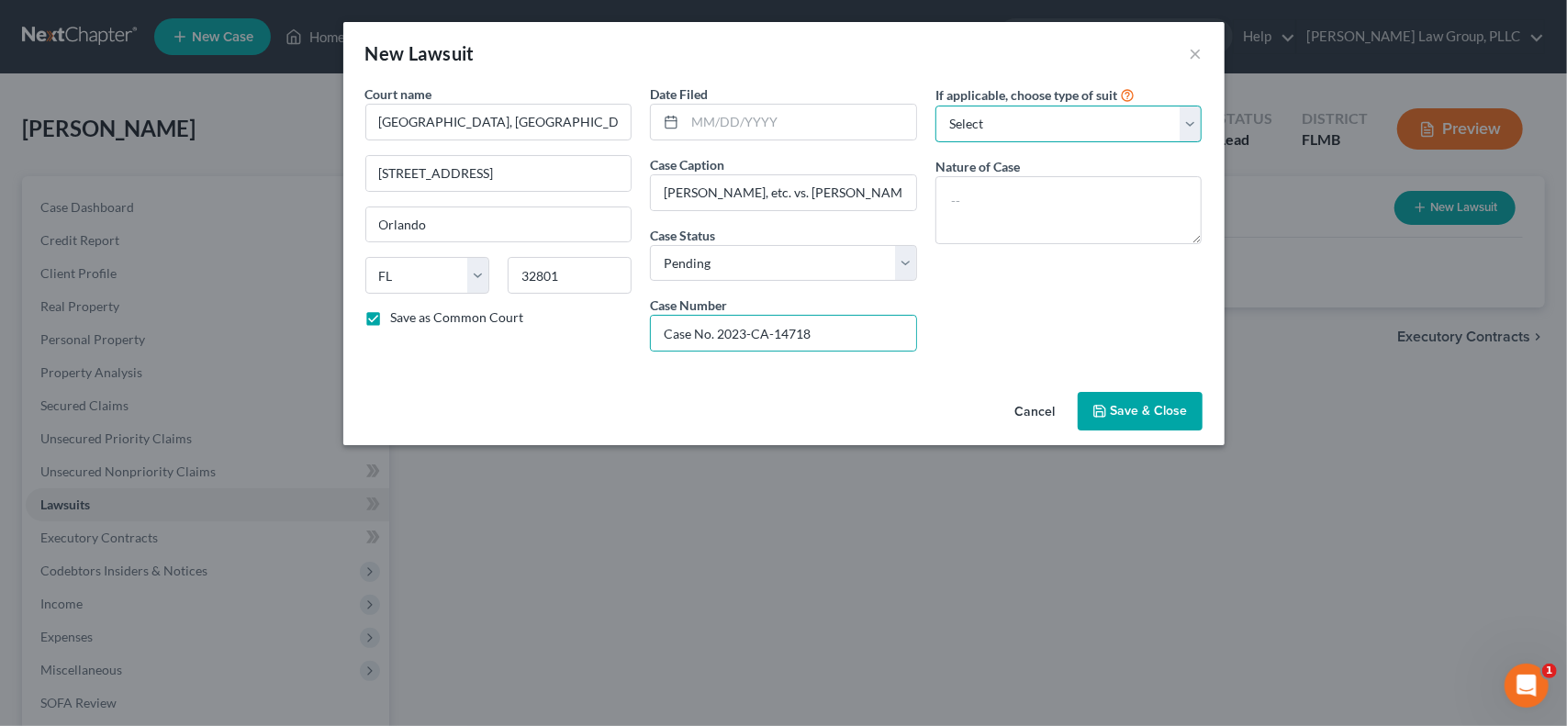
click at [1130, 120] on select "Select Repossession Garnishment Foreclosure Attached, Seized, Or Levied Other" at bounding box center [1069, 124] width 267 height 37
click at [1137, 415] on span "Save & Close" at bounding box center [1149, 411] width 77 height 16
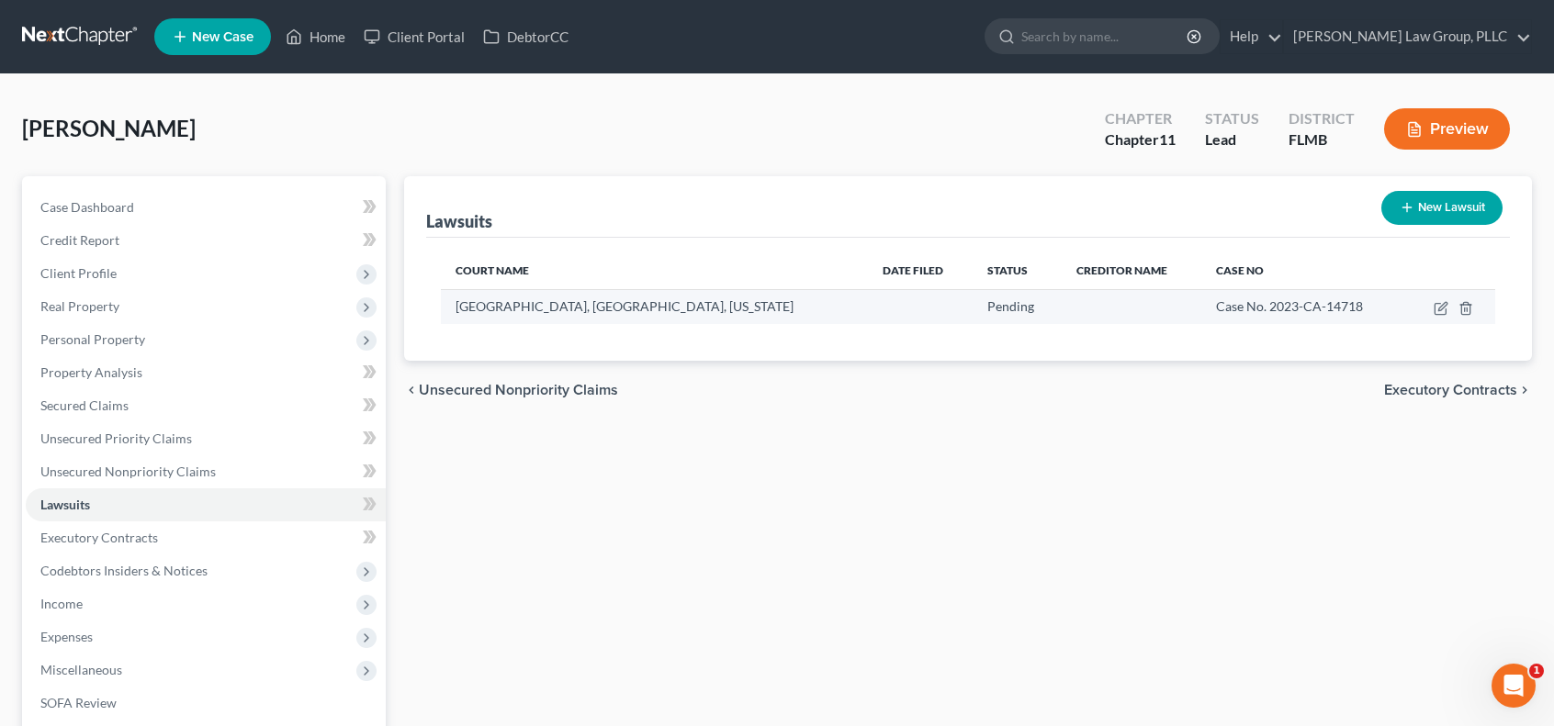
click at [868, 310] on td at bounding box center [920, 306] width 105 height 35
click at [1448, 307] on td at bounding box center [1450, 306] width 89 height 35
click at [1444, 308] on icon "button" at bounding box center [1440, 308] width 15 height 15
select select "9"
select select "0"
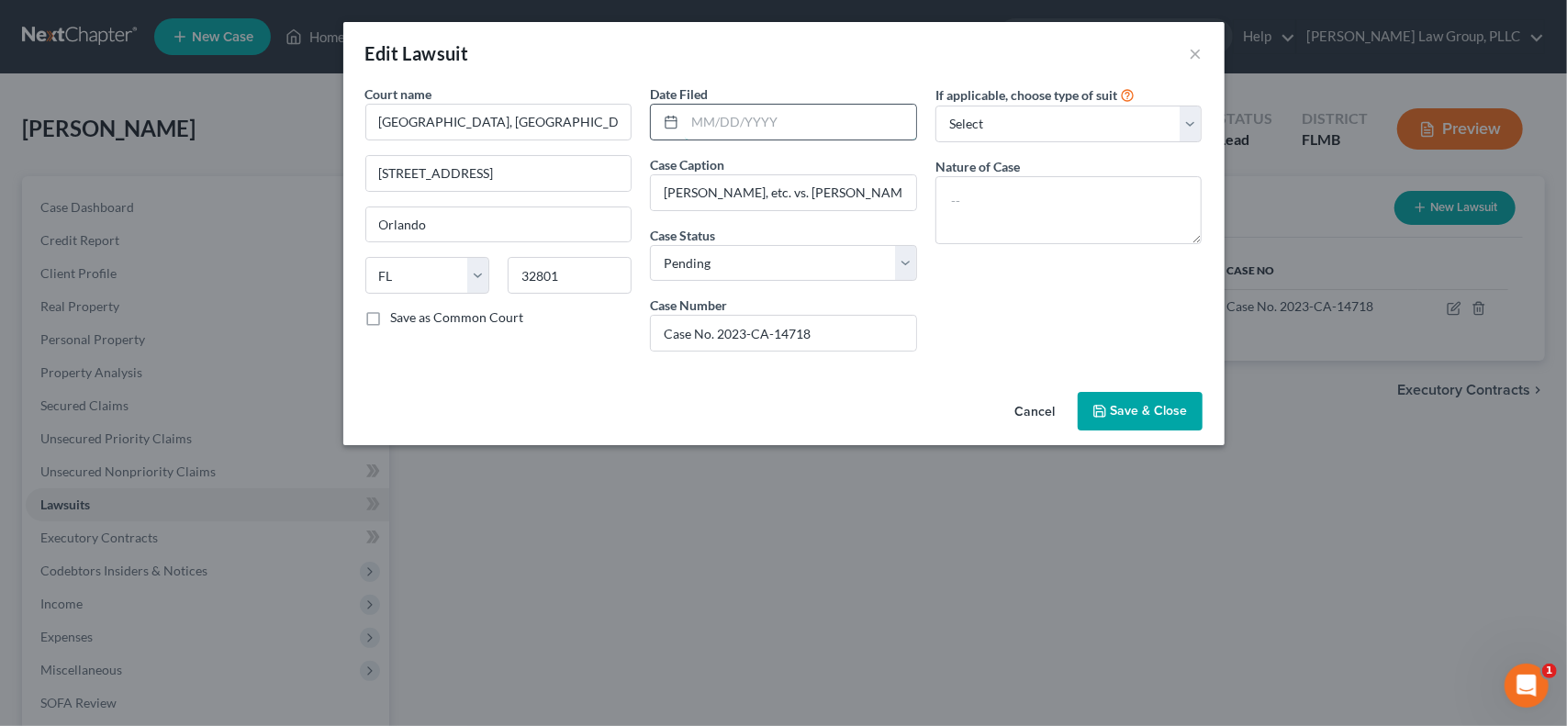
click at [784, 114] on input "text" at bounding box center [800, 122] width 231 height 35
type input "[DATE]"
click at [1076, 280] on div "If applicable, choose type of suit Select Repossession Garnishment Foreclosure …" at bounding box center [1069, 225] width 286 height 282
click at [1156, 411] on span "Save & Close" at bounding box center [1149, 411] width 77 height 16
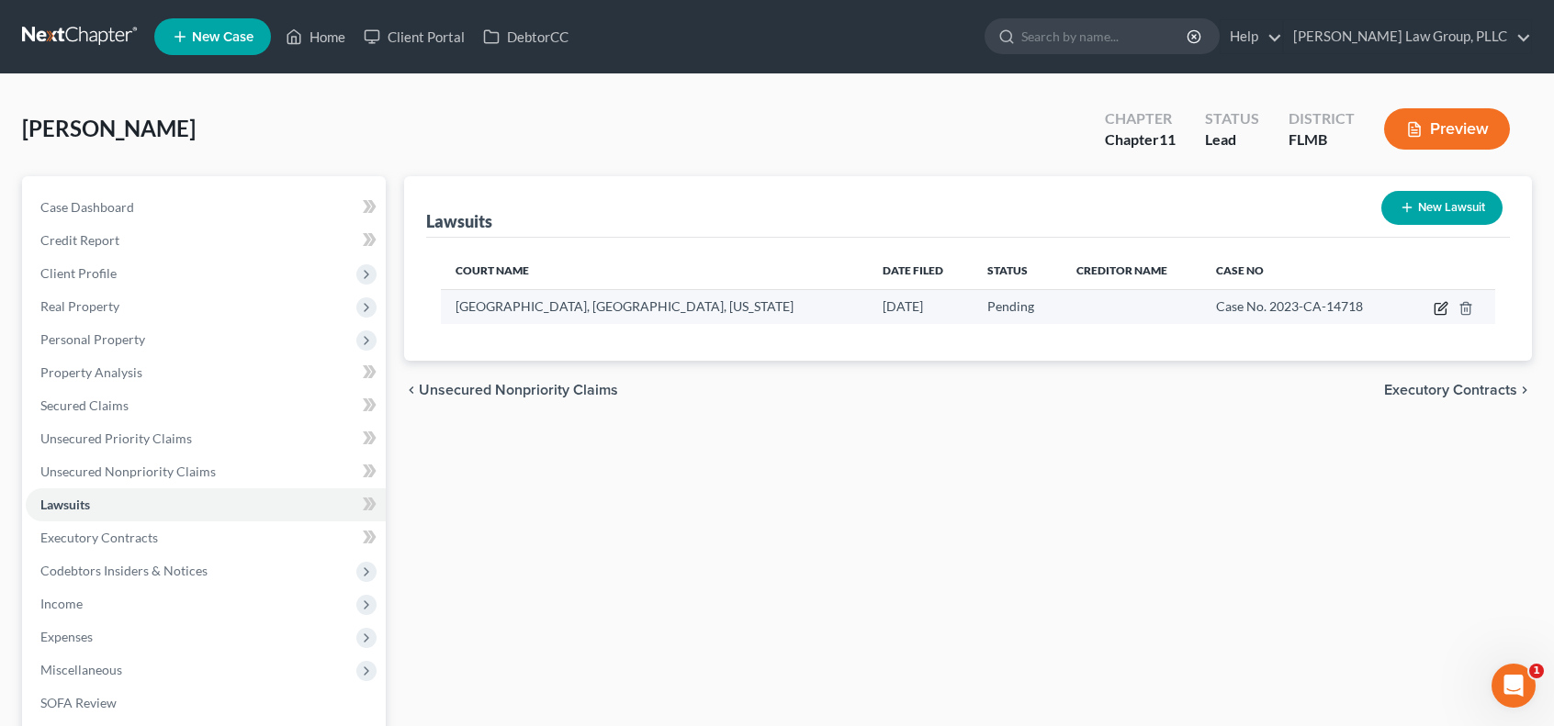
click at [1442, 304] on icon "button" at bounding box center [1442, 306] width 8 height 8
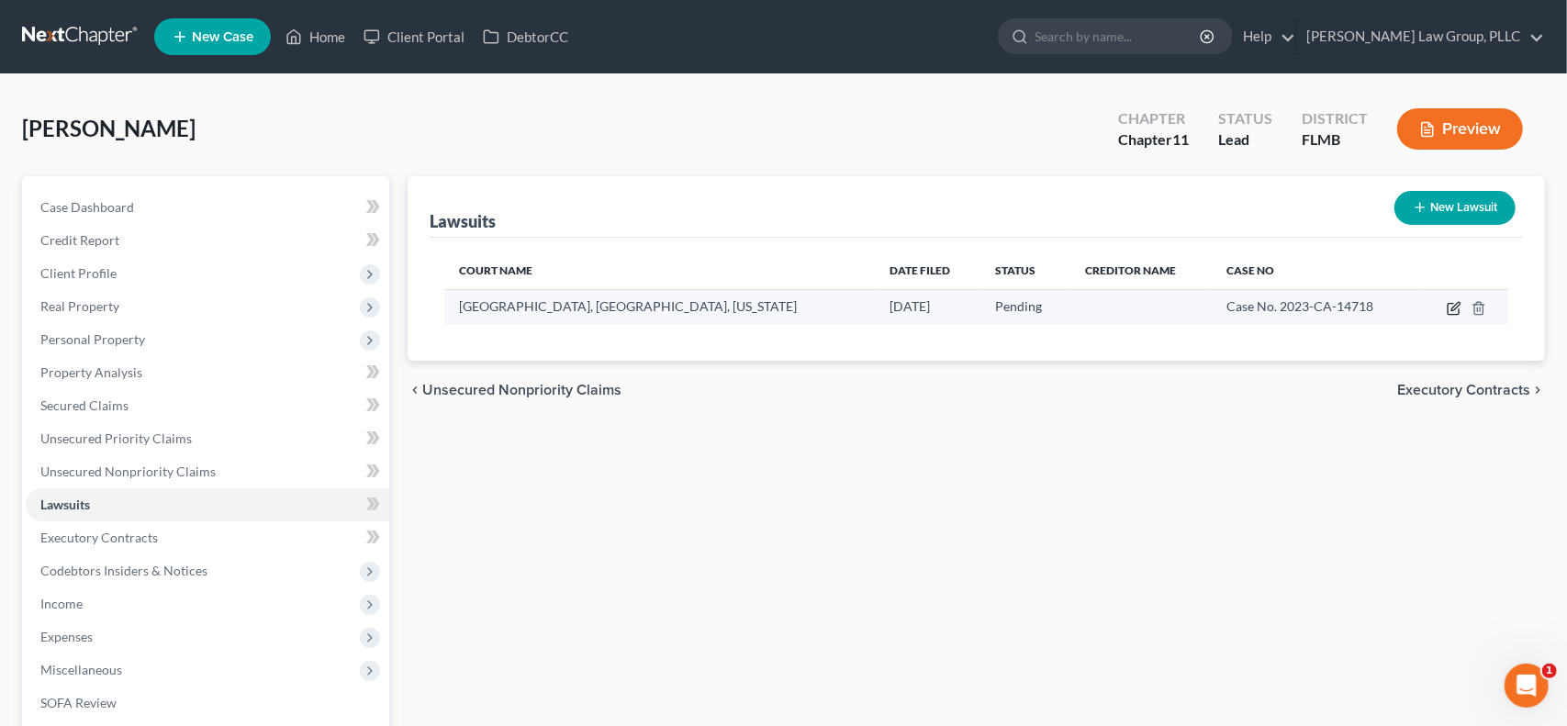
select select "9"
select select "0"
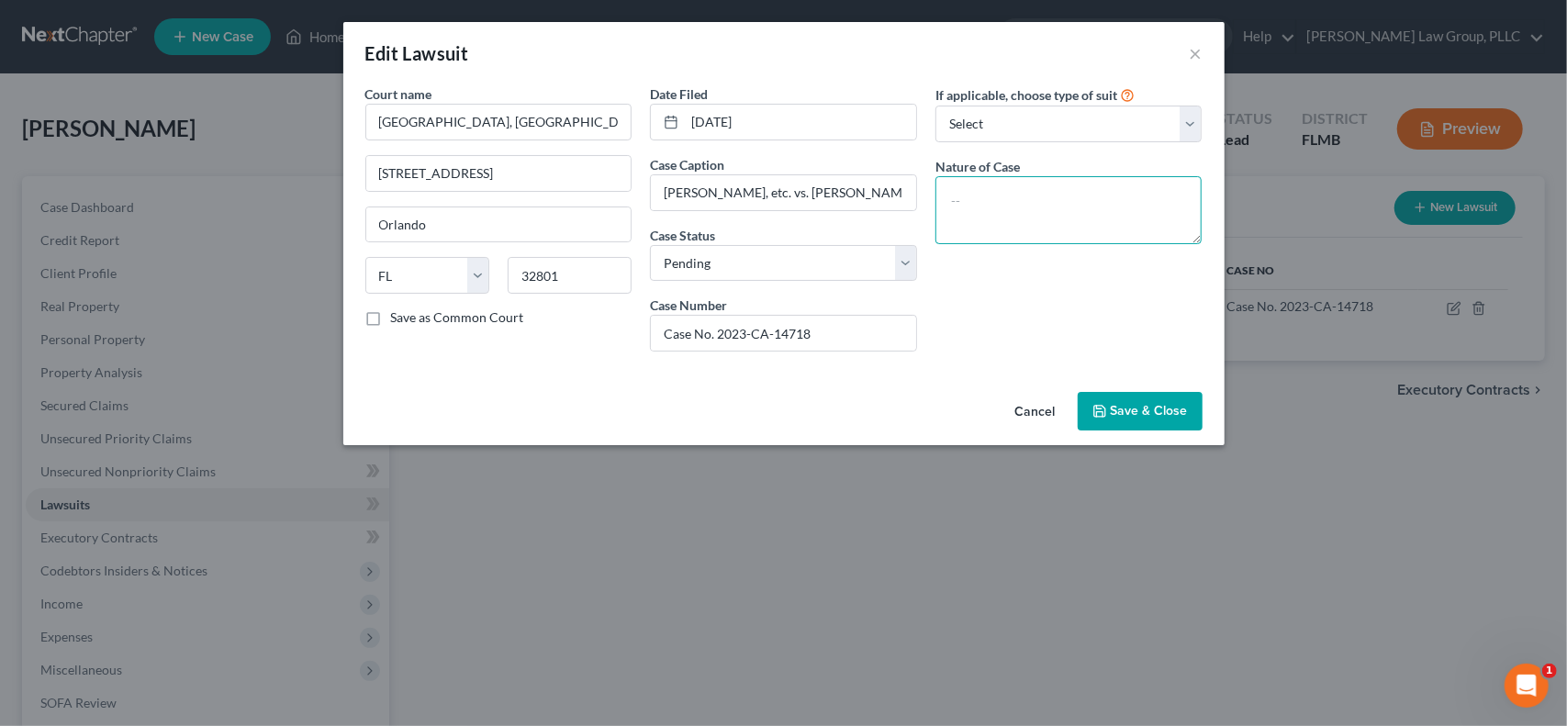
click at [1027, 197] on textarea at bounding box center [1069, 210] width 267 height 68
type textarea "Complaint for Money Lent"
click at [1157, 414] on span "Save & Close" at bounding box center [1149, 411] width 77 height 16
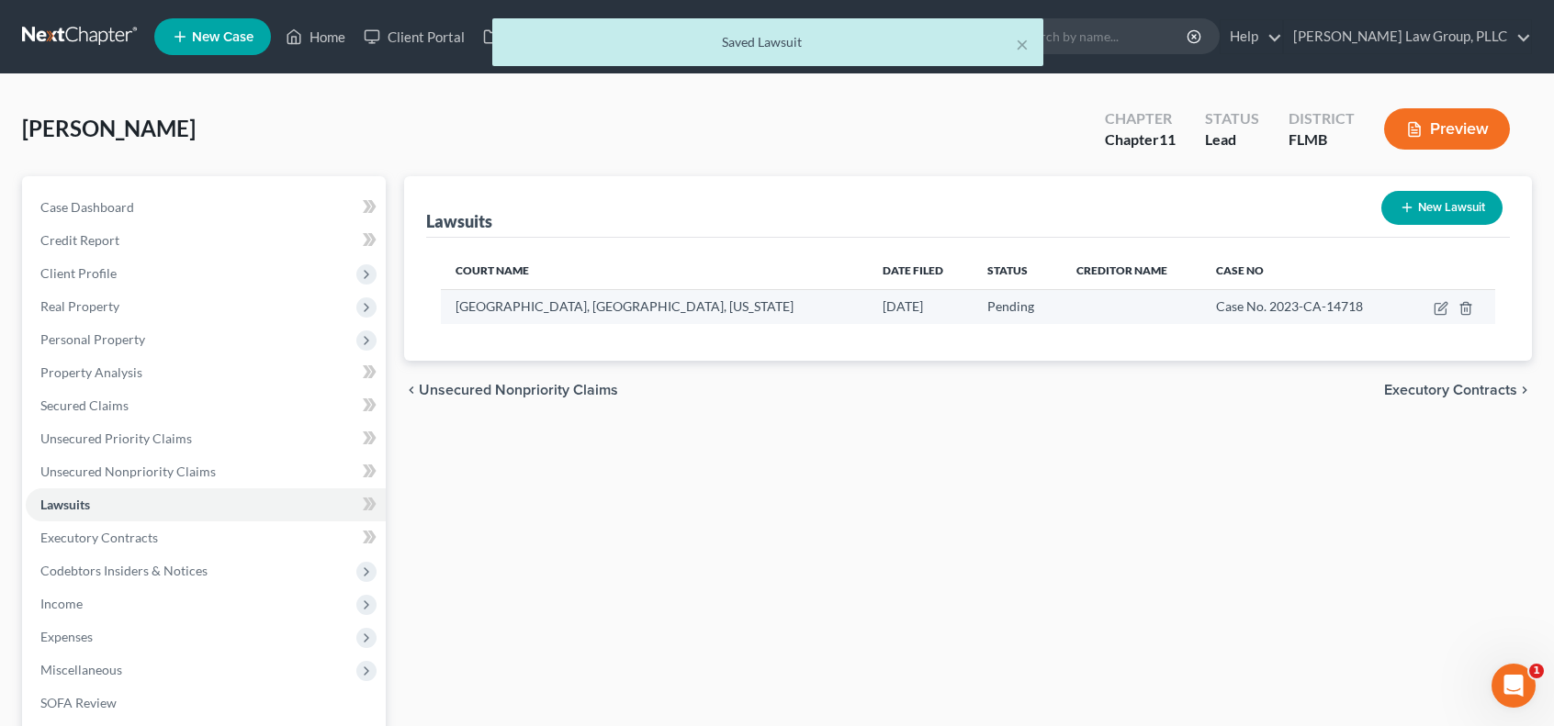
click at [1106, 310] on td at bounding box center [1131, 306] width 140 height 35
click at [1440, 309] on icon "button" at bounding box center [1442, 306] width 8 height 8
select select "9"
select select "0"
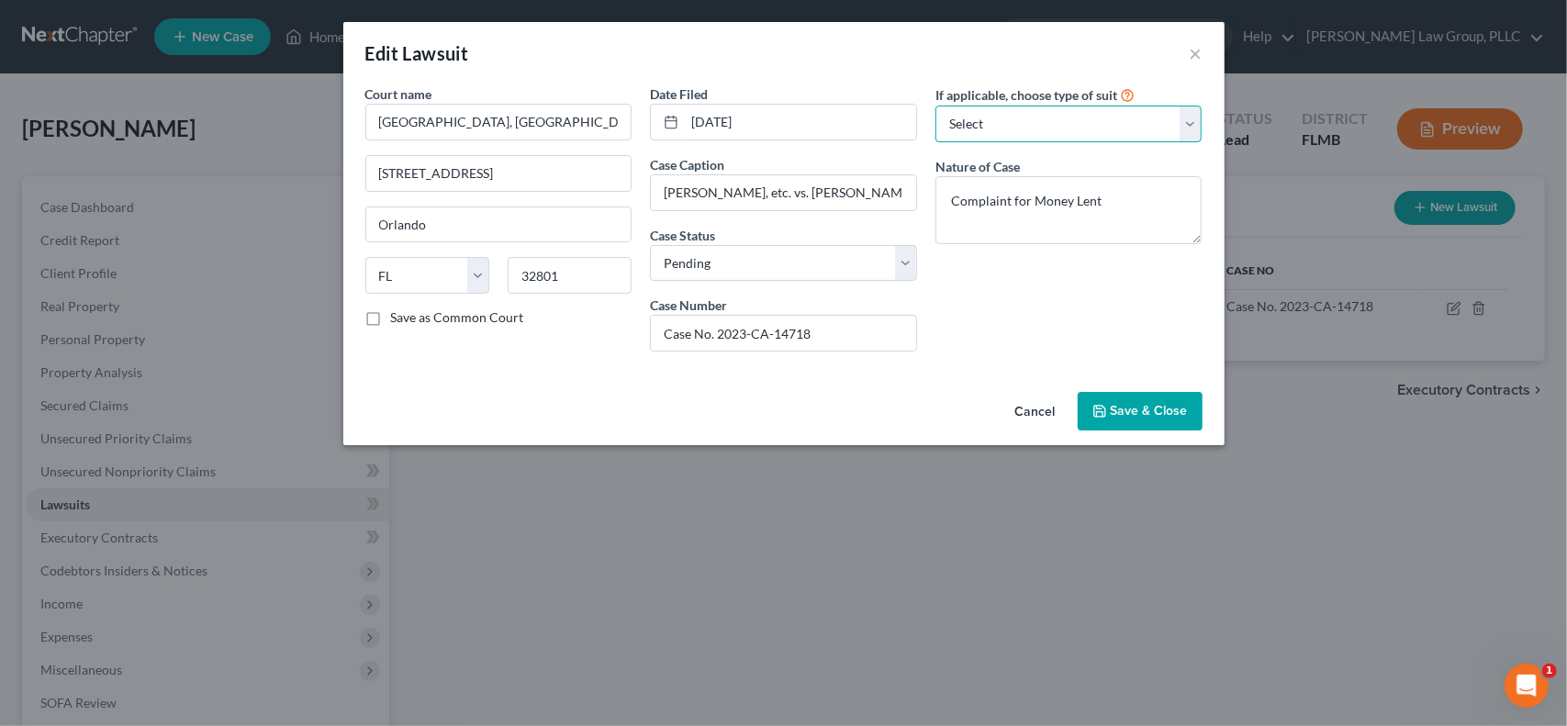
click at [1011, 124] on select "Select Repossession Garnishment Foreclosure Attached, Seized, Or Levied Other" at bounding box center [1069, 124] width 267 height 37
select select "4"
click at [936, 106] on select "Select Repossession Garnishment Foreclosure Attached, Seized, Or Levied Other" at bounding box center [1069, 124] width 267 height 37
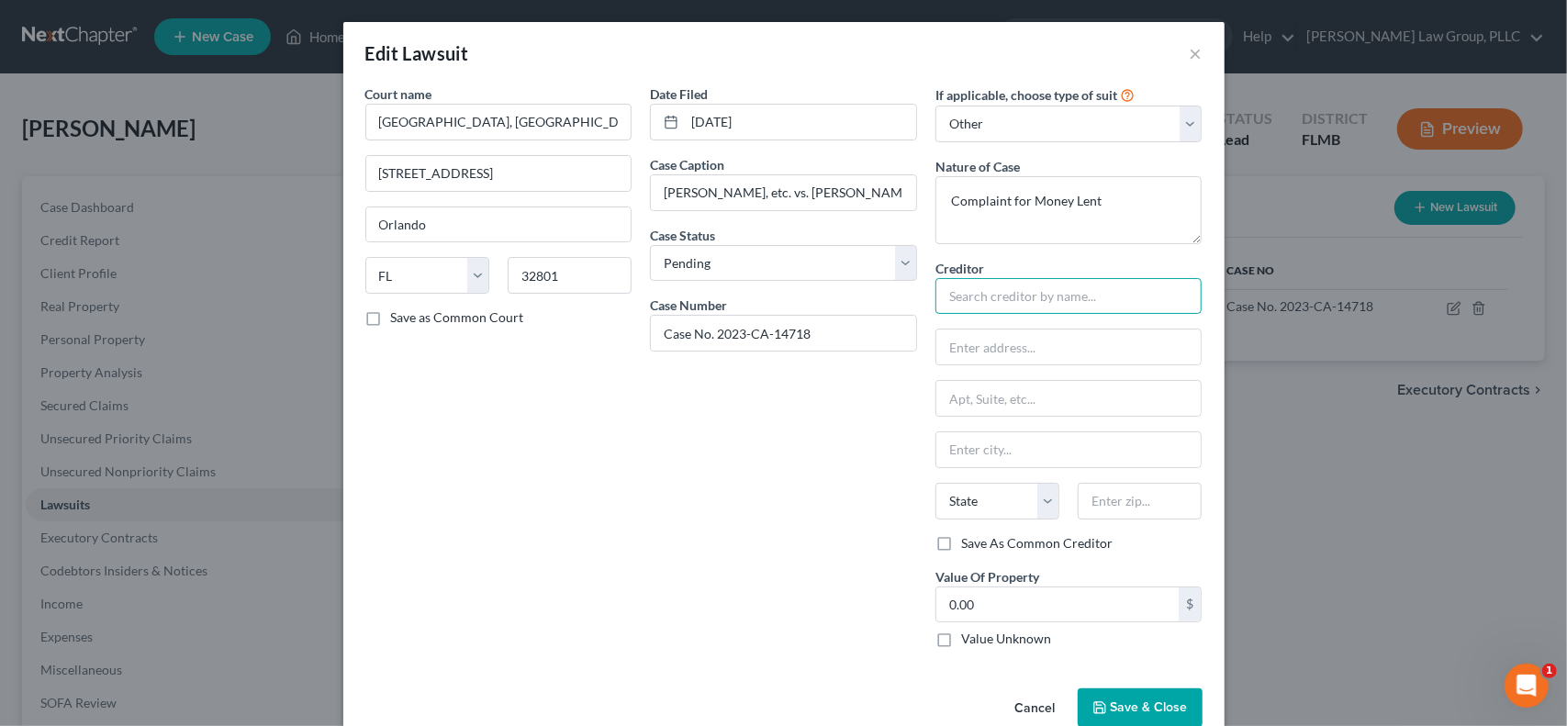
click at [1047, 291] on input "text" at bounding box center [1069, 296] width 267 height 37
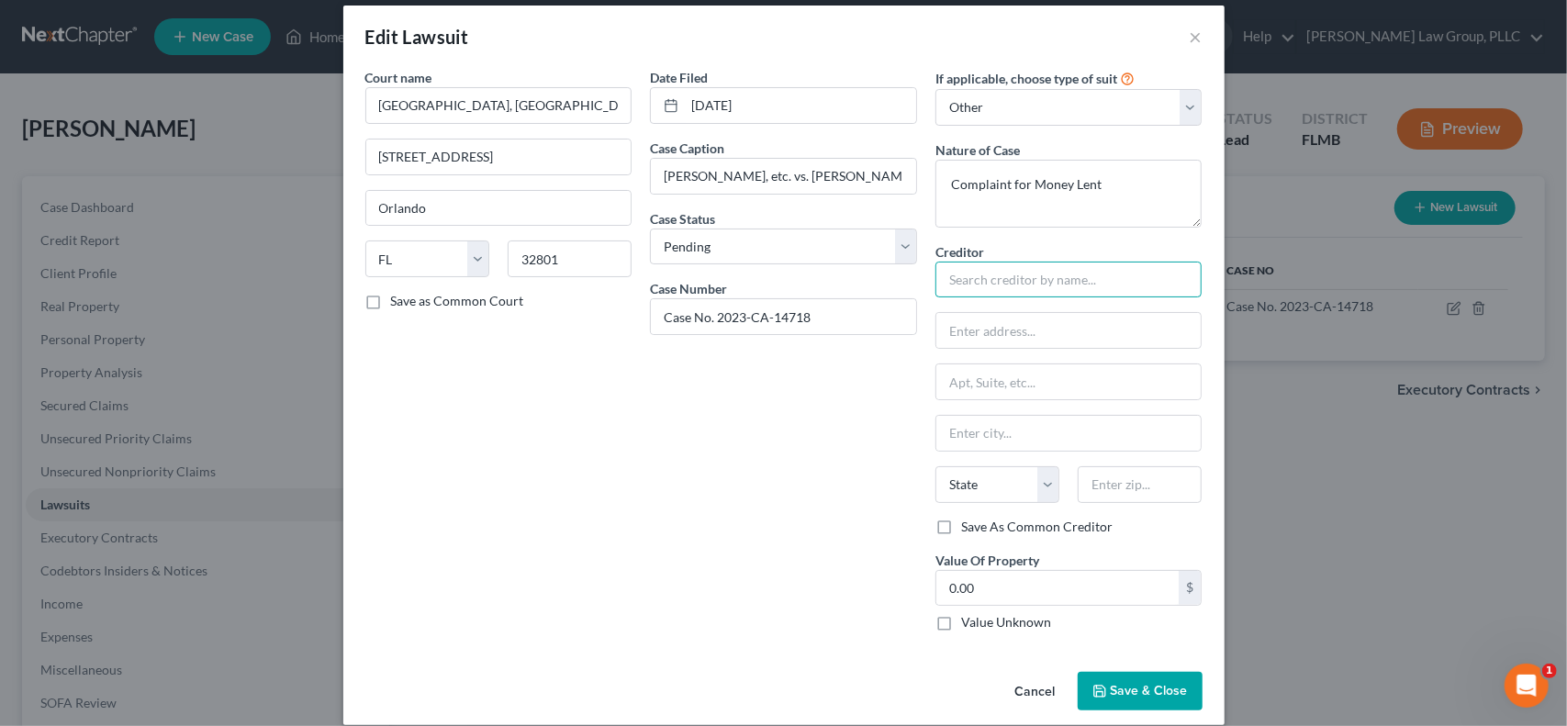
scroll to position [32, 0]
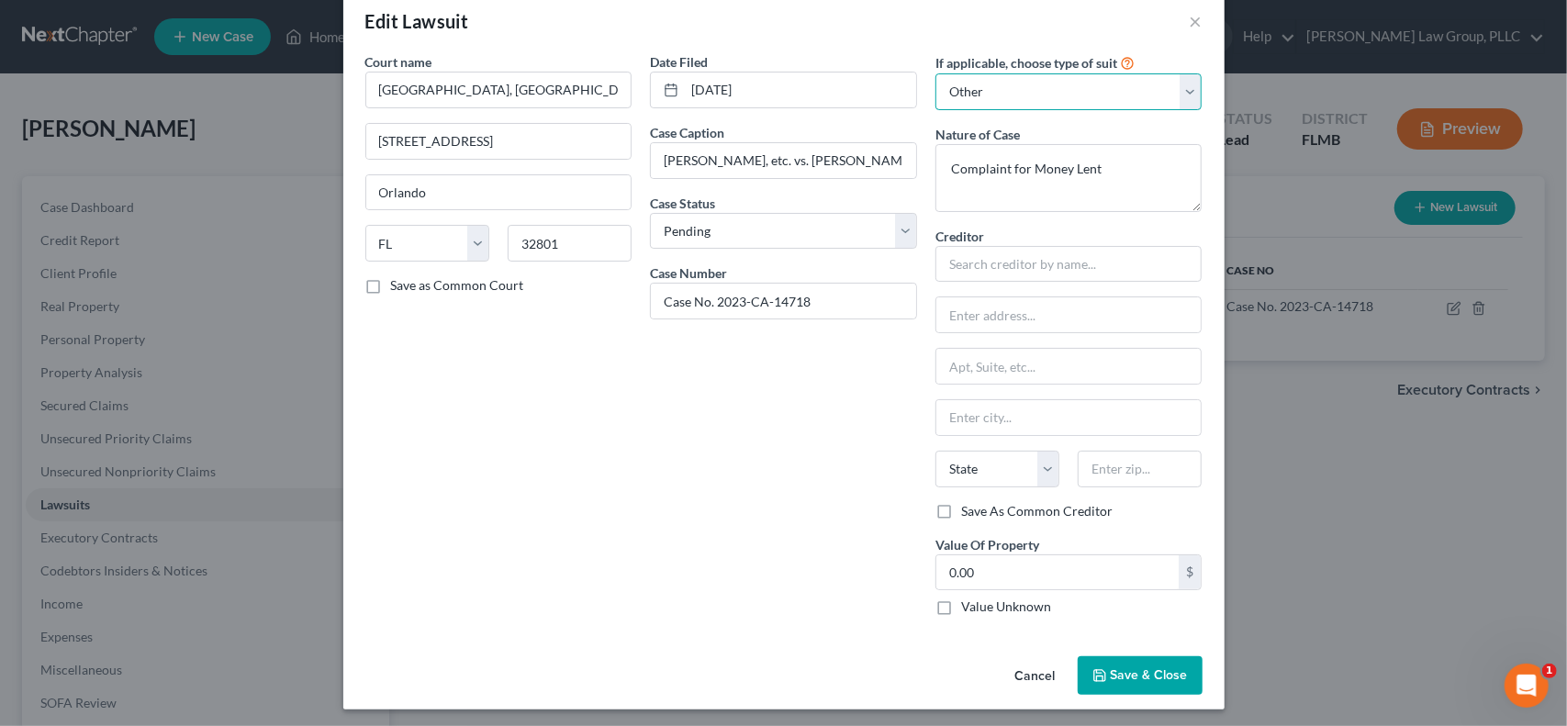
click at [1183, 91] on select "Select Repossession Garnishment Foreclosure Attached, Seized, Or Levied Other" at bounding box center [1069, 91] width 267 height 37
select select
click at [936, 105] on select "Select Repossession Garnishment Foreclosure Attached, Seized, Or Levied Other" at bounding box center [1069, 91] width 267 height 37
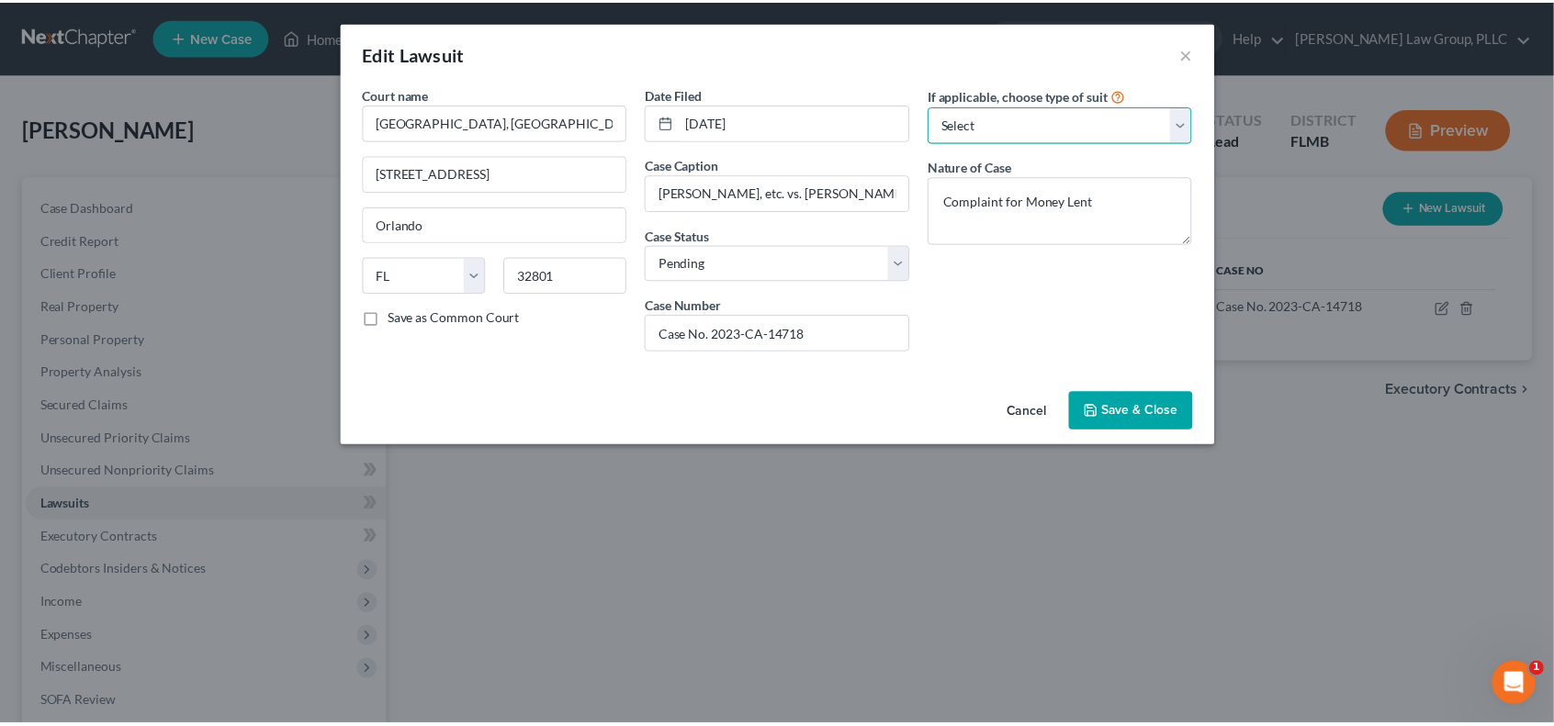
scroll to position [0, 0]
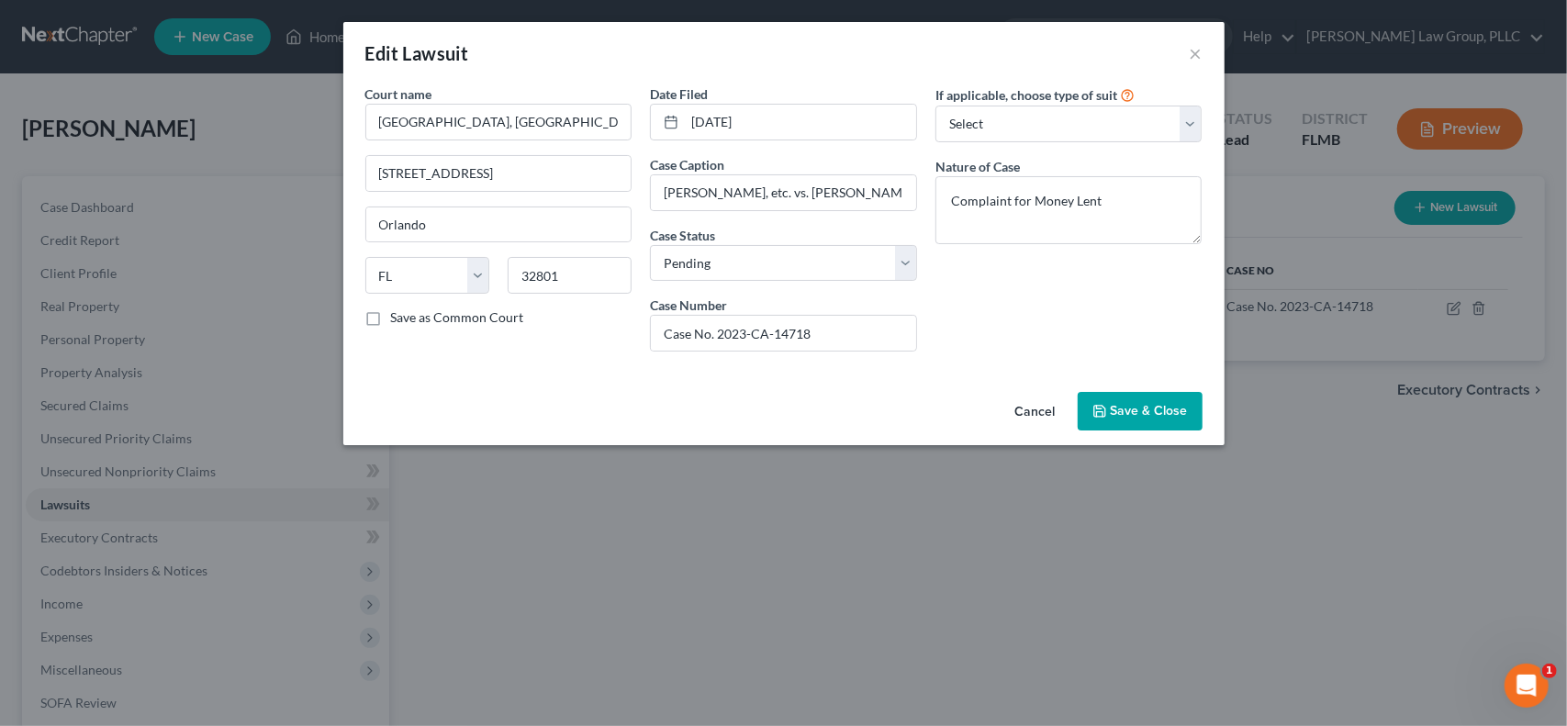
click at [1151, 405] on span "Save & Close" at bounding box center [1149, 411] width 77 height 16
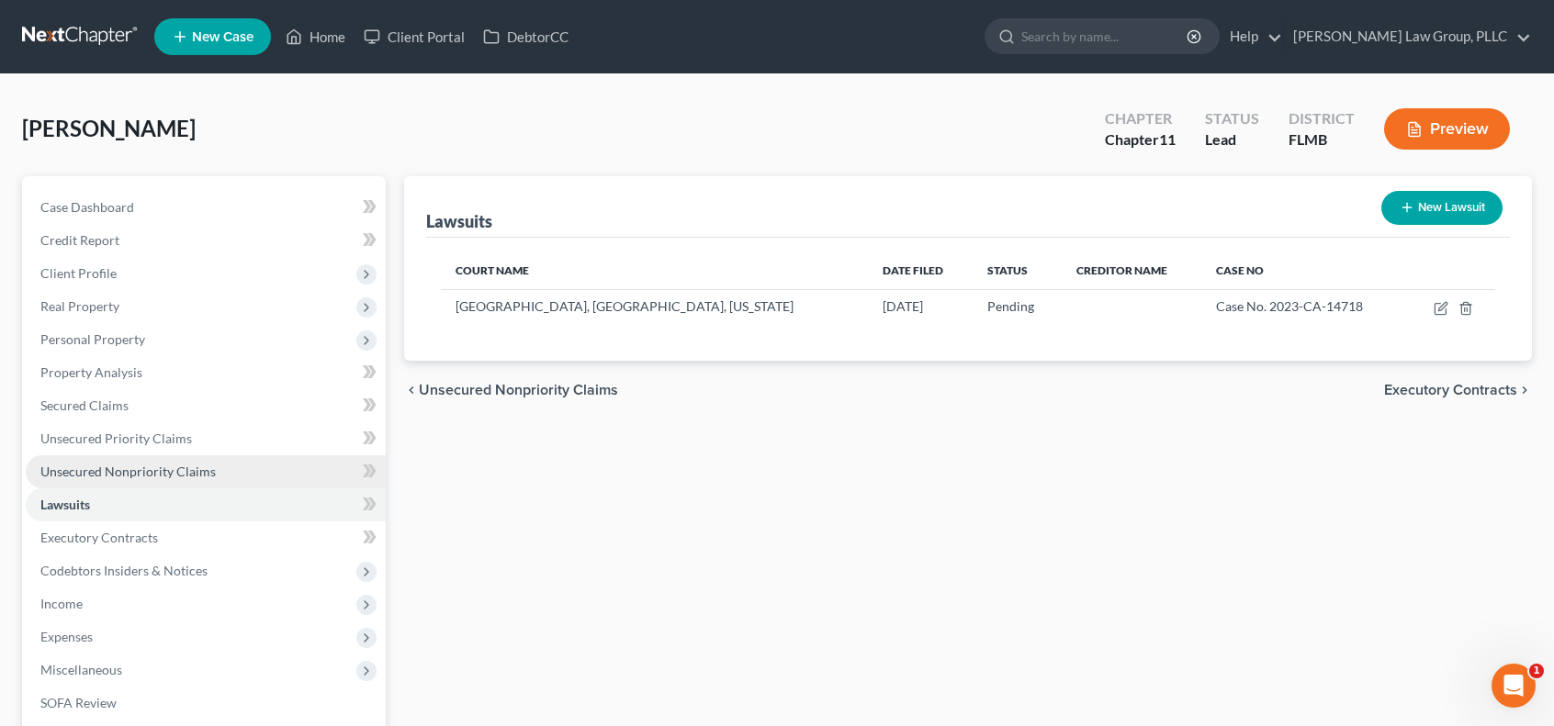
click at [226, 469] on link "Unsecured Nonpriority Claims" at bounding box center [206, 471] width 360 height 33
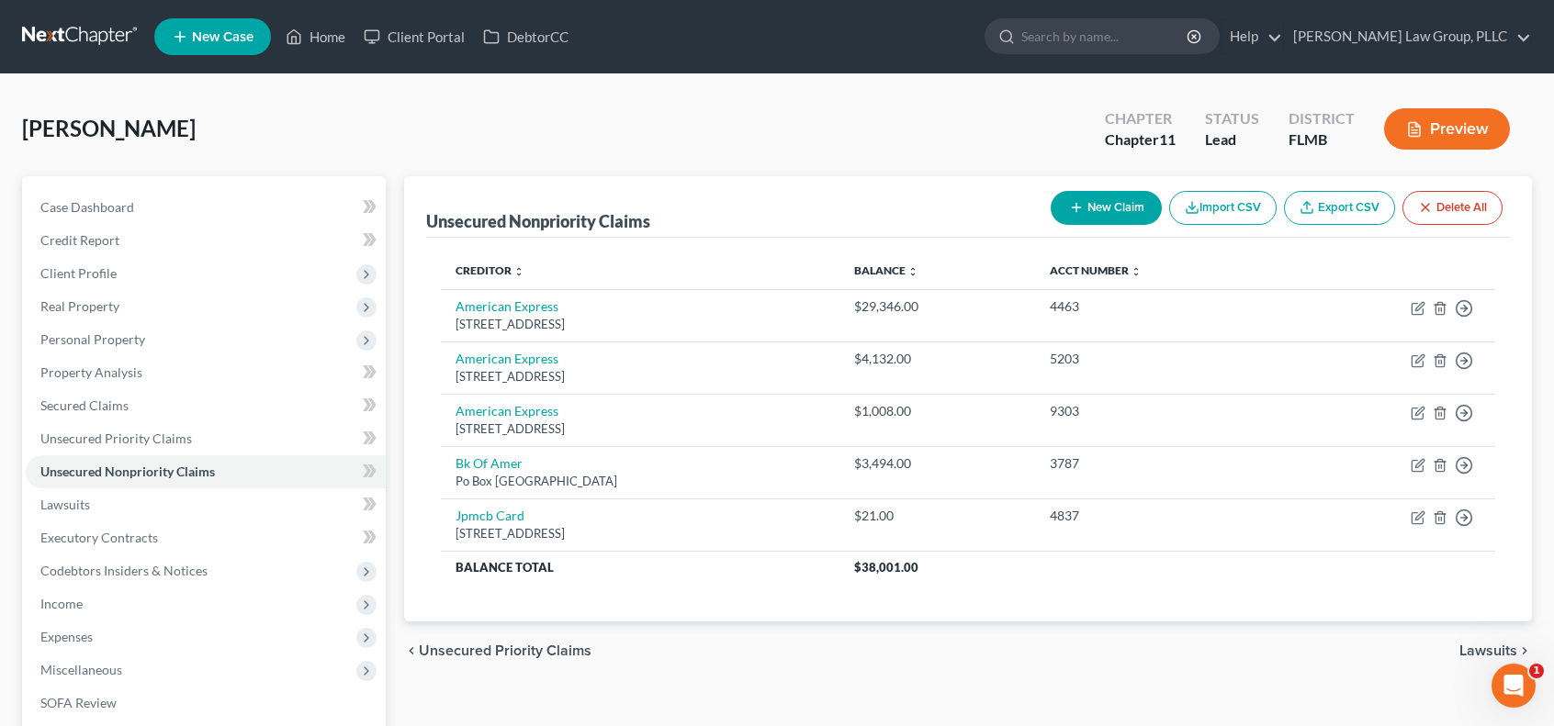
click at [1086, 209] on button "New Claim" at bounding box center [1105, 208] width 111 height 34
select select "0"
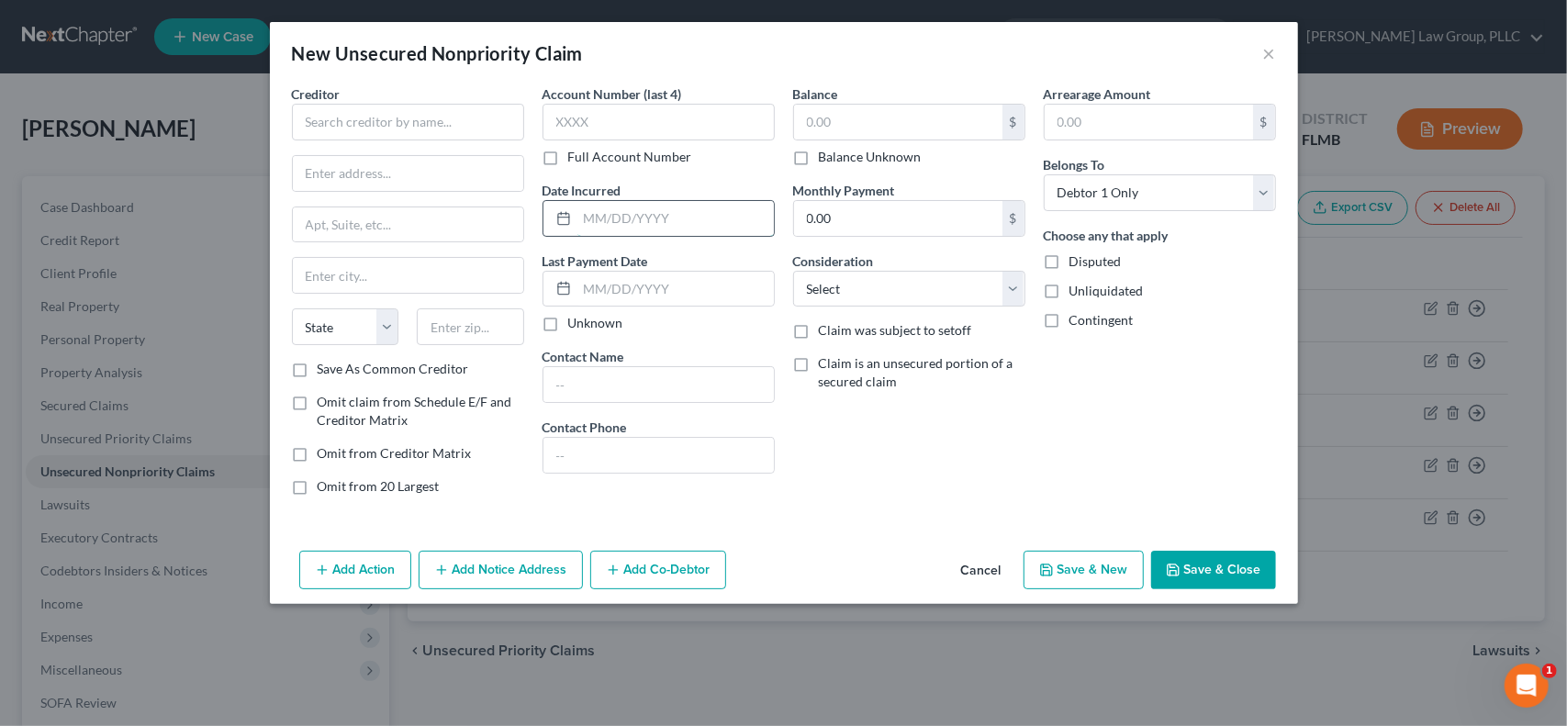
click at [696, 218] on input "text" at bounding box center [676, 218] width 197 height 35
click at [1070, 264] on label "Disputed" at bounding box center [1096, 262] width 52 height 18
click at [1077, 264] on input "Disputed" at bounding box center [1083, 259] width 12 height 12
checkbox input "true"
click at [1070, 324] on label "Contingent" at bounding box center [1102, 320] width 64 height 18
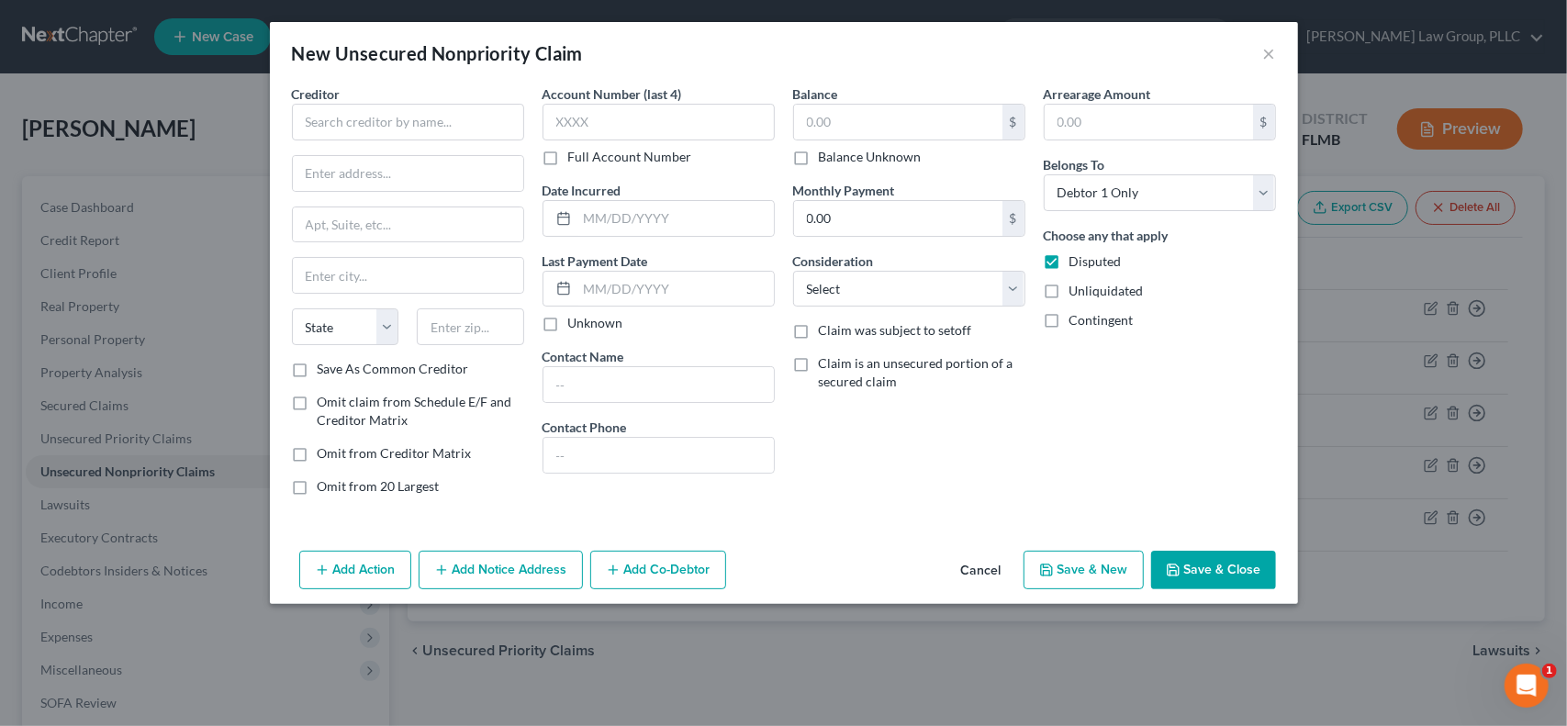
click at [1077, 323] on input "Contingent" at bounding box center [1083, 317] width 12 height 12
checkbox input "true"
click at [1070, 288] on label "Unliquidated" at bounding box center [1107, 291] width 74 height 18
click at [1077, 288] on input "Unliquidated" at bounding box center [1083, 288] width 12 height 12
click at [1070, 288] on label "Unliquidated" at bounding box center [1107, 291] width 74 height 18
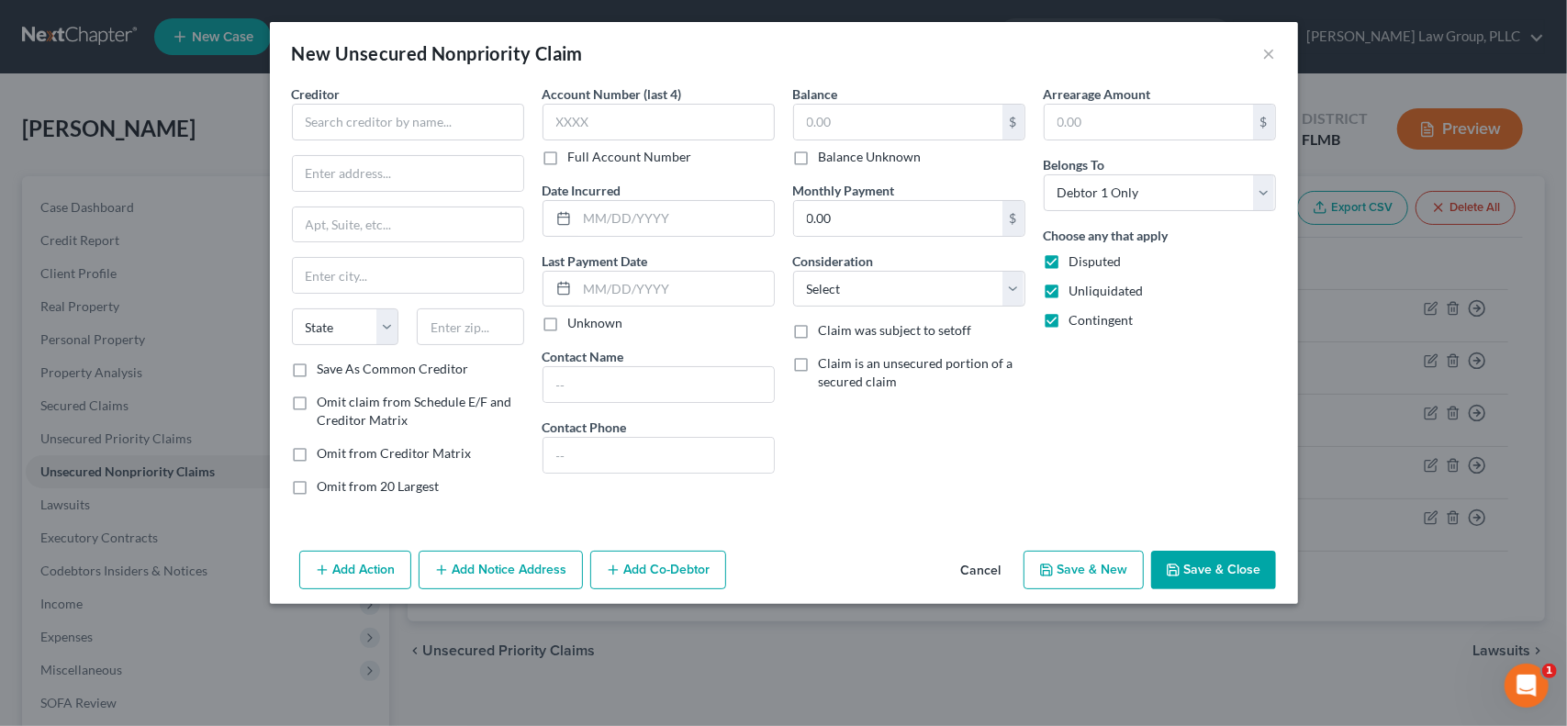
click at [1077, 288] on input "Unliquidated" at bounding box center [1083, 288] width 12 height 12
click at [1070, 288] on label "Unliquidated" at bounding box center [1107, 291] width 74 height 18
click at [1077, 288] on input "Unliquidated" at bounding box center [1083, 288] width 12 height 12
checkbox input "true"
click at [908, 280] on select "Select Cable / Satellite Services Collection Agency Credit Card Debt Debt Couns…" at bounding box center [909, 289] width 232 height 37
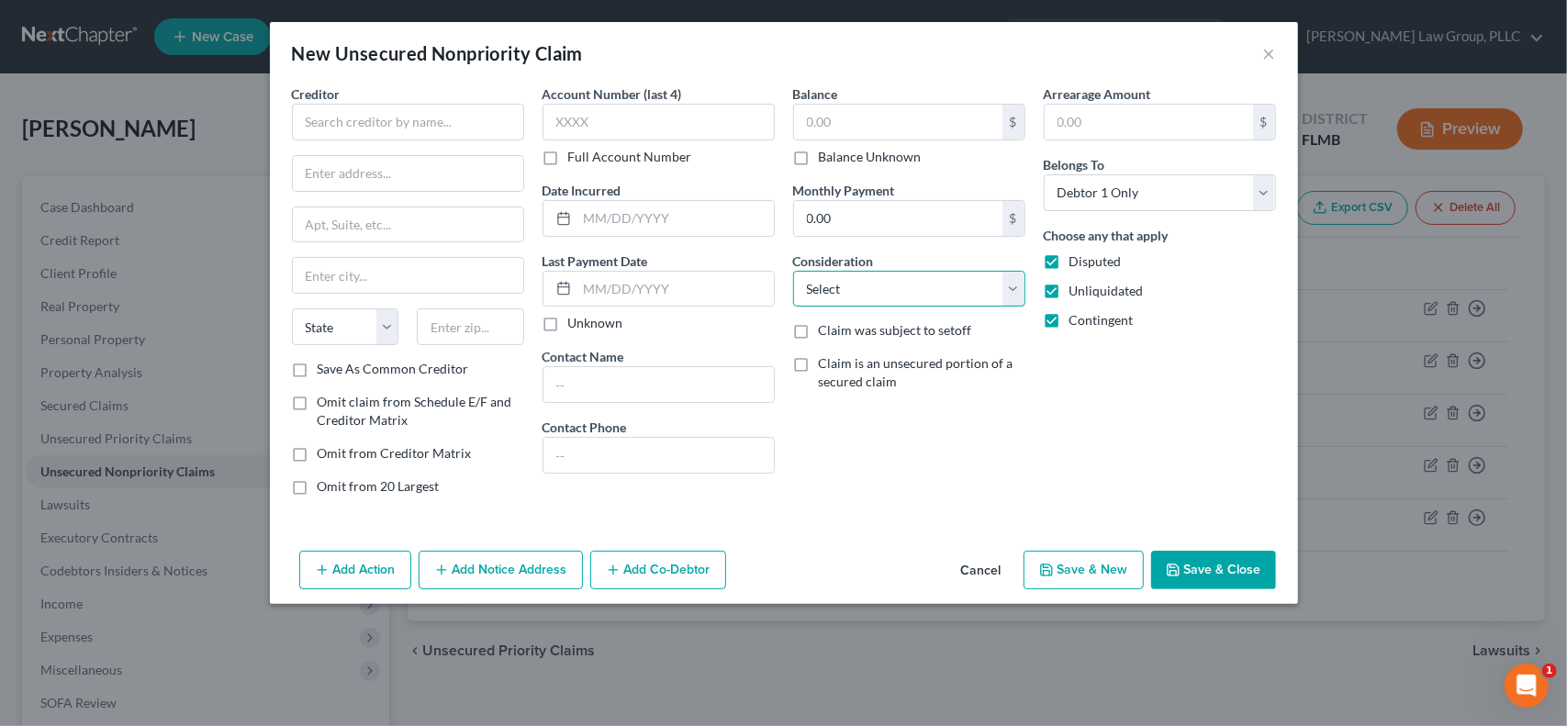
select select "14"
click at [793, 271] on select "Select Cable / Satellite Services Collection Agency Credit Card Debt Debt Couns…" at bounding box center [909, 289] width 232 height 37
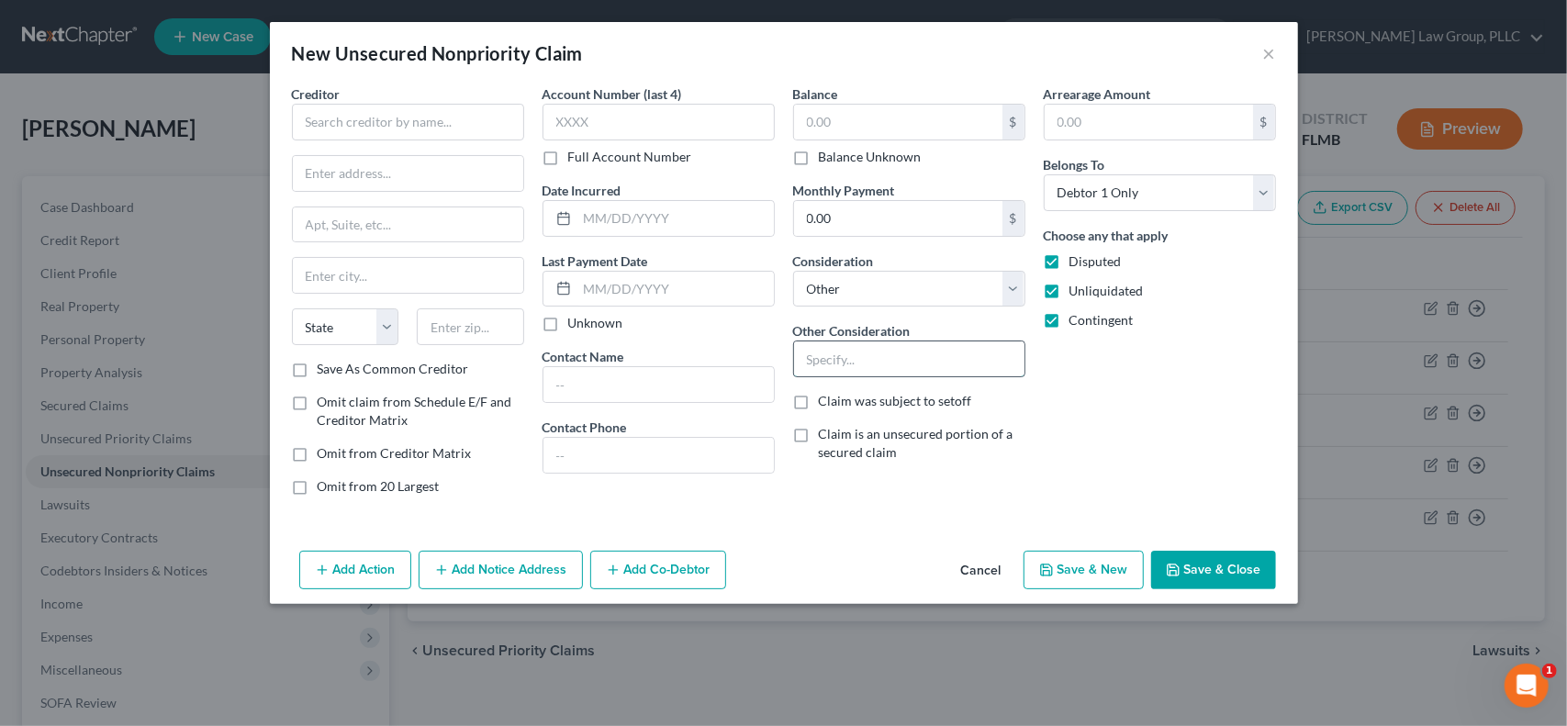
click at [916, 354] on input "text" at bounding box center [909, 359] width 230 height 35
type input "Judgment on Appeal"
click at [411, 126] on input "text" at bounding box center [408, 122] width 232 height 37
type input "[PERSON_NAME] as Trustee"
type input "c/o Melody"
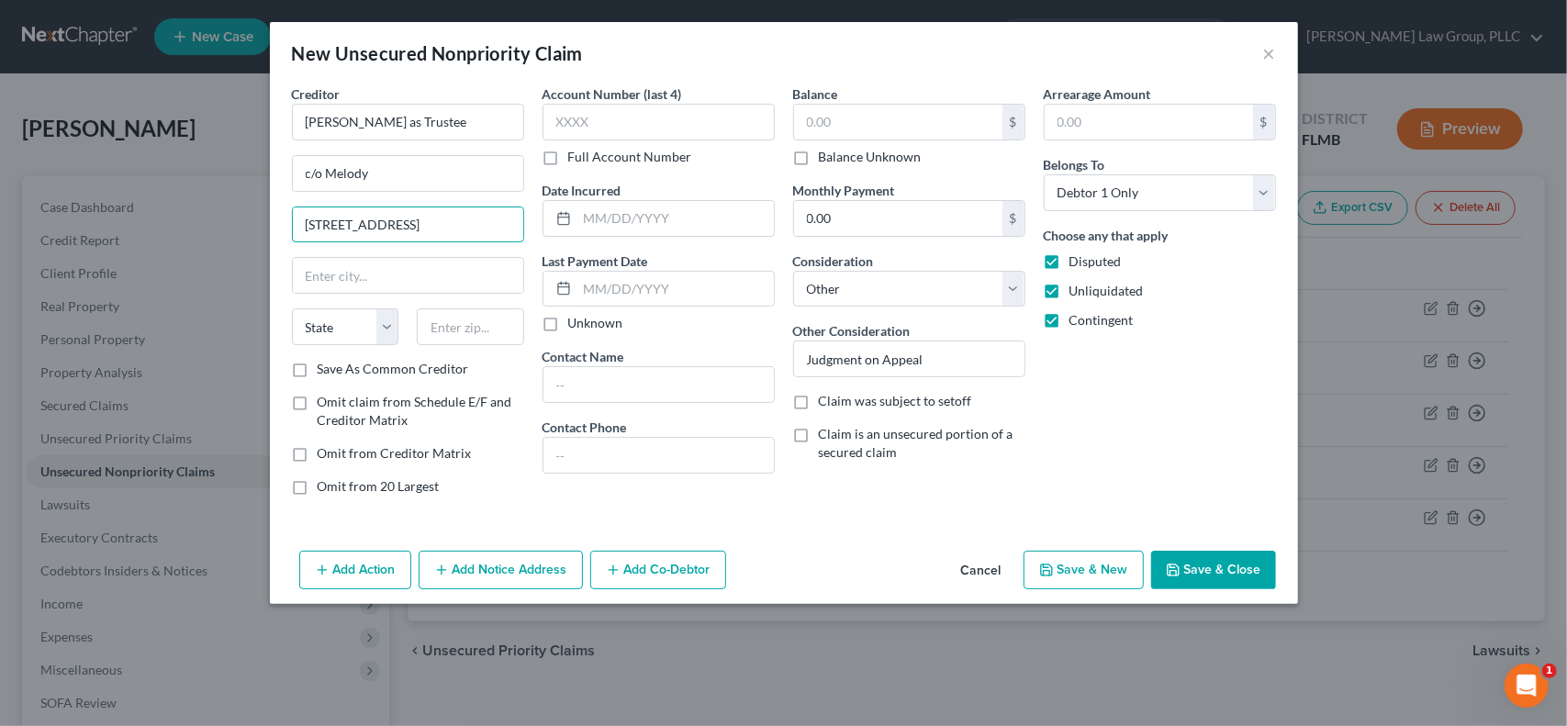
type input "[STREET_ADDRESS]"
type input "Orlando"
select select "9"
type input "32801"
click at [461, 177] on input "c/o Melody" at bounding box center [408, 173] width 230 height 35
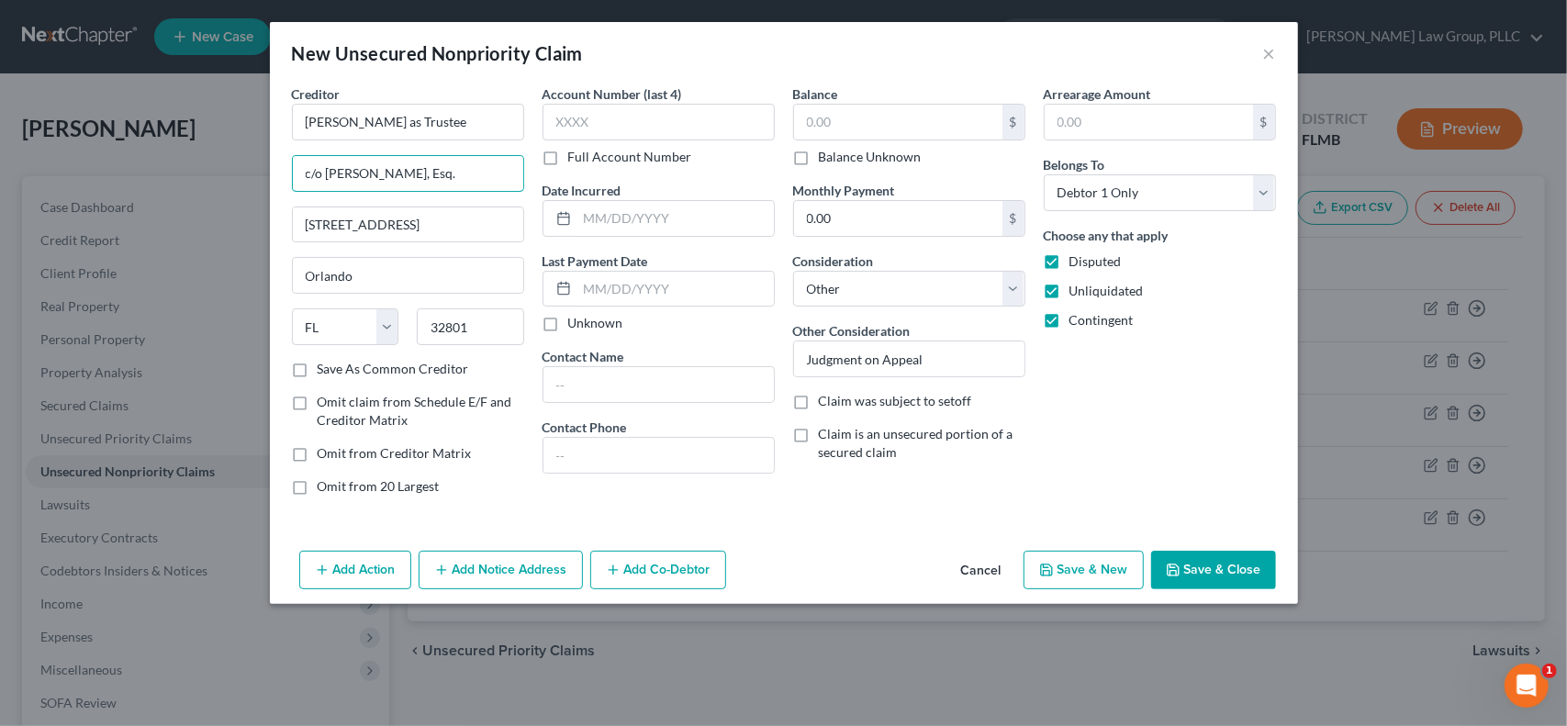
type input "c/o [PERSON_NAME], Esq."
click at [1231, 574] on button "Save & Close" at bounding box center [1213, 570] width 125 height 39
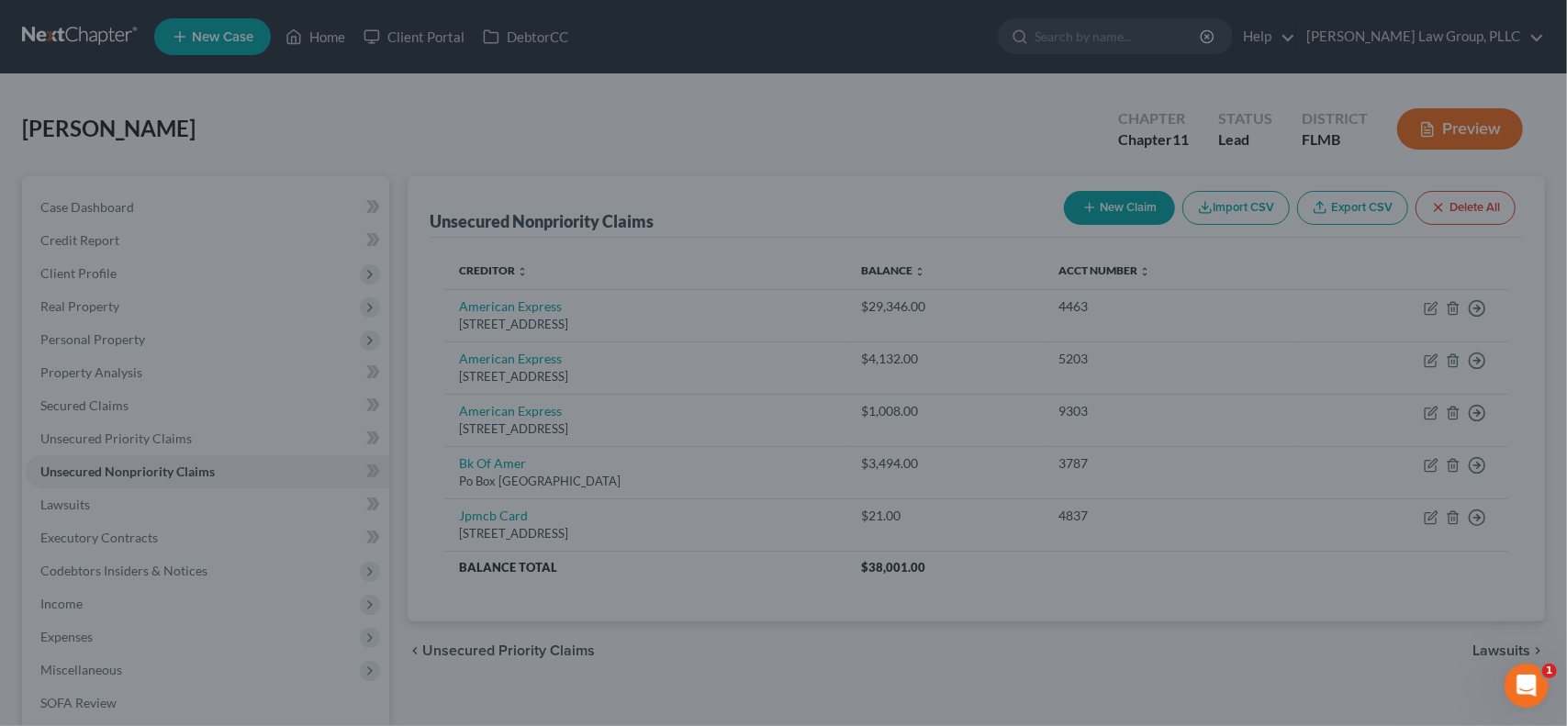
type input "0.00"
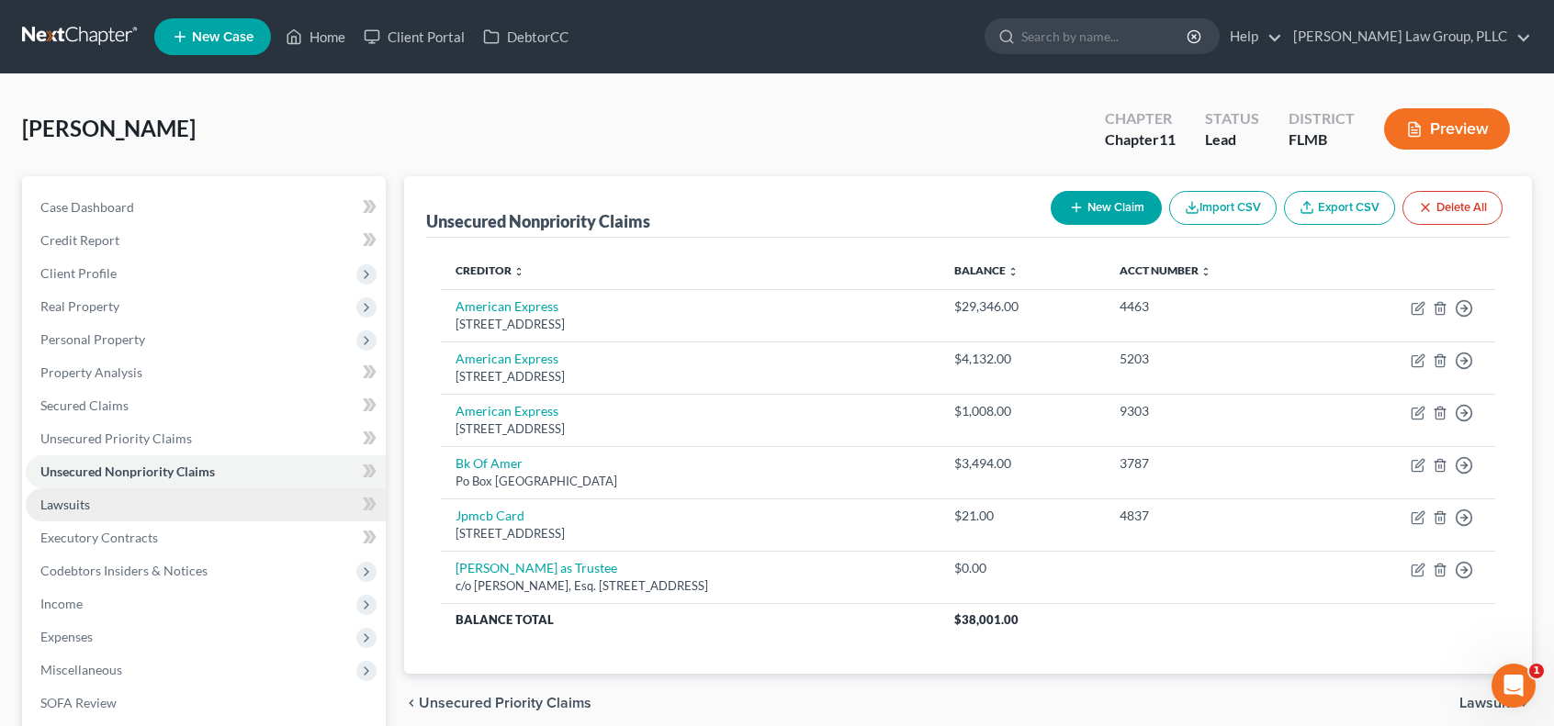
click at [108, 511] on link "Lawsuits" at bounding box center [206, 504] width 360 height 33
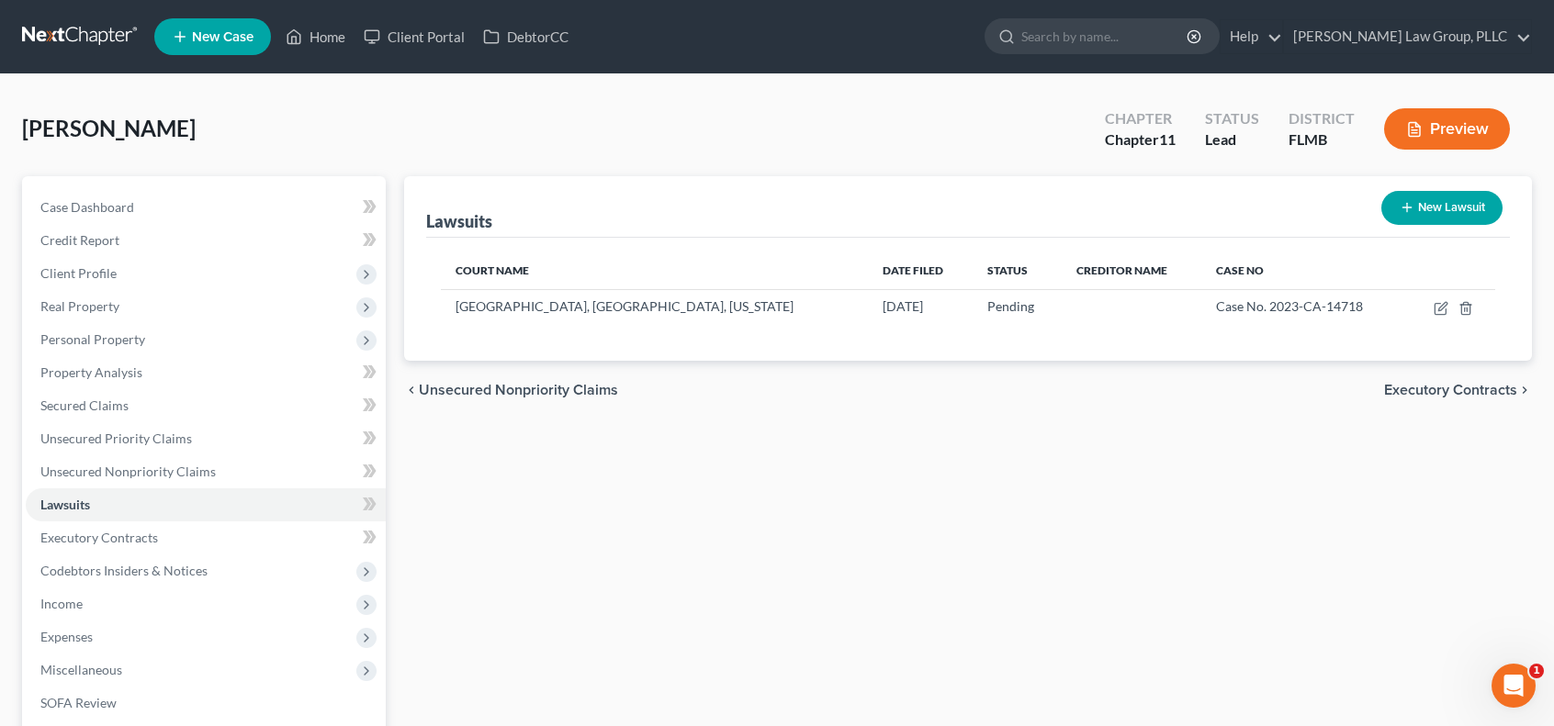
click at [1462, 217] on button "New Lawsuit" at bounding box center [1441, 208] width 121 height 34
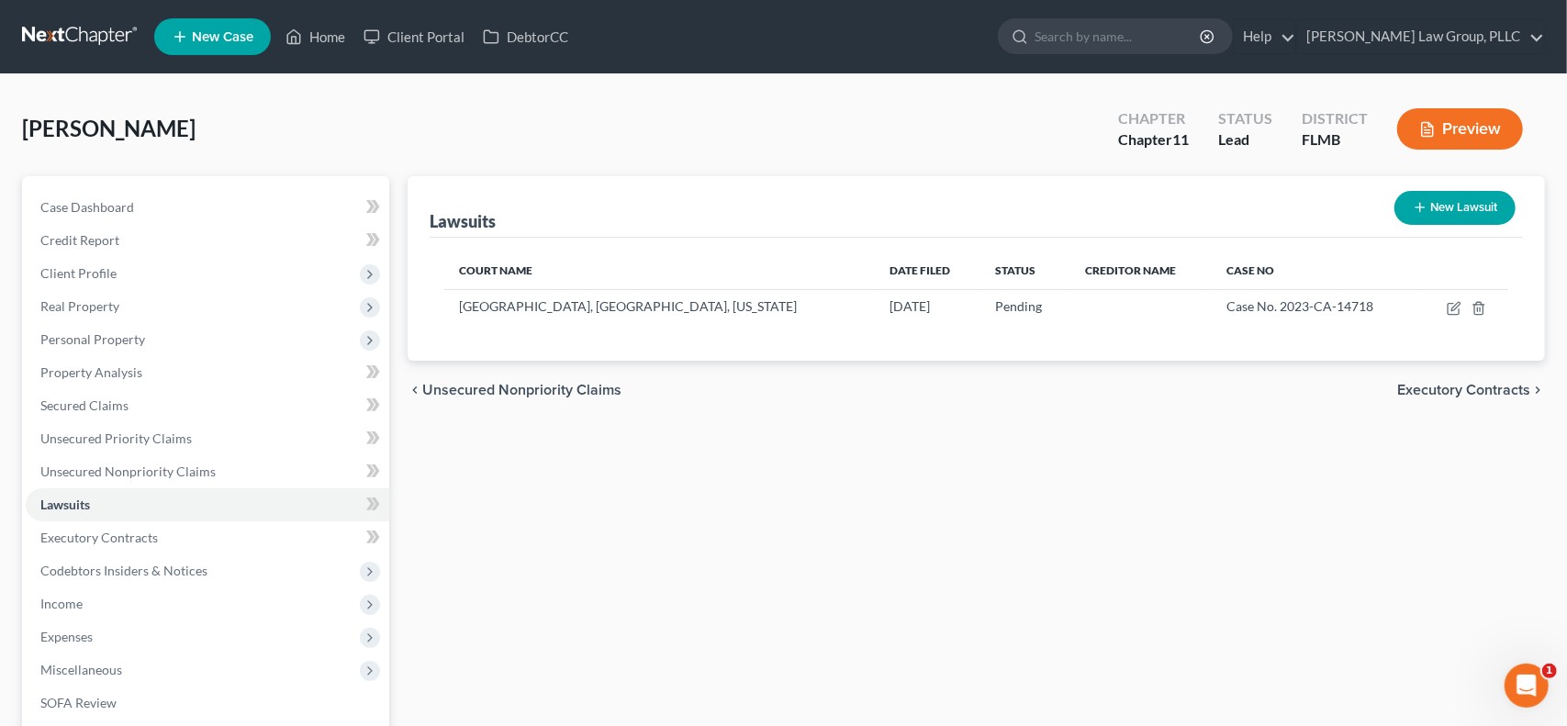
select select "0"
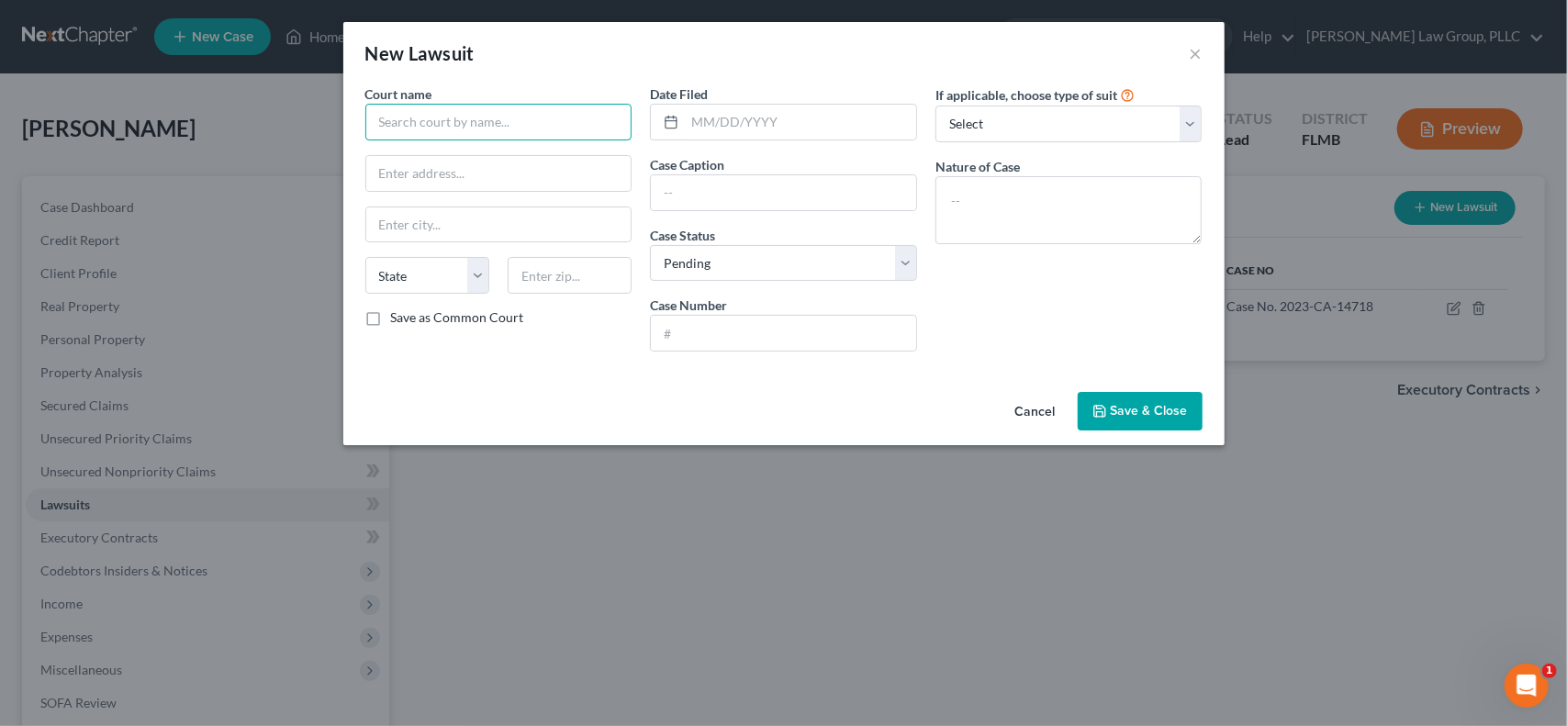
click at [469, 117] on input "text" at bounding box center [498, 122] width 267 height 37
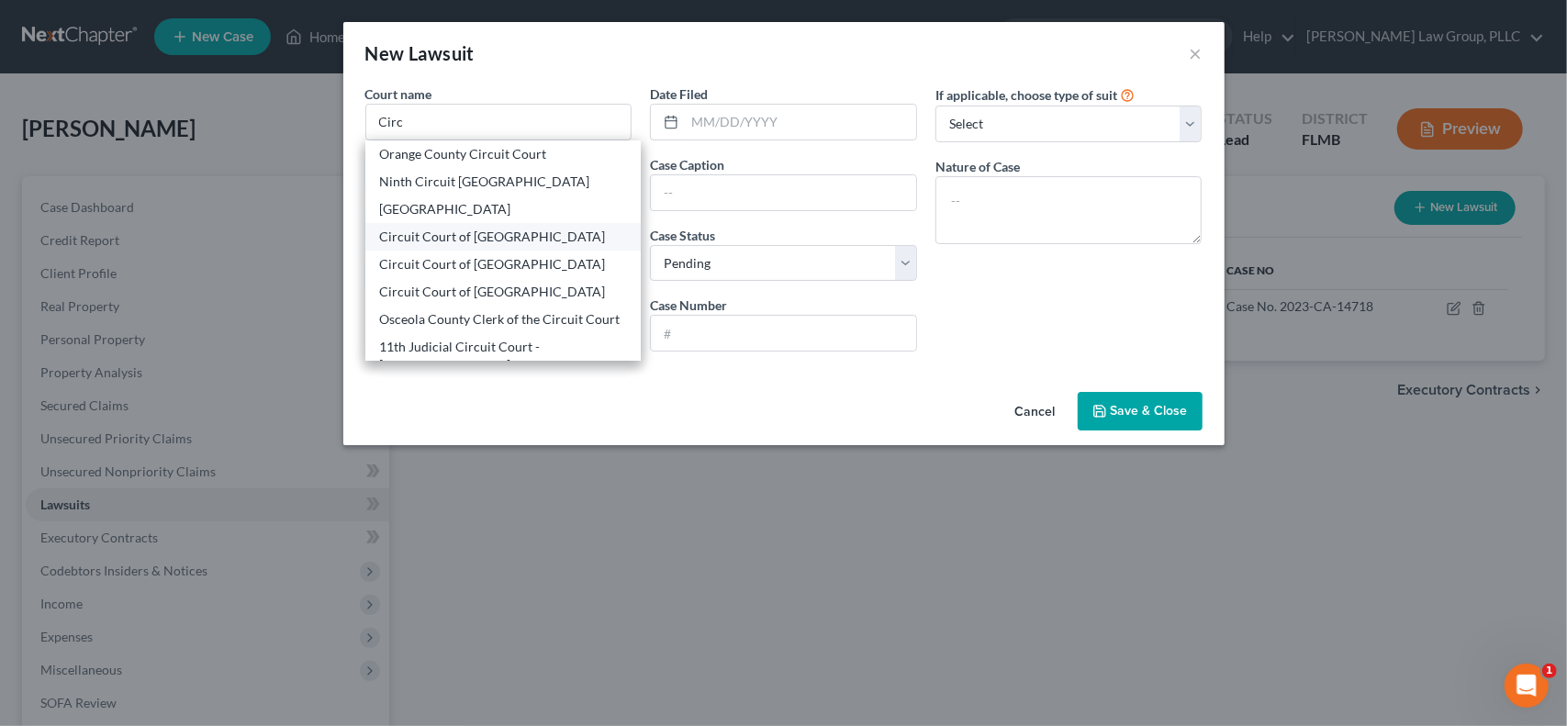
click at [512, 230] on div "Circuit Court of [GEOGRAPHIC_DATA]" at bounding box center [503, 237] width 247 height 18
type input "Circuit Court of [GEOGRAPHIC_DATA]"
type input "[STREET_ADDRESS]"
type input "[PERSON_NAME]"
select select "9"
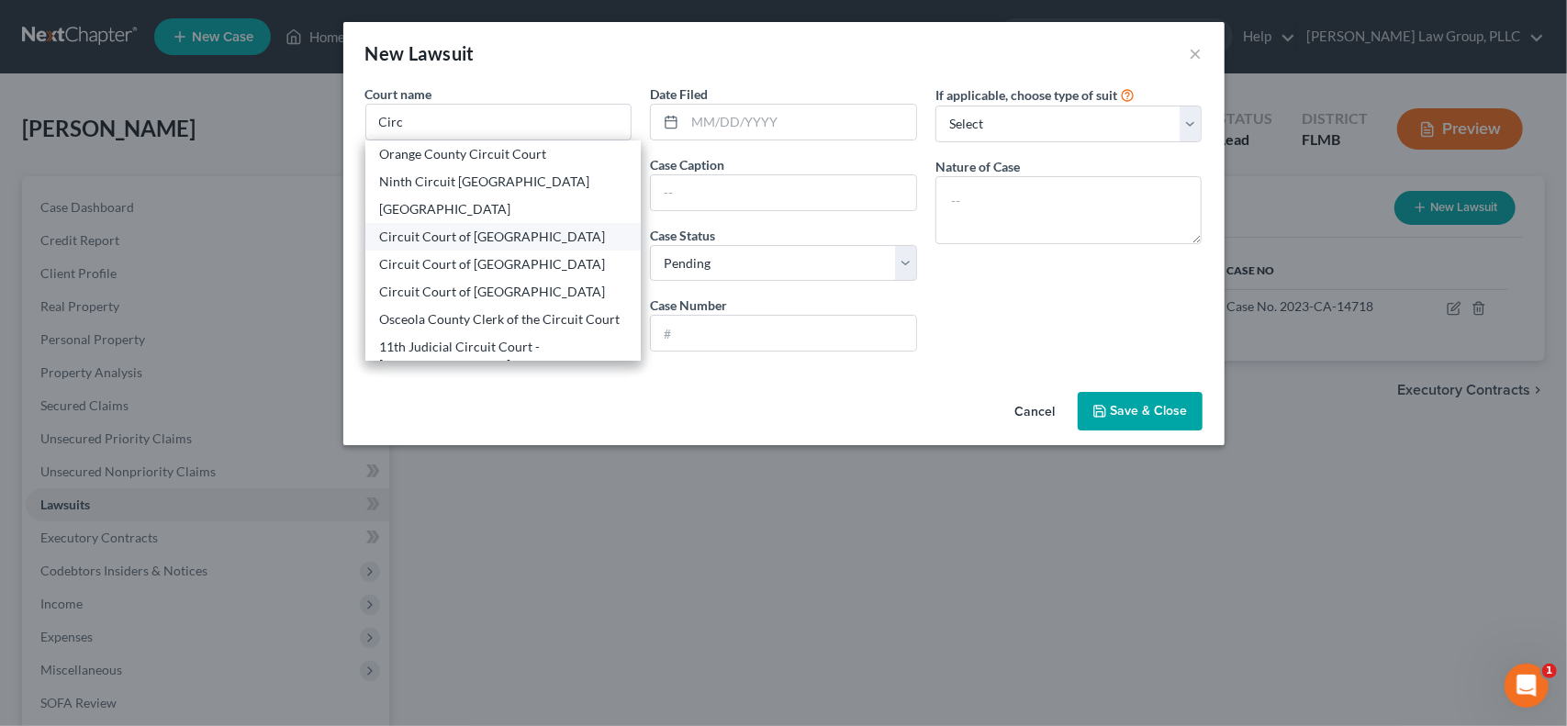
type input "32771"
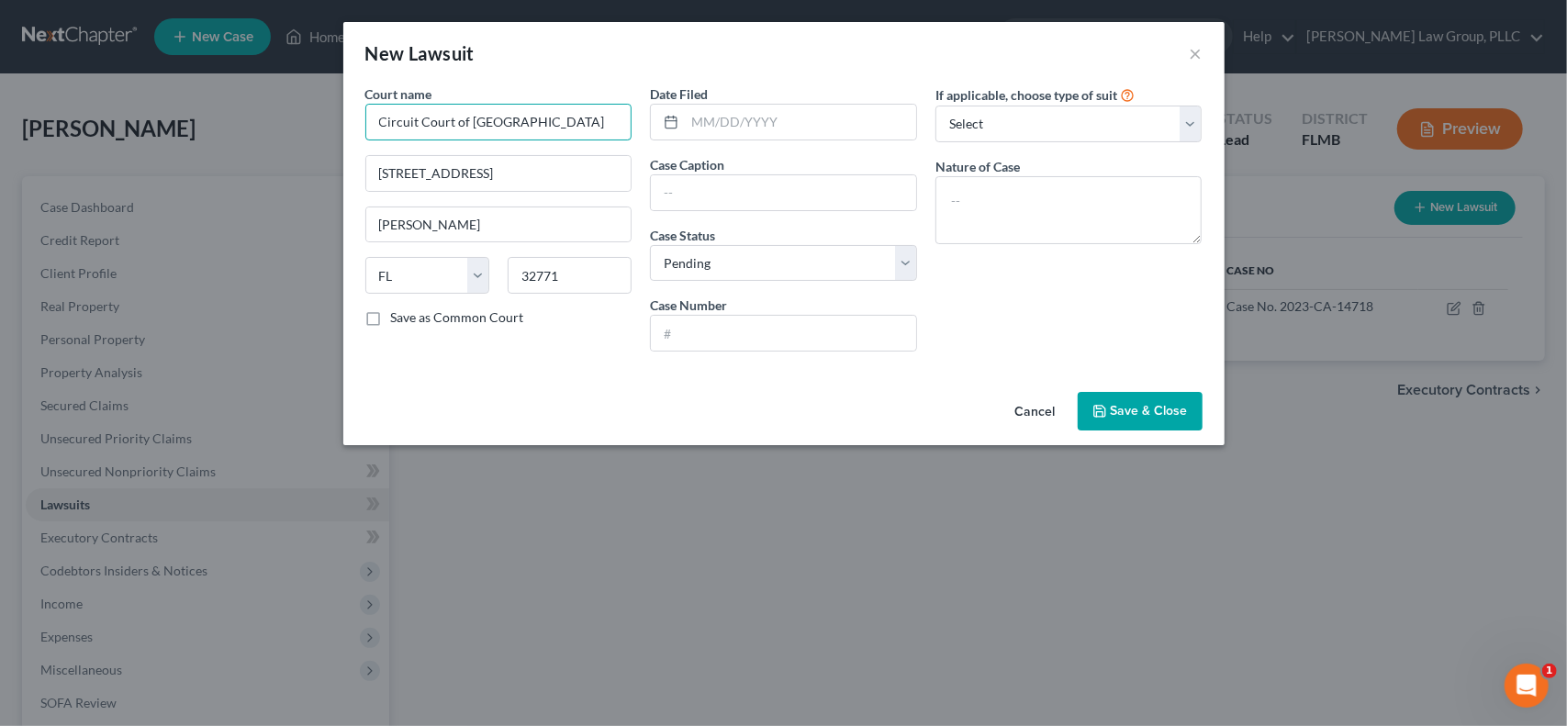
click at [455, 120] on input "Circuit Court of [GEOGRAPHIC_DATA]" at bounding box center [498, 122] width 267 height 37
type input "Circuit Court, [GEOGRAPHIC_DATA], [US_STATE]"
click at [391, 317] on label "Save as Common Court" at bounding box center [457, 318] width 133 height 18
click at [399, 317] on input "Save as Common Court" at bounding box center [405, 315] width 12 height 12
checkbox input "true"
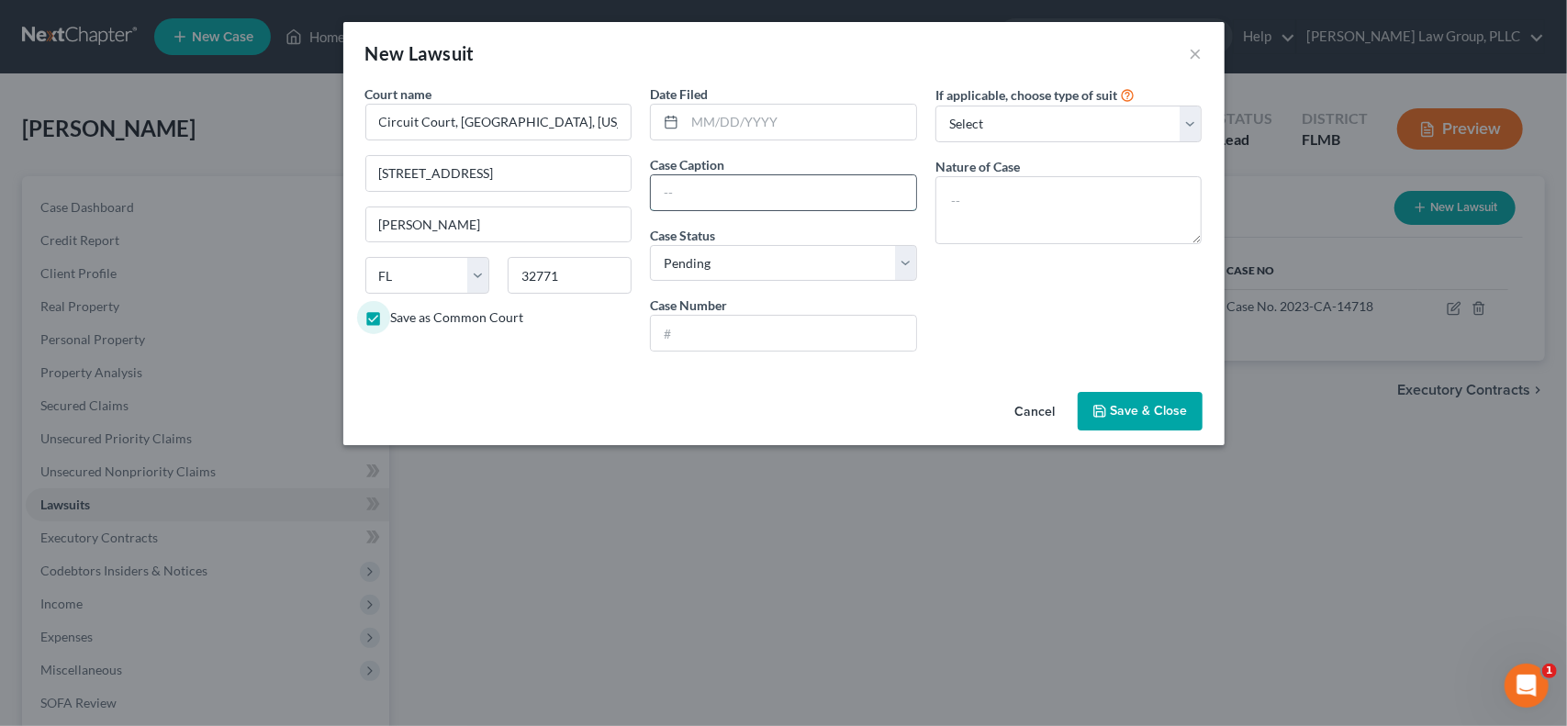
click at [783, 183] on input "text" at bounding box center [783, 192] width 265 height 35
type input "[PERSON_NAME], etc. vs. [PERSON_NAME];"
click at [776, 331] on input "text" at bounding box center [783, 333] width 265 height 35
type input "2025CA001808"
click at [1047, 204] on textarea at bounding box center [1069, 210] width 267 height 68
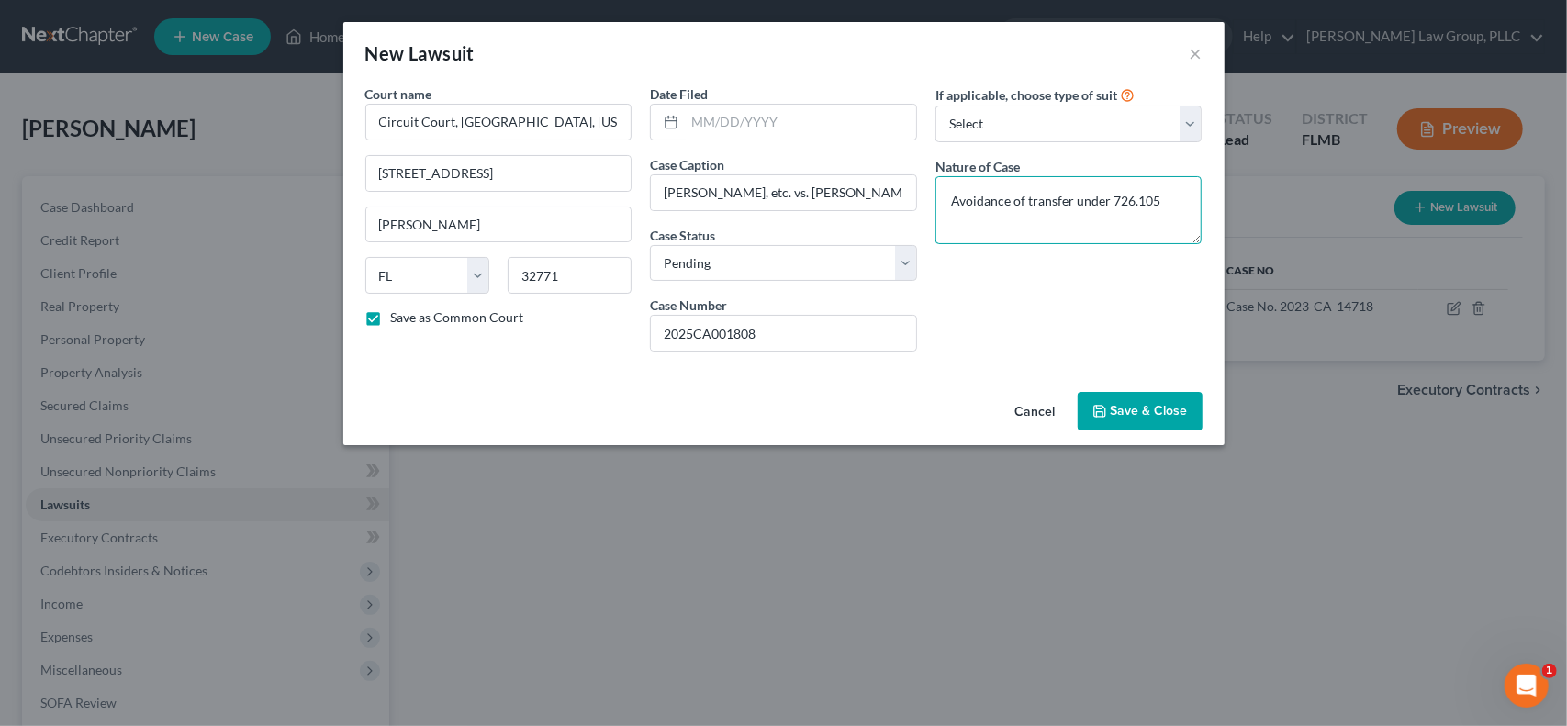
type textarea "Avoidance of transfer under 726.105"
click at [1123, 407] on span "Save & Close" at bounding box center [1149, 411] width 77 height 16
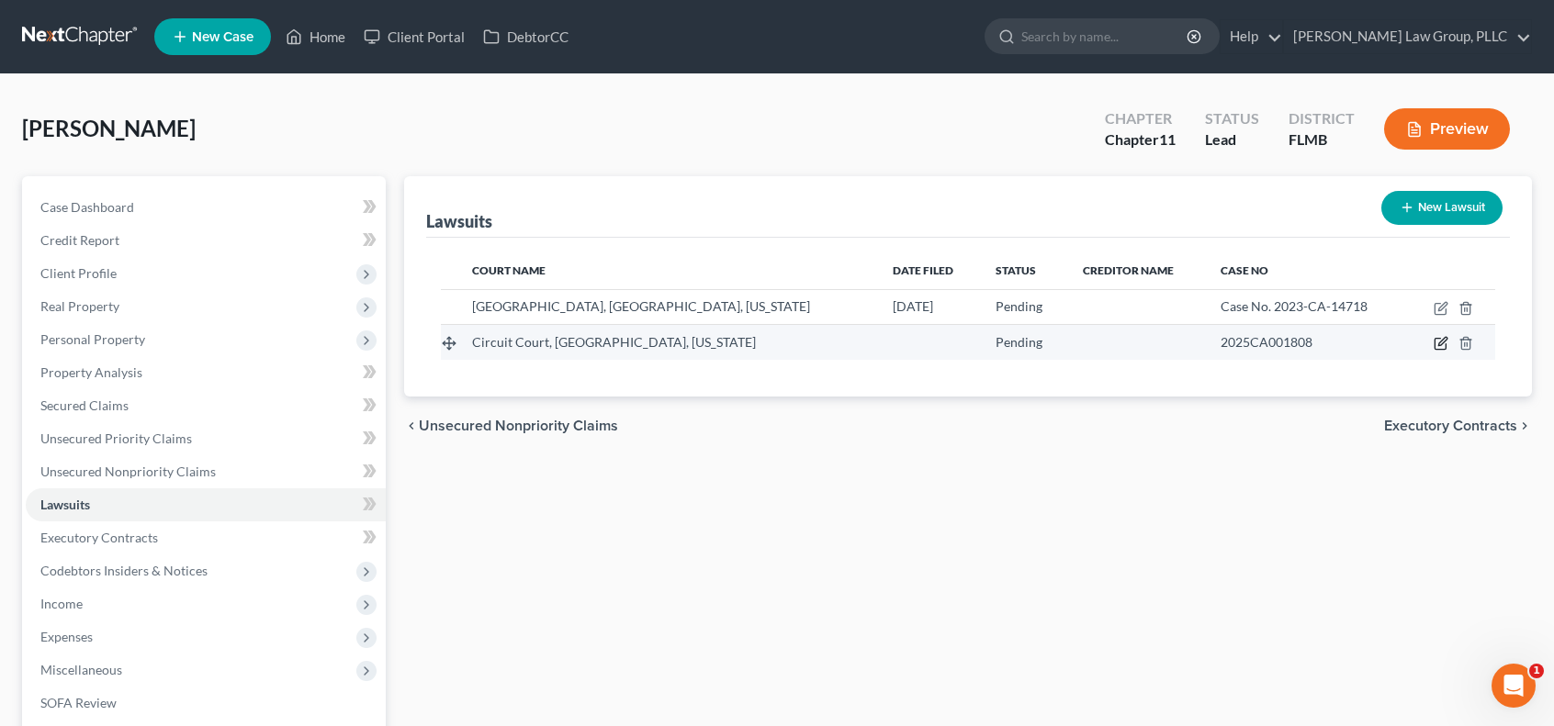
click at [1442, 339] on icon "button" at bounding box center [1442, 342] width 8 height 8
select select "9"
select select "0"
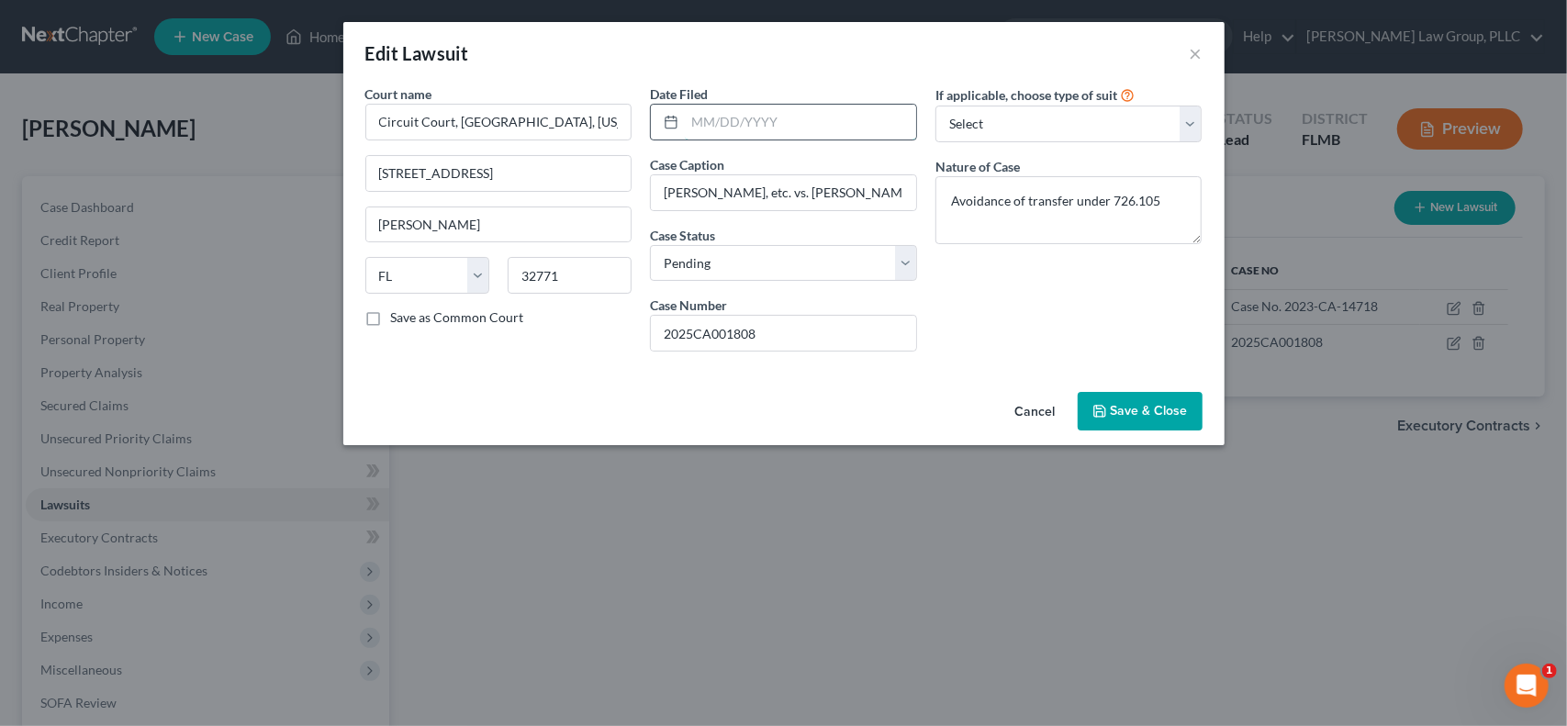
click at [865, 129] on input "text" at bounding box center [800, 122] width 231 height 35
type input "[DATE]"
click at [1138, 413] on span "Save & Close" at bounding box center [1149, 411] width 77 height 16
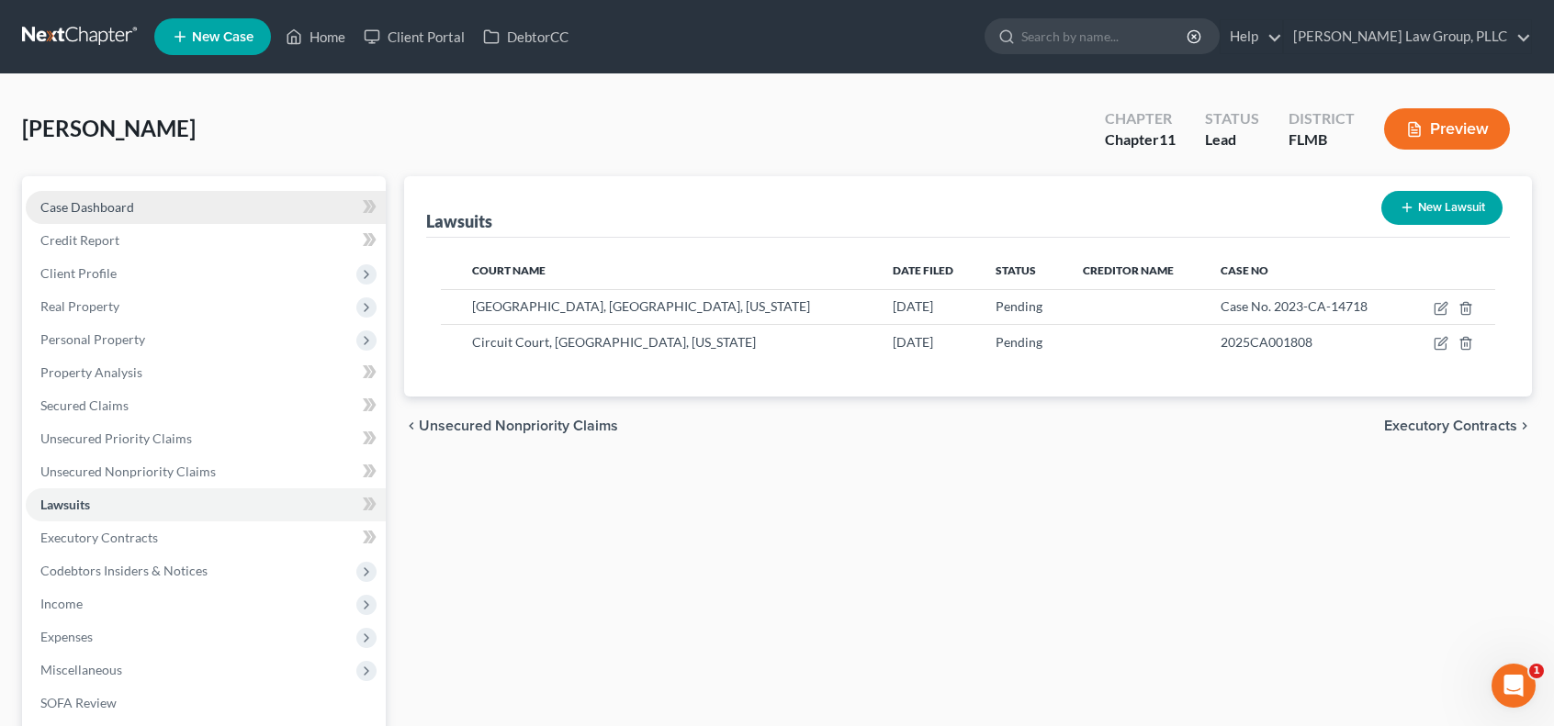
click at [179, 207] on link "Case Dashboard" at bounding box center [206, 207] width 360 height 33
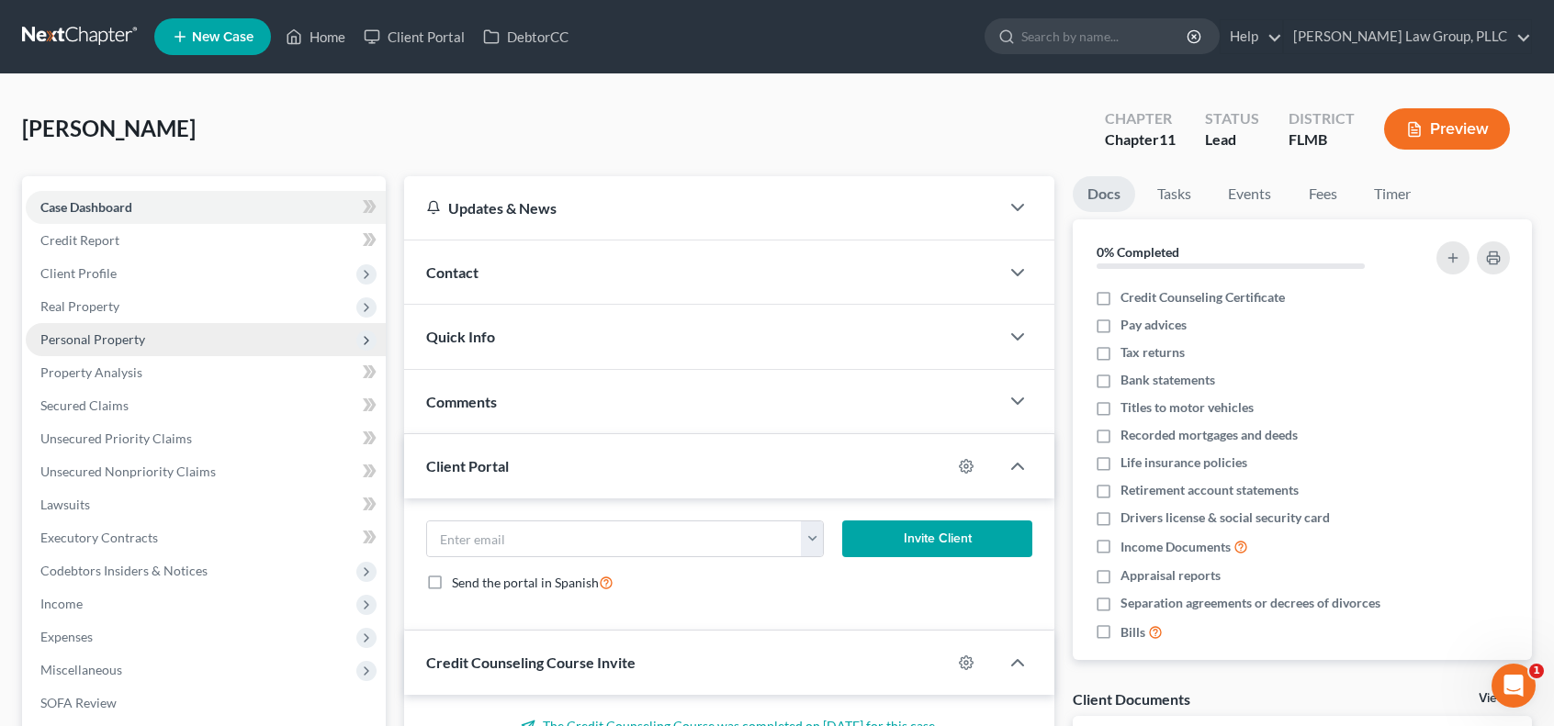
scroll to position [247, 0]
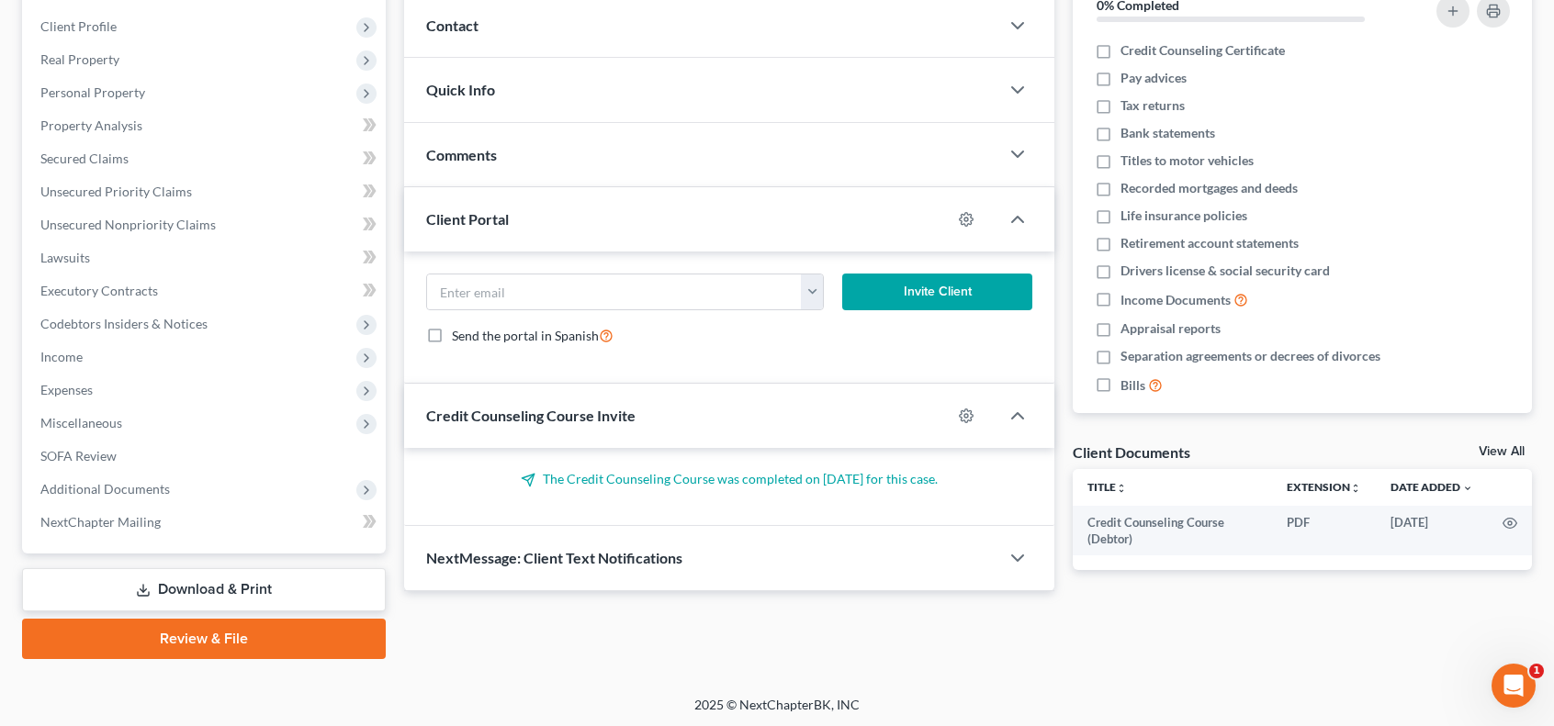
click at [263, 584] on link "Download & Print" at bounding box center [204, 589] width 364 height 43
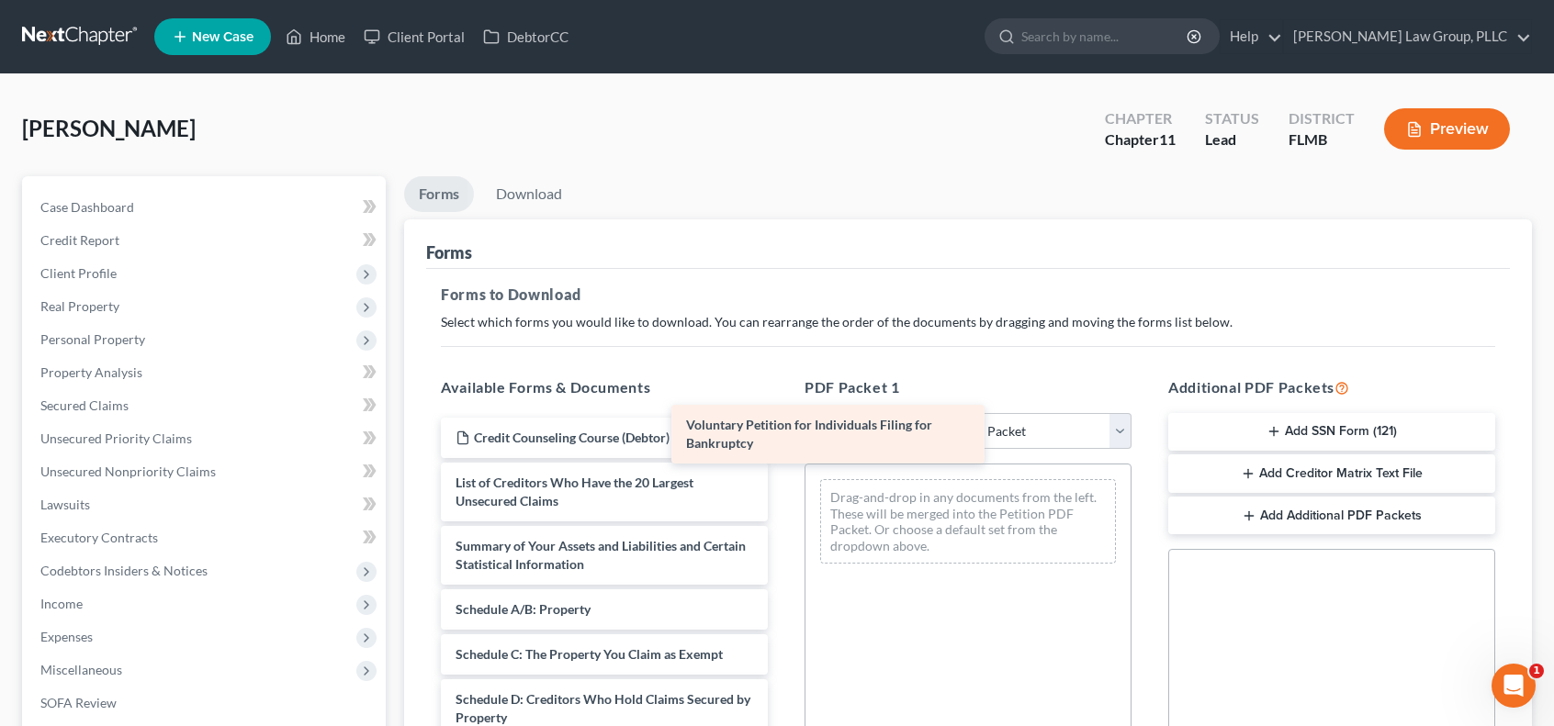
drag, startPoint x: 679, startPoint y: 497, endPoint x: 1012, endPoint y: 427, distance: 340.5
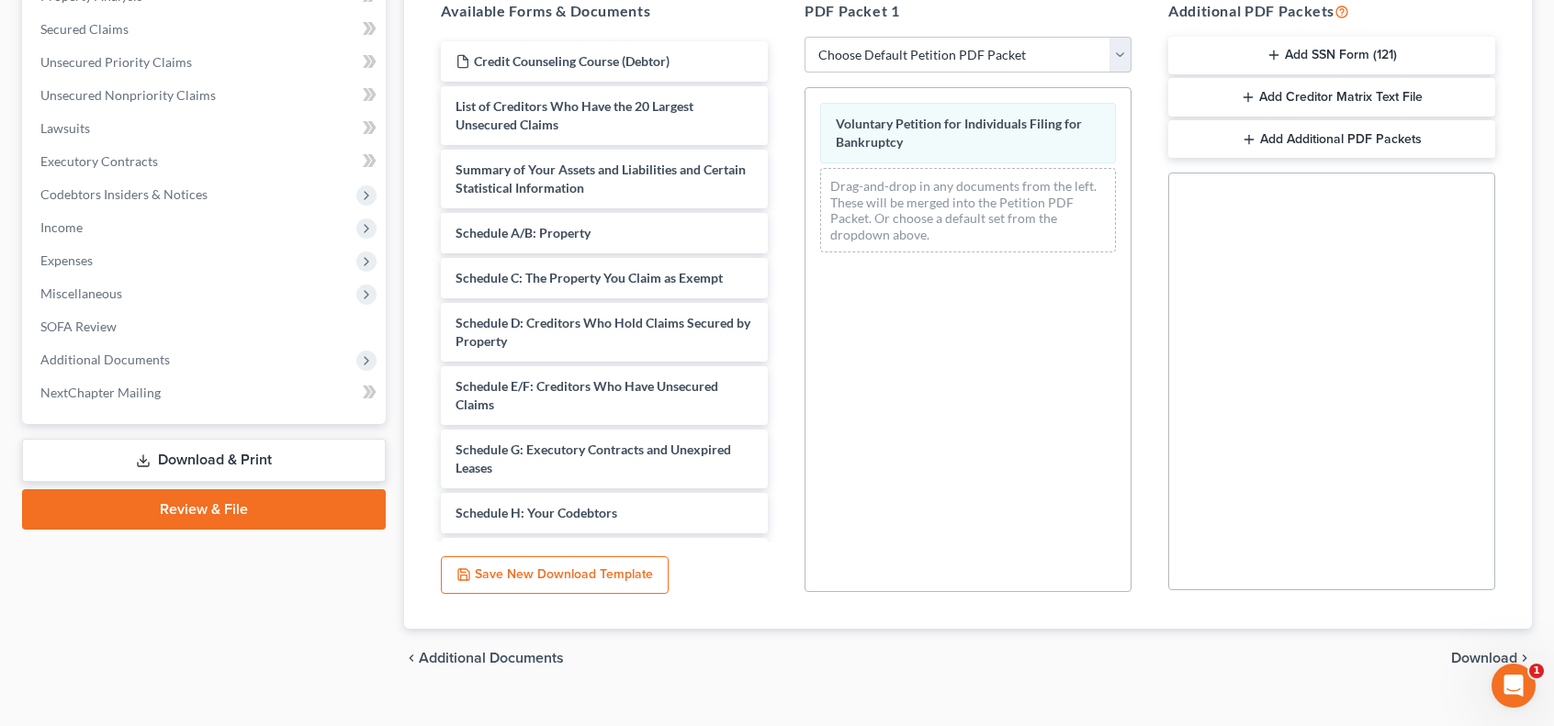
scroll to position [406, 0]
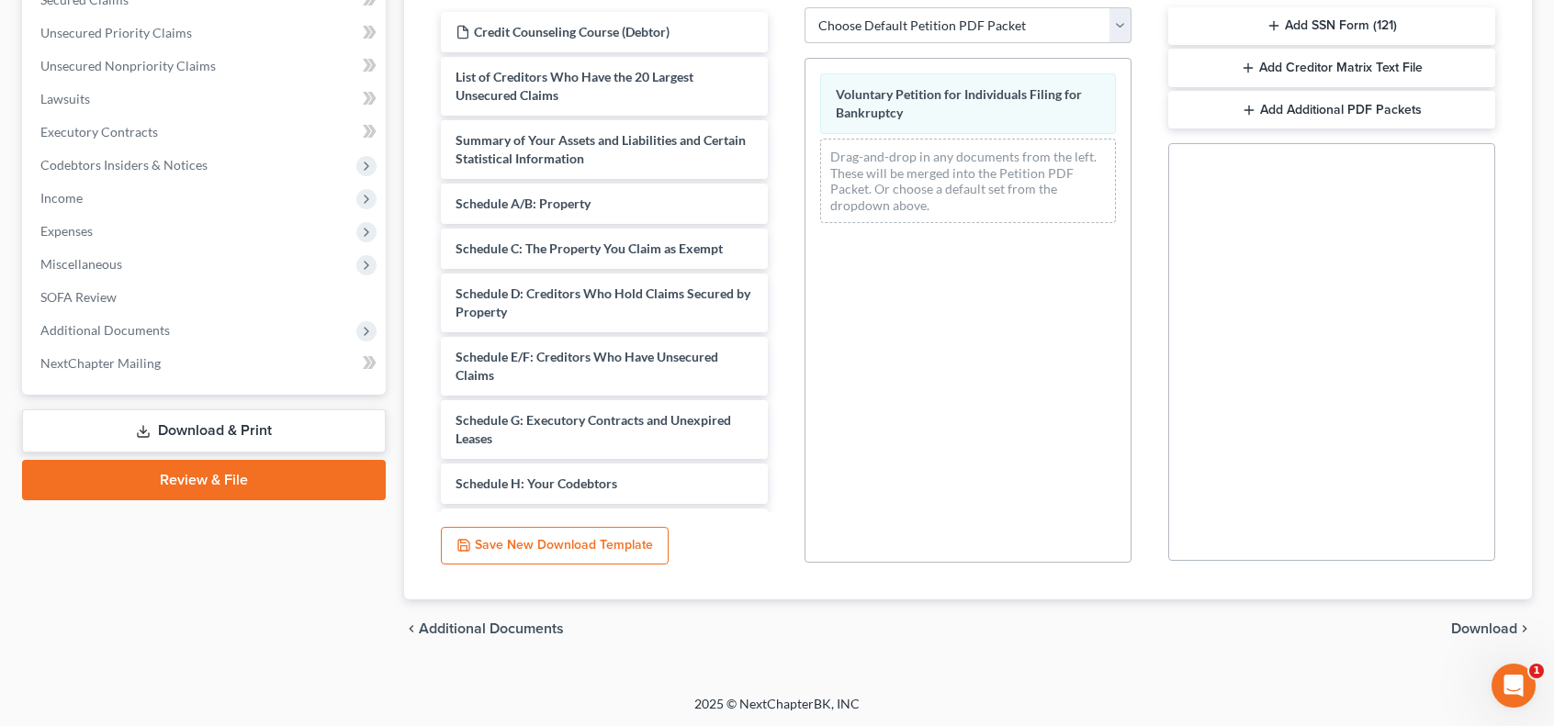
click at [1488, 626] on span "Download" at bounding box center [1484, 629] width 66 height 15
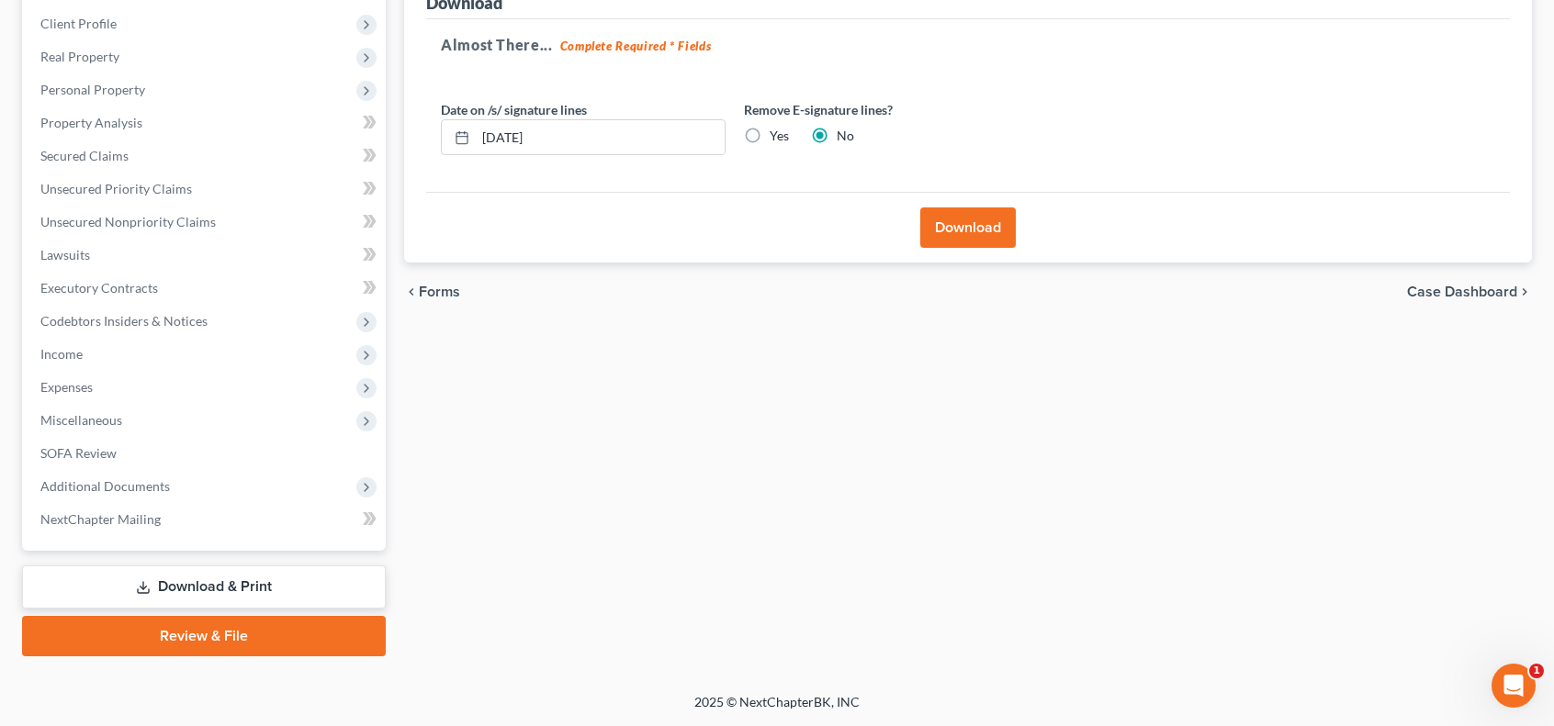
scroll to position [247, 0]
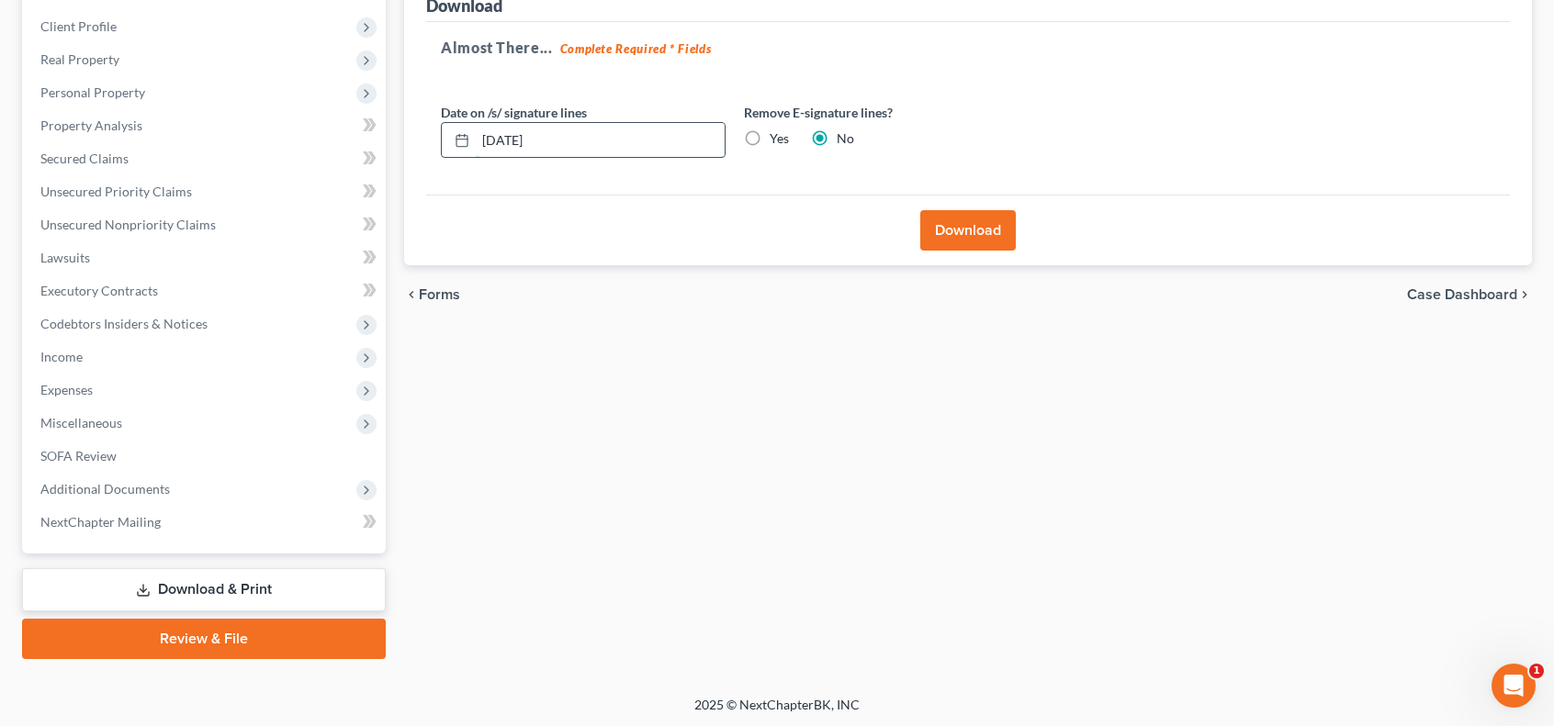
click at [585, 138] on input "[DATE]" at bounding box center [600, 140] width 249 height 35
drag, startPoint x: 585, startPoint y: 138, endPoint x: 409, endPoint y: 142, distance: 176.4
click at [411, 142] on div "Download Almost There... Complete Required * Fields Date on /s/ signature lines…" at bounding box center [968, 119] width 1128 height 294
type input "[DATE]"
click at [769, 135] on label "Yes" at bounding box center [778, 138] width 19 height 18
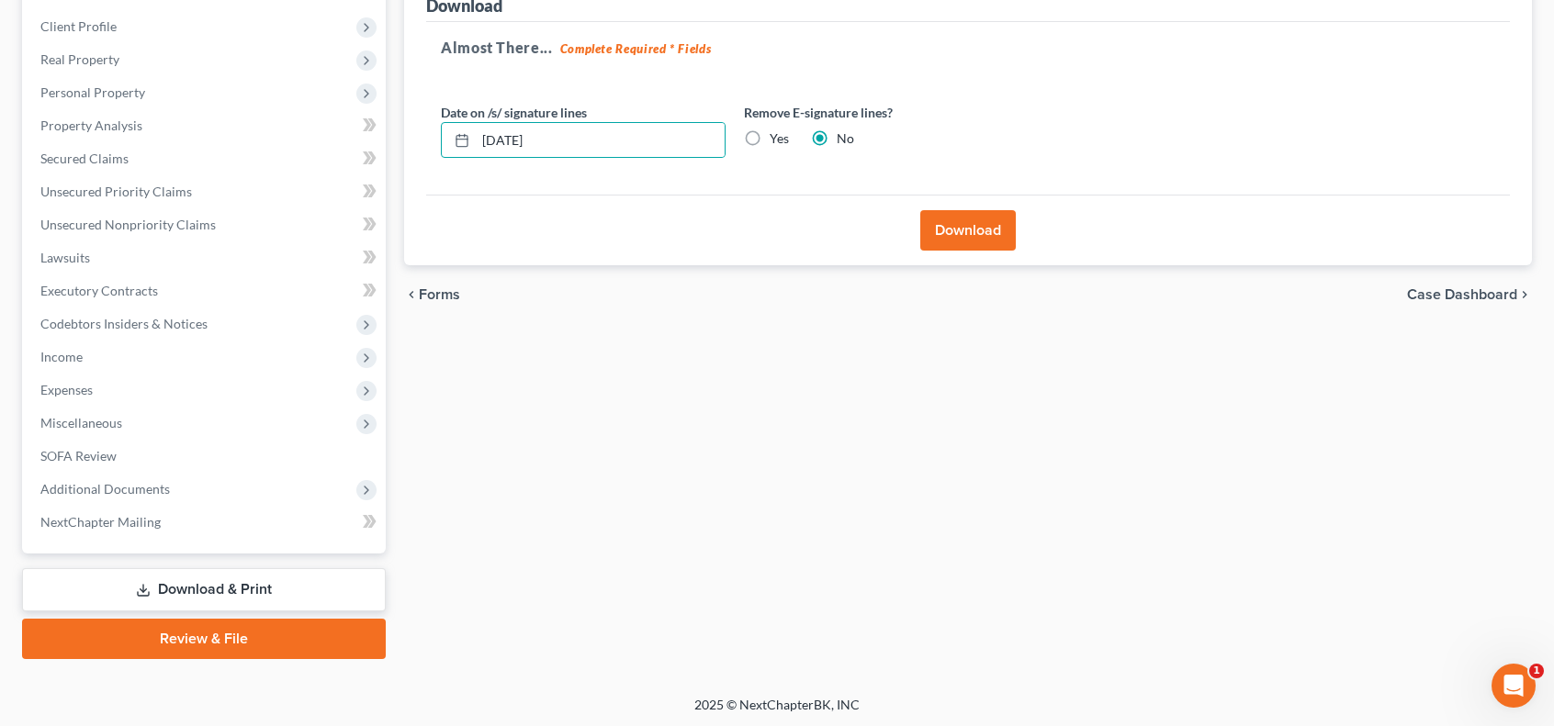
click at [777, 135] on input "Yes" at bounding box center [783, 135] width 12 height 12
radio input "true"
click at [974, 240] on button "Download" at bounding box center [967, 230] width 95 height 40
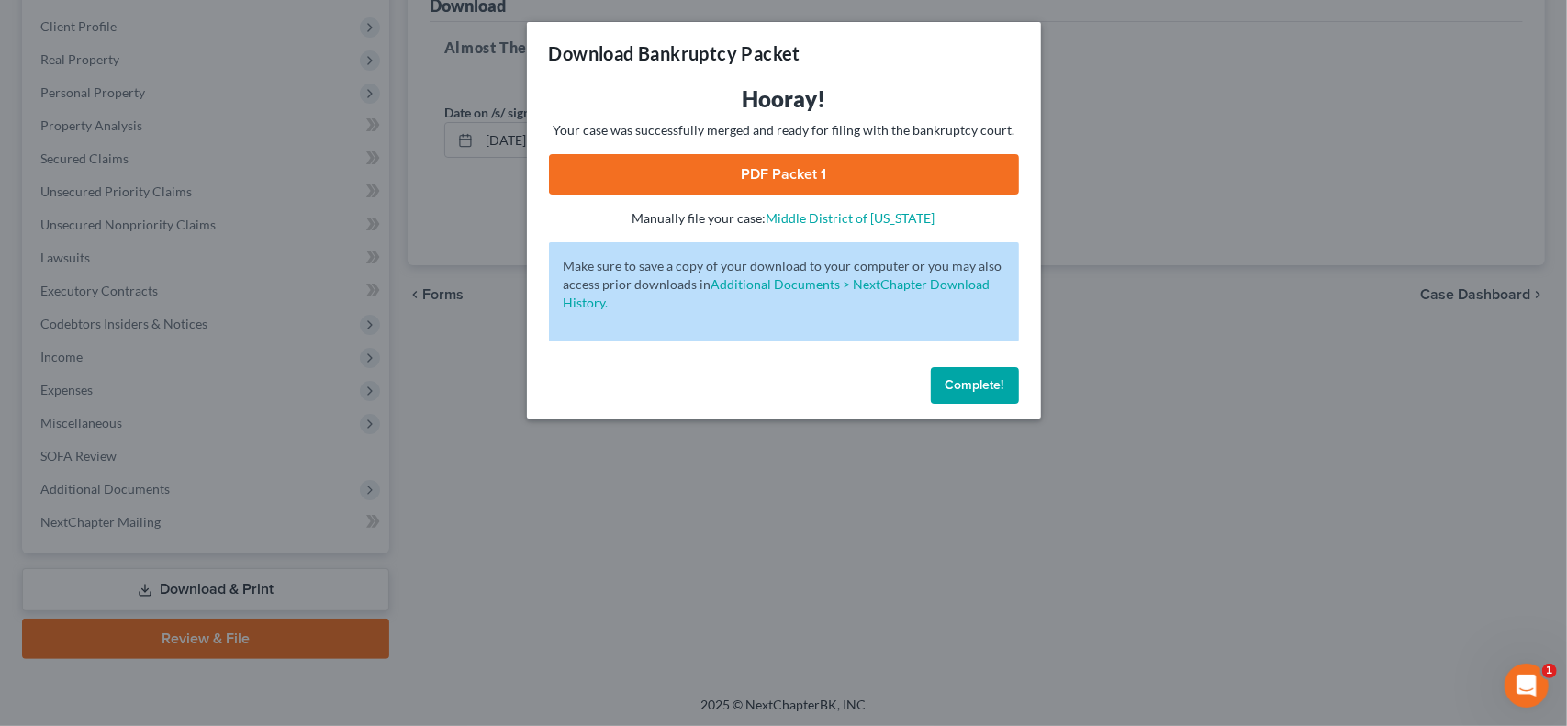
click at [910, 181] on link "PDF Packet 1" at bounding box center [784, 174] width 470 height 40
click at [1006, 399] on button "Complete!" at bounding box center [975, 385] width 88 height 37
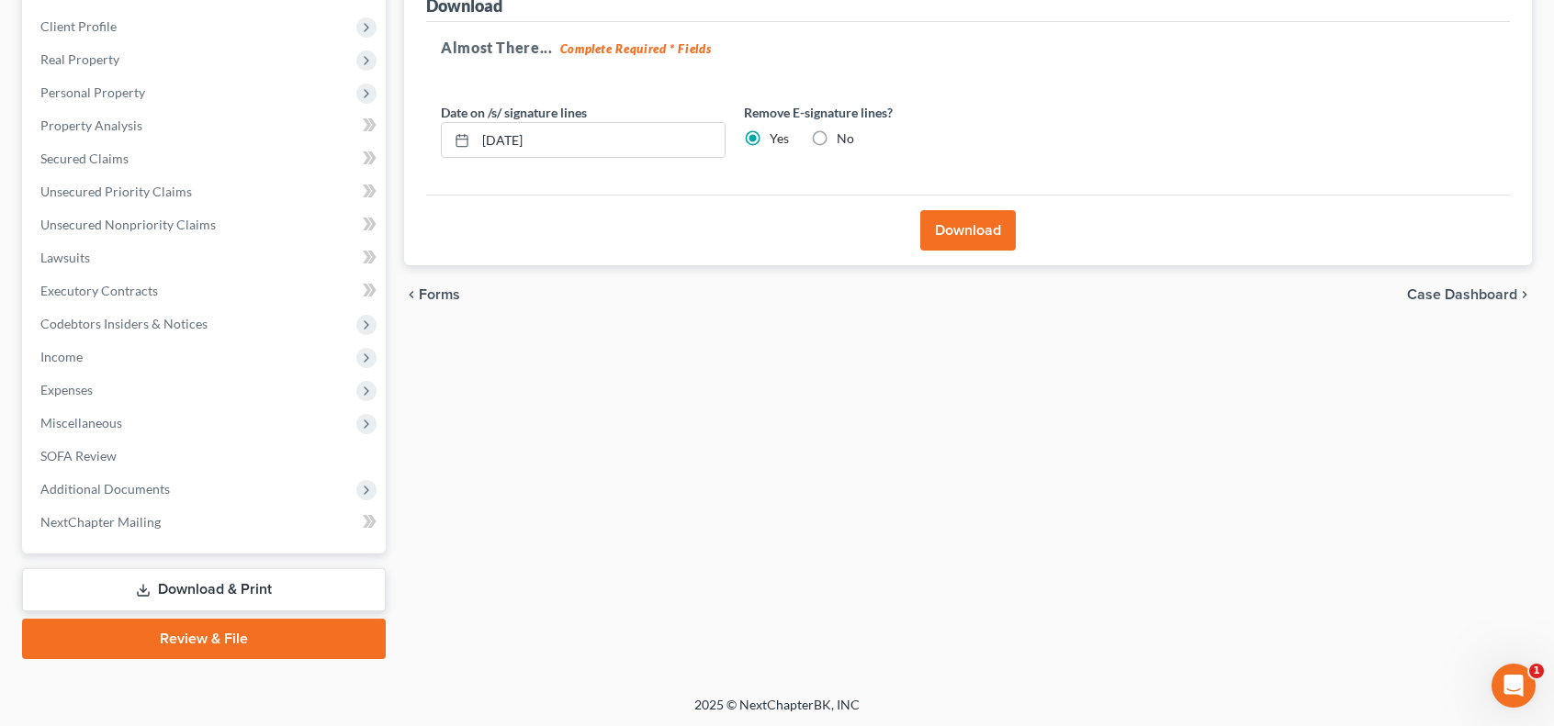
click at [837, 135] on label "No" at bounding box center [845, 138] width 17 height 18
click at [844, 135] on input "No" at bounding box center [850, 135] width 12 height 12
radio input "true"
radio input "false"
click at [990, 236] on button "Download" at bounding box center [967, 230] width 95 height 40
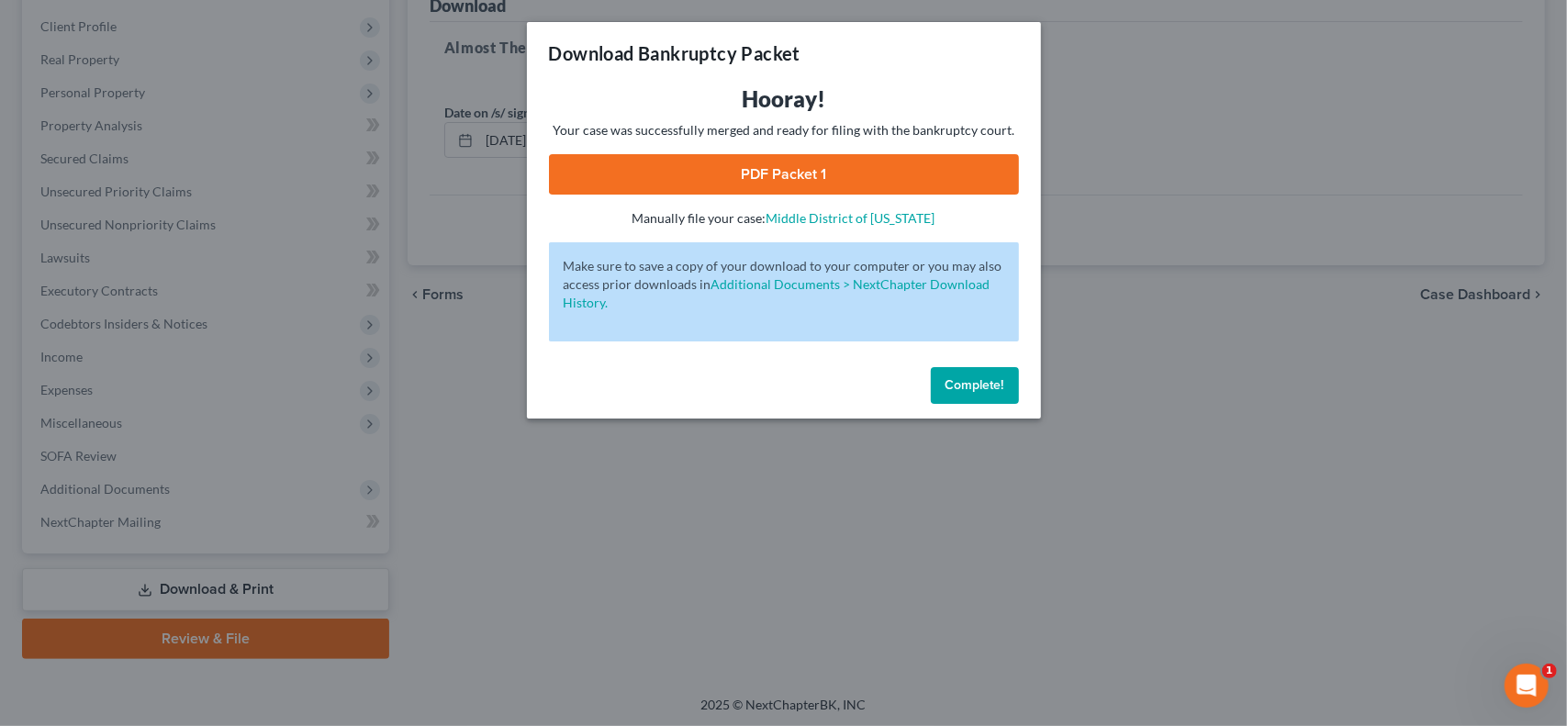
click at [891, 166] on link "PDF Packet 1" at bounding box center [784, 174] width 470 height 40
click at [994, 387] on span "Complete!" at bounding box center [975, 385] width 59 height 16
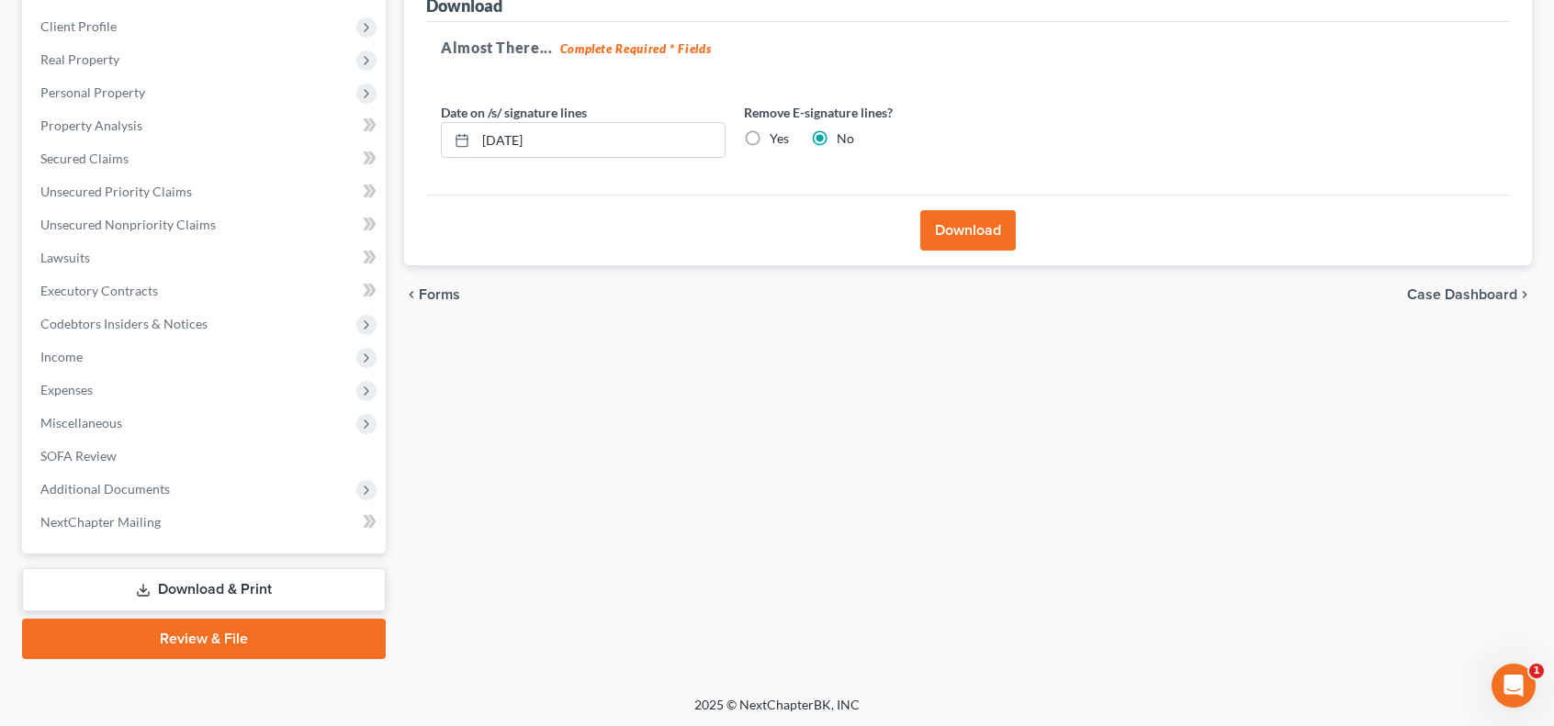
scroll to position [0, 0]
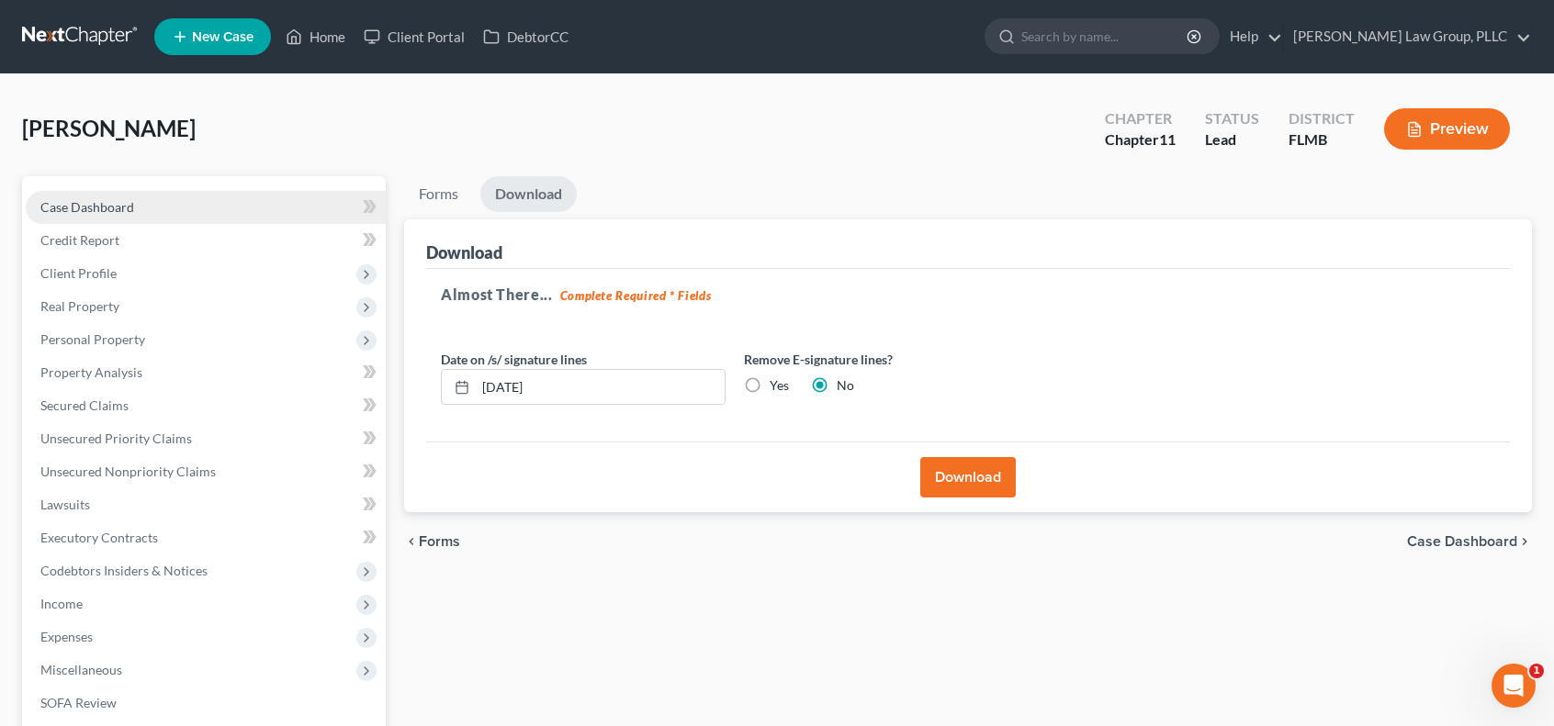
click at [136, 196] on link "Case Dashboard" at bounding box center [206, 207] width 360 height 33
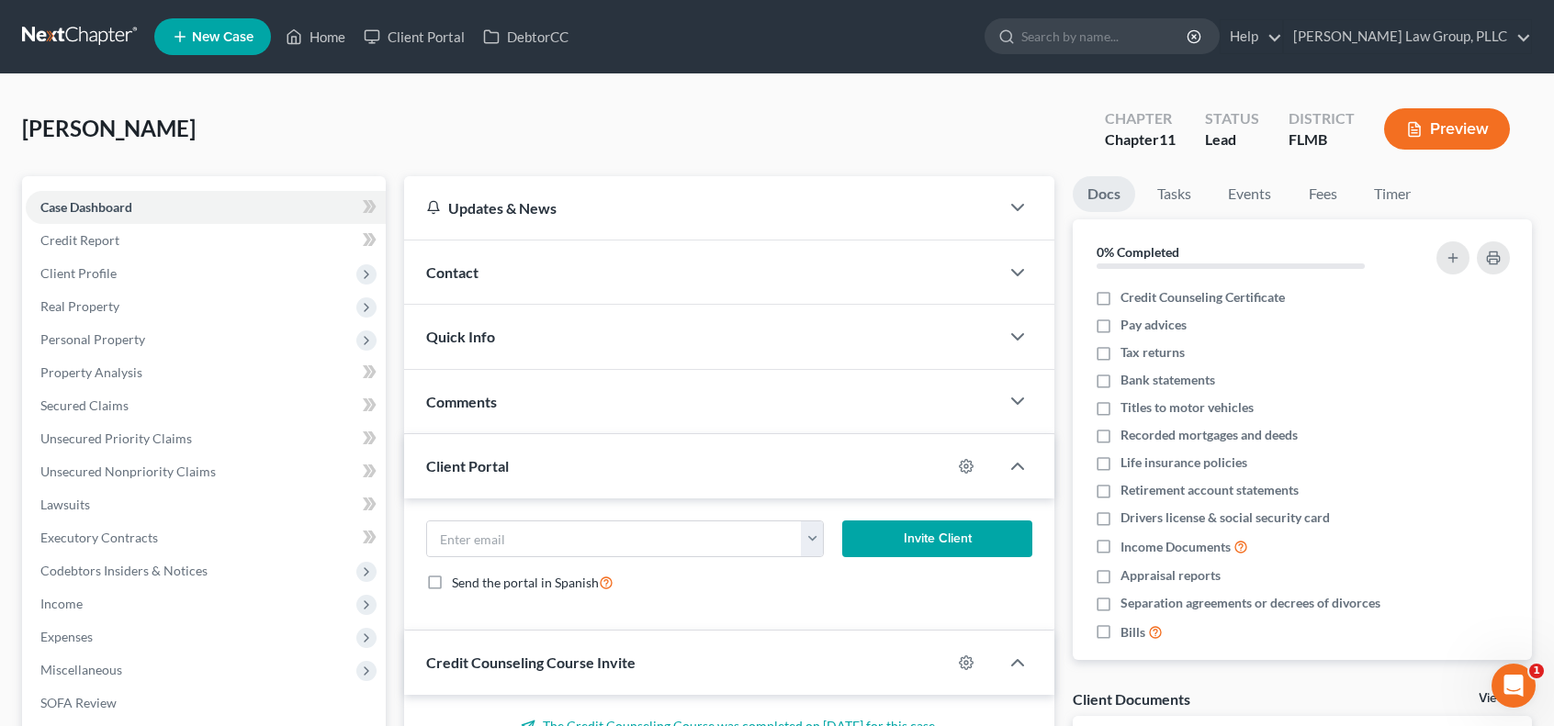
scroll to position [247, 0]
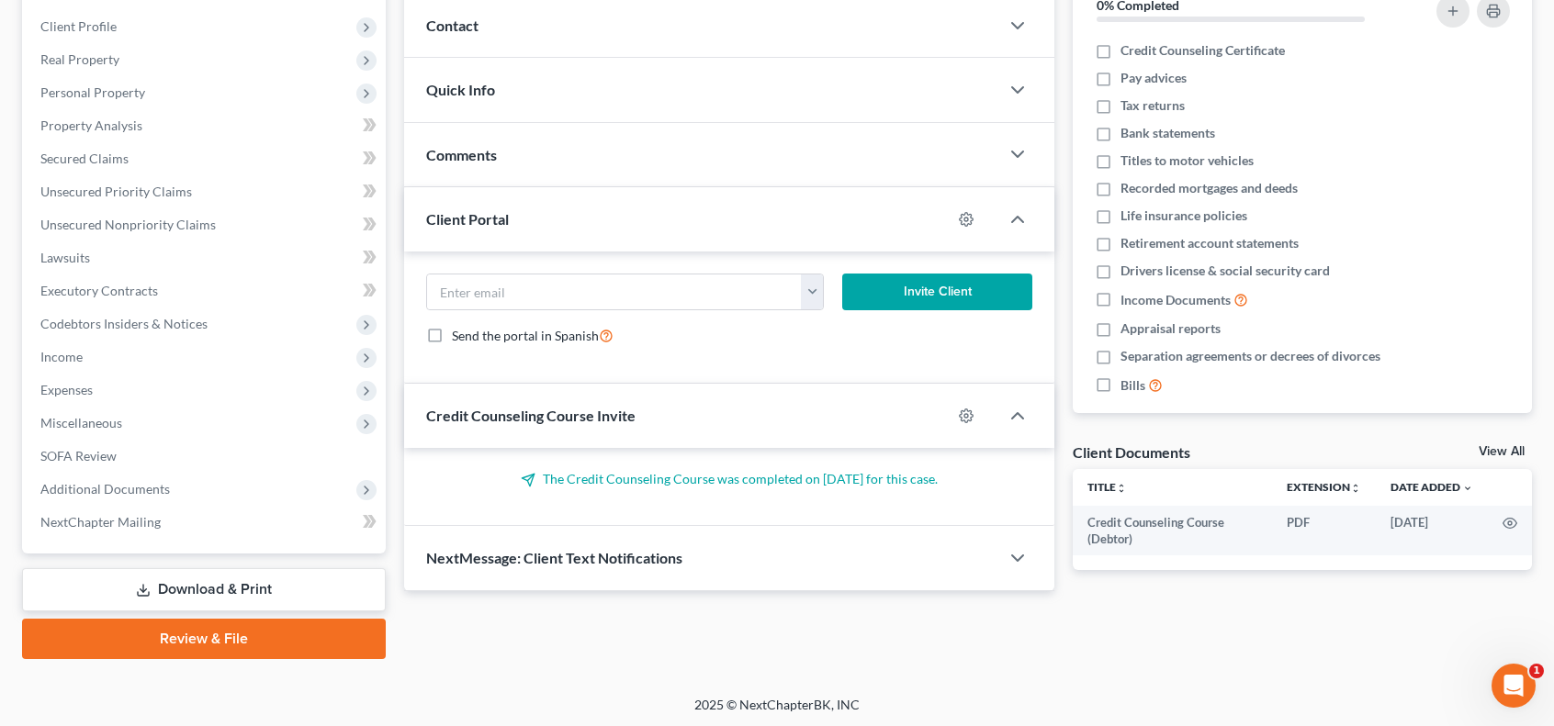
click at [342, 590] on link "Download & Print" at bounding box center [204, 589] width 364 height 43
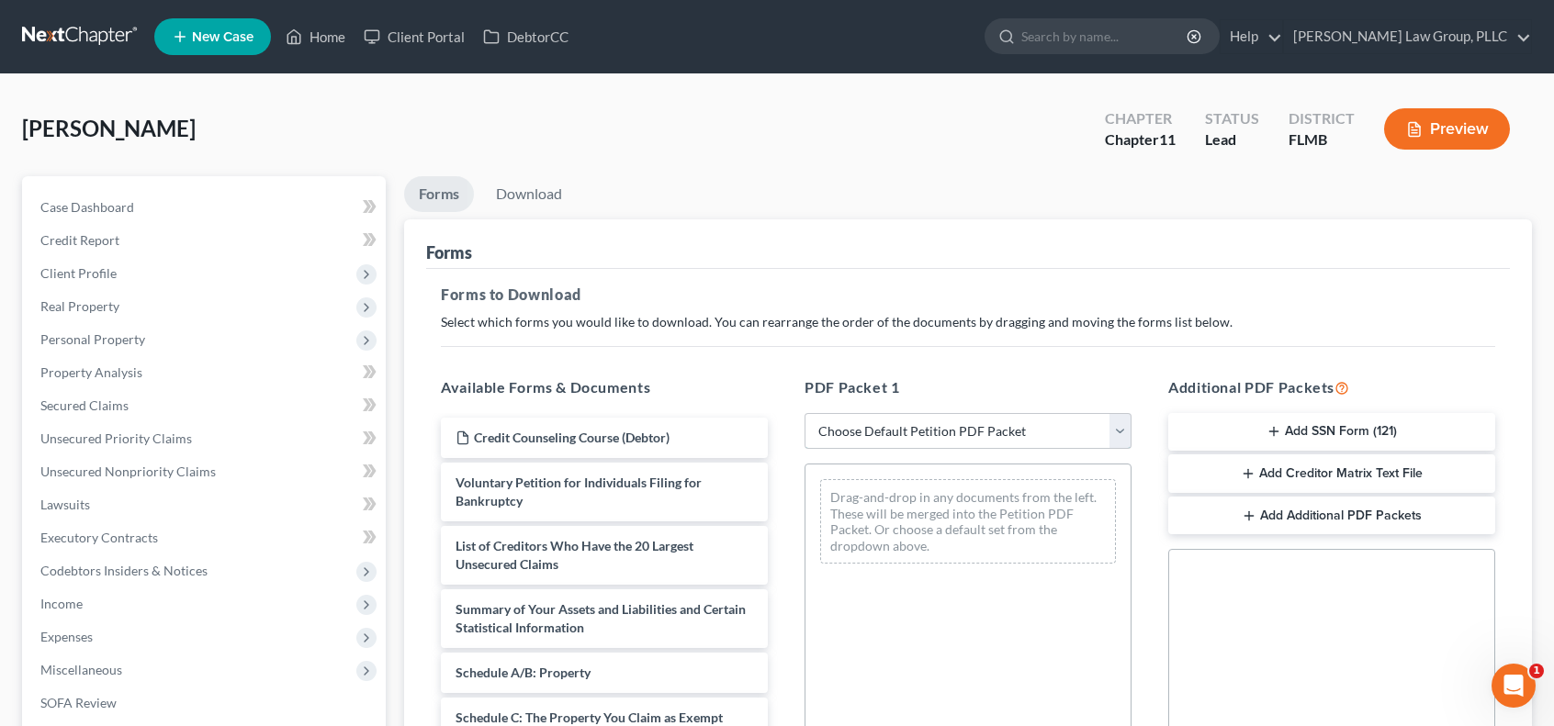
click at [1126, 428] on select "Choose Default Petition PDF Packet Complete Bankruptcy Petition (all forms and …" at bounding box center [967, 431] width 327 height 37
select select "1"
click at [804, 413] on select "Choose Default Petition PDF Packet Complete Bankruptcy Petition (all forms and …" at bounding box center [967, 431] width 327 height 37
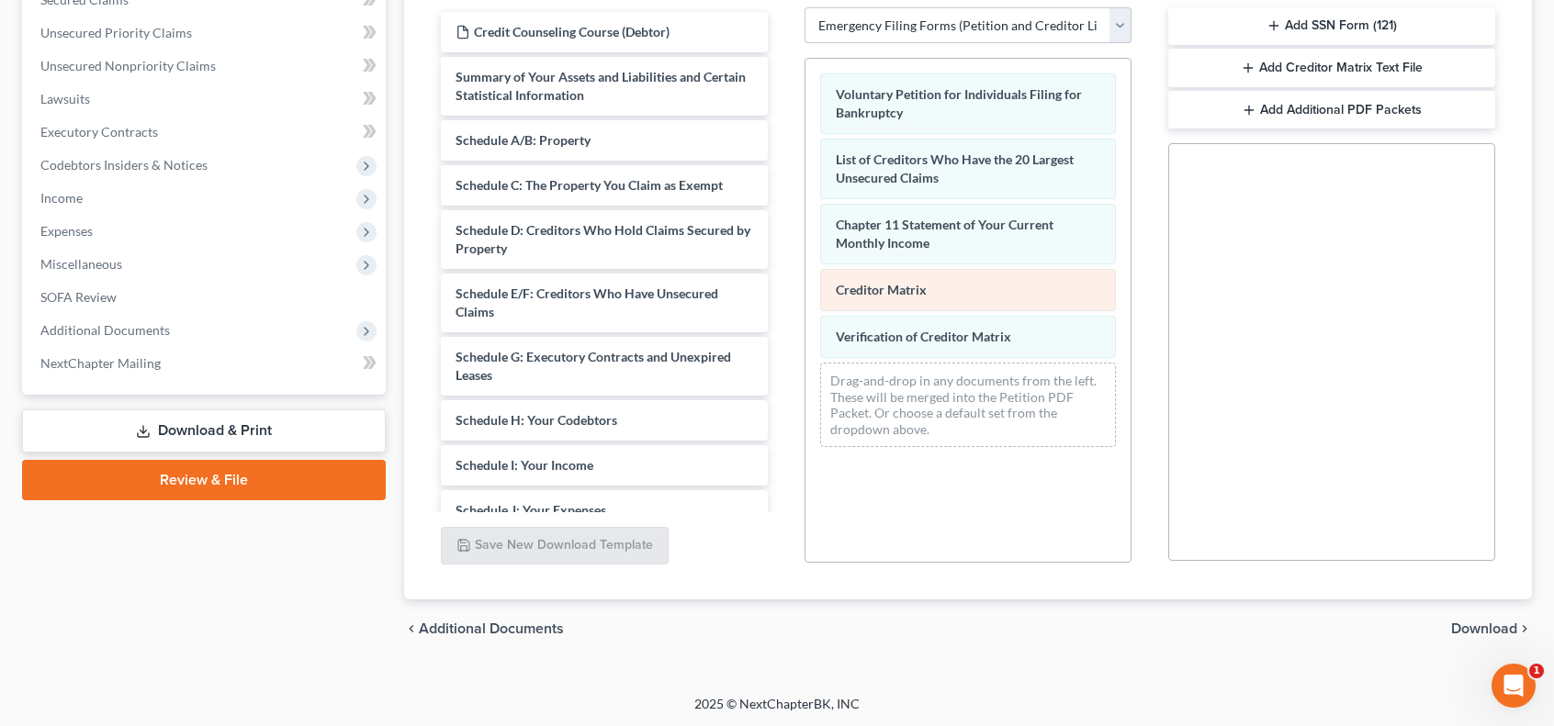
scroll to position [99, 0]
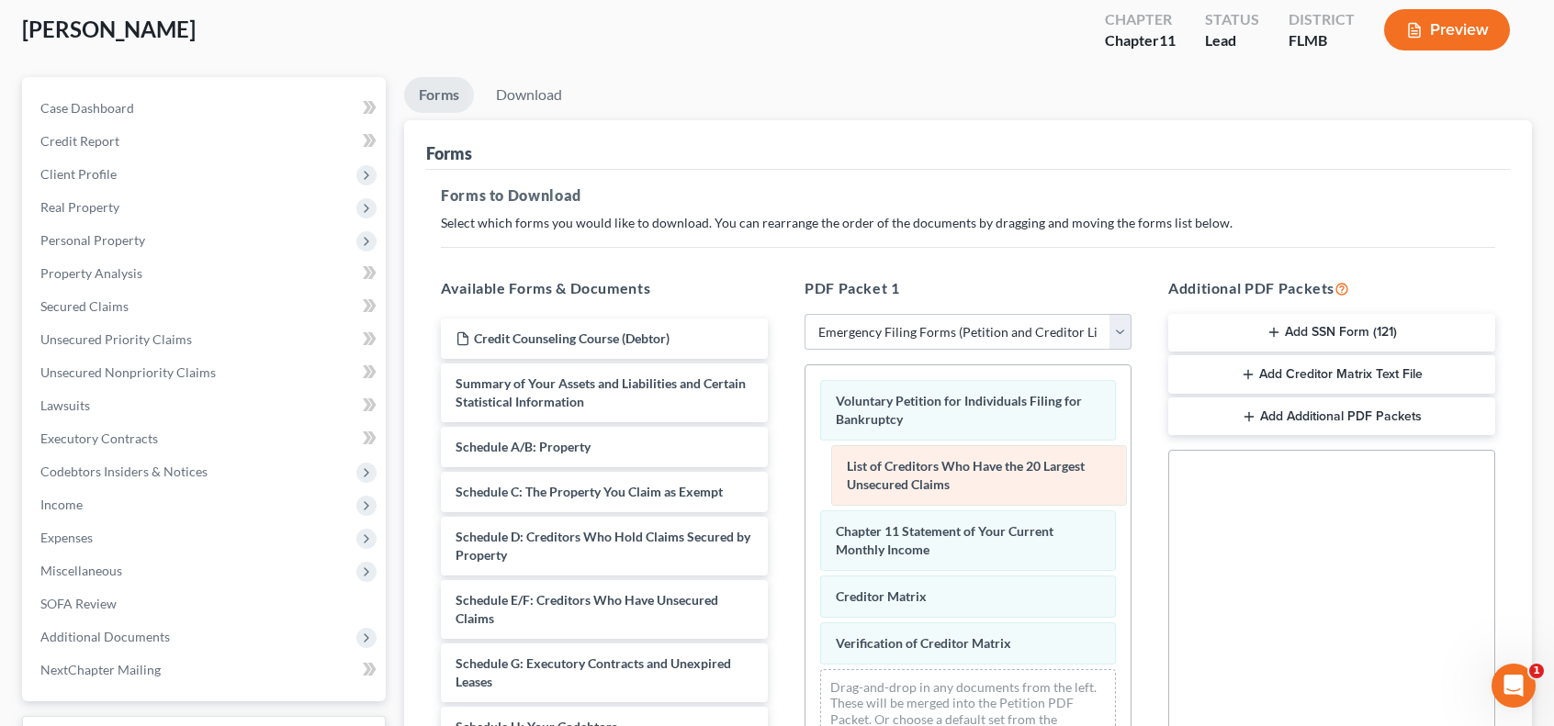
drag, startPoint x: 1045, startPoint y: 470, endPoint x: 1056, endPoint y: 473, distance: 11.4
click at [1056, 473] on div "List of Creditors Who Have the 20 Largest Unsecured Claims Voluntary Petition f…" at bounding box center [967, 566] width 325 height 402
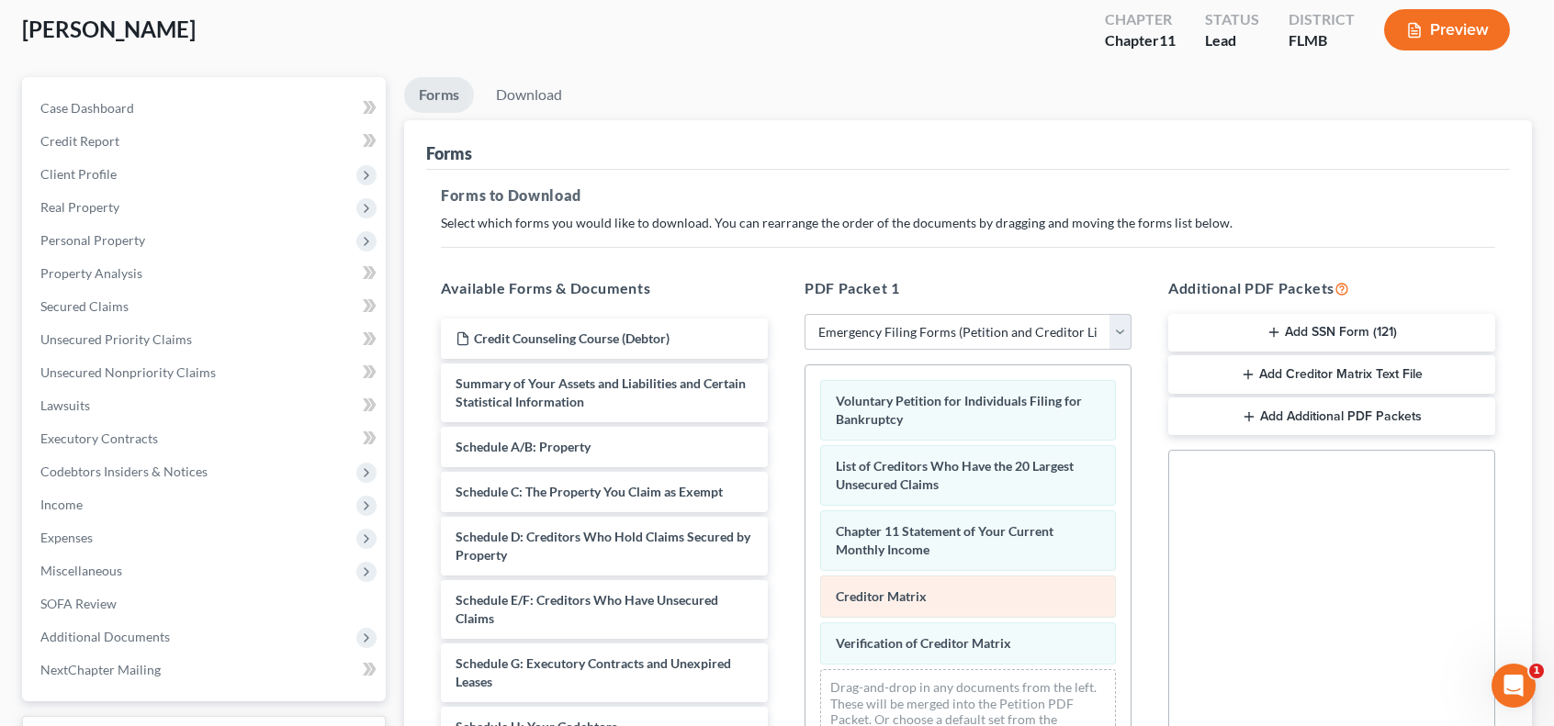
scroll to position [406, 0]
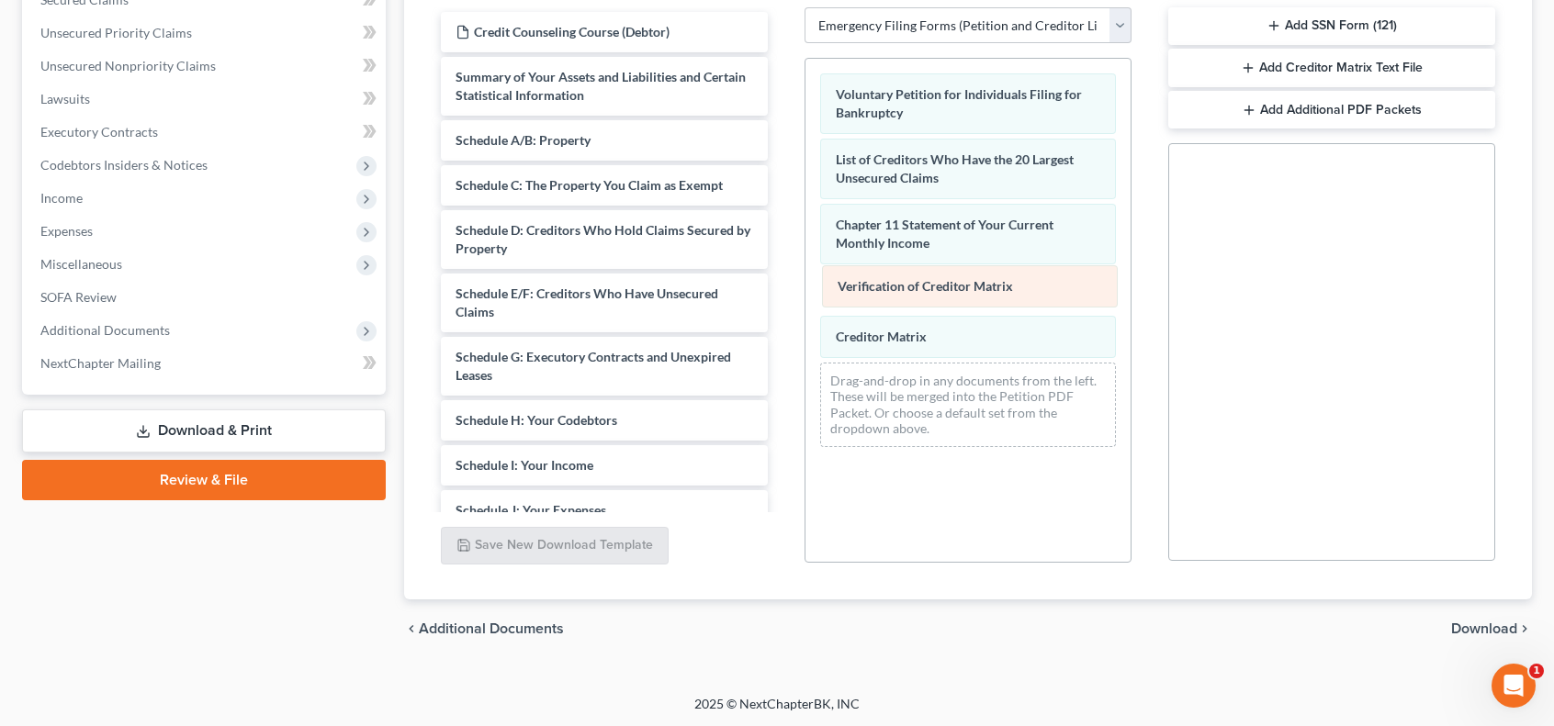
drag, startPoint x: 1005, startPoint y: 330, endPoint x: 1006, endPoint y: 284, distance: 45.9
click at [1006, 284] on div "Verification of Creditor Matrix Voluntary Petition for Individuals Filing for B…" at bounding box center [967, 260] width 325 height 402
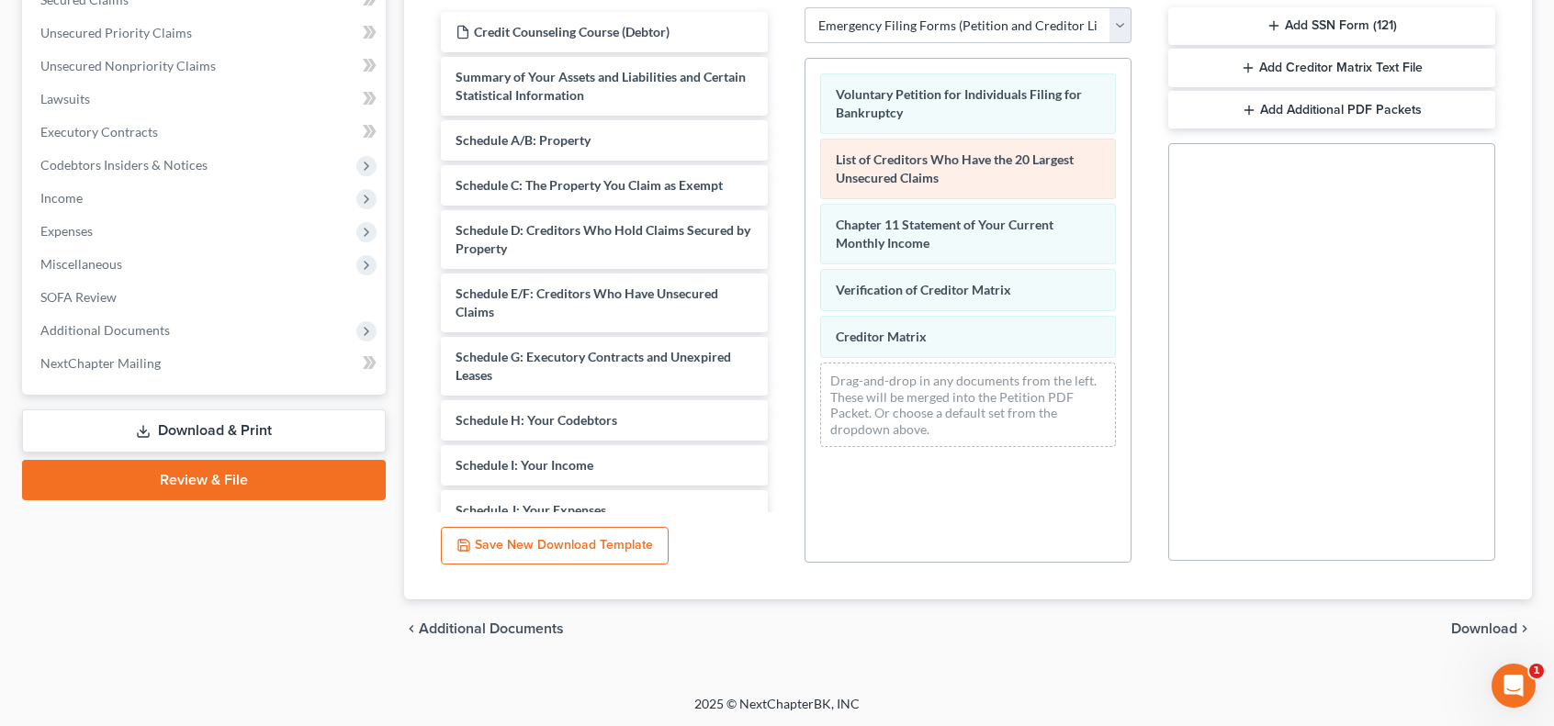
scroll to position [99, 0]
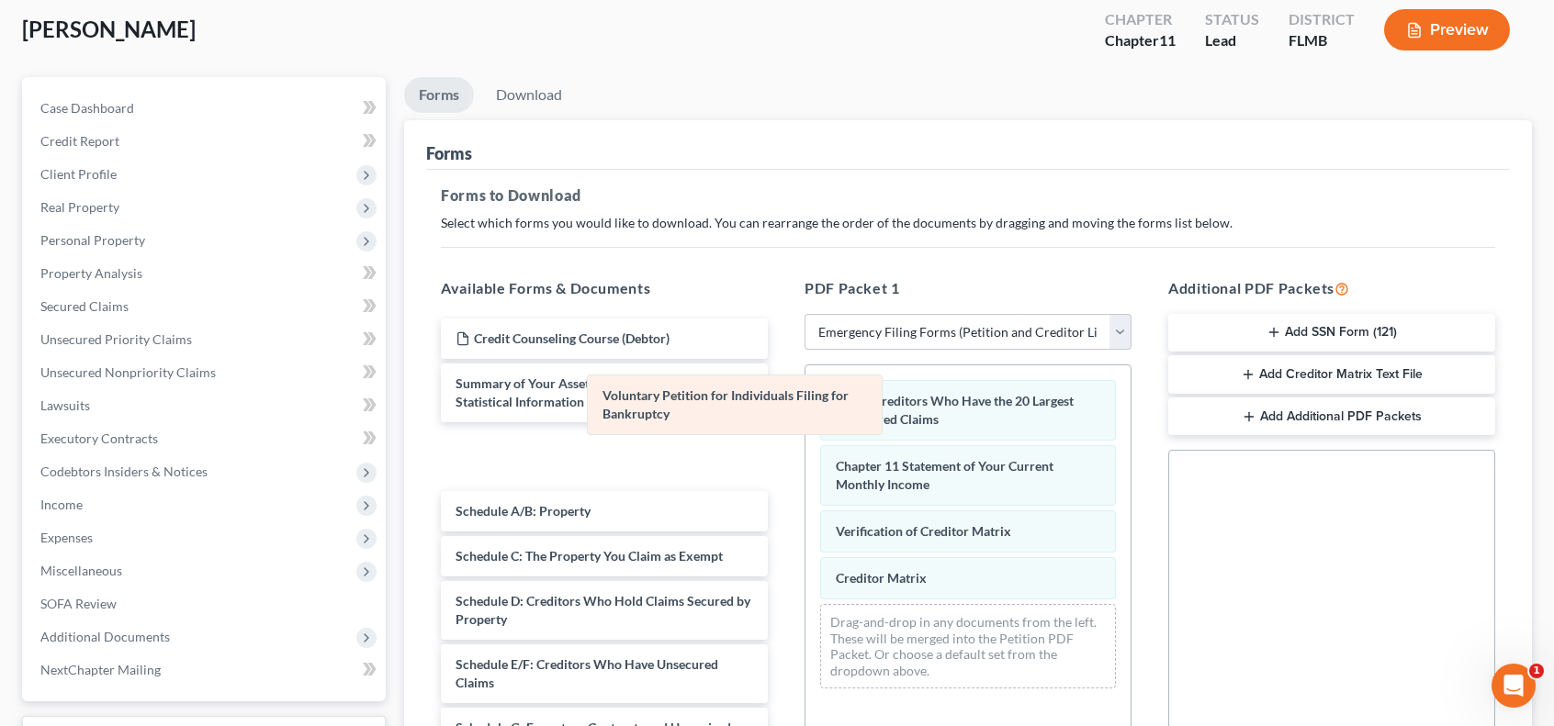
drag, startPoint x: 1002, startPoint y: 402, endPoint x: 397, endPoint y: 389, distance: 605.3
click at [805, 376] on div "Voluntary Petition for Individuals Filing for Bankruptcy Voluntary Petition for…" at bounding box center [967, 534] width 325 height 338
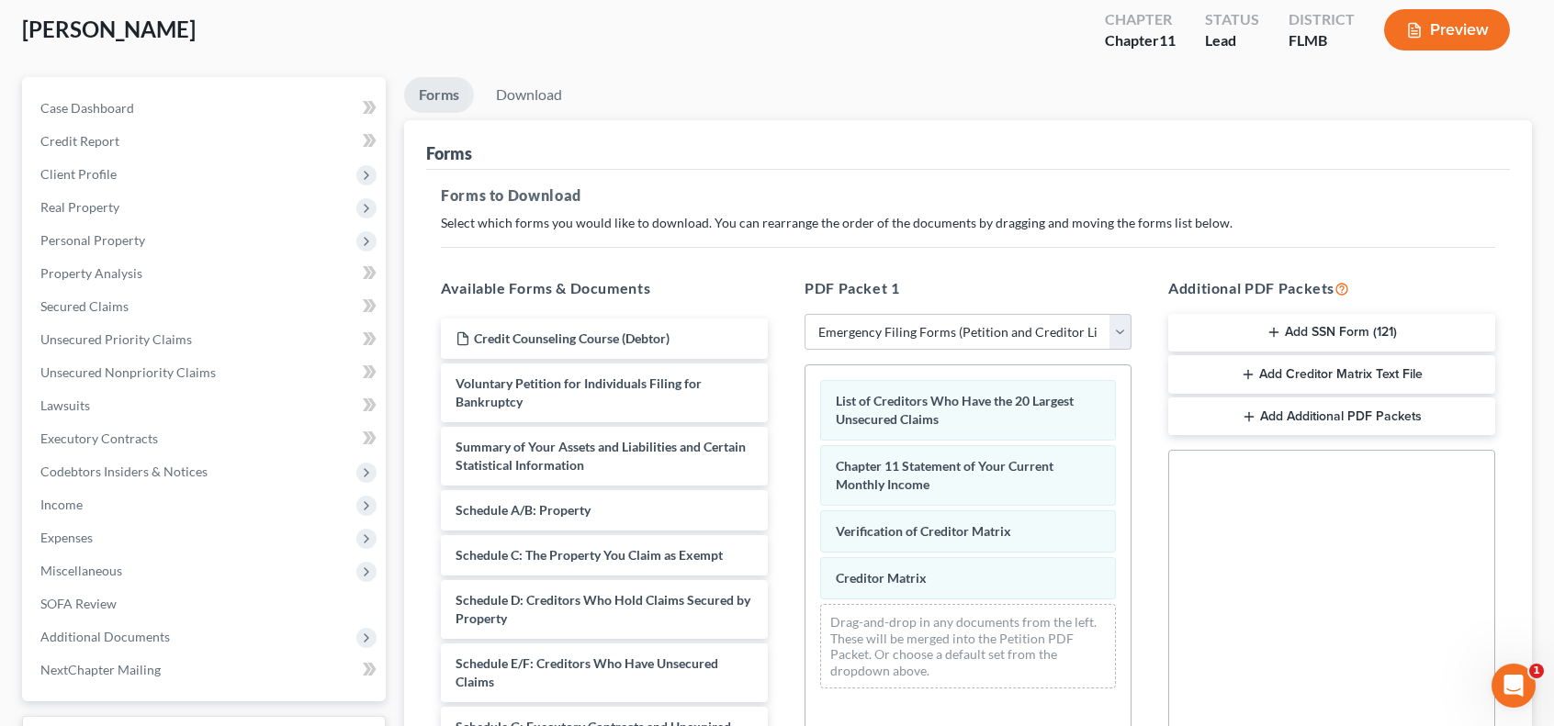
scroll to position [406, 0]
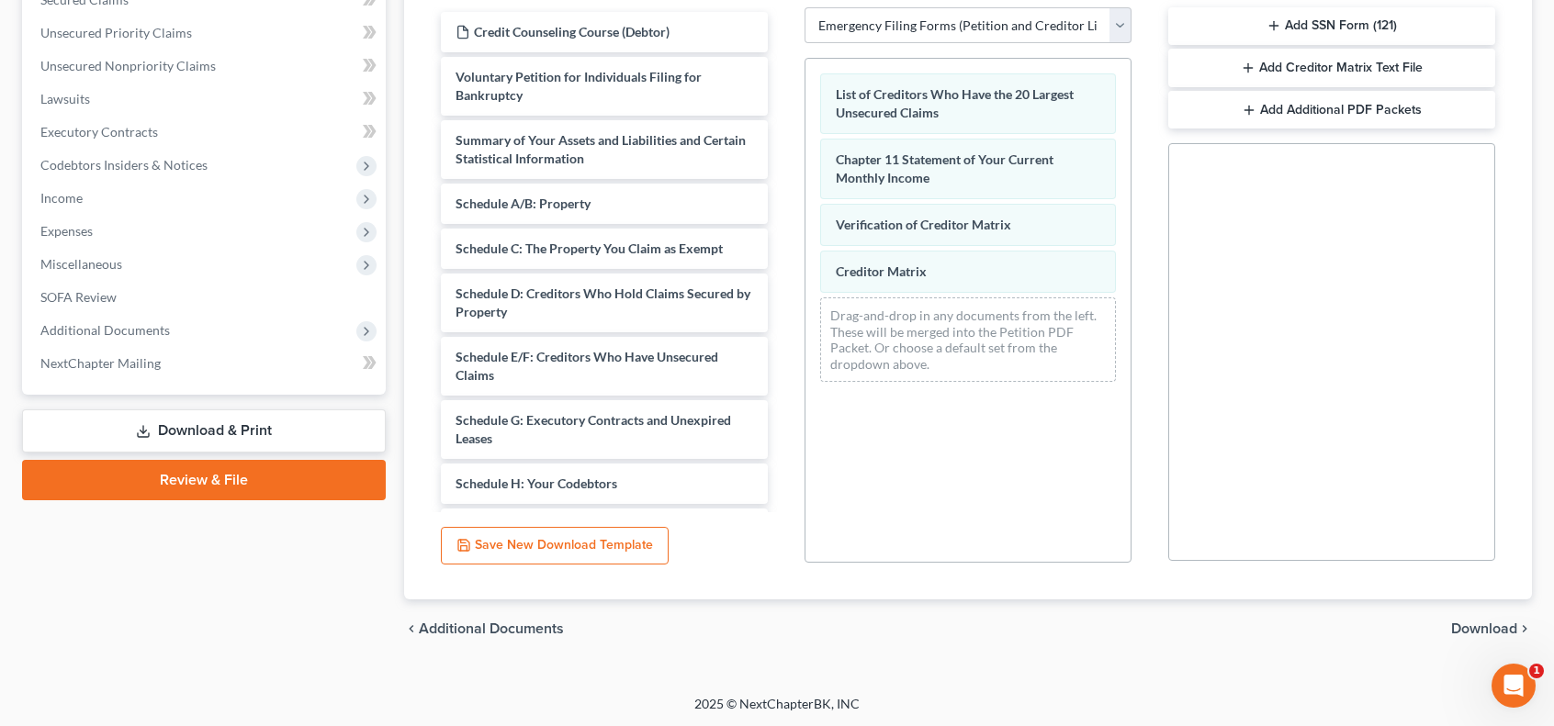
click at [1487, 623] on span "Download" at bounding box center [1484, 629] width 66 height 15
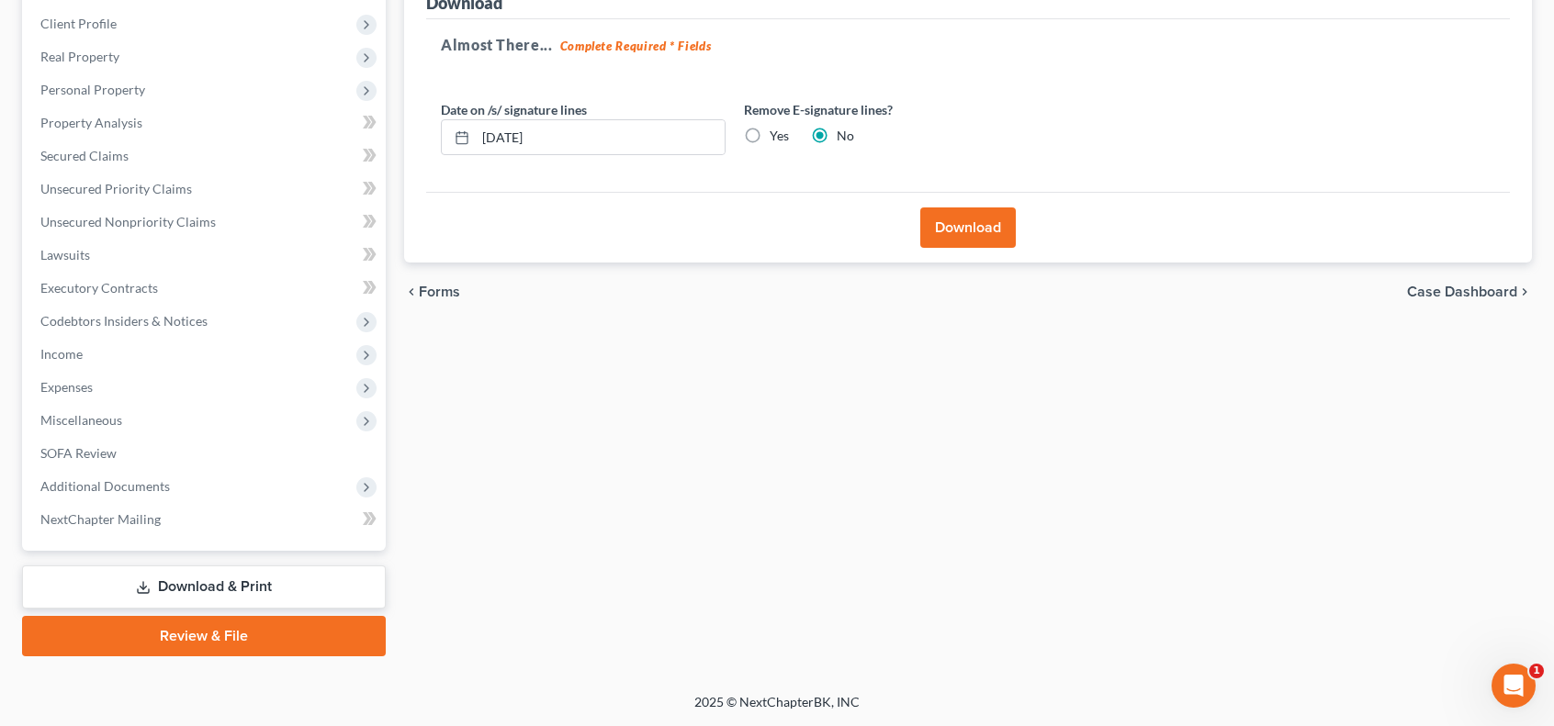
scroll to position [247, 0]
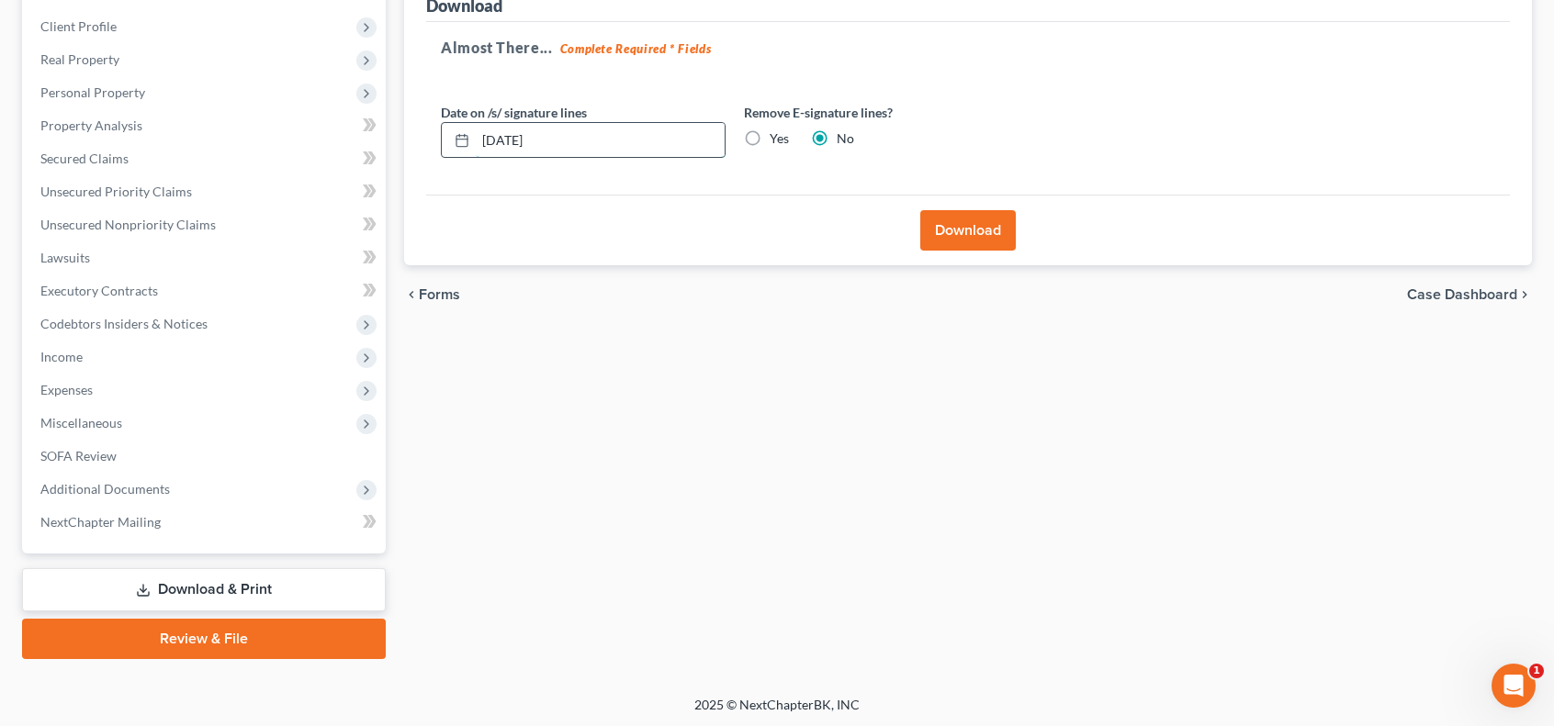
click at [591, 147] on input "[DATE]" at bounding box center [600, 140] width 249 height 35
drag, startPoint x: 508, startPoint y: 137, endPoint x: 531, endPoint y: 129, distance: 24.1
click at [509, 137] on input "[DATE]" at bounding box center [600, 140] width 249 height 35
type input "[DATE]"
click at [977, 228] on button "Download" at bounding box center [967, 230] width 95 height 40
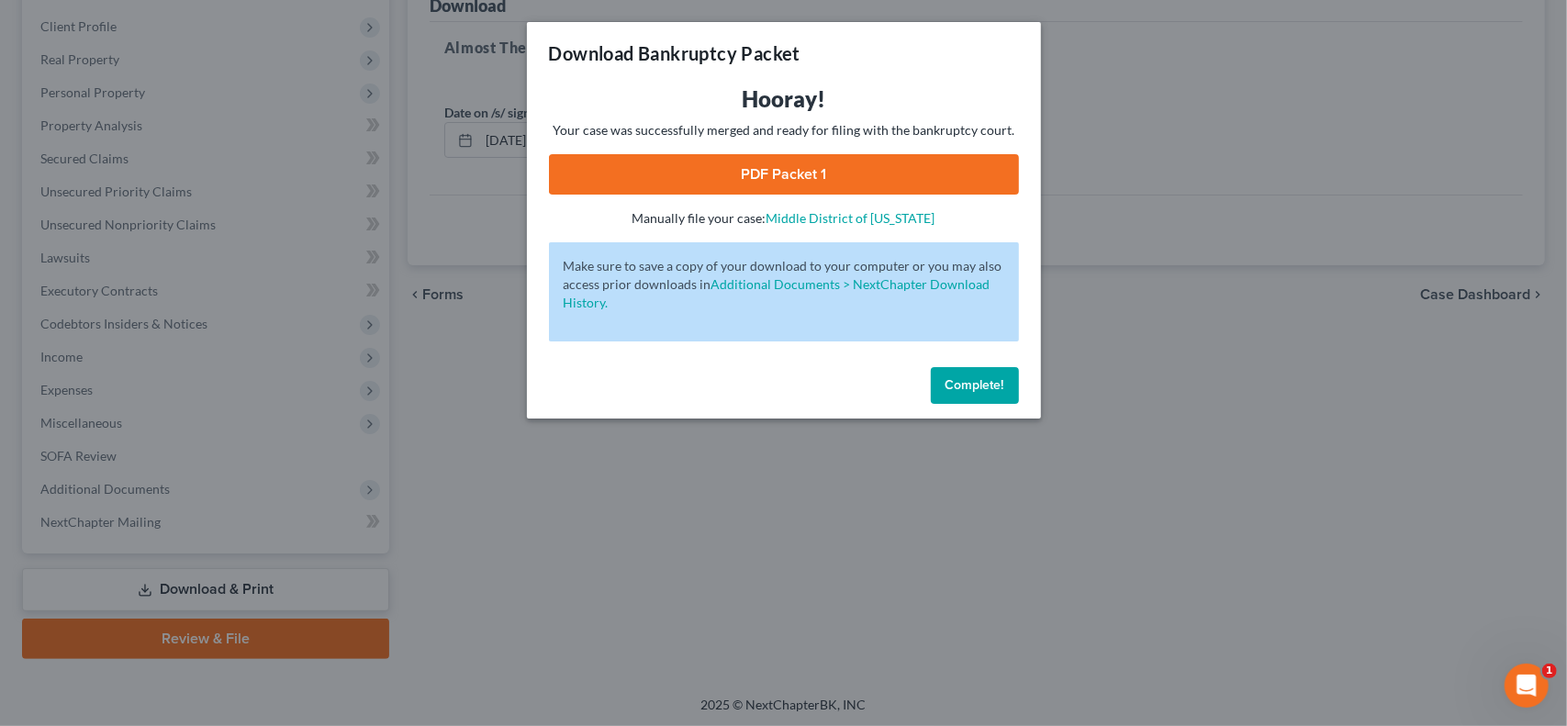
click at [974, 178] on link "PDF Packet 1" at bounding box center [784, 174] width 470 height 40
click at [1008, 389] on button "Complete!" at bounding box center [975, 385] width 88 height 37
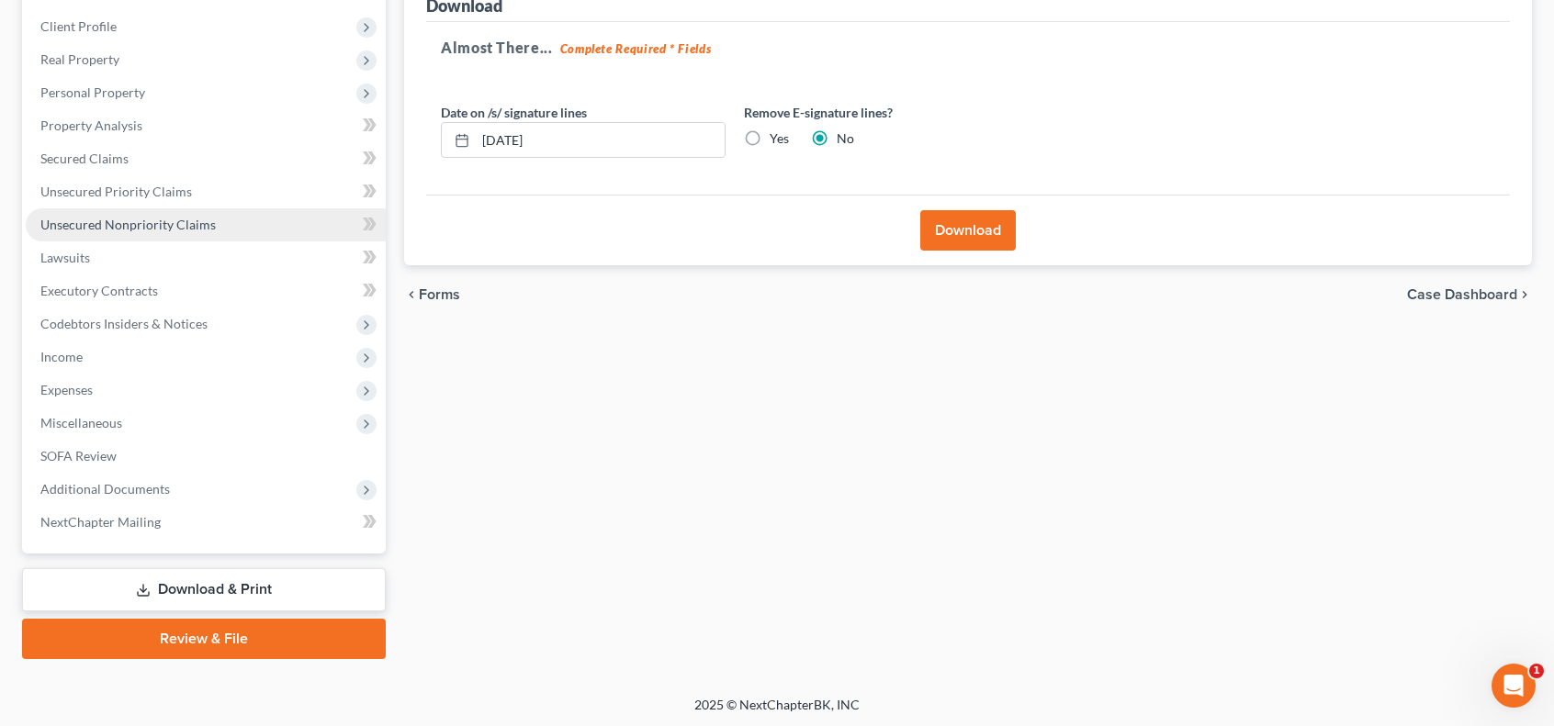
click at [201, 227] on span "Unsecured Nonpriority Claims" at bounding box center [127, 225] width 175 height 16
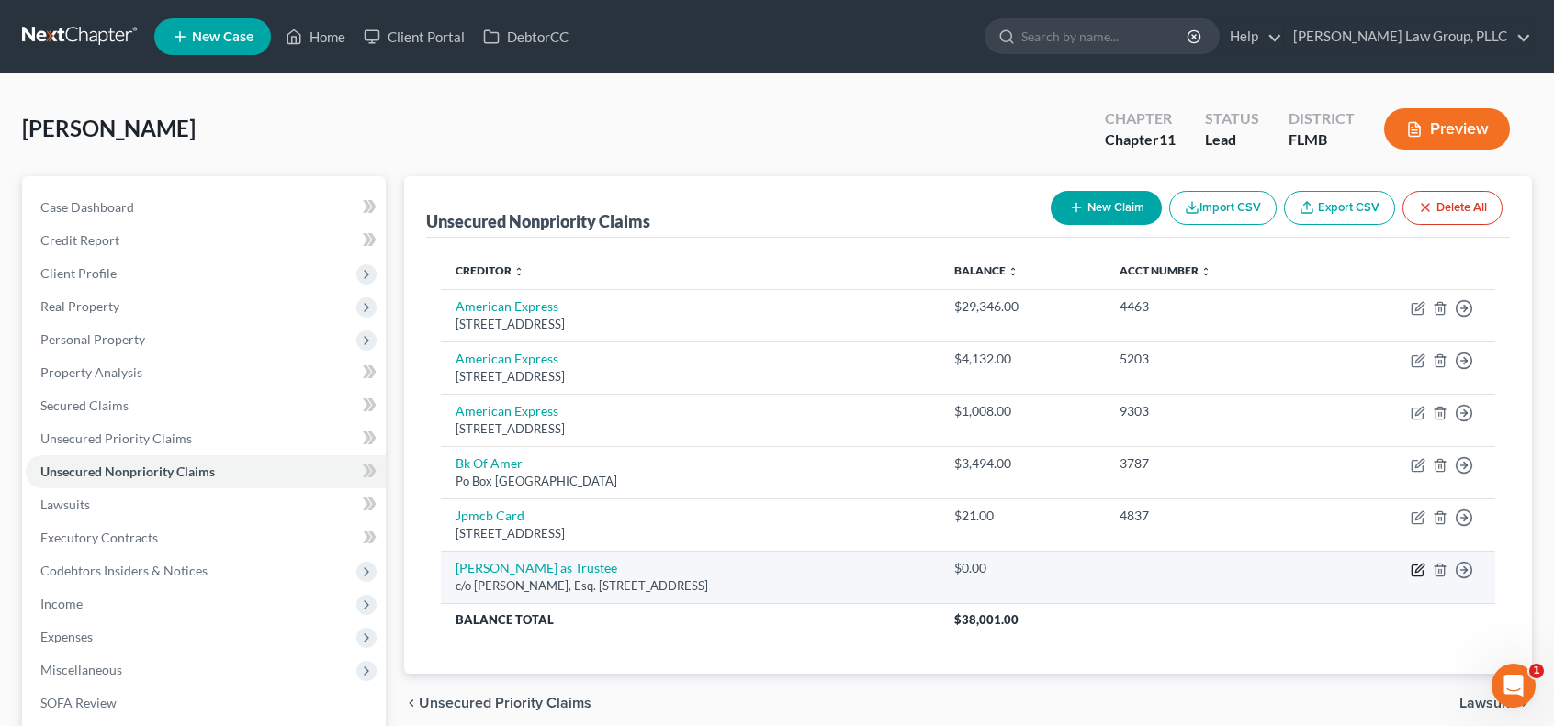
click at [1420, 568] on icon "button" at bounding box center [1419, 568] width 8 height 8
select select "9"
select select "14"
select select "0"
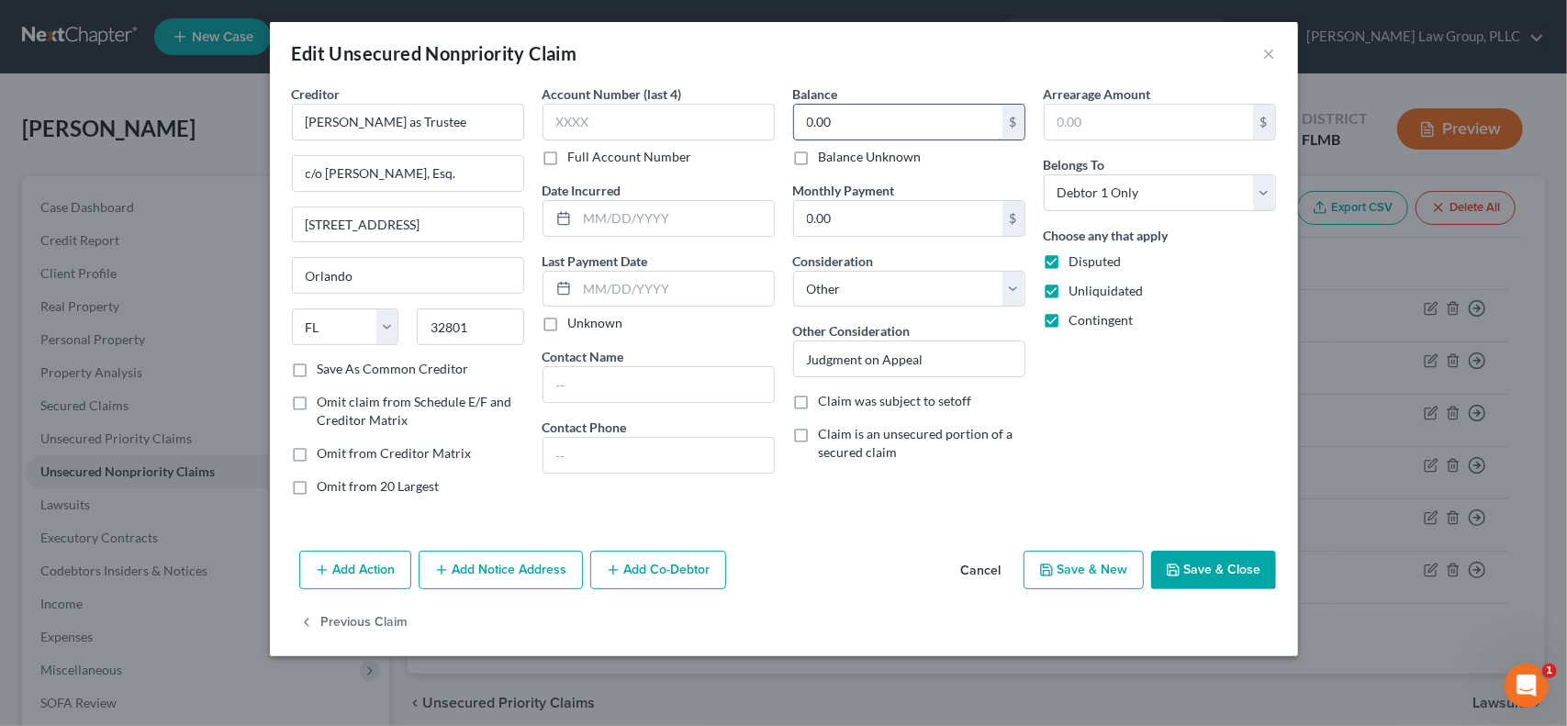
click at [954, 126] on input "0.00" at bounding box center [898, 122] width 208 height 35
type input "910,585.57"
click at [1216, 571] on button "Save & Close" at bounding box center [1213, 570] width 125 height 39
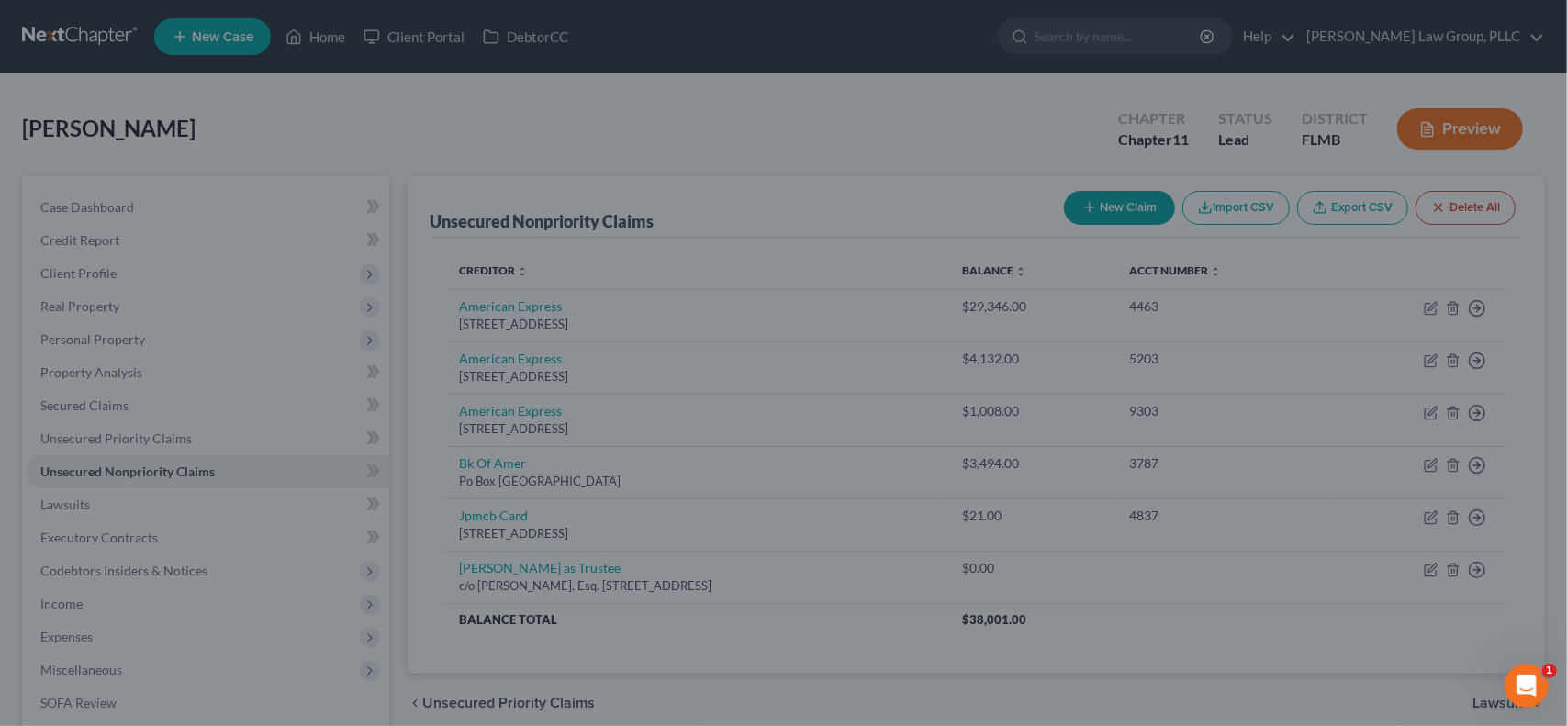
type input "0"
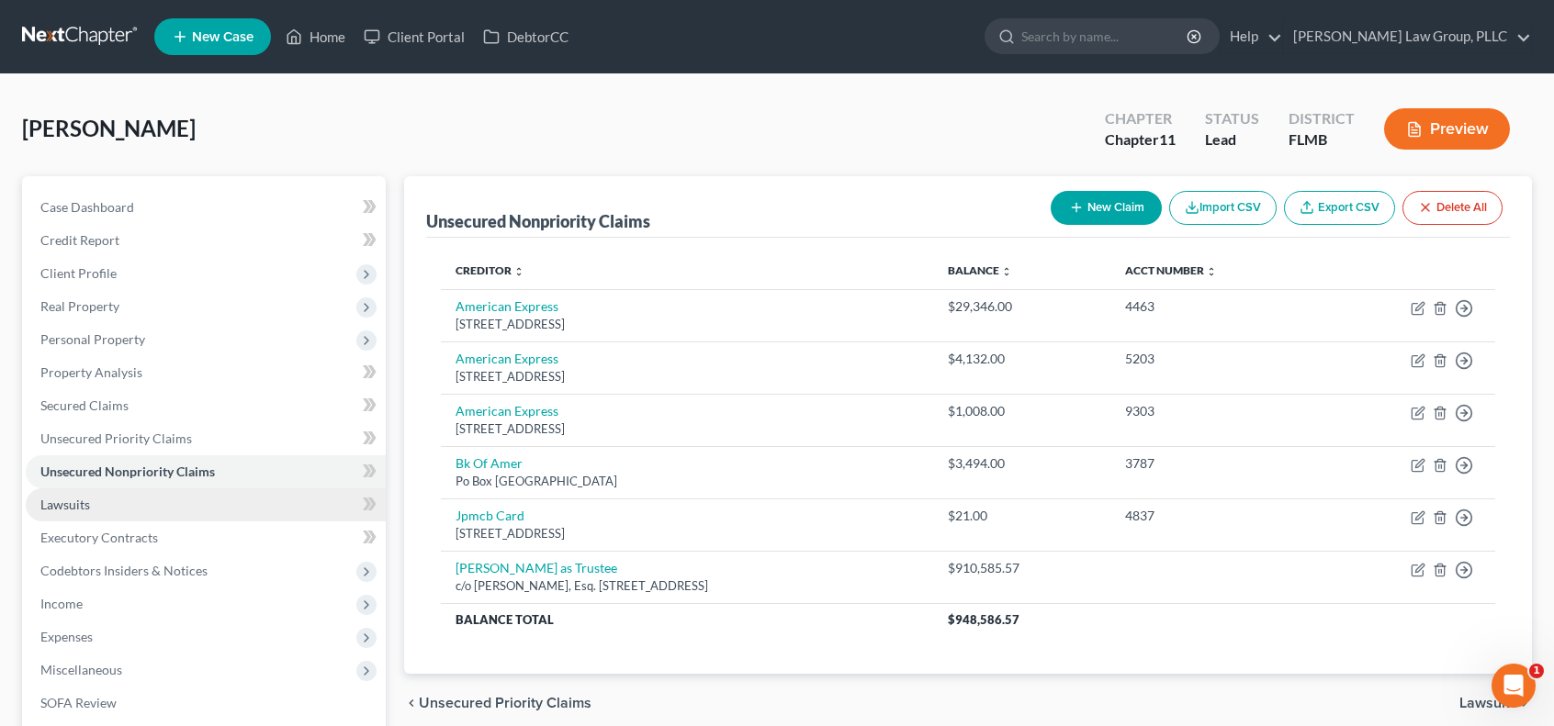
click at [165, 513] on link "Lawsuits" at bounding box center [206, 504] width 360 height 33
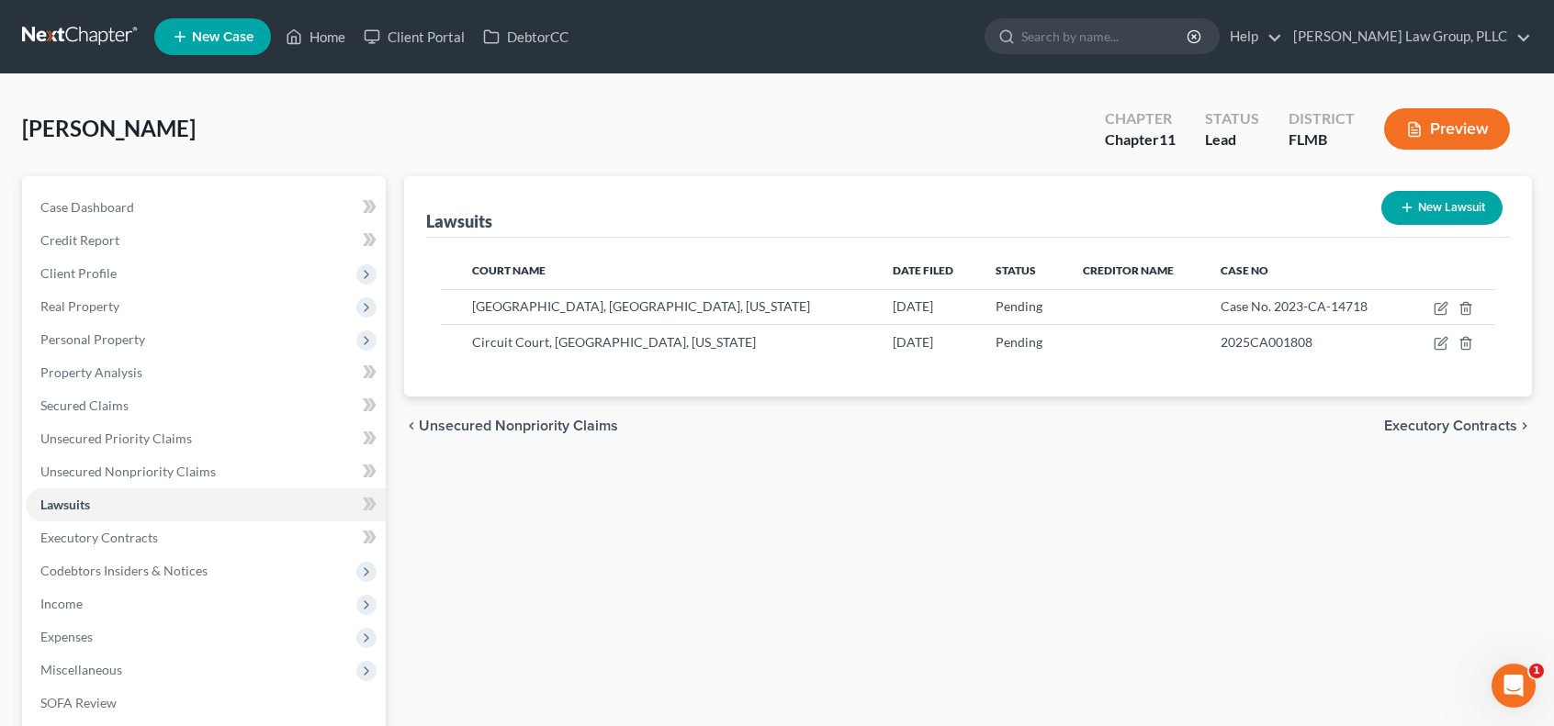
click at [1448, 207] on button "New Lawsuit" at bounding box center [1441, 208] width 121 height 34
select select "0"
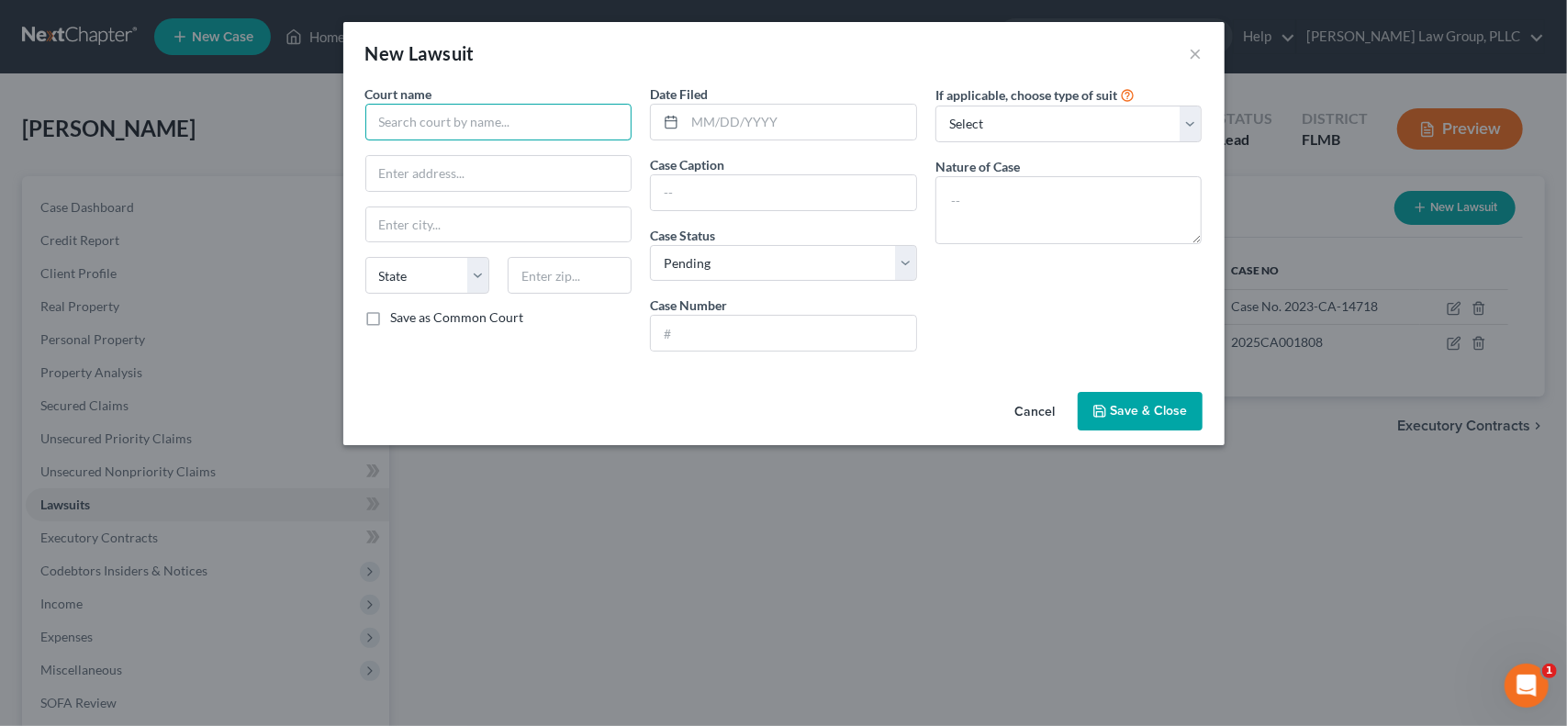
click at [485, 129] on input "text" at bounding box center [498, 122] width 267 height 37
type input "District Court of Appeal, State of [US_STATE]"
type input "Sixith District"
click at [782, 343] on input "text" at bounding box center [783, 333] width 265 height 35
paste input "CASE NO.: 6D2025-1691"
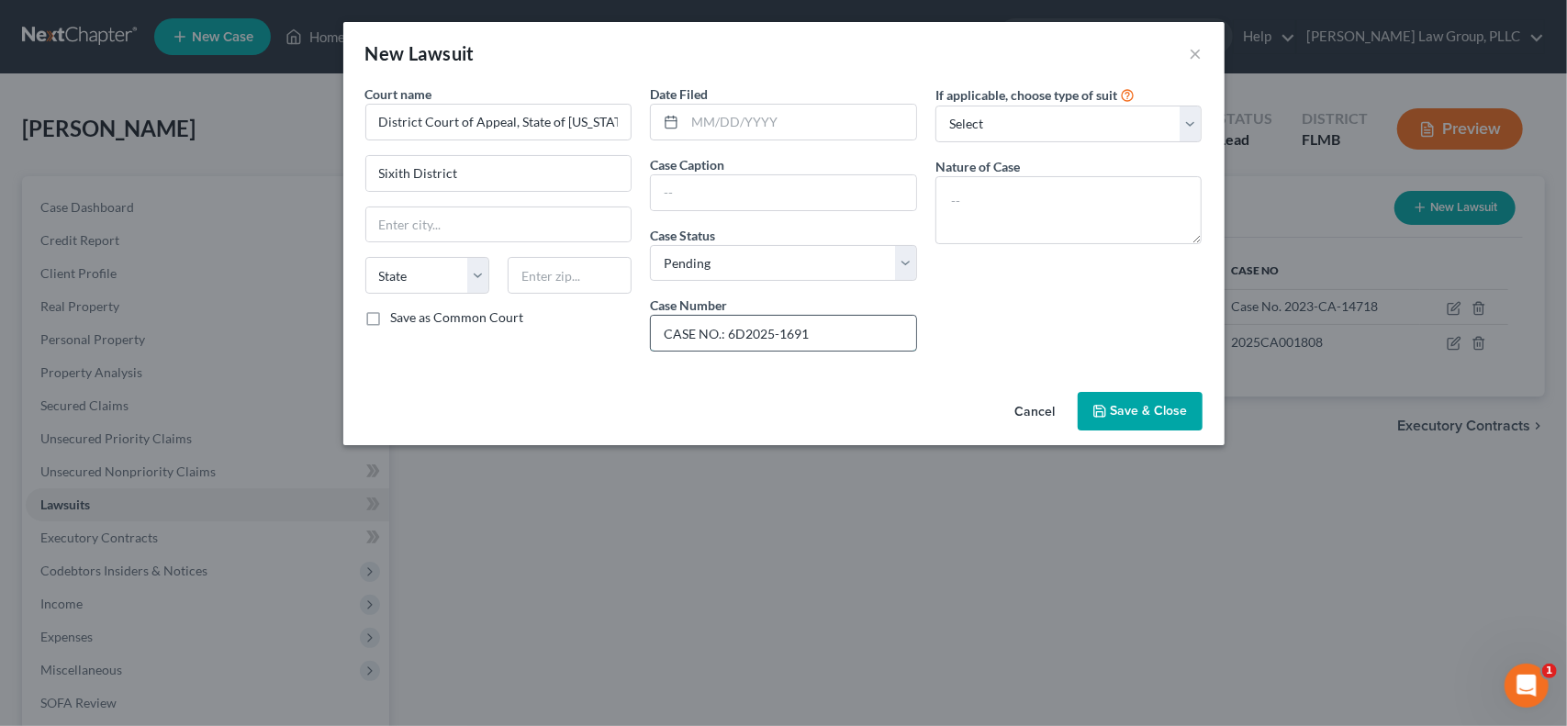
click at [880, 331] on input "CASE NO.: 6D2025-1691" at bounding box center [783, 333] width 265 height 35
type input "CASE NO.: 6D2025-1691"
click at [990, 182] on textarea at bounding box center [1069, 210] width 267 height 68
type textarea "Appeal of Judgment from Cirucit Court, [GEOGRAPHIC_DATA], [US_STATE]"
click at [713, 186] on input "text" at bounding box center [783, 192] width 265 height 35
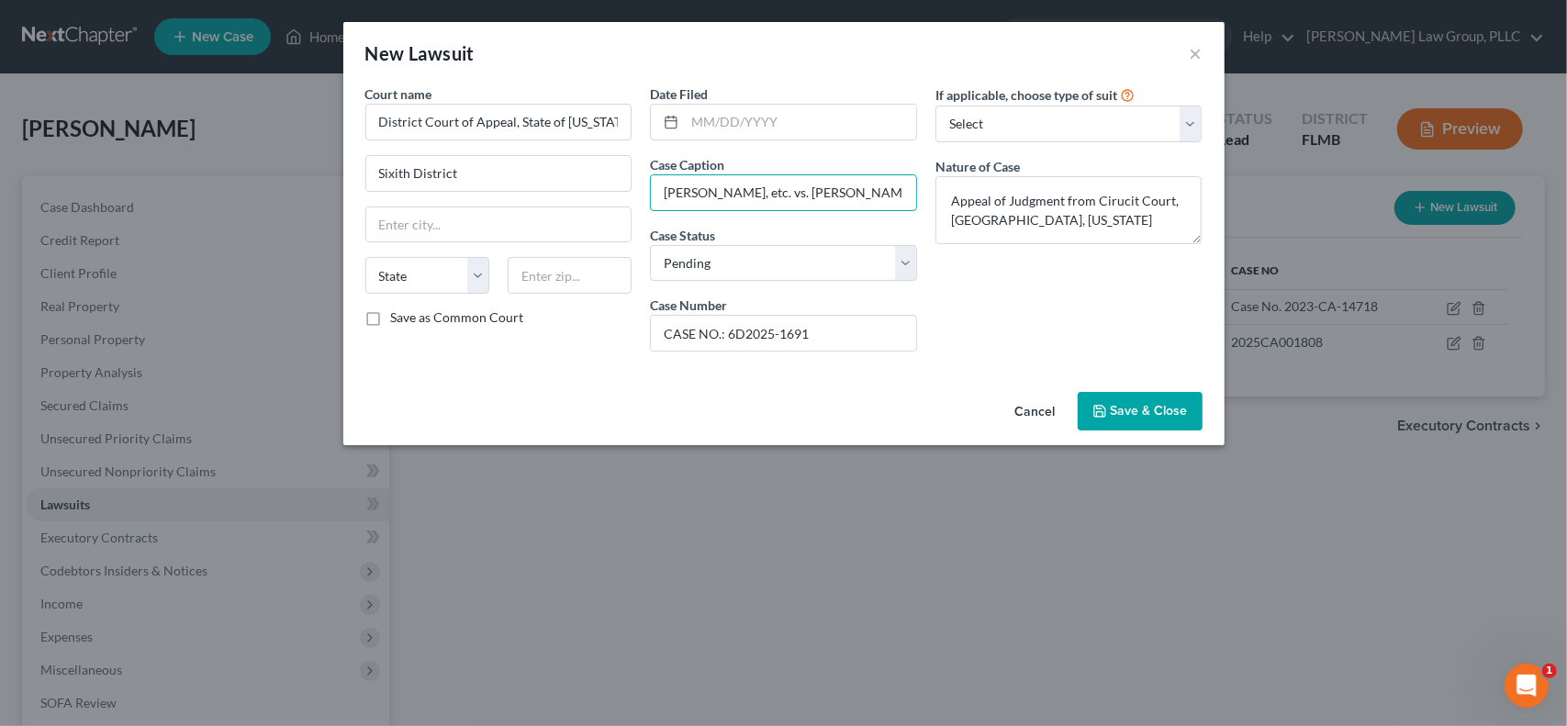
scroll to position [0, 4]
drag, startPoint x: 828, startPoint y: 189, endPoint x: 920, endPoint y: 188, distance: 91.8
click at [920, 188] on div "Date Filed Case Caption [PERSON_NAME], etc. vs. [PERSON_NAME]; Case Status * Se…" at bounding box center [784, 225] width 286 height 282
drag, startPoint x: 821, startPoint y: 188, endPoint x: 925, endPoint y: 186, distance: 103.8
click at [925, 186] on div "Date Filed Case Caption [PERSON_NAME], etc. vs. [PERSON_NAME]; Case Status * Se…" at bounding box center [784, 225] width 286 height 282
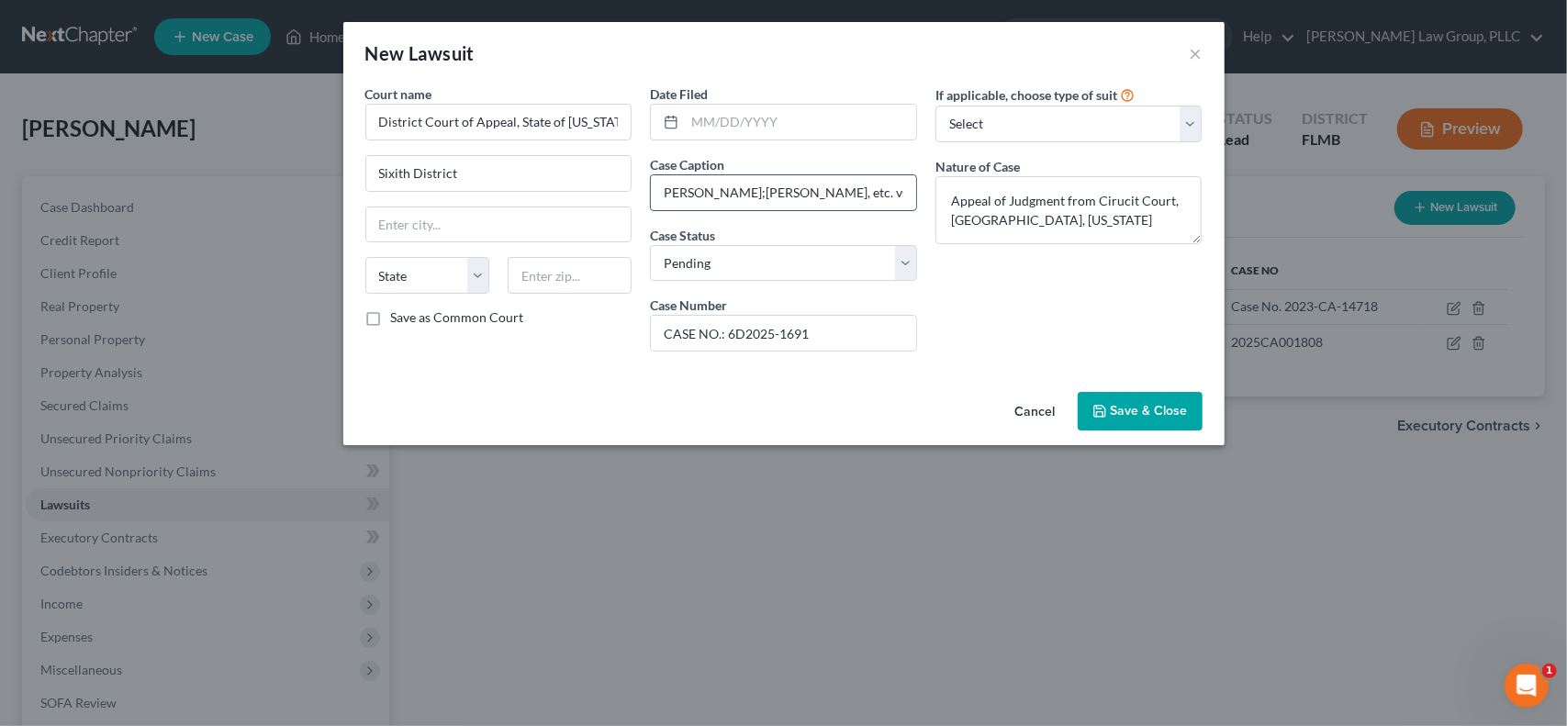
scroll to position [0, 0]
click at [667, 193] on input "[PERSON_NAME];[PERSON_NAME], etc. vs." at bounding box center [783, 192] width 265 height 35
type input "[PERSON_NAME] vs. [PERSON_NAME], etc."
click at [742, 117] on input "text" at bounding box center [800, 122] width 231 height 35
type input "[DATE]"
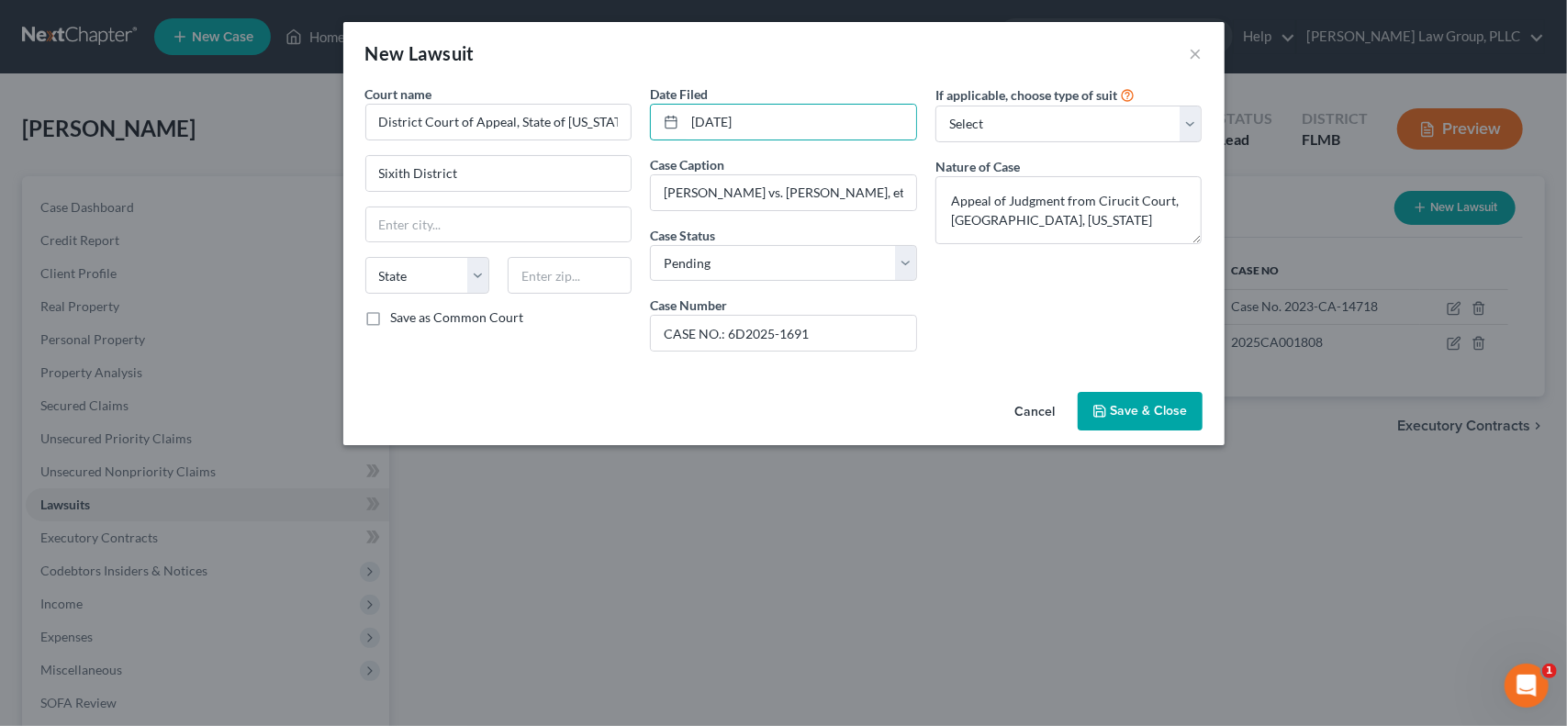
click at [1129, 405] on span "Save & Close" at bounding box center [1149, 411] width 77 height 16
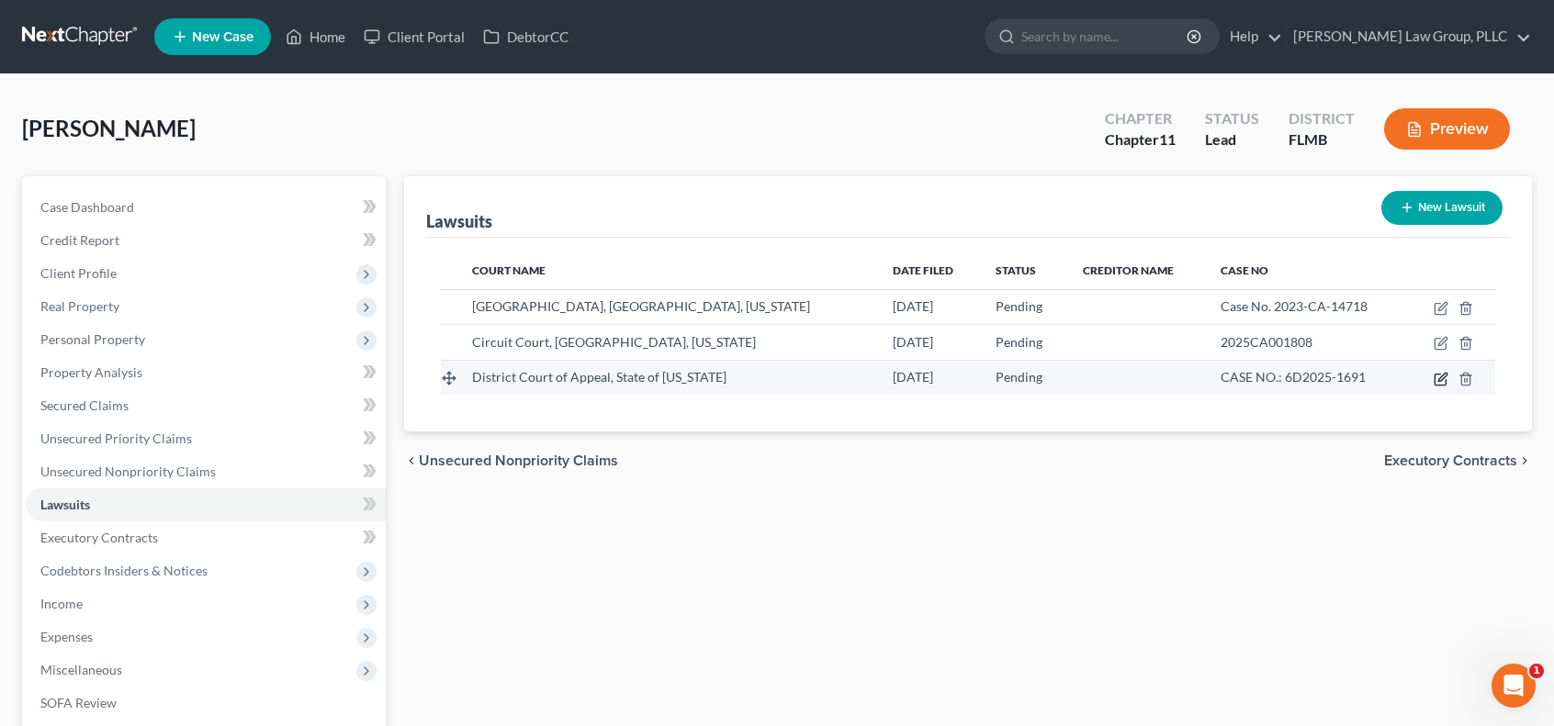
click at [1438, 379] on icon "button" at bounding box center [1440, 379] width 15 height 15
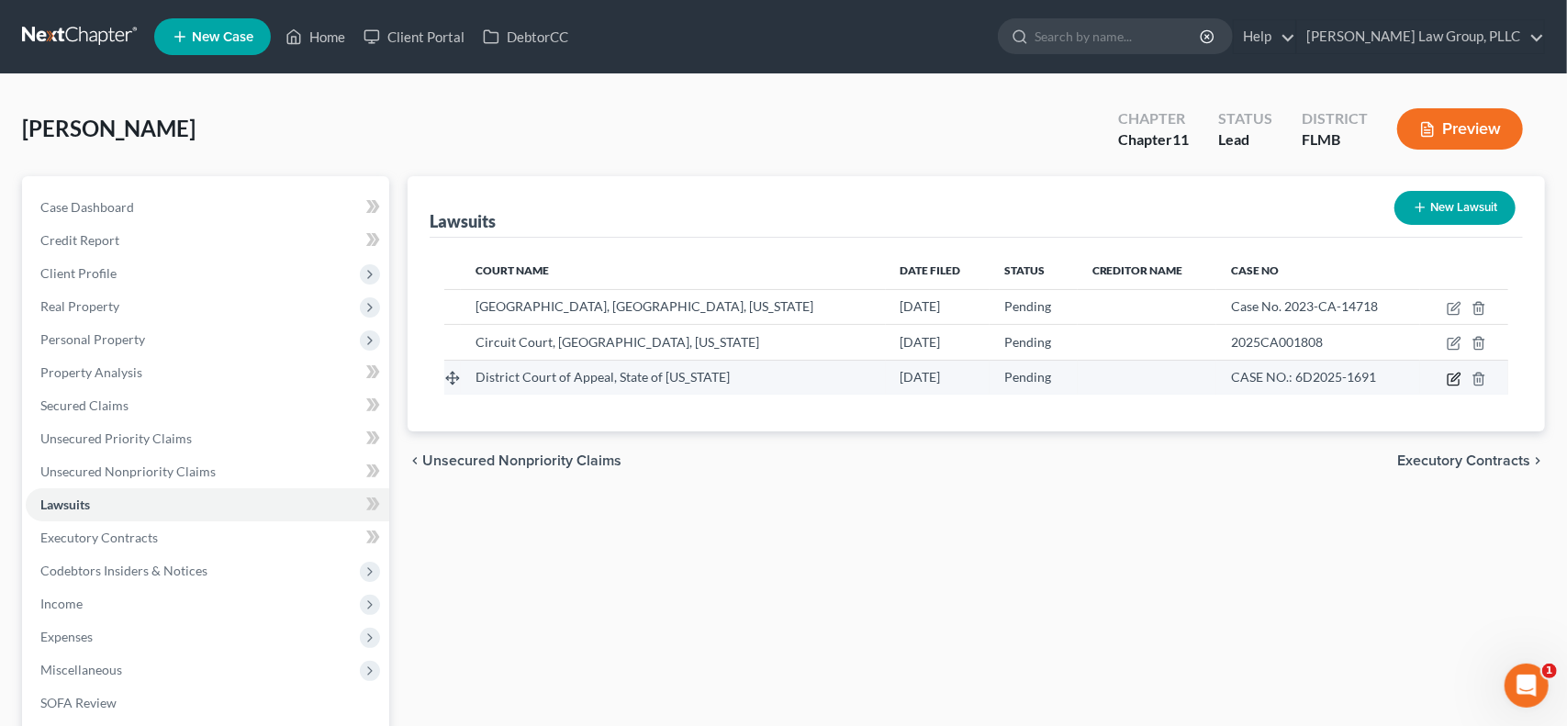
select select "0"
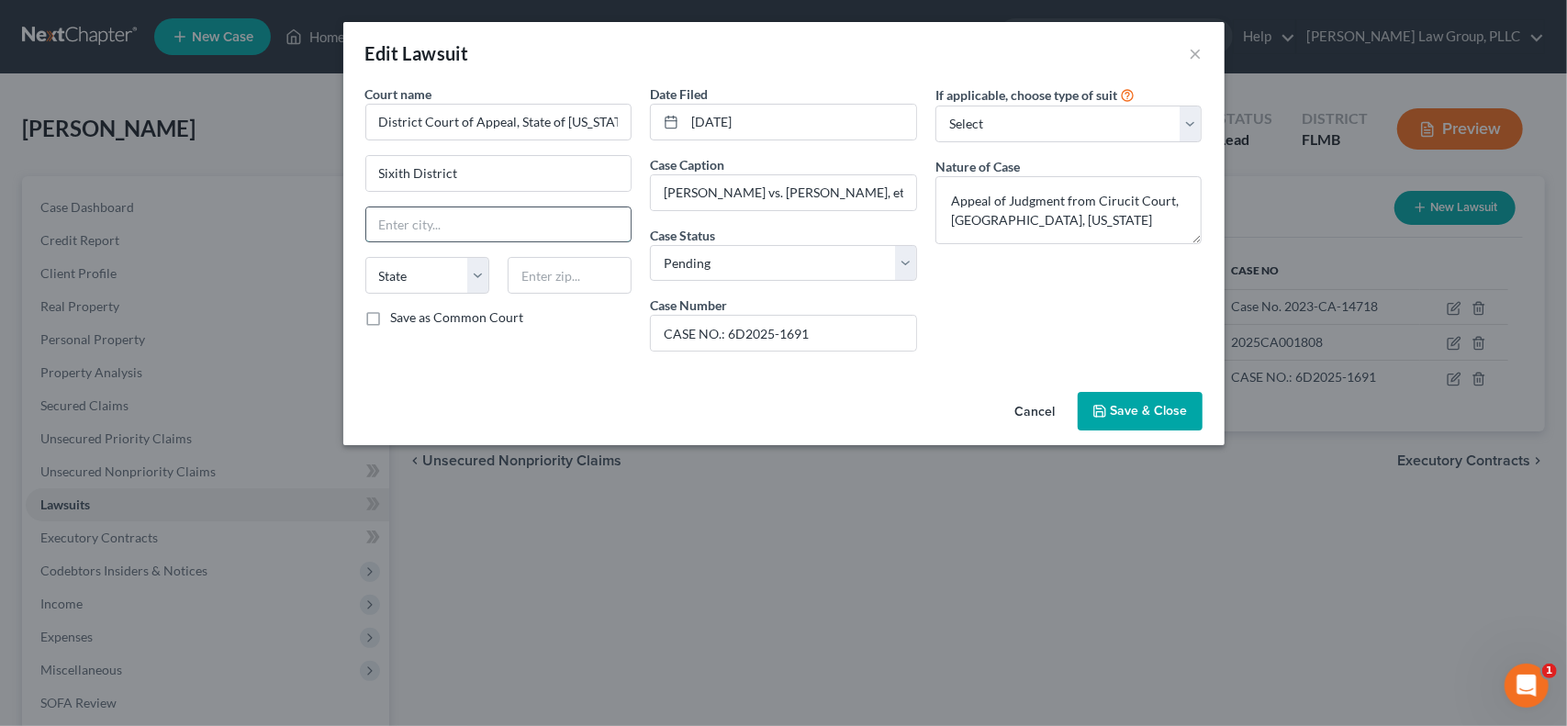
click at [385, 227] on input "text" at bounding box center [498, 225] width 265 height 35
paste input "[STREET_ADDRESS]"
drag, startPoint x: 463, startPoint y: 224, endPoint x: 608, endPoint y: 223, distance: 145.1
click at [608, 223] on input "[STREET_ADDRESS]" at bounding box center [498, 225] width 265 height 35
type input "[STREET_ADDRESS]"
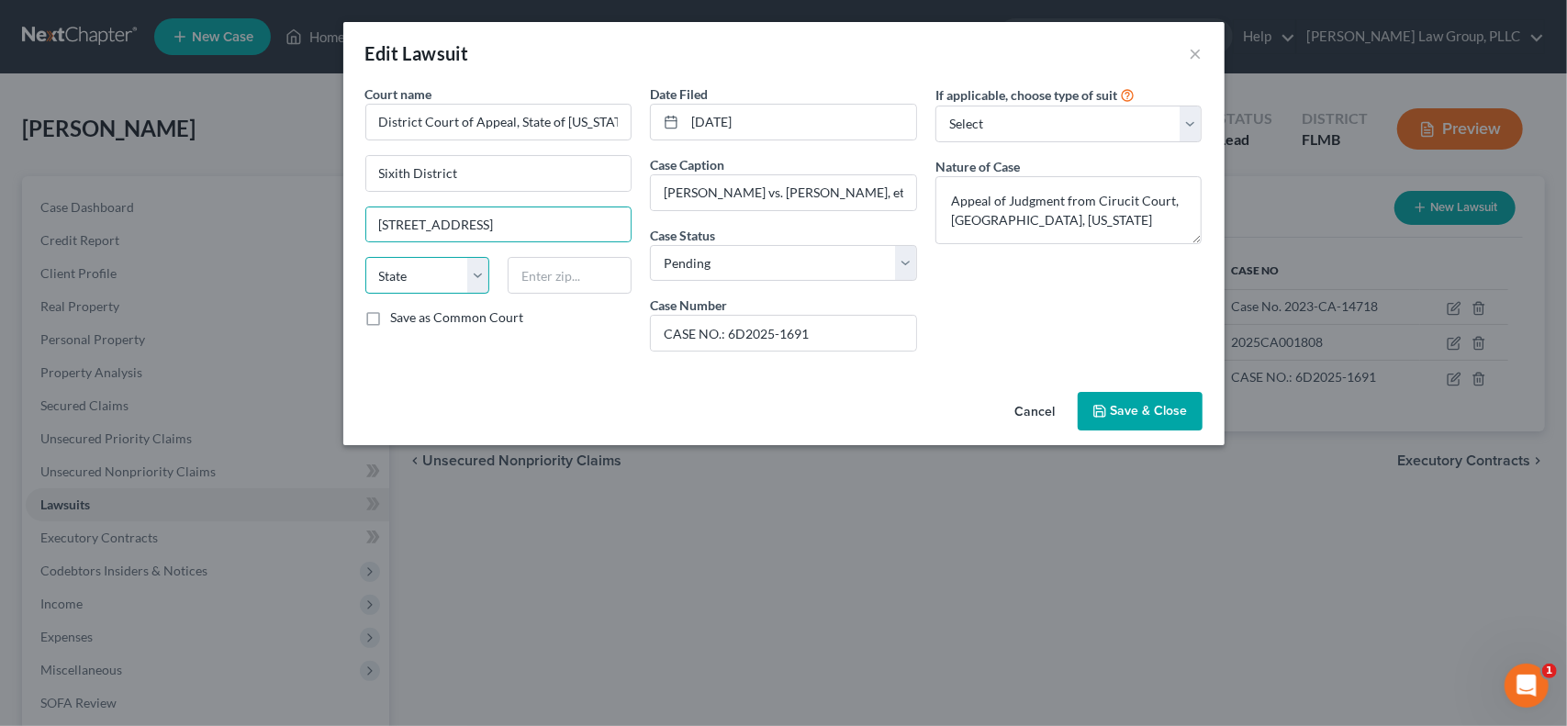
click at [396, 274] on select "State [US_STATE] AK AR AZ CA CO CT DE DC [GEOGRAPHIC_DATA] [GEOGRAPHIC_DATA] GU…" at bounding box center [427, 275] width 124 height 37
select select "9"
click at [365, 257] on select "State [US_STATE] AK AR AZ CA CO CT DE DC [GEOGRAPHIC_DATA] [GEOGRAPHIC_DATA] GU…" at bounding box center [427, 275] width 124 height 37
click at [578, 265] on input "text" at bounding box center [570, 275] width 124 height 37
type input "33801"
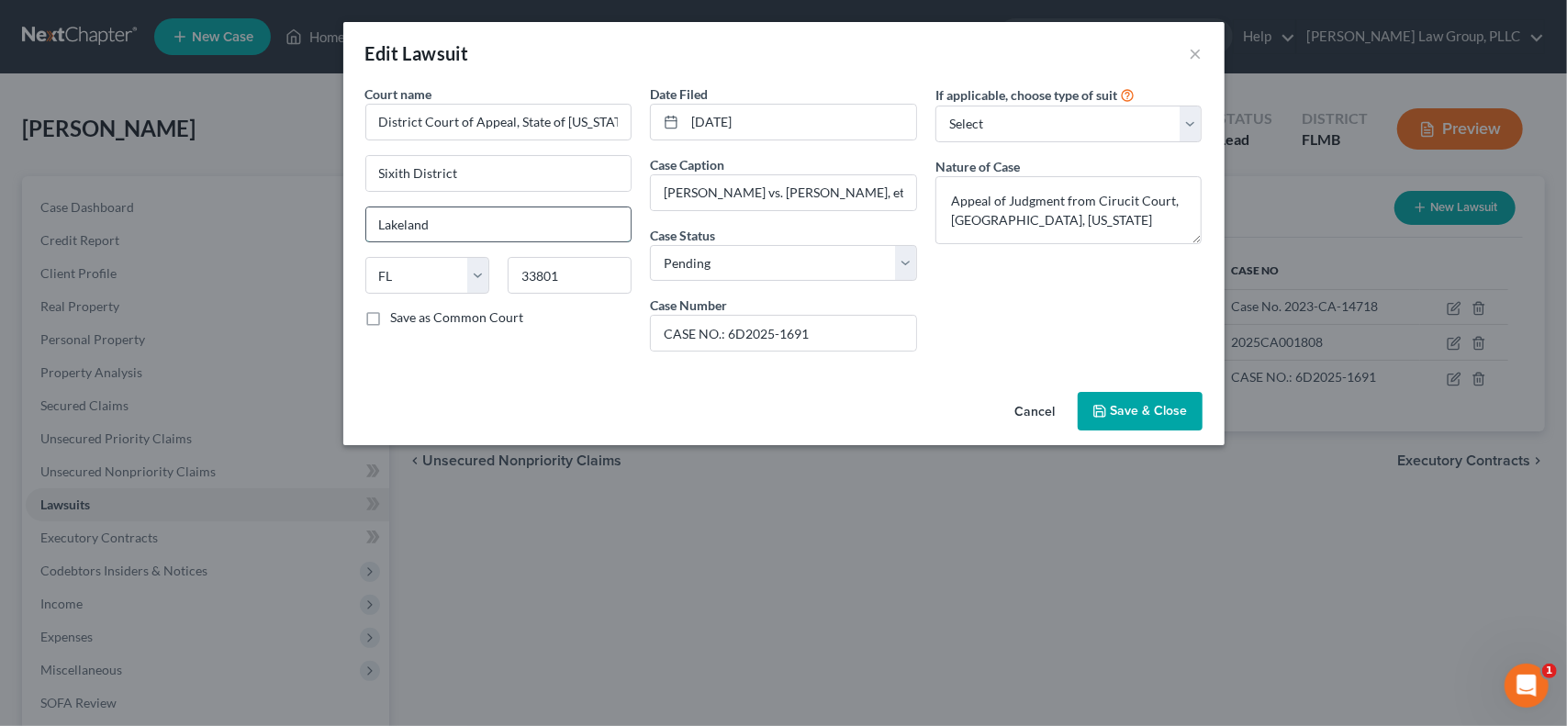
click at [611, 219] on input "Lakeland" at bounding box center [498, 225] width 265 height 35
type input "L"
click at [562, 170] on input "Sixith District" at bounding box center [498, 173] width 265 height 35
paste input "[STREET_ADDRESS]"
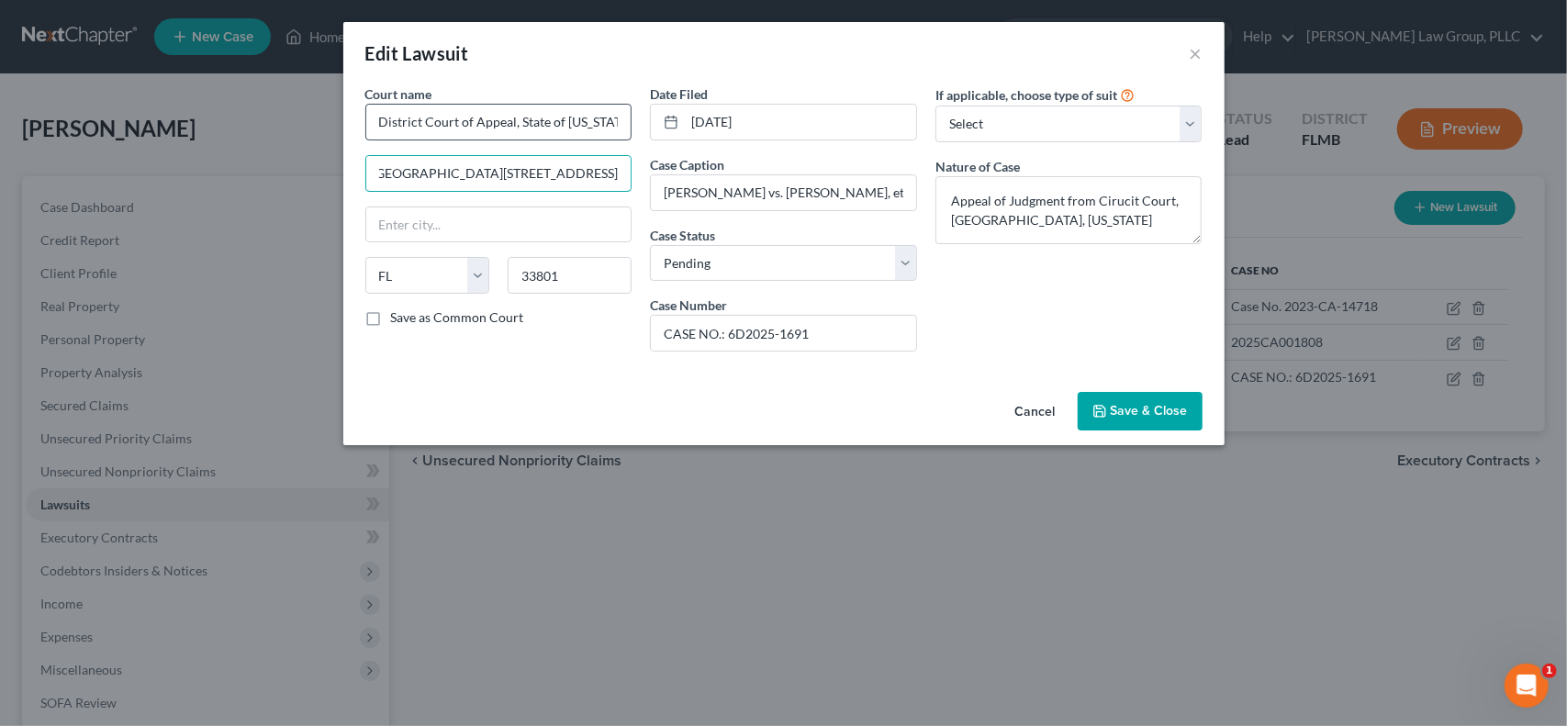
type input "[GEOGRAPHIC_DATA][STREET_ADDRESS]"
click at [616, 117] on input "District Court of Appeal, State of [US_STATE]" at bounding box center [498, 122] width 267 height 37
type input "District Court of Appeal, State of [US_STATE], Sixth District"
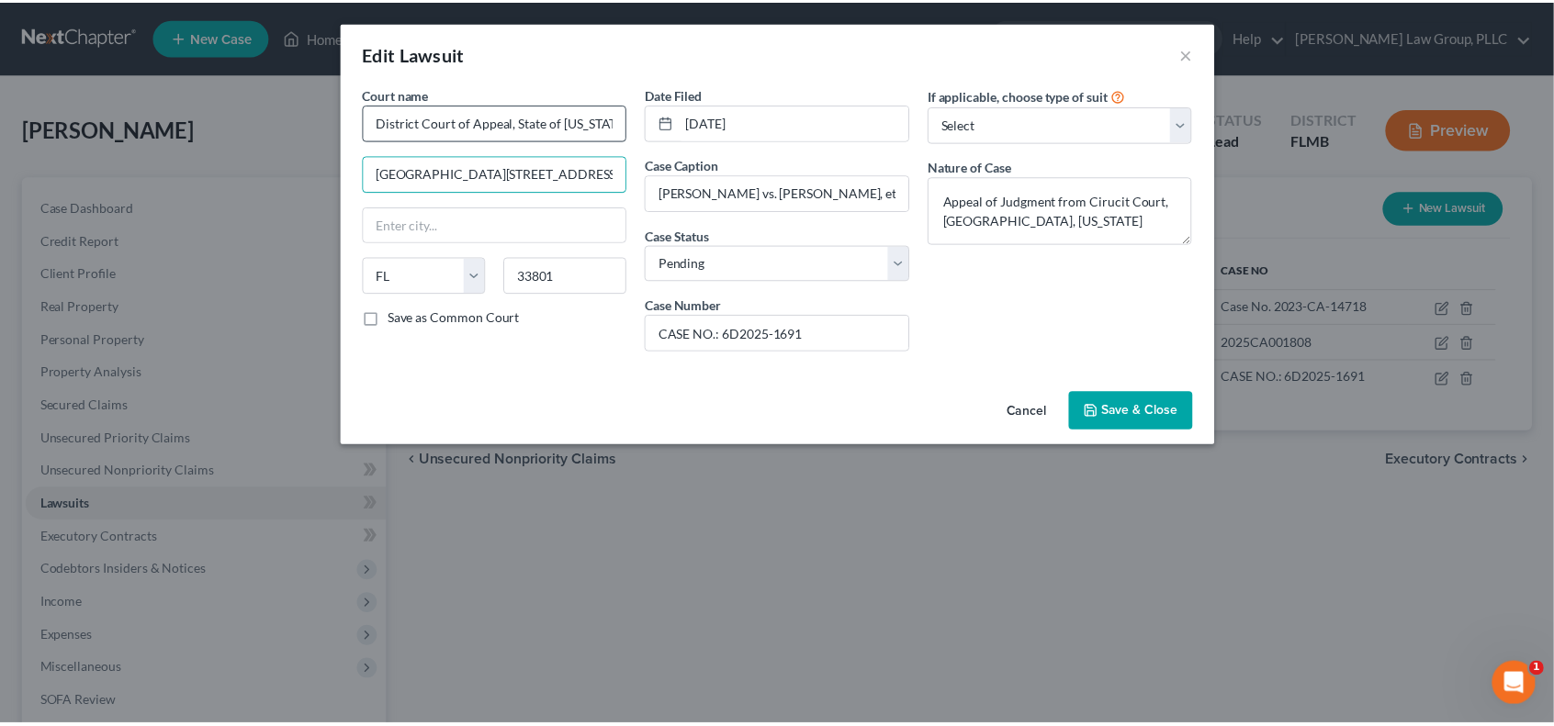
scroll to position [0, 0]
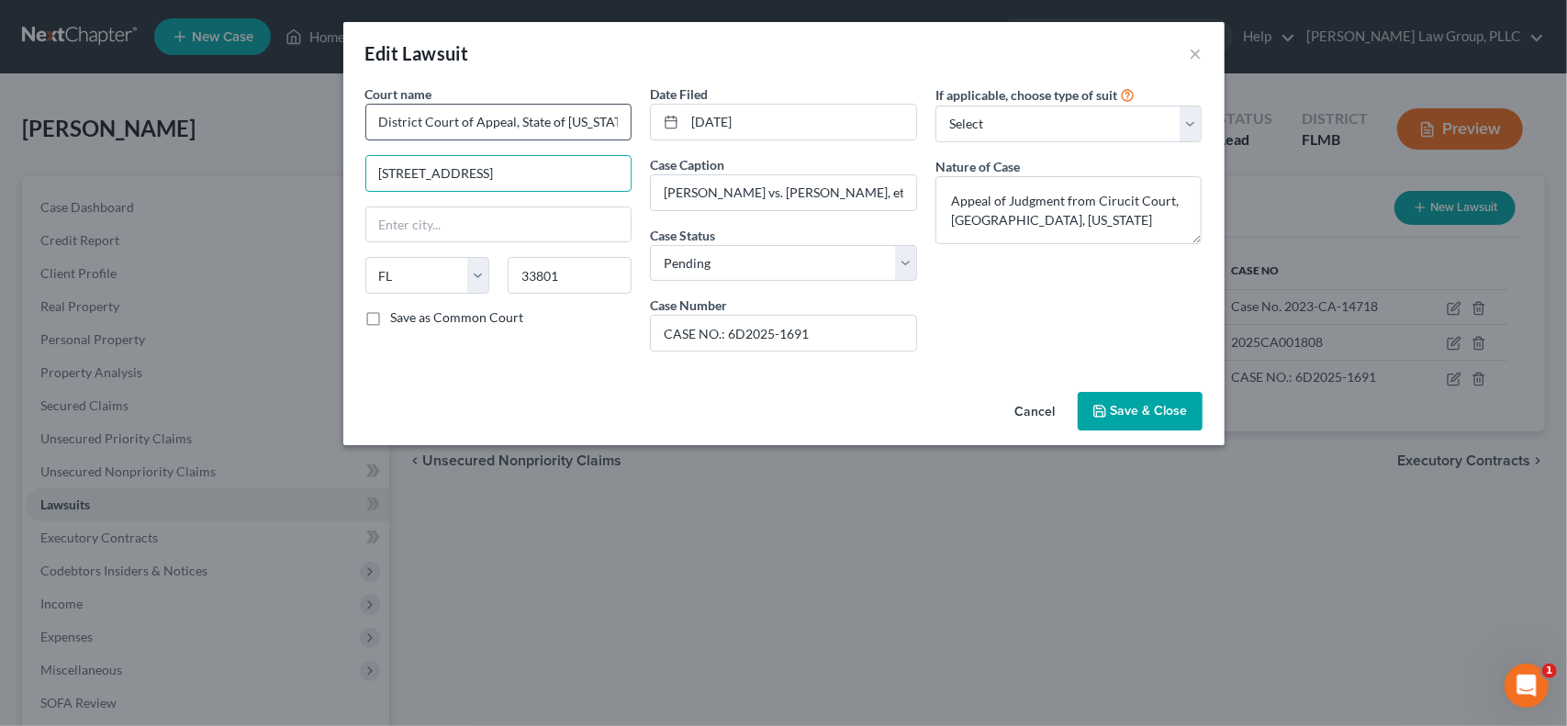
type input "[STREET_ADDRESS]"
type input "Lakeland"
drag, startPoint x: 1123, startPoint y: 197, endPoint x: 1308, endPoint y: 176, distance: 185.8
click at [1128, 197] on textarea "Appeal of Judgment from Cirucit Court, [GEOGRAPHIC_DATA], [US_STATE]" at bounding box center [1069, 210] width 267 height 68
type textarea "Appeal of Judgment from [GEOGRAPHIC_DATA], [GEOGRAPHIC_DATA], [US_STATE]"
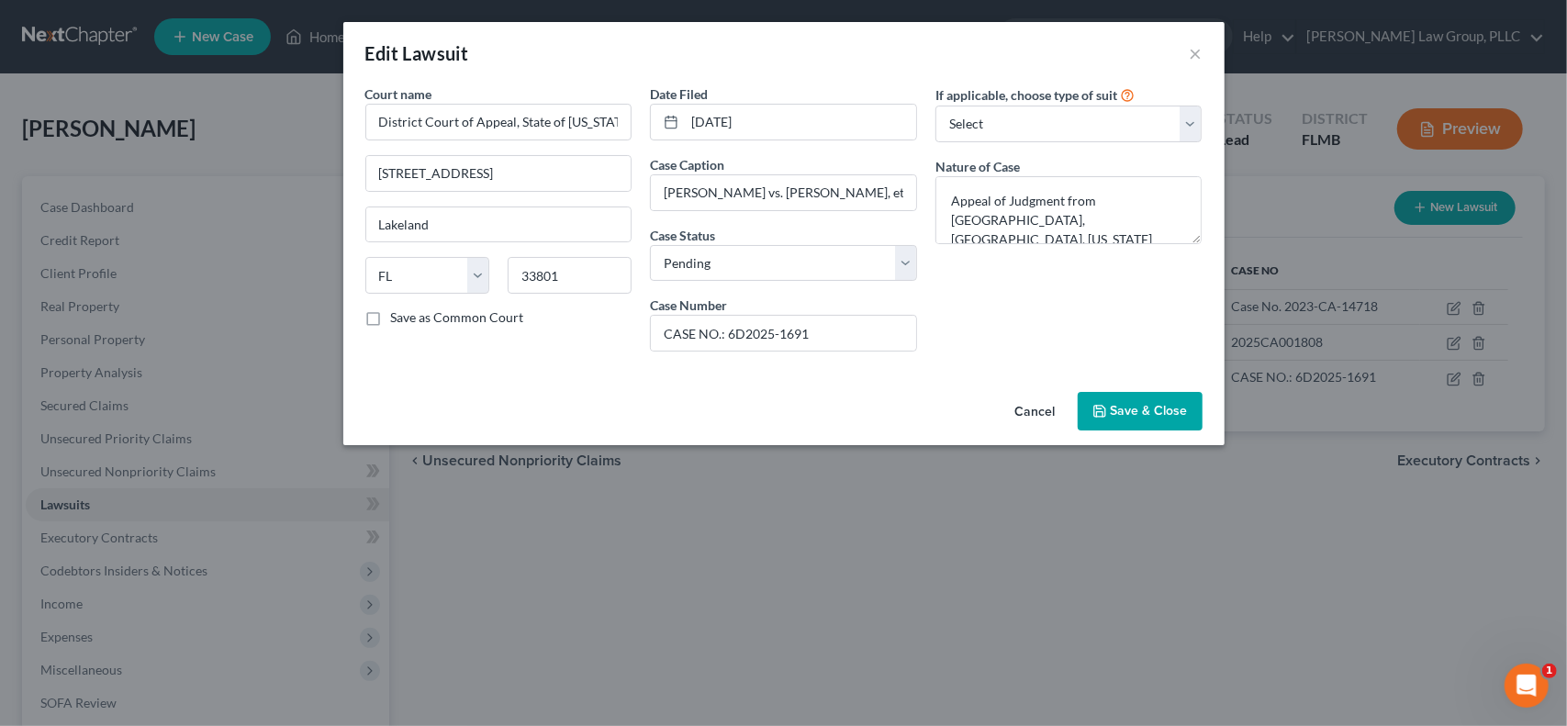
click at [1154, 413] on span "Save & Close" at bounding box center [1149, 411] width 77 height 16
